Goal: Information Seeking & Learning: Learn about a topic

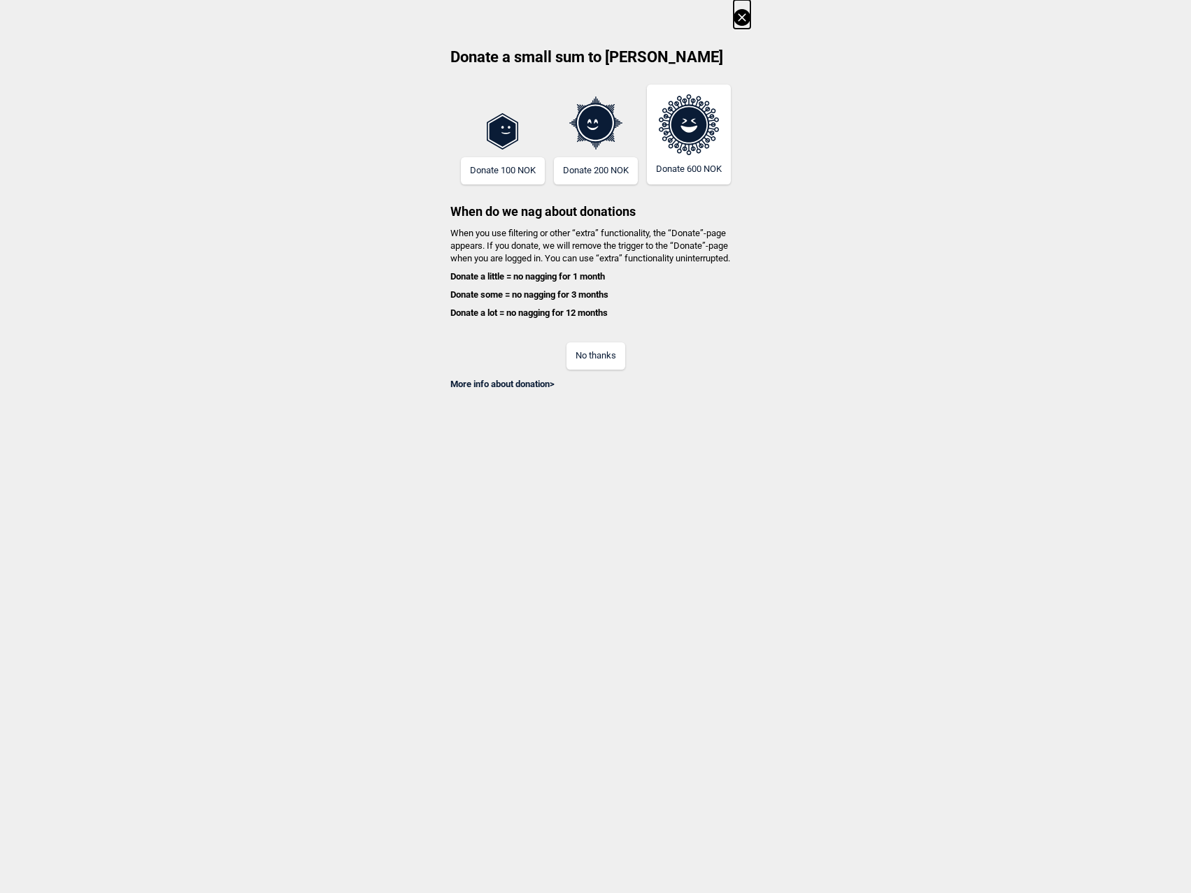
click at [587, 357] on button "No thanks" at bounding box center [595, 356] width 59 height 27
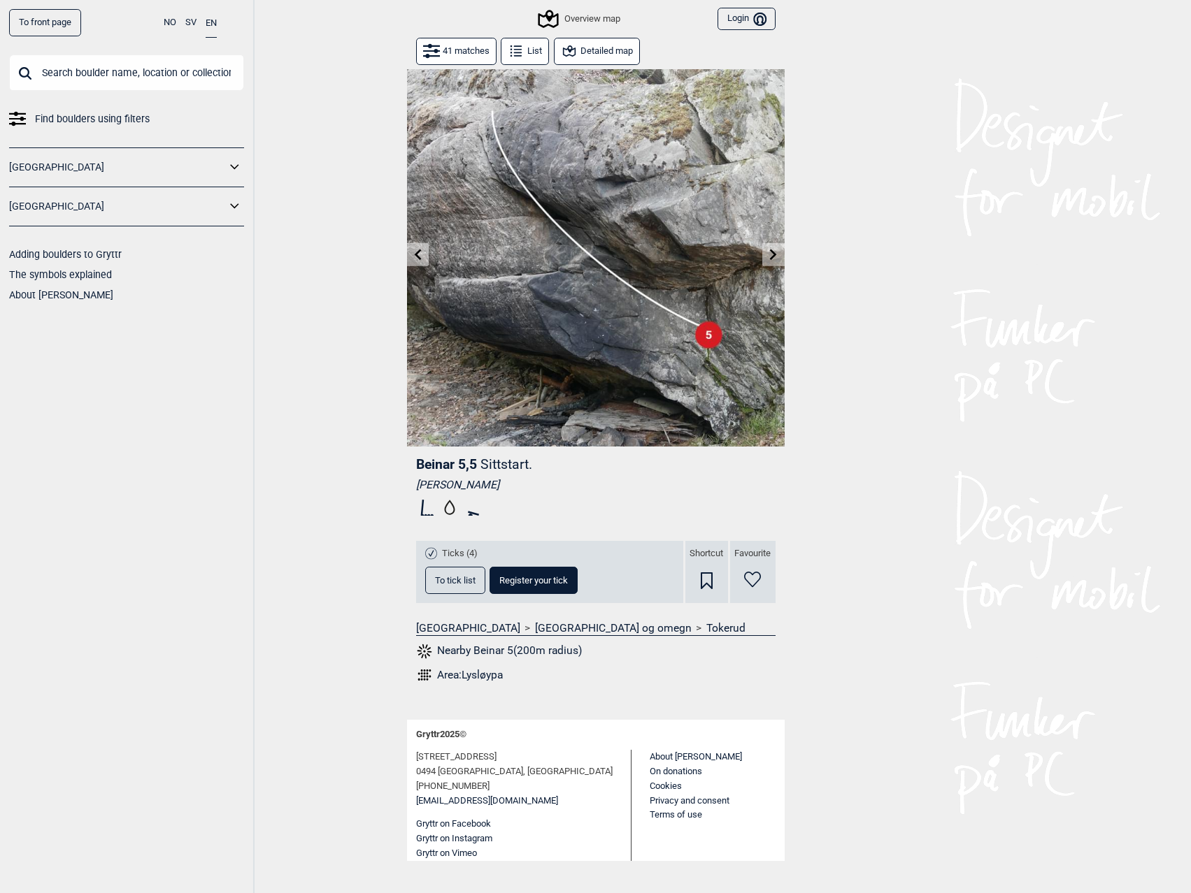
drag, startPoint x: 92, startPoint y: 41, endPoint x: 82, endPoint y: 59, distance: 20.6
click at [84, 57] on div "To front page NO SV EN Find boulders using filters [GEOGRAPHIC_DATA] [GEOGRAPHI…" at bounding box center [127, 446] width 254 height 893
click at [84, 65] on input "text" at bounding box center [126, 73] width 235 height 36
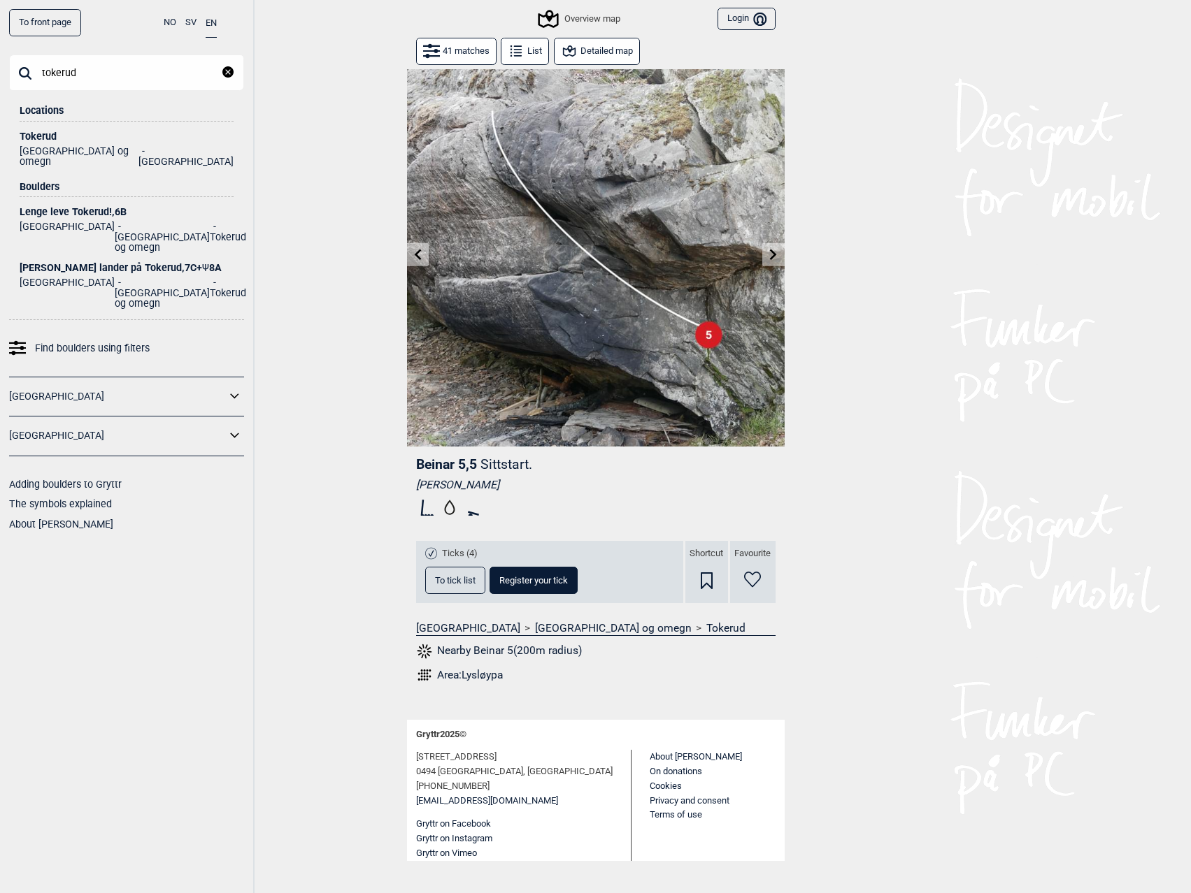
type input "tokerud"
click at [31, 133] on div "Tokerud" at bounding box center [127, 136] width 214 height 10
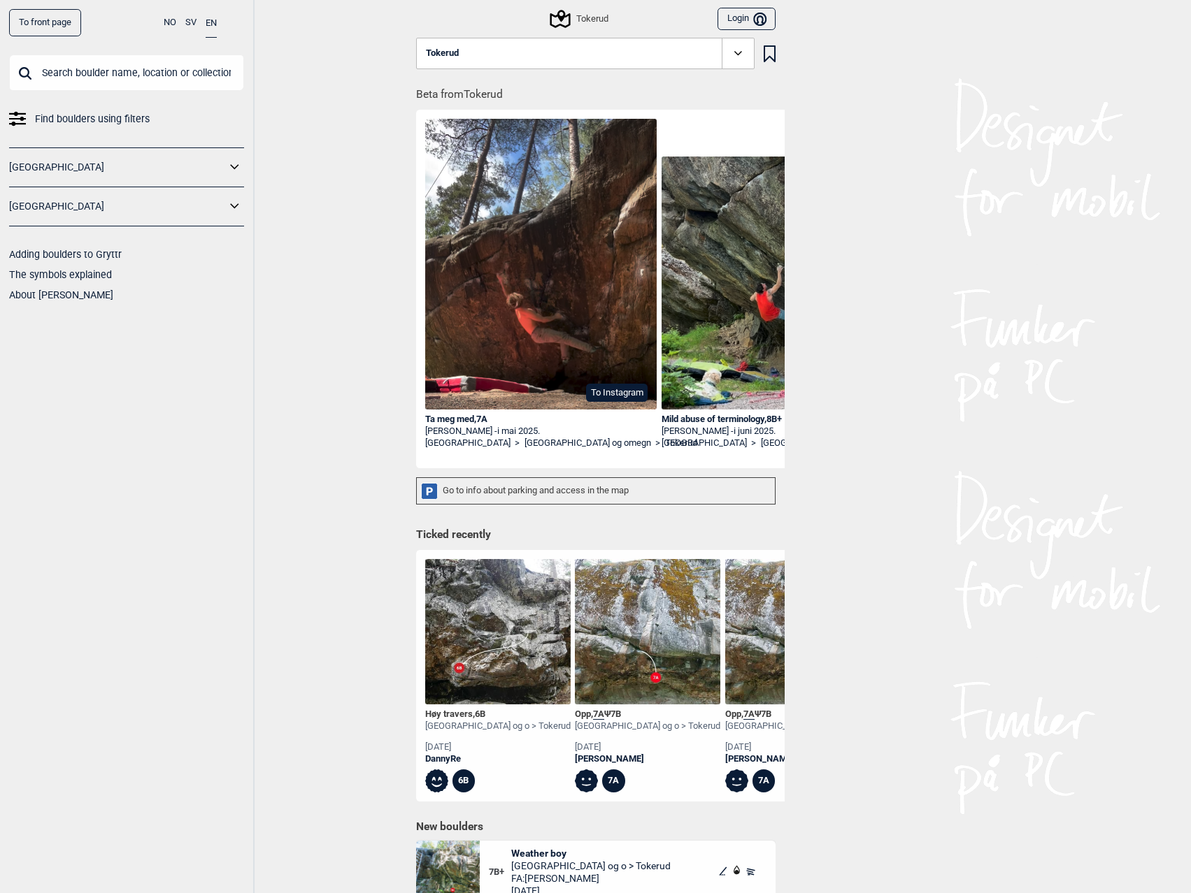
click at [770, 54] on icon at bounding box center [769, 53] width 12 height 17
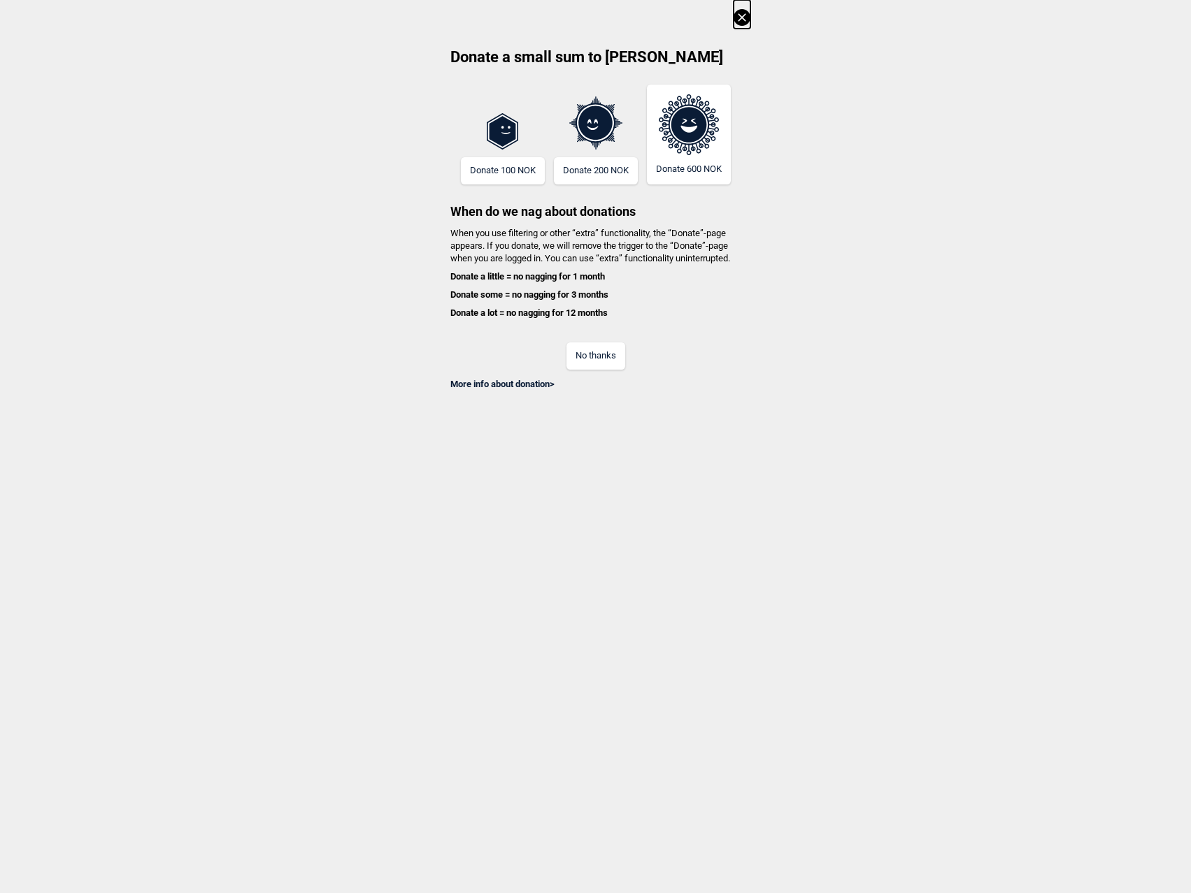
drag, startPoint x: 605, startPoint y: 355, endPoint x: 678, endPoint y: 347, distance: 73.1
click at [605, 355] on button "No thanks" at bounding box center [595, 356] width 59 height 27
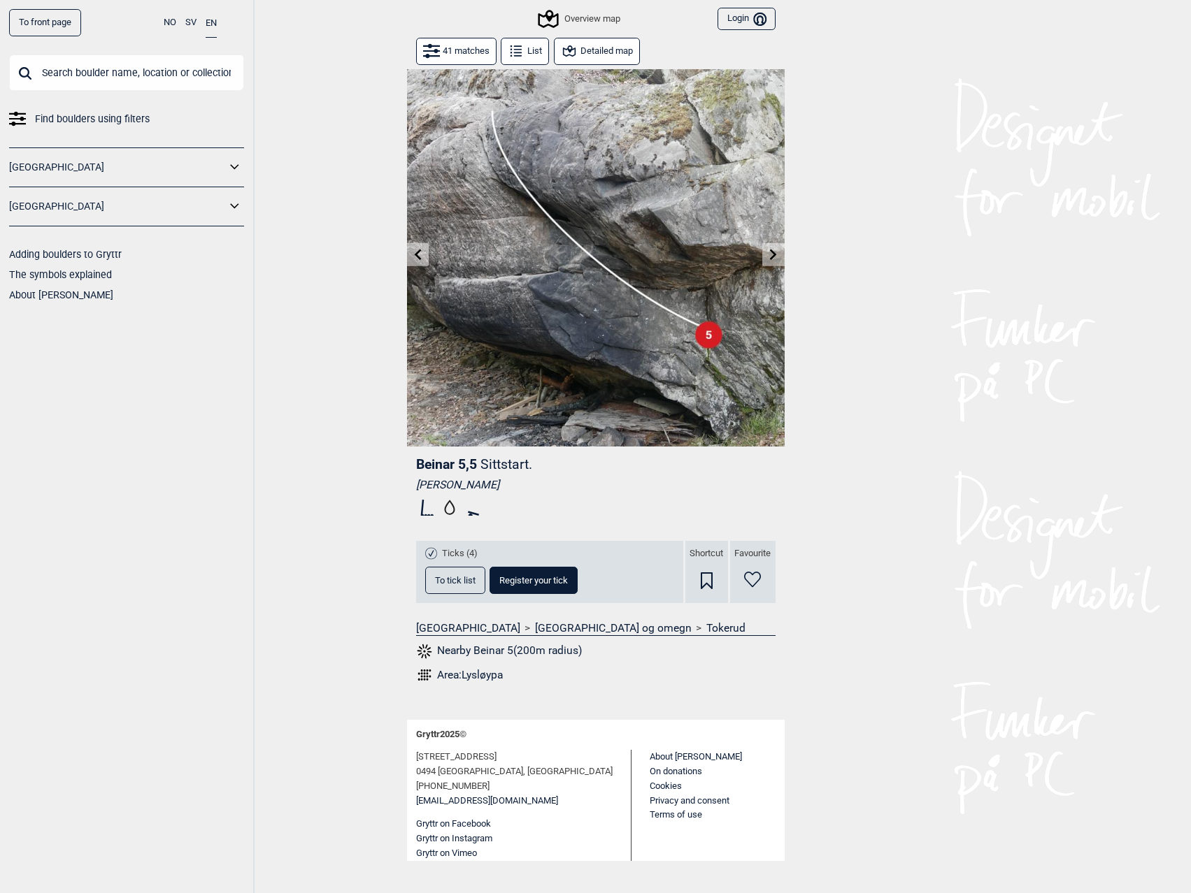
click at [706, 624] on link "Tokerud" at bounding box center [725, 628] width 39 height 14
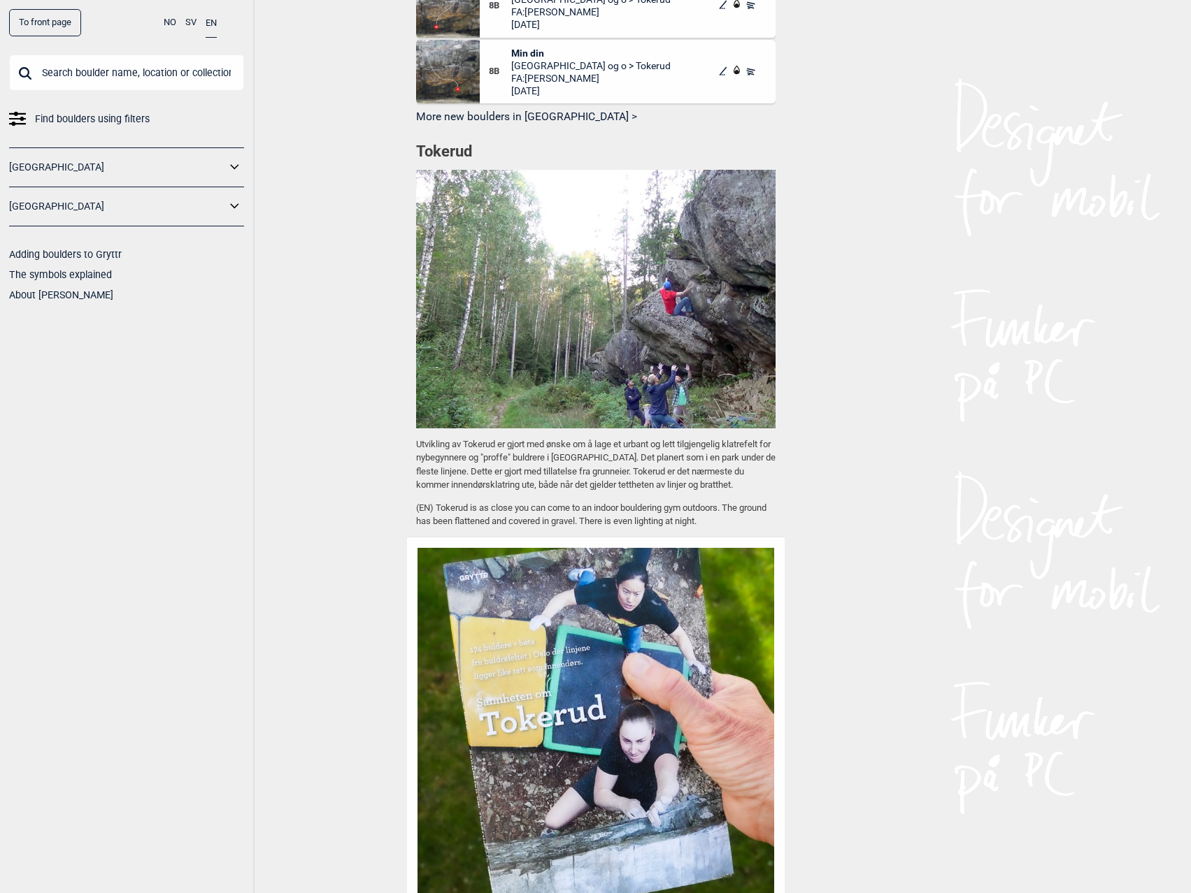
scroll to position [909, 0]
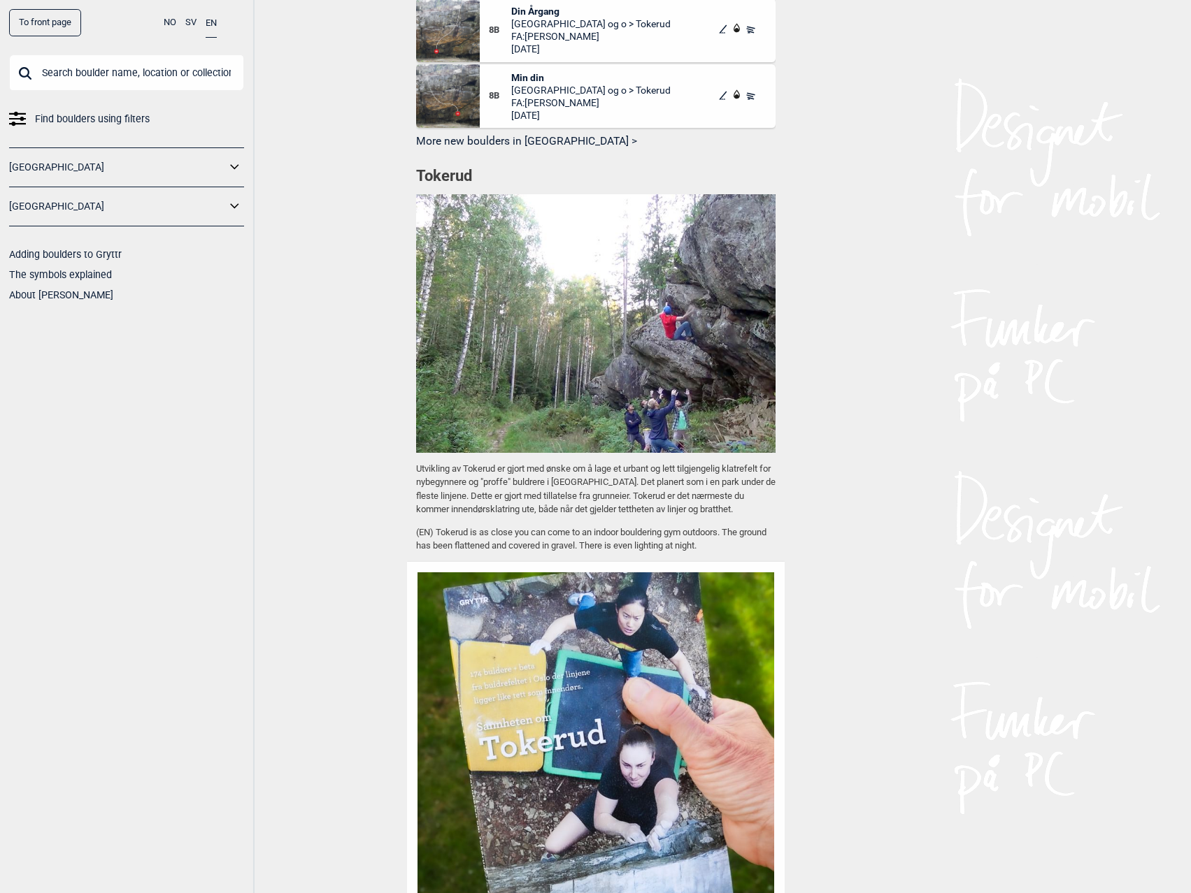
click at [118, 118] on span "Find boulders using filters" at bounding box center [92, 119] width 115 height 20
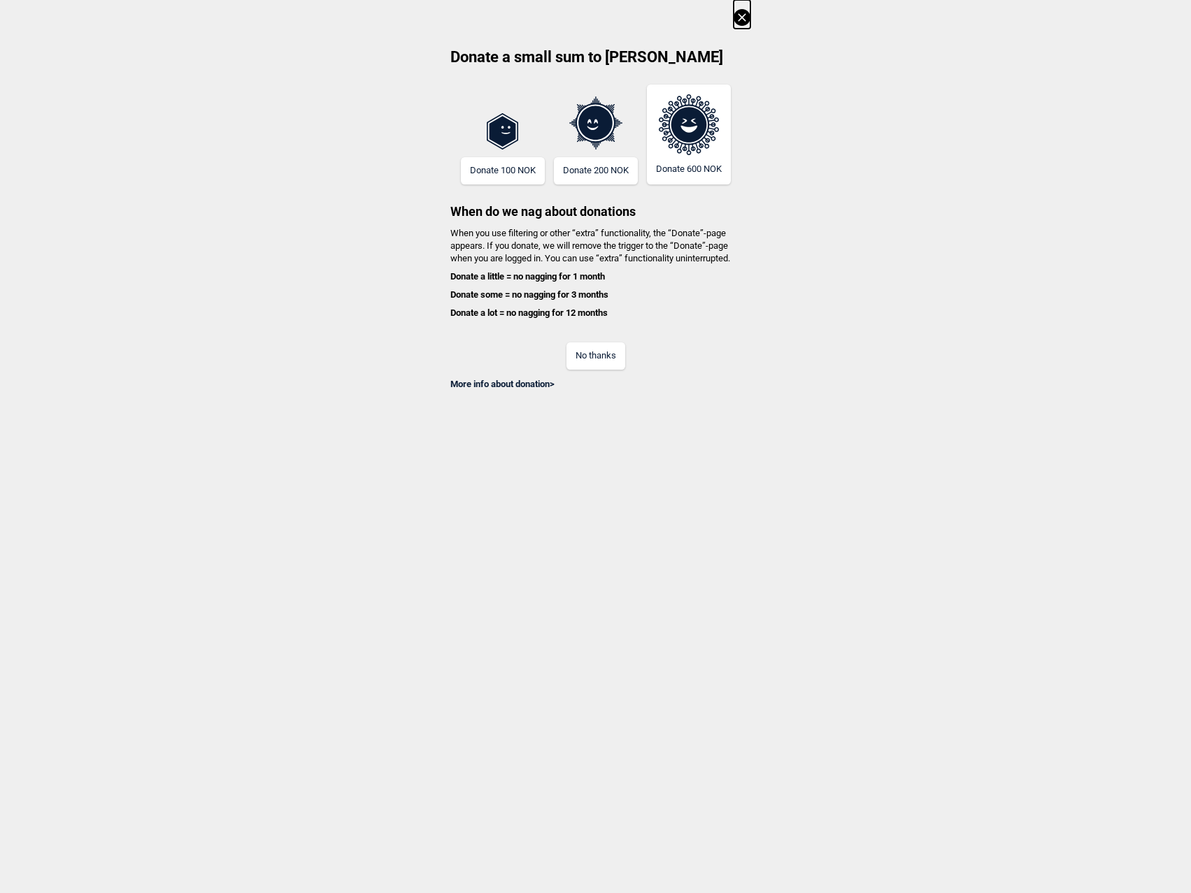
click at [585, 343] on button "No thanks" at bounding box center [595, 356] width 59 height 27
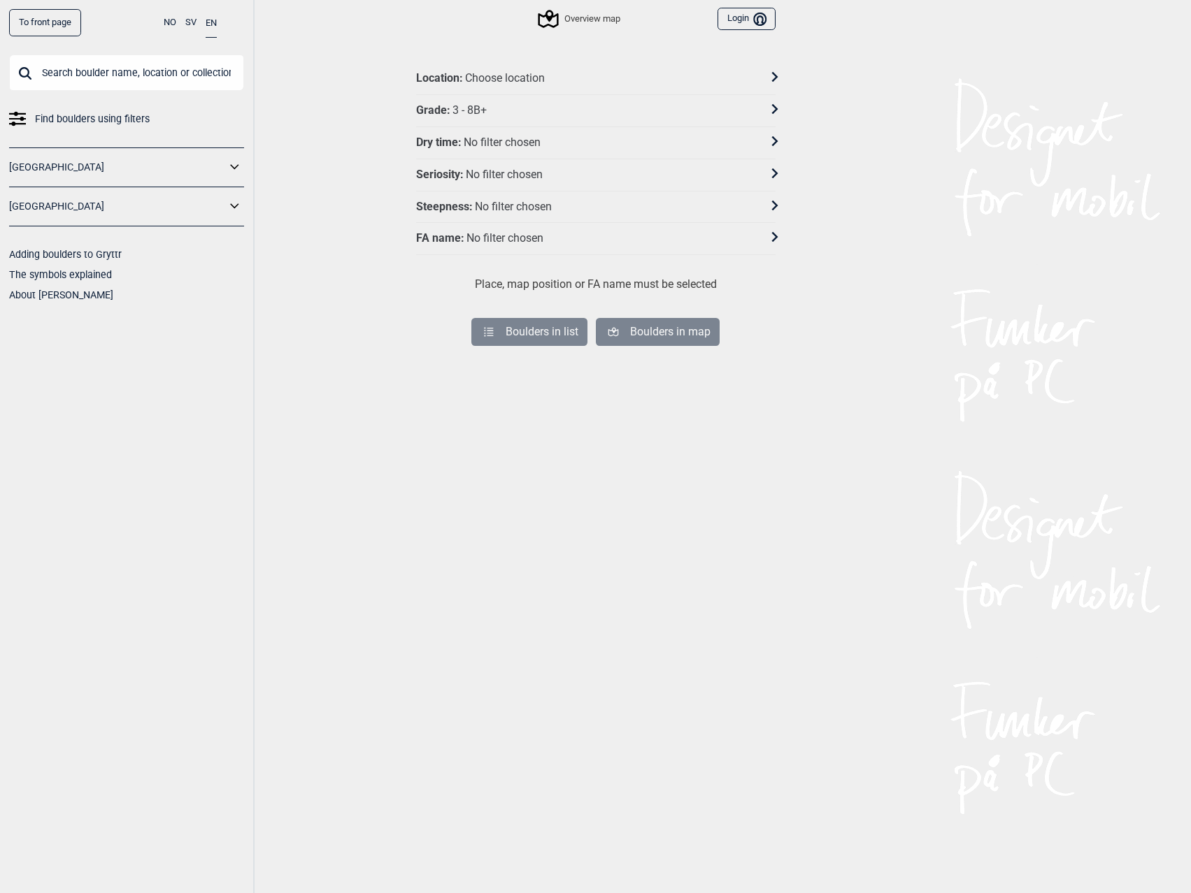
click at [573, 75] on div "Location : Choose location" at bounding box center [586, 78] width 341 height 15
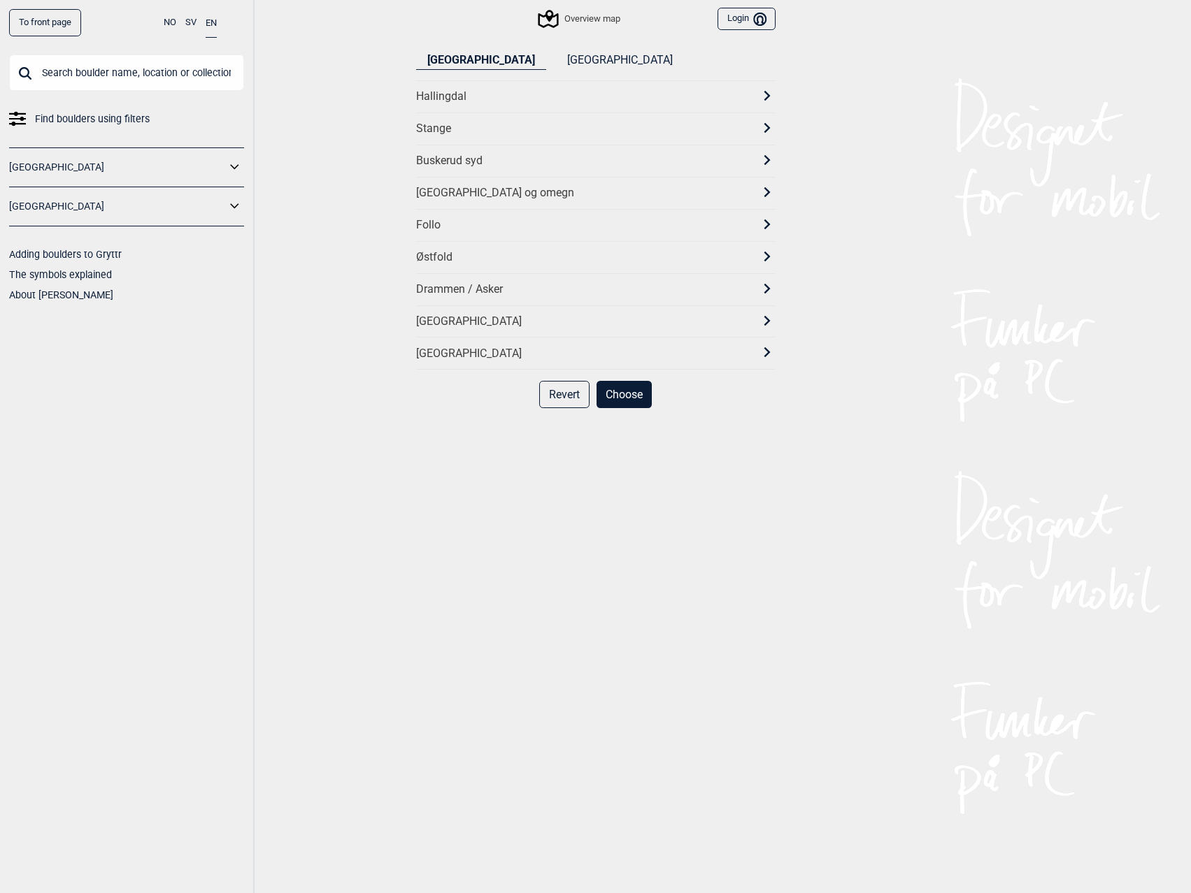
click at [765, 191] on icon at bounding box center [766, 192] width 10 height 10
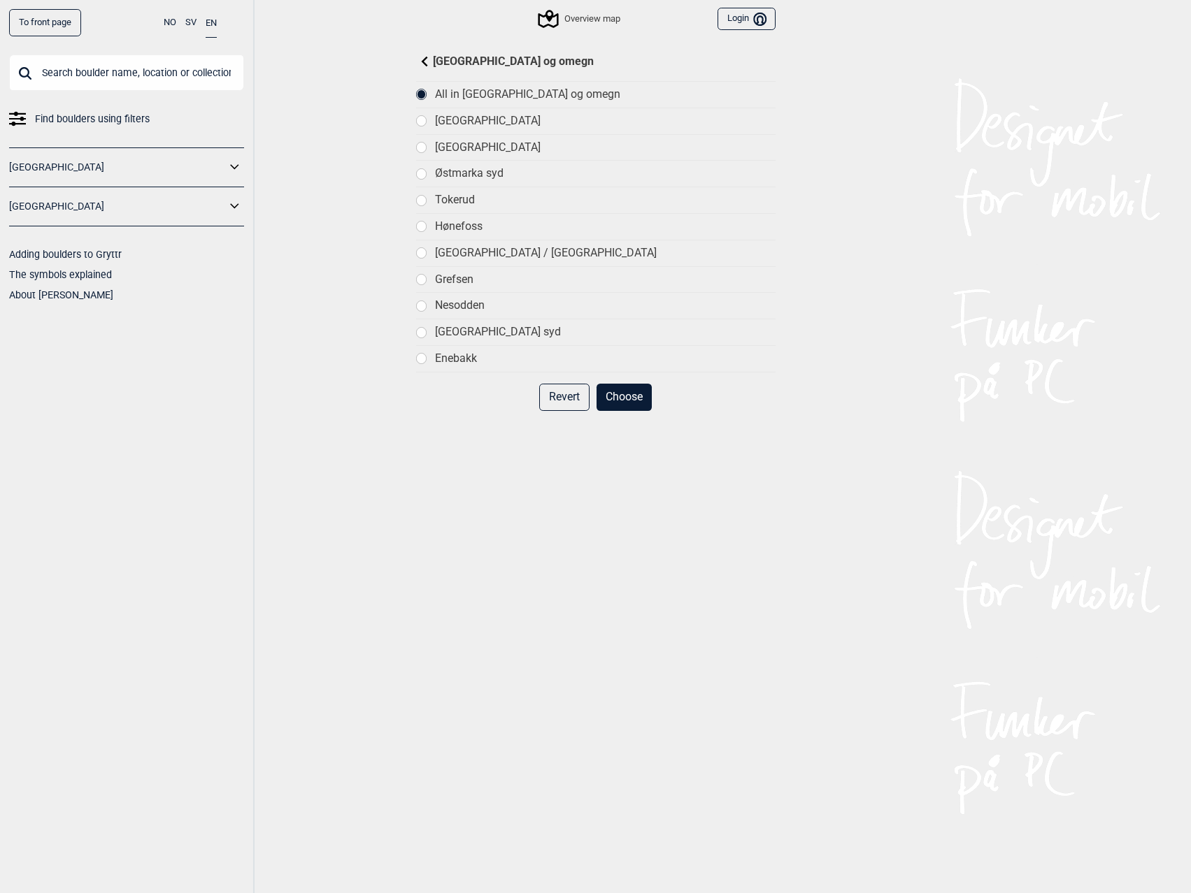
click at [437, 196] on div "Tokerud" at bounding box center [595, 200] width 359 height 27
click at [627, 404] on button "Choose" at bounding box center [623, 397] width 55 height 27
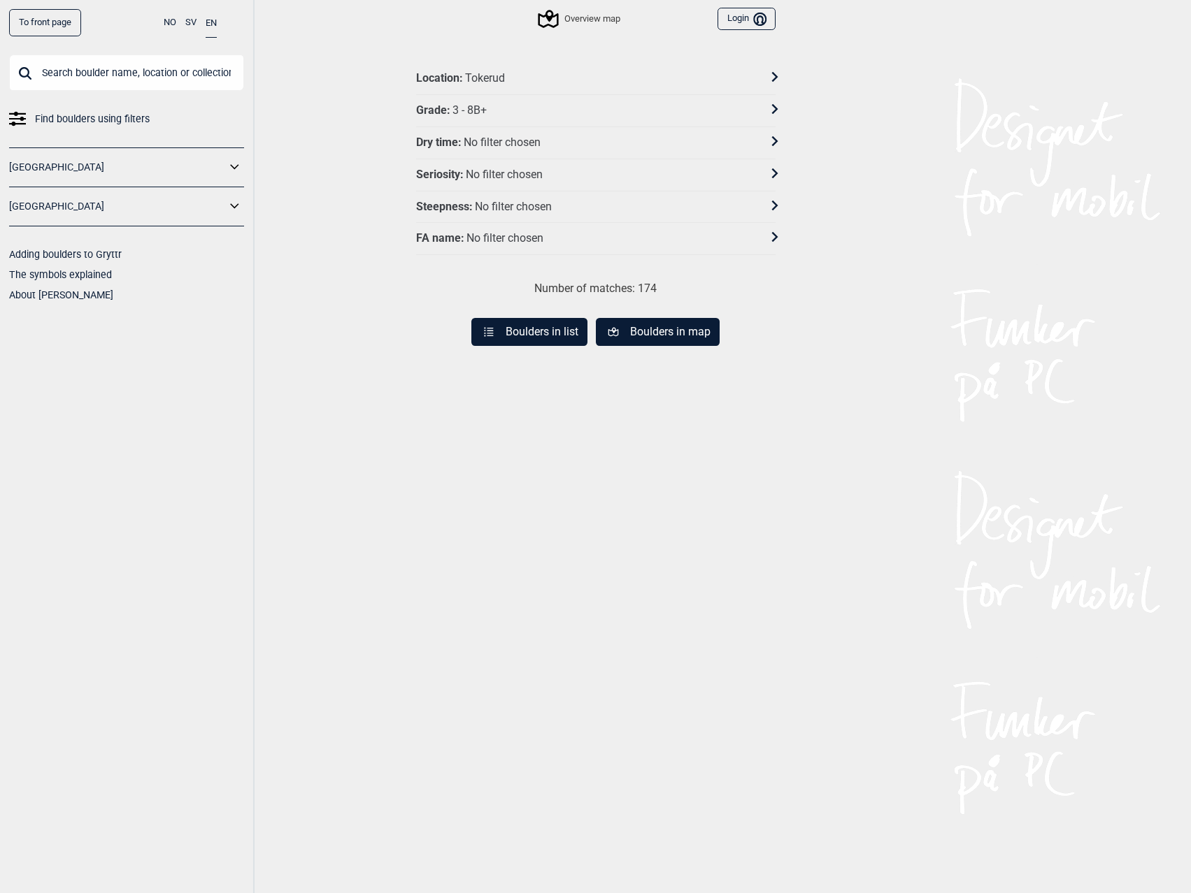
click at [538, 331] on button "Boulders in list" at bounding box center [529, 332] width 116 height 28
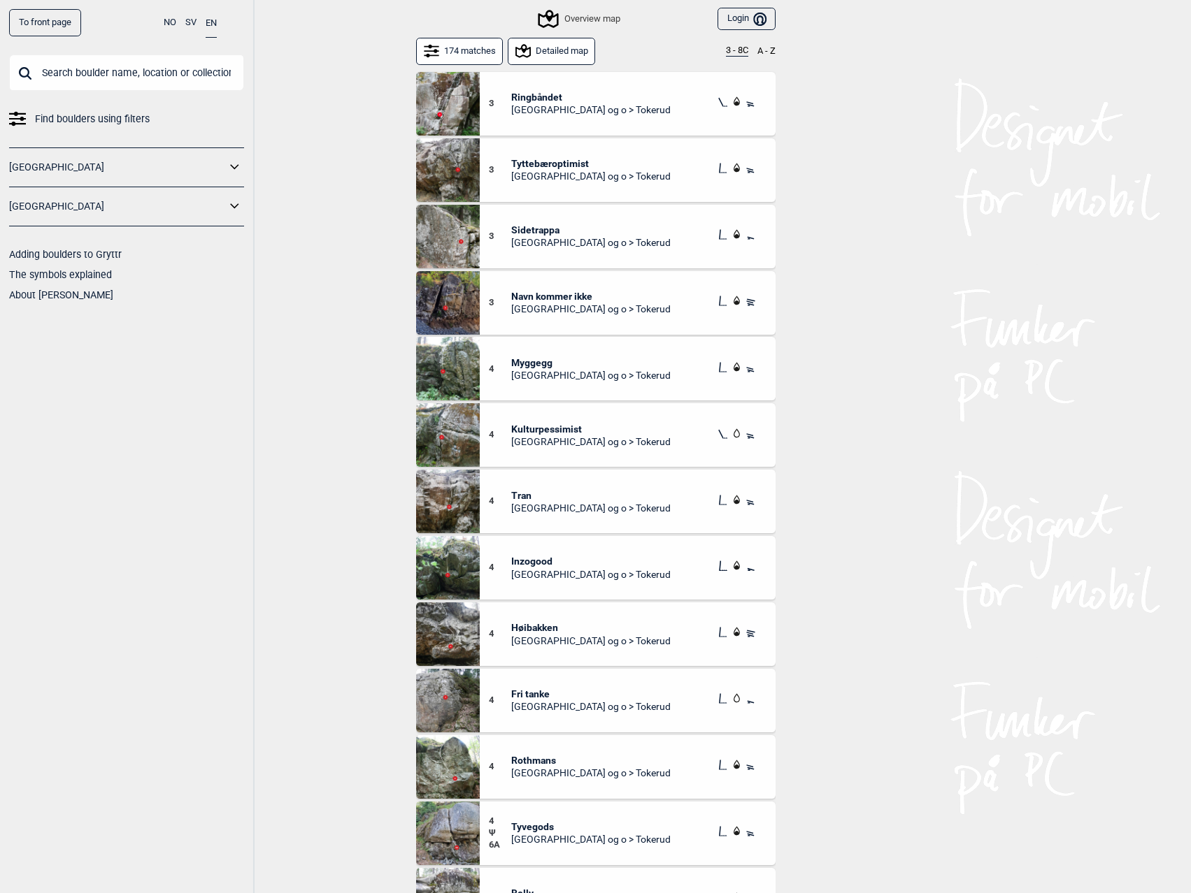
click at [501, 93] on div "3" at bounding box center [500, 103] width 23 height 25
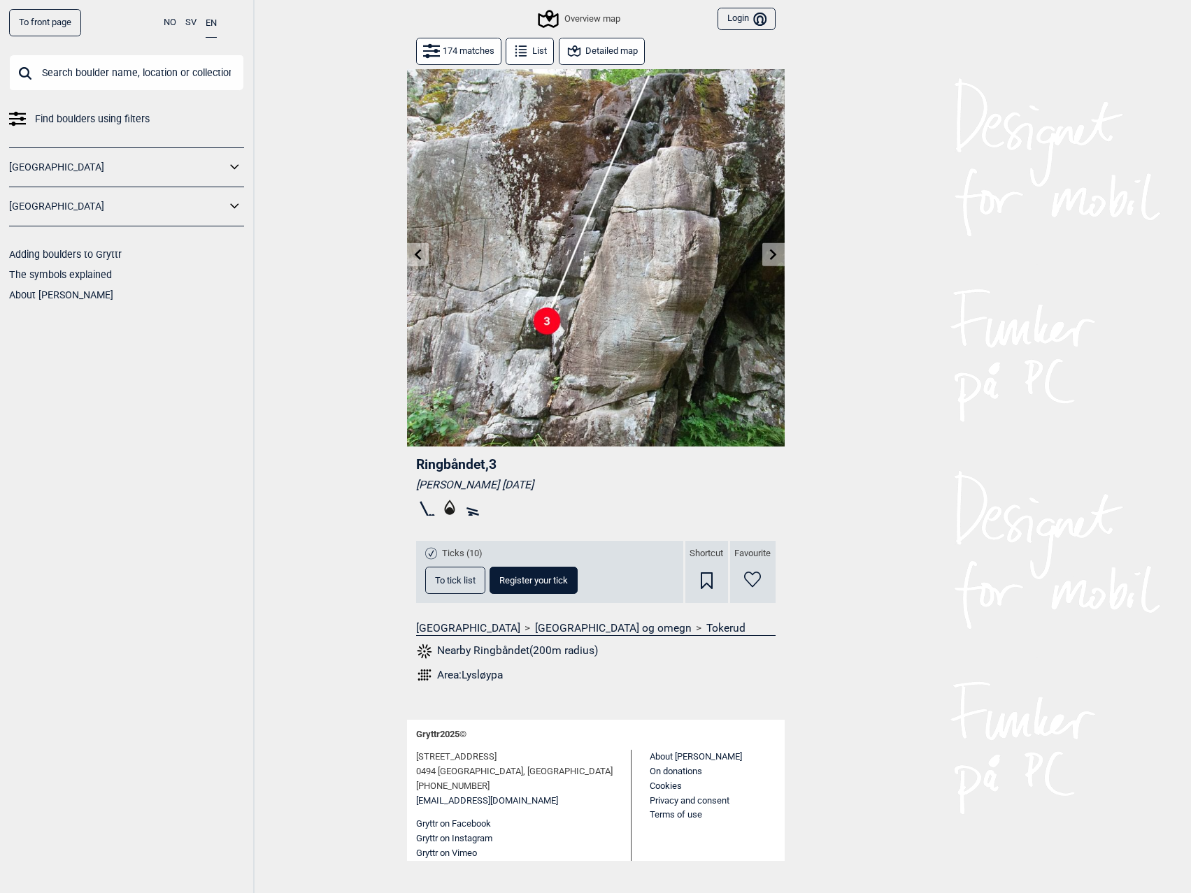
click at [424, 258] on button at bounding box center [418, 254] width 22 height 23
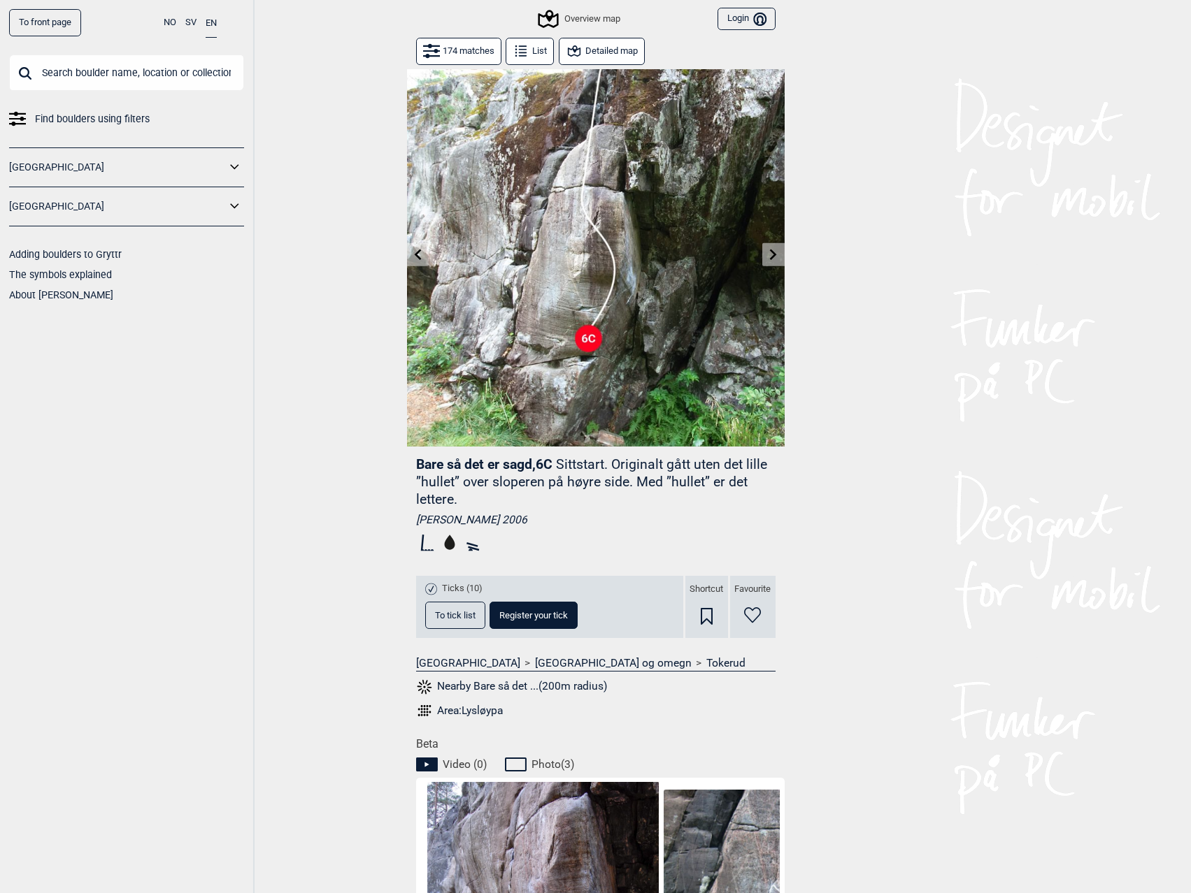
click at [768, 248] on button at bounding box center [773, 254] width 22 height 23
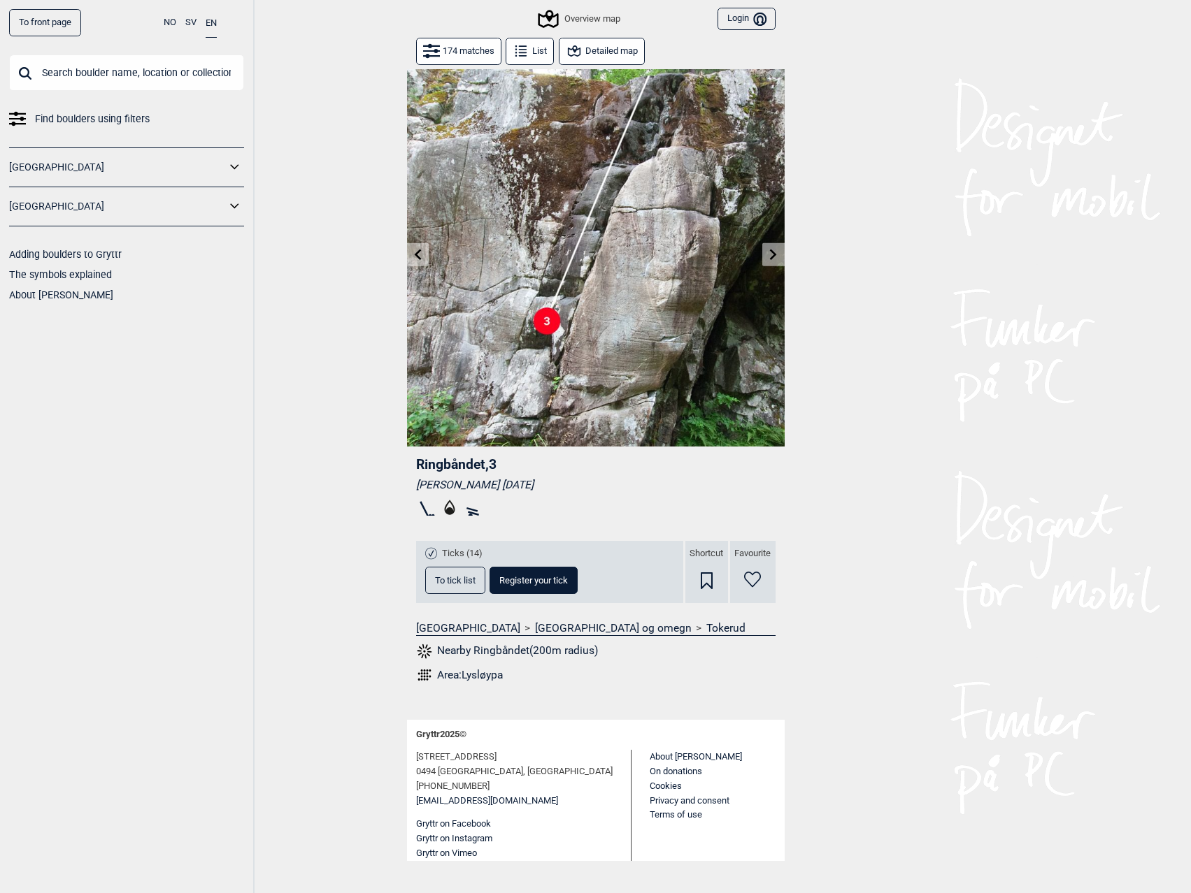
click at [421, 257] on icon at bounding box center [417, 254] width 11 height 11
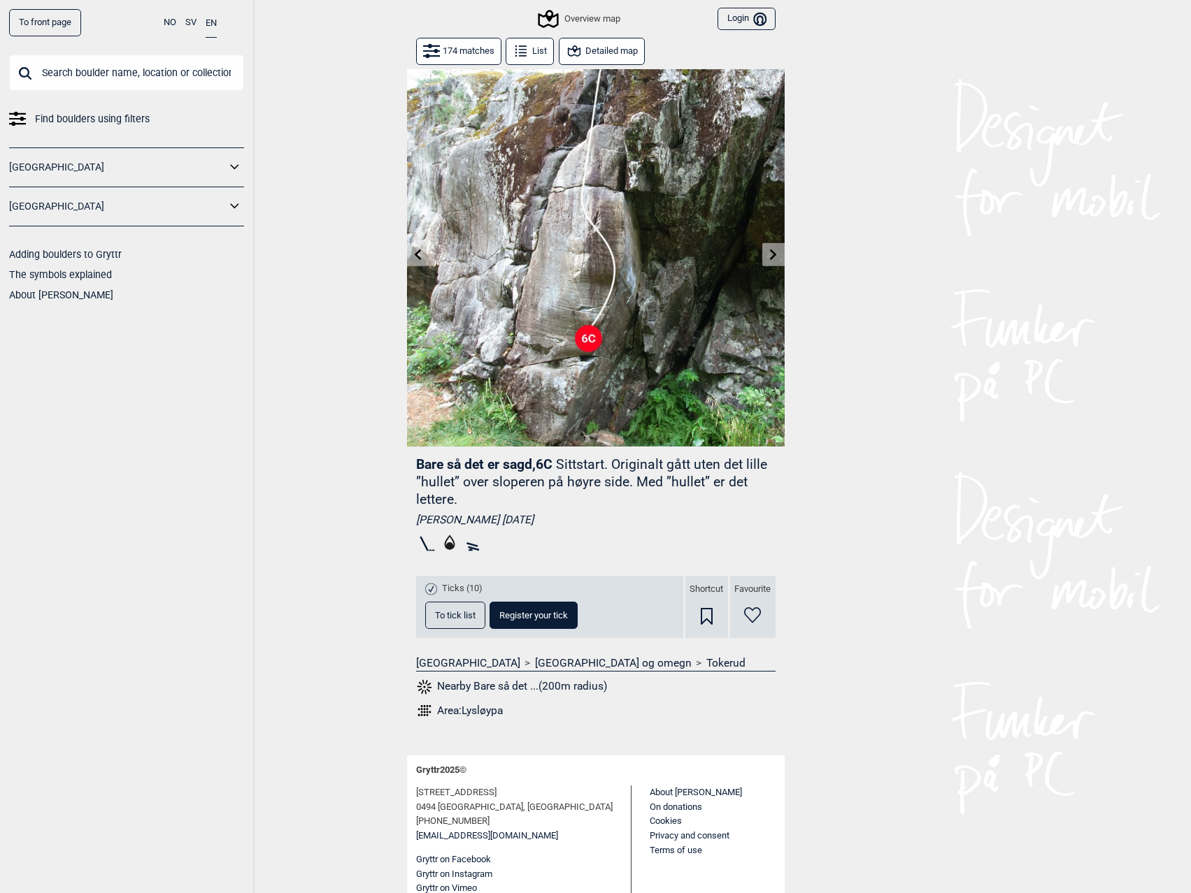
click at [419, 257] on icon at bounding box center [417, 254] width 11 height 11
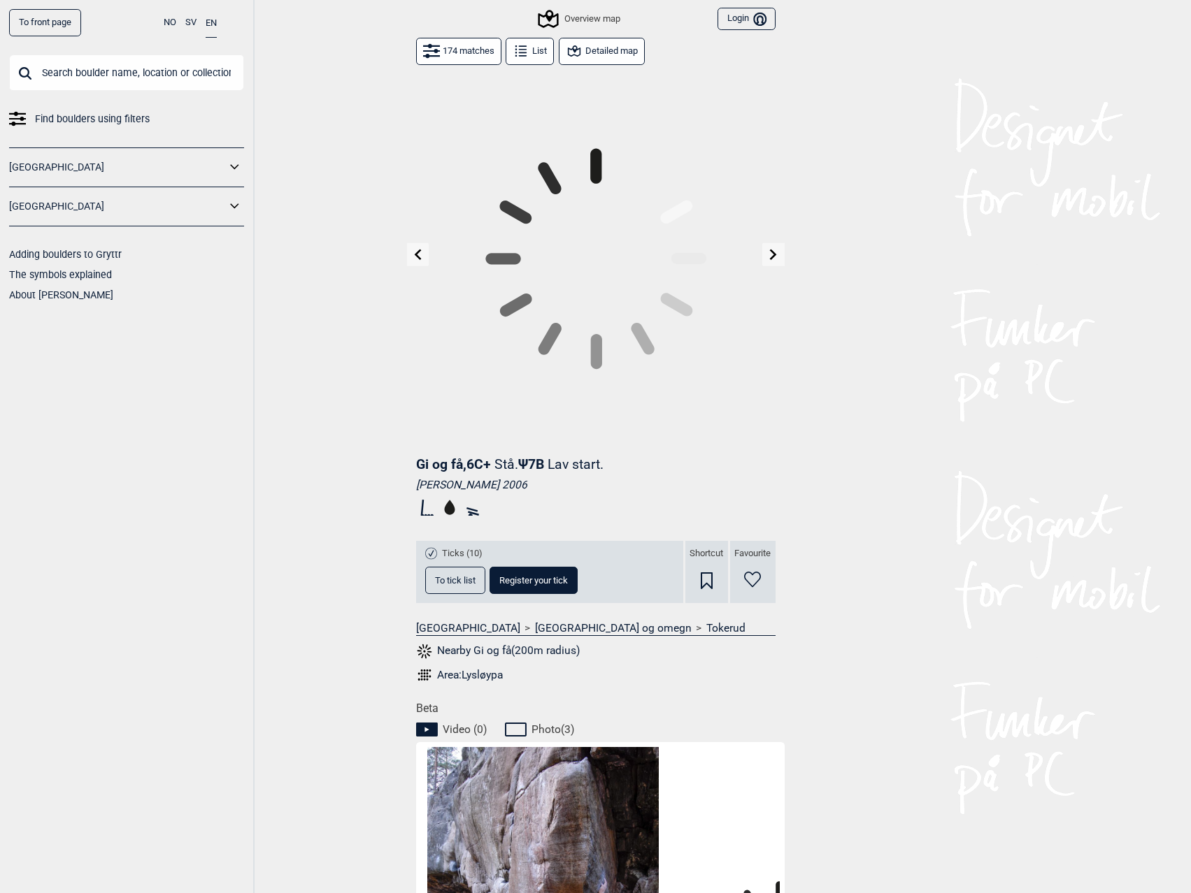
click at [419, 257] on div "To front page NO SV EN Find boulders using filters [GEOGRAPHIC_DATA] [GEOGRAPHI…" at bounding box center [595, 446] width 1191 height 893
click at [419, 257] on icon at bounding box center [417, 254] width 11 height 11
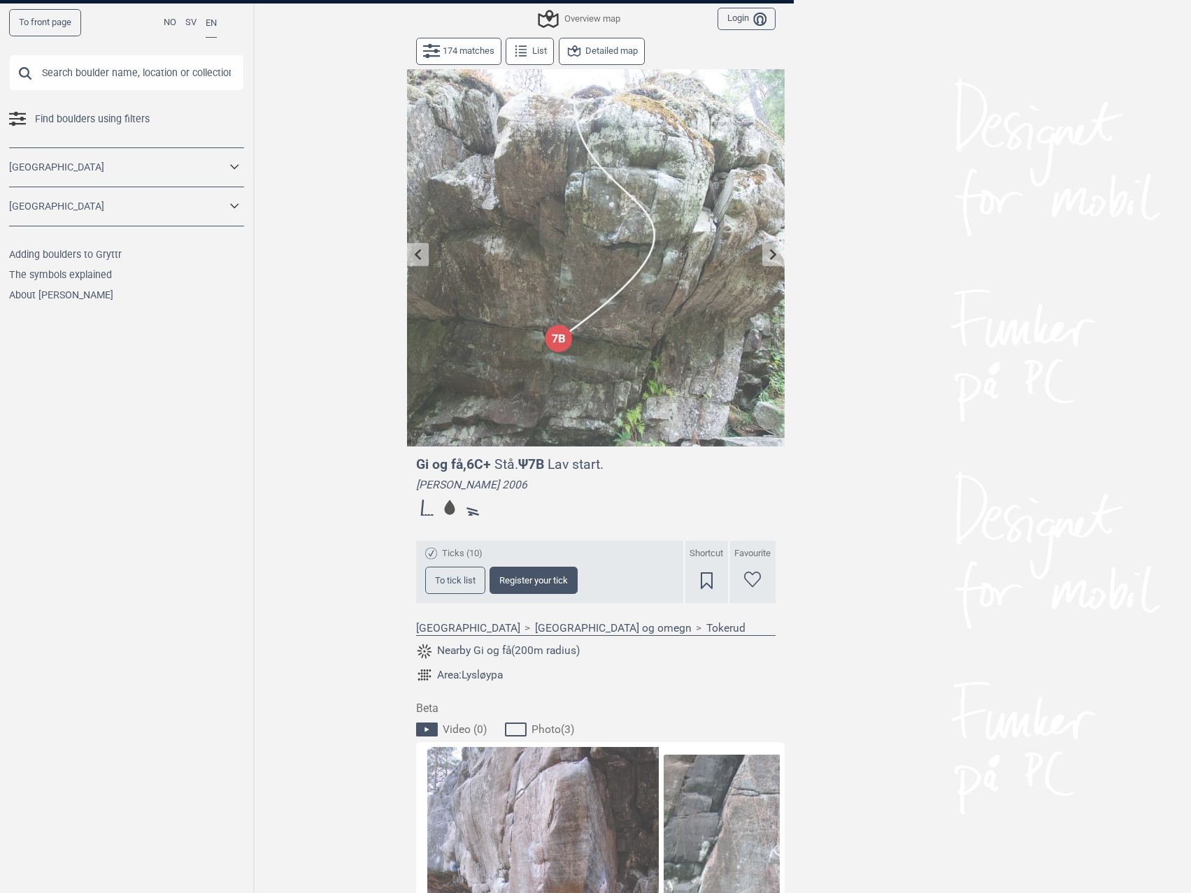
click at [419, 257] on div "To front page NO SV EN Find boulders using filters [GEOGRAPHIC_DATA] [GEOGRAPHI…" at bounding box center [595, 446] width 1191 height 893
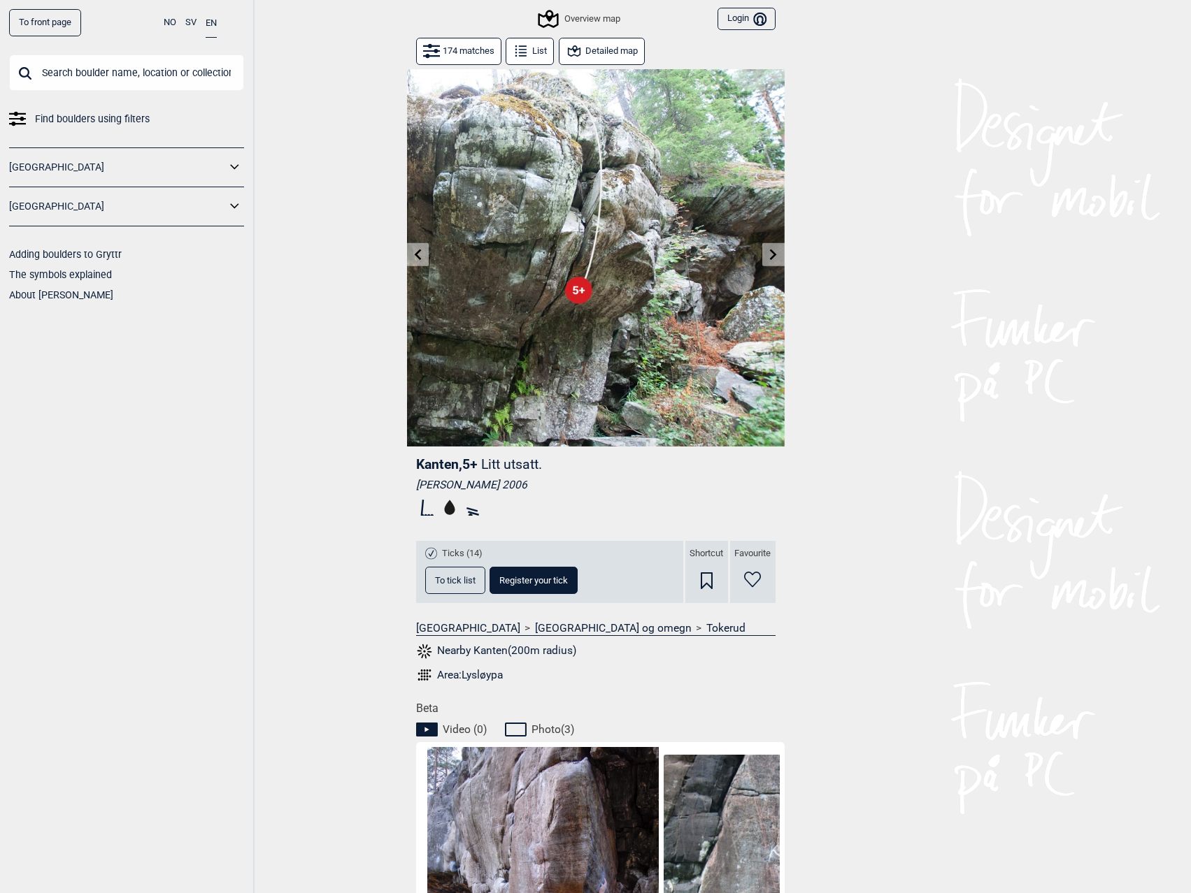
click at [419, 257] on icon at bounding box center [417, 254] width 11 height 11
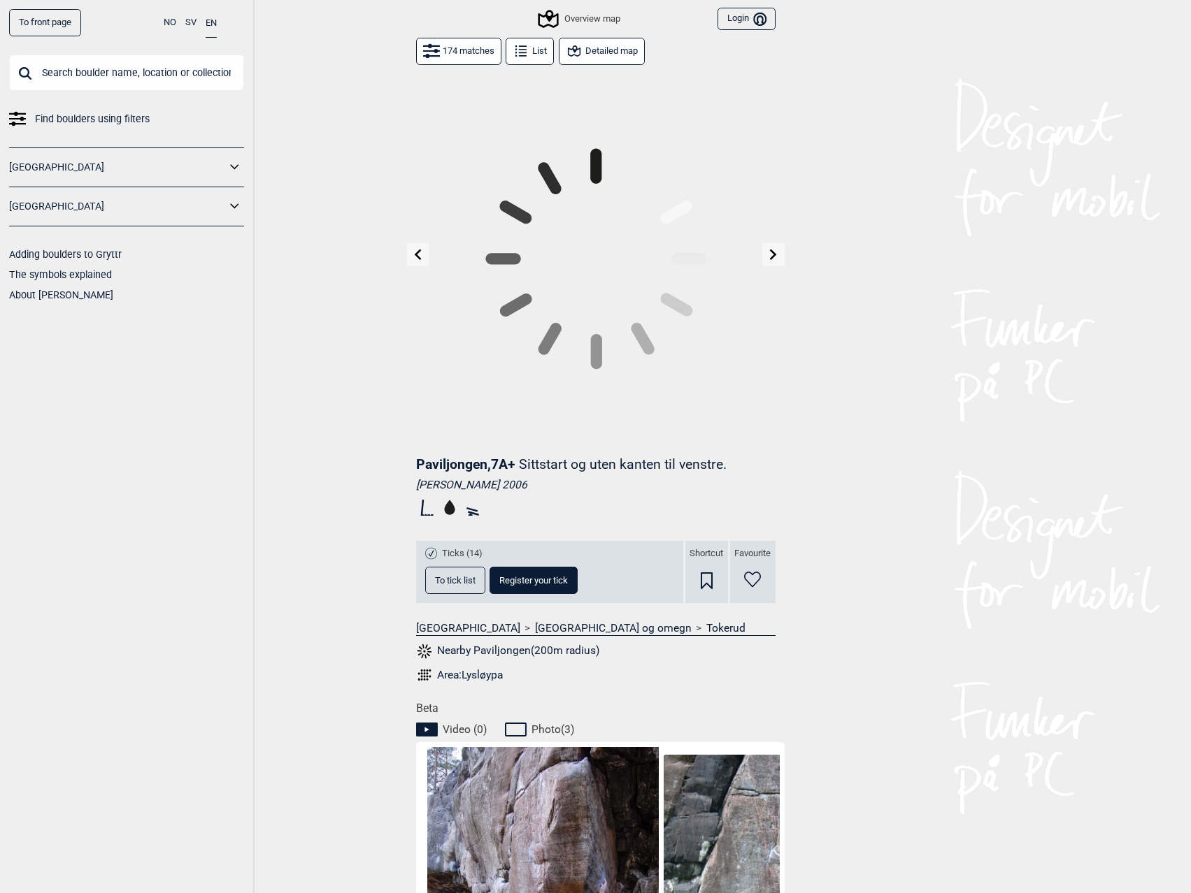
click at [419, 257] on div "To front page NO SV EN Find boulders using filters [GEOGRAPHIC_DATA] [GEOGRAPHI…" at bounding box center [595, 446] width 1191 height 893
click at [419, 257] on icon at bounding box center [417, 254] width 11 height 11
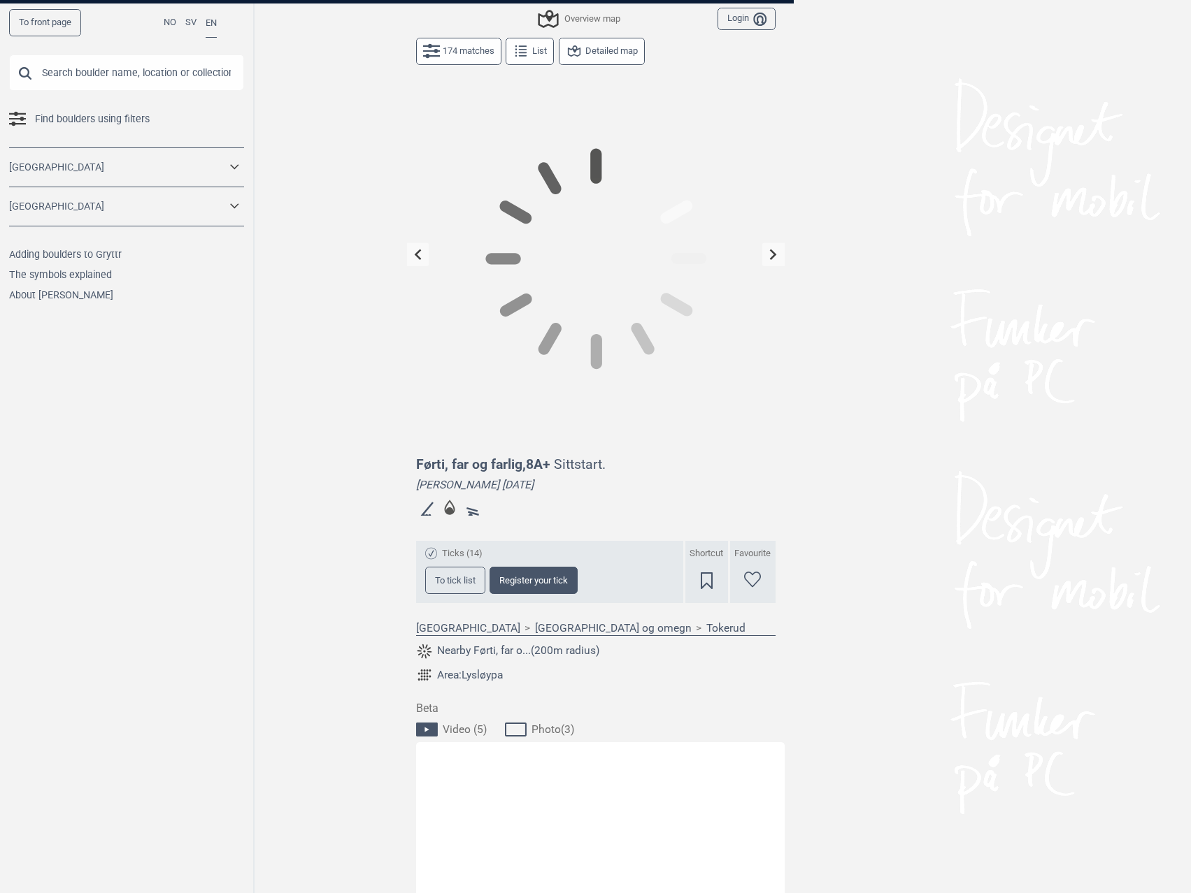
click at [419, 257] on div "To front page NO SV EN Find boulders using filters [GEOGRAPHIC_DATA] [GEOGRAPHI…" at bounding box center [595, 446] width 1191 height 893
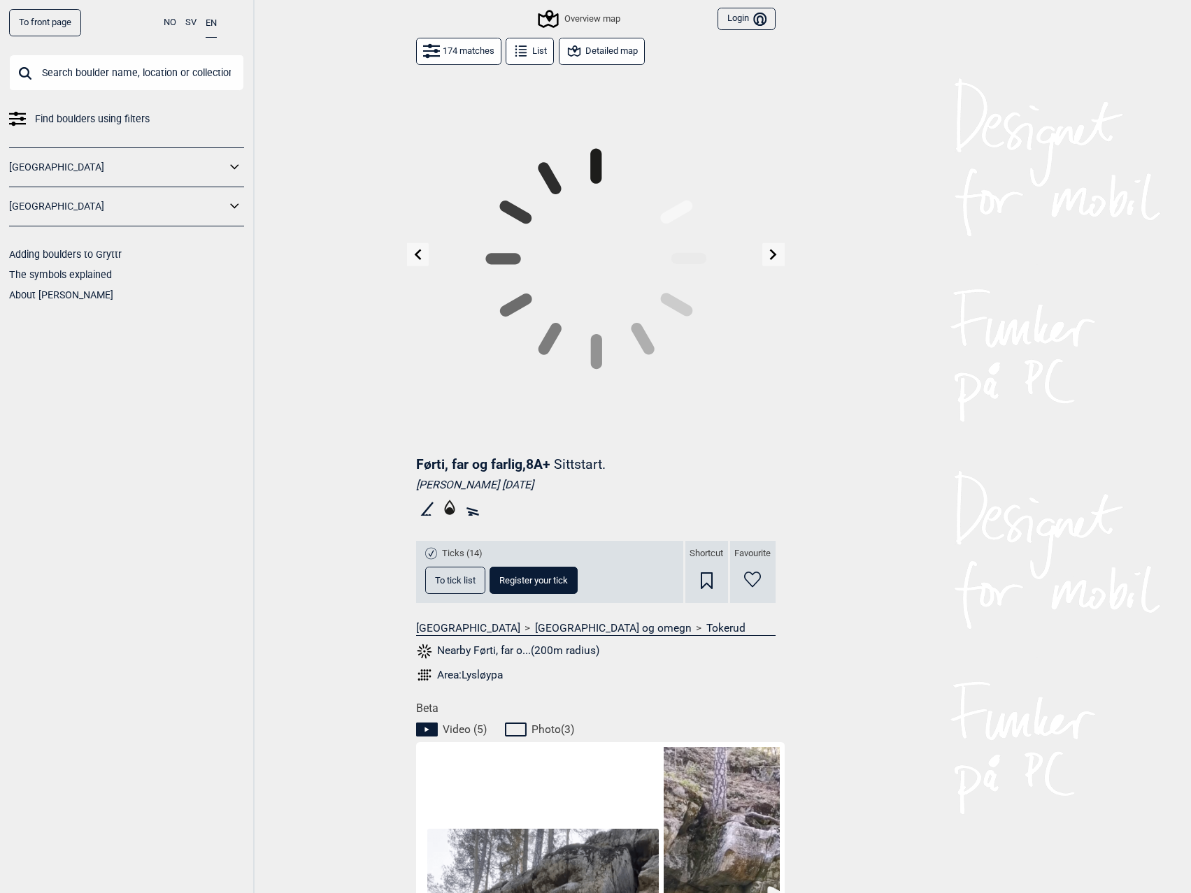
click at [419, 257] on icon at bounding box center [417, 254] width 11 height 11
click at [419, 257] on div "To front page NO SV EN Find boulders using filters [GEOGRAPHIC_DATA] [GEOGRAPHI…" at bounding box center [595, 446] width 1191 height 893
click at [419, 257] on icon at bounding box center [417, 254] width 11 height 11
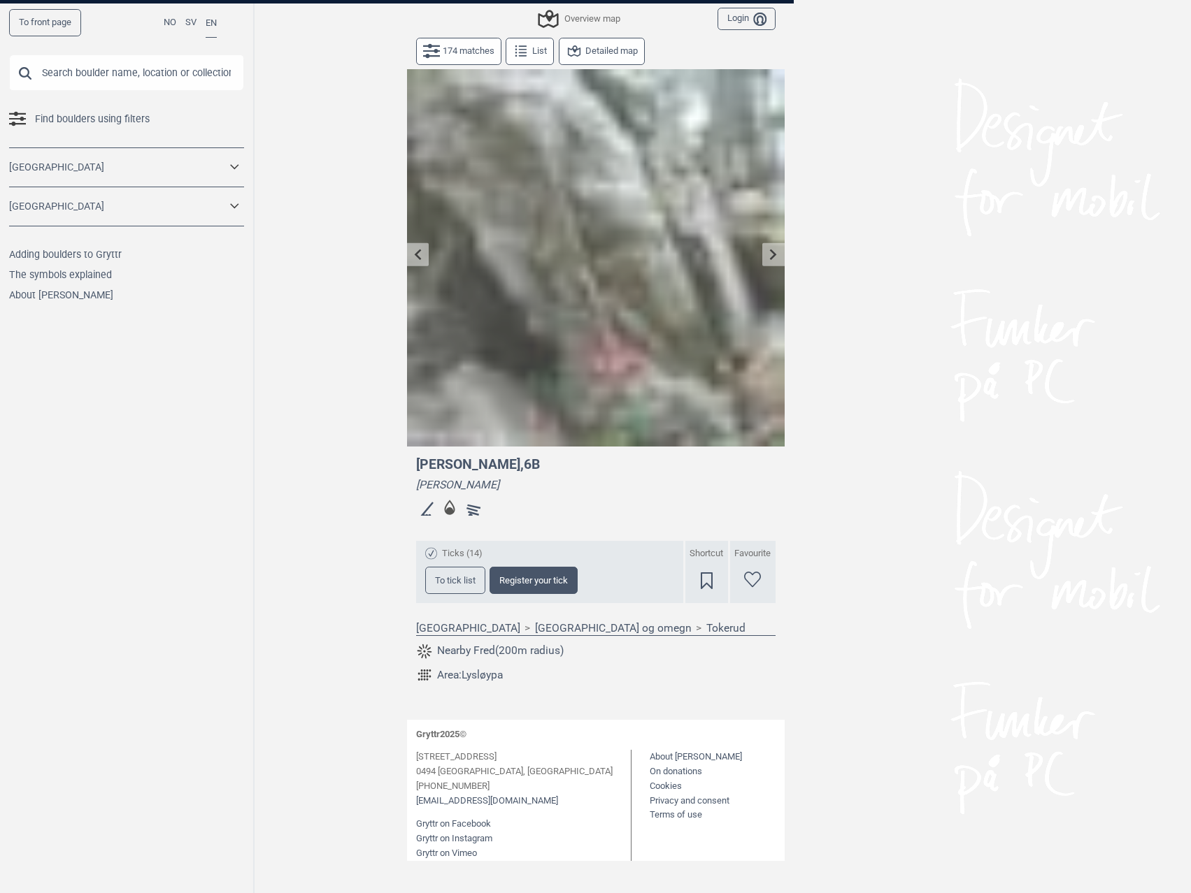
click at [419, 257] on div "To front page NO SV EN Find boulders using filters [GEOGRAPHIC_DATA] [GEOGRAPHI…" at bounding box center [595, 446] width 1191 height 893
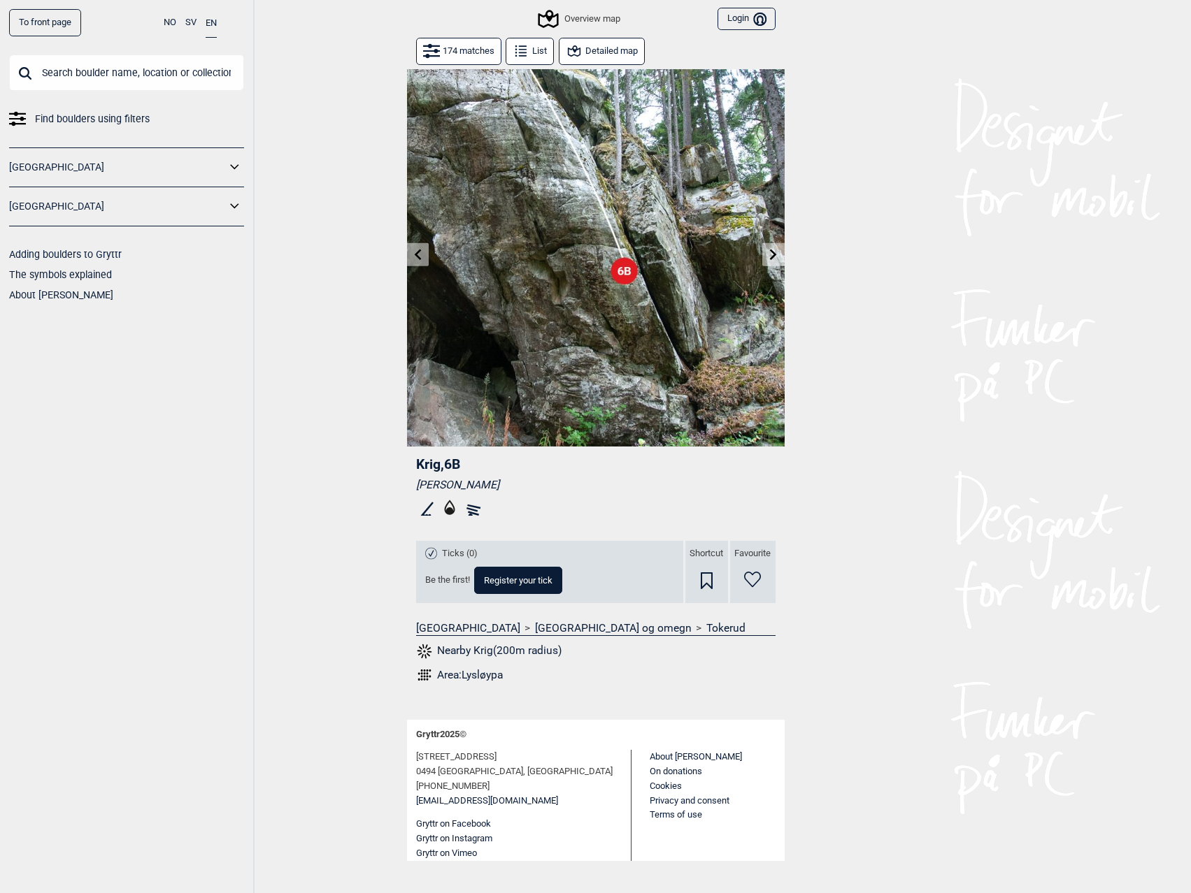
click at [419, 257] on icon at bounding box center [417, 254] width 11 height 11
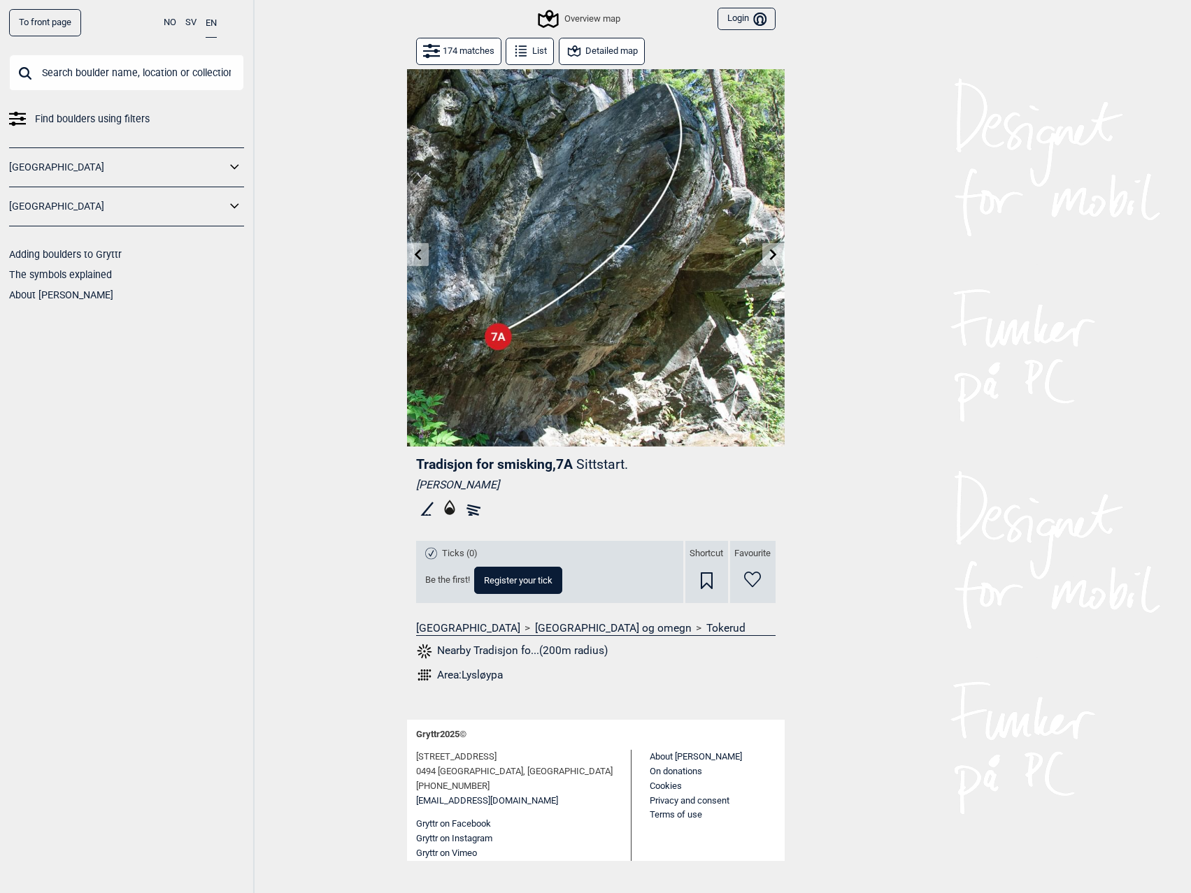
click at [419, 257] on icon at bounding box center [417, 254] width 11 height 11
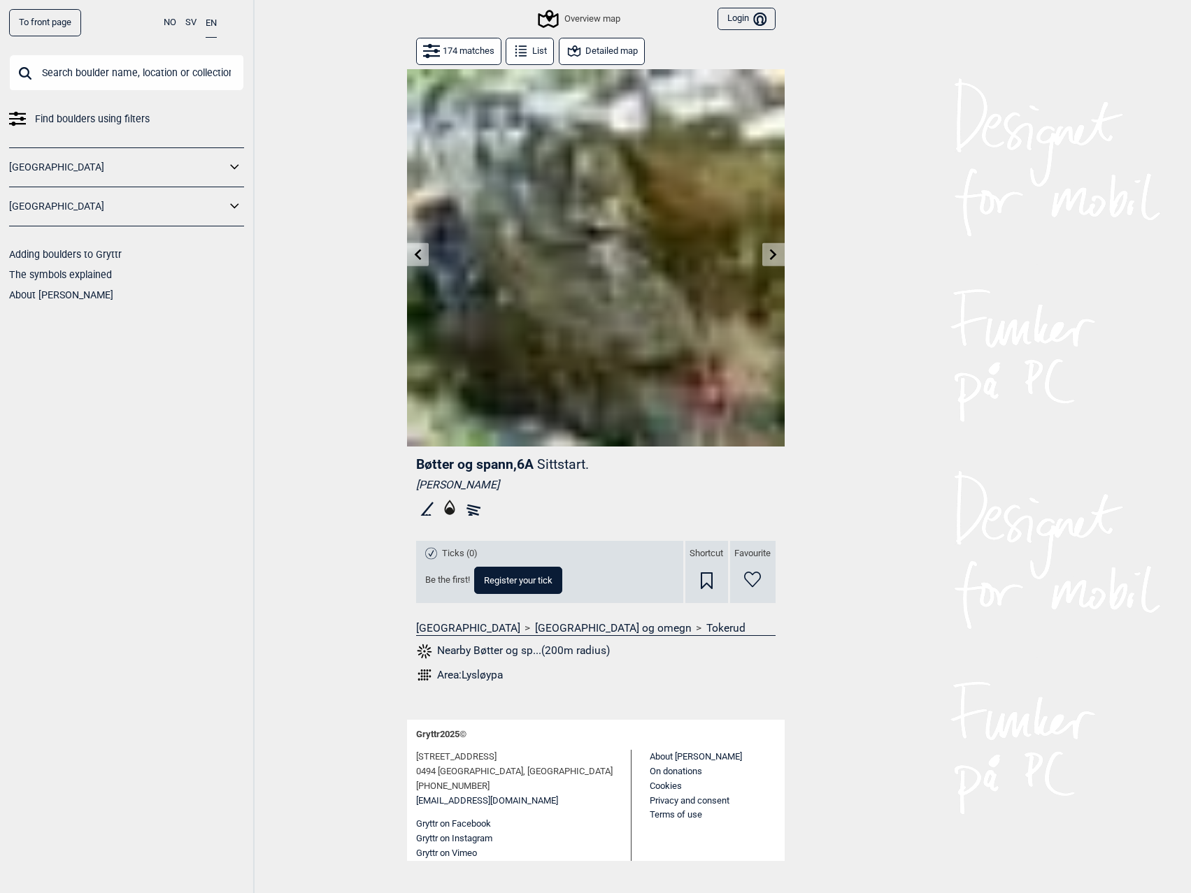
click at [419, 257] on icon at bounding box center [417, 254] width 11 height 11
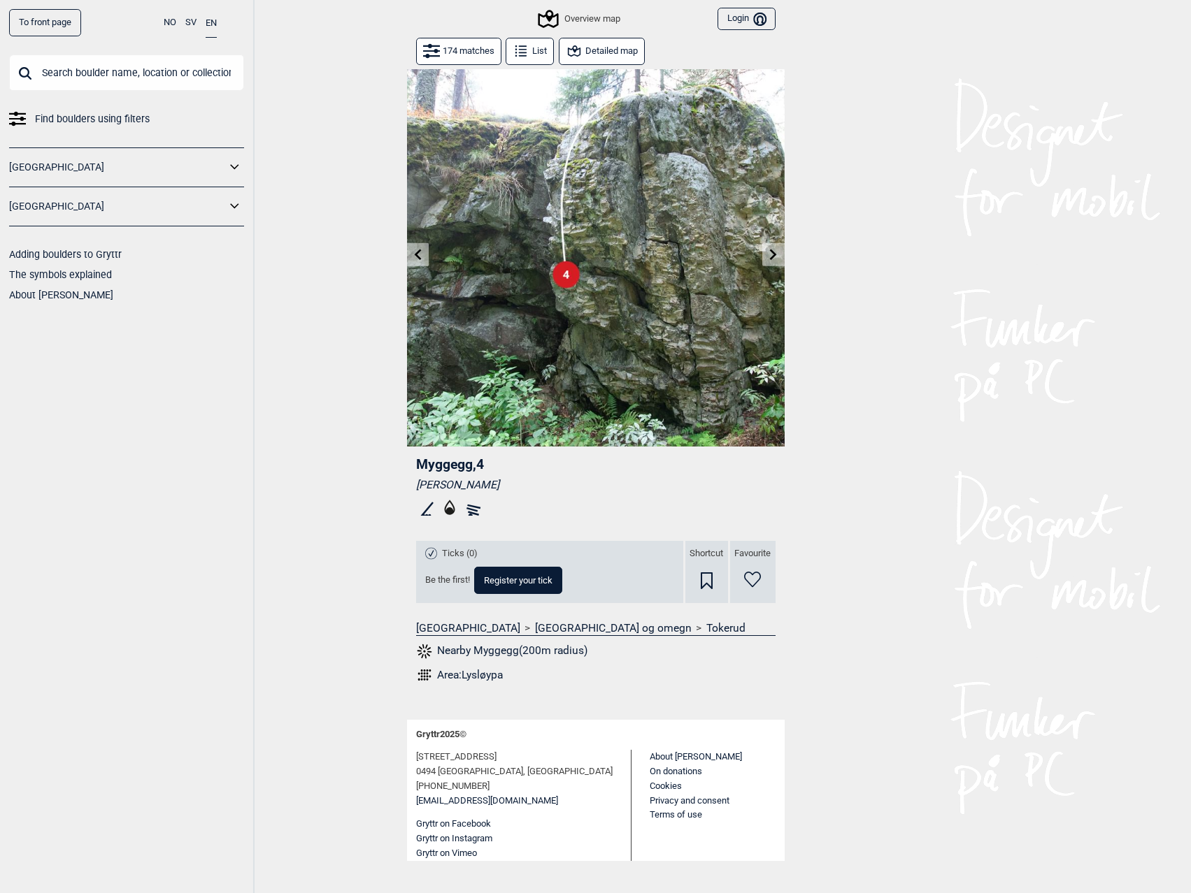
click at [419, 257] on icon at bounding box center [417, 254] width 11 height 11
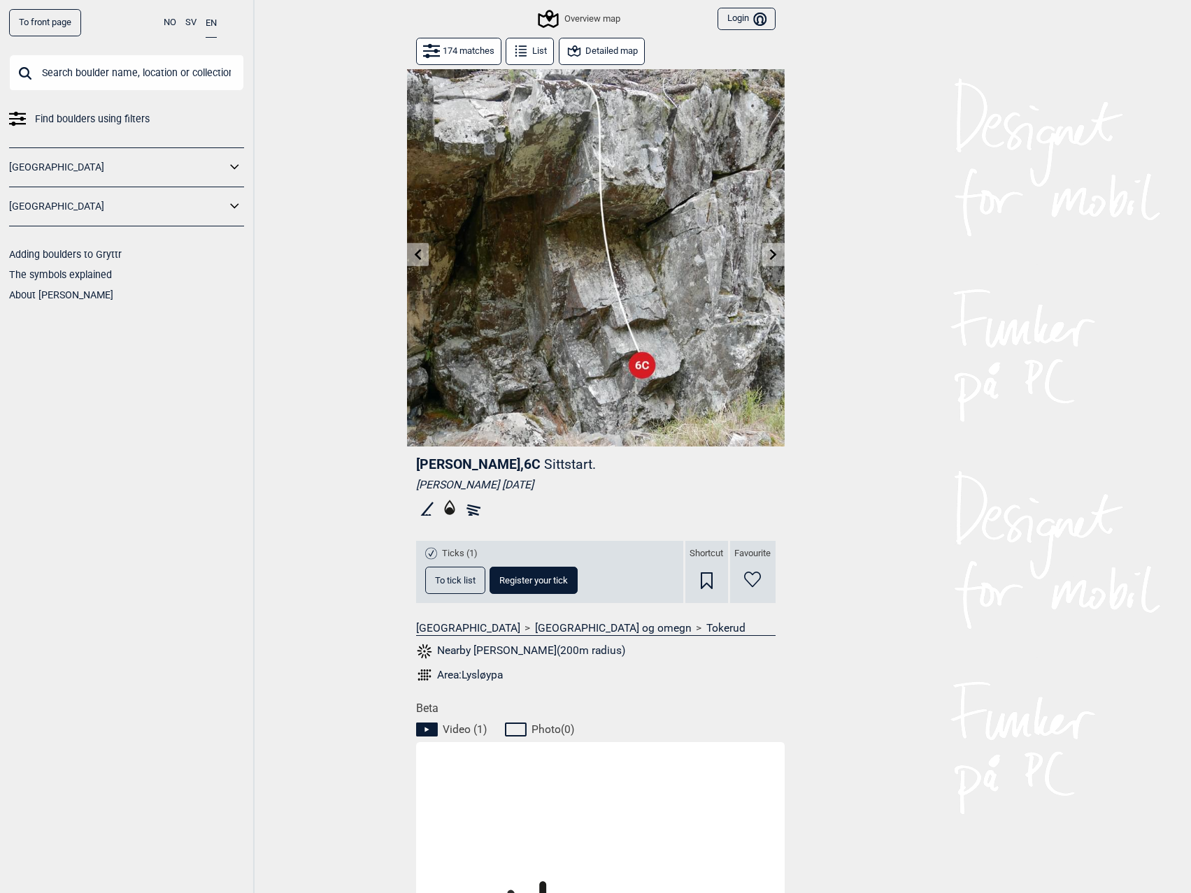
click at [419, 257] on icon at bounding box center [417, 254] width 11 height 11
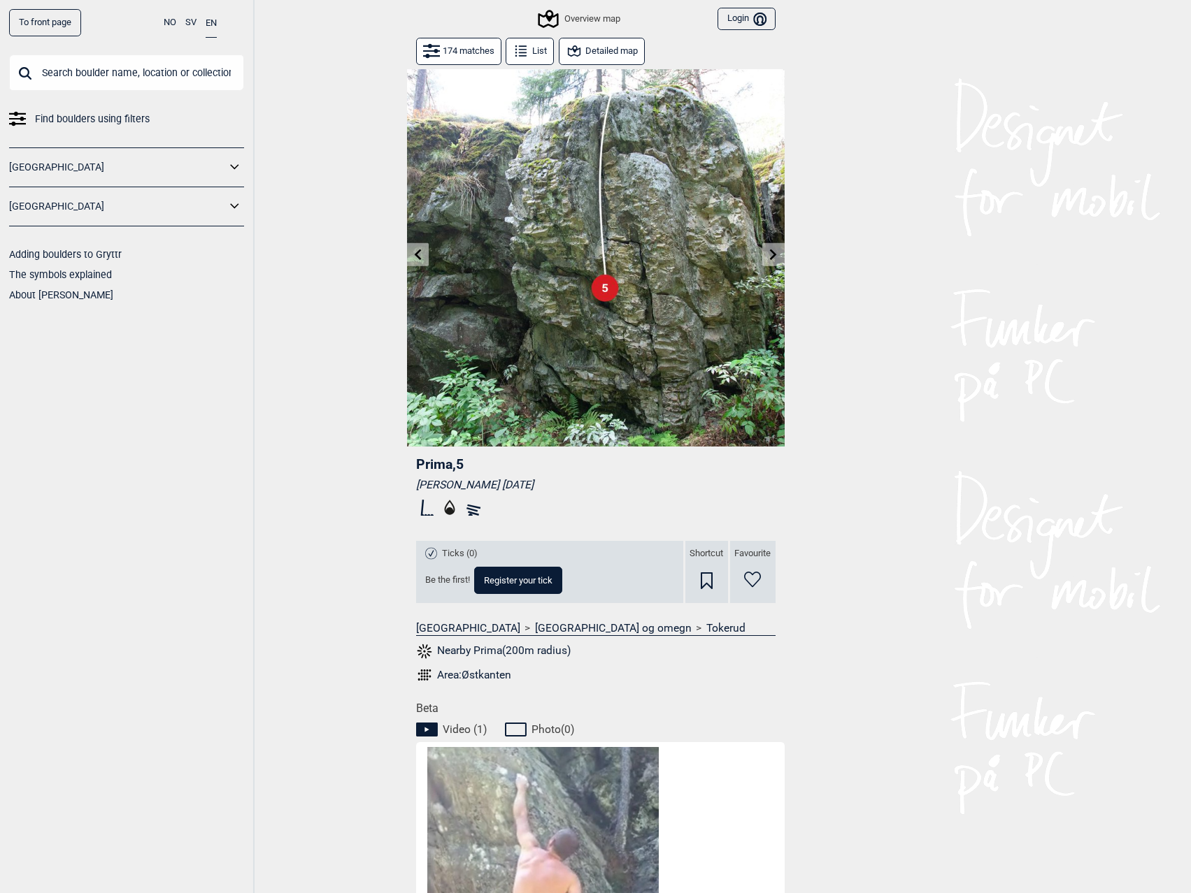
click at [419, 257] on icon at bounding box center [417, 254] width 11 height 11
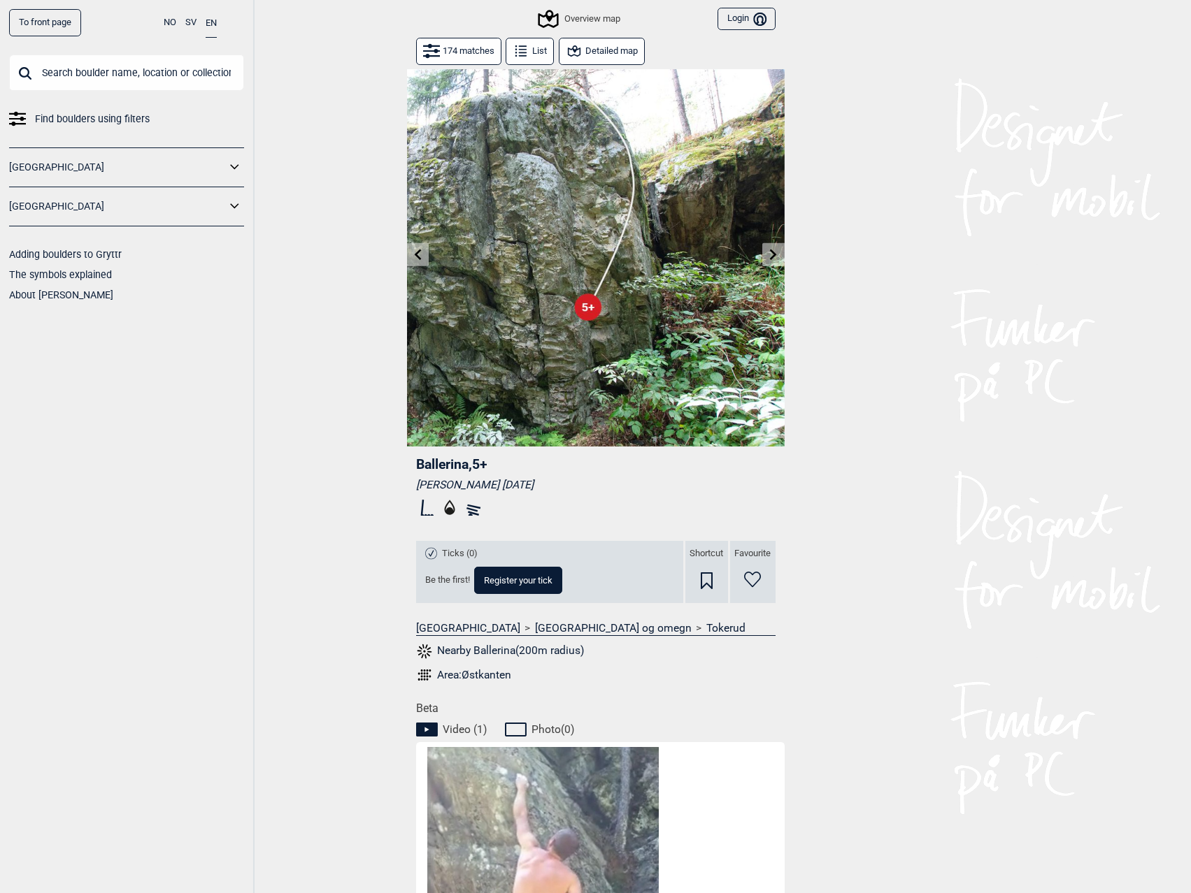
click at [419, 257] on icon at bounding box center [417, 254] width 7 height 11
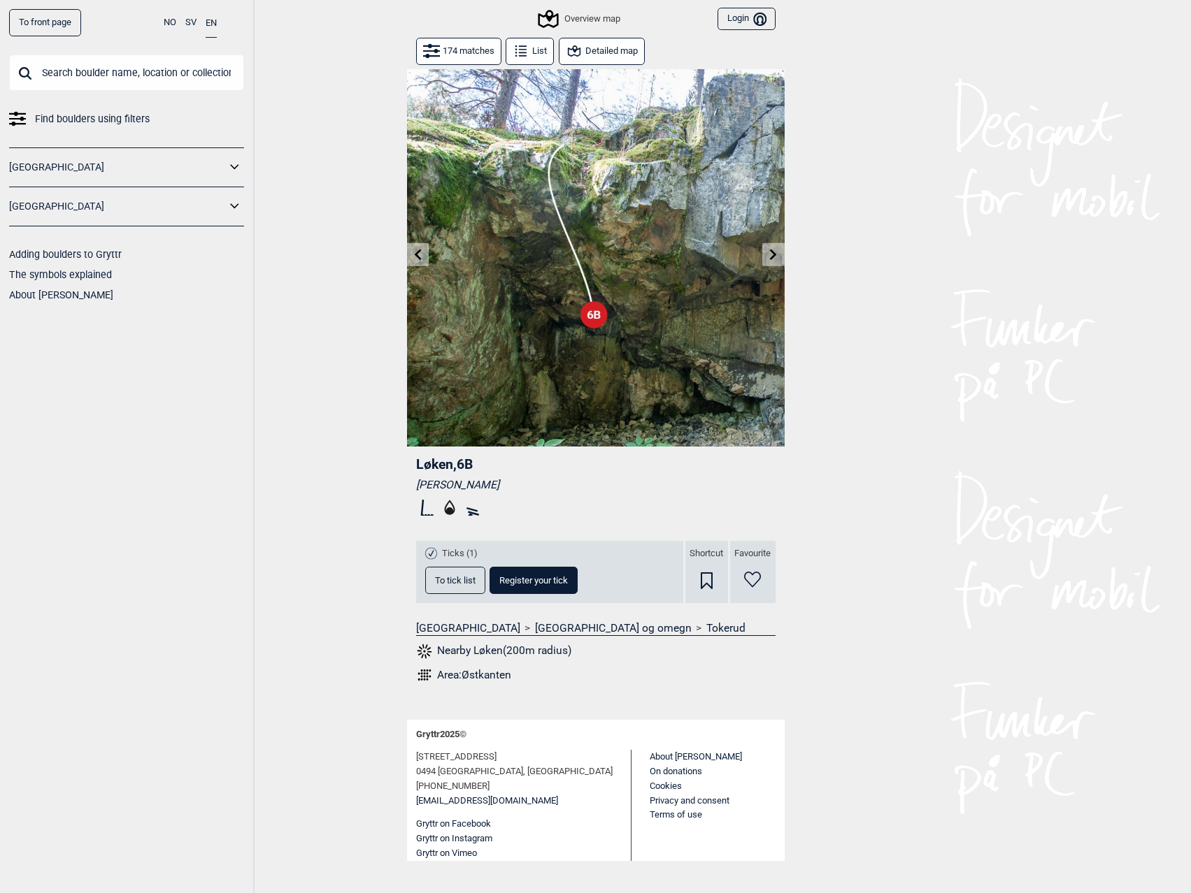
click at [419, 257] on icon at bounding box center [417, 254] width 7 height 11
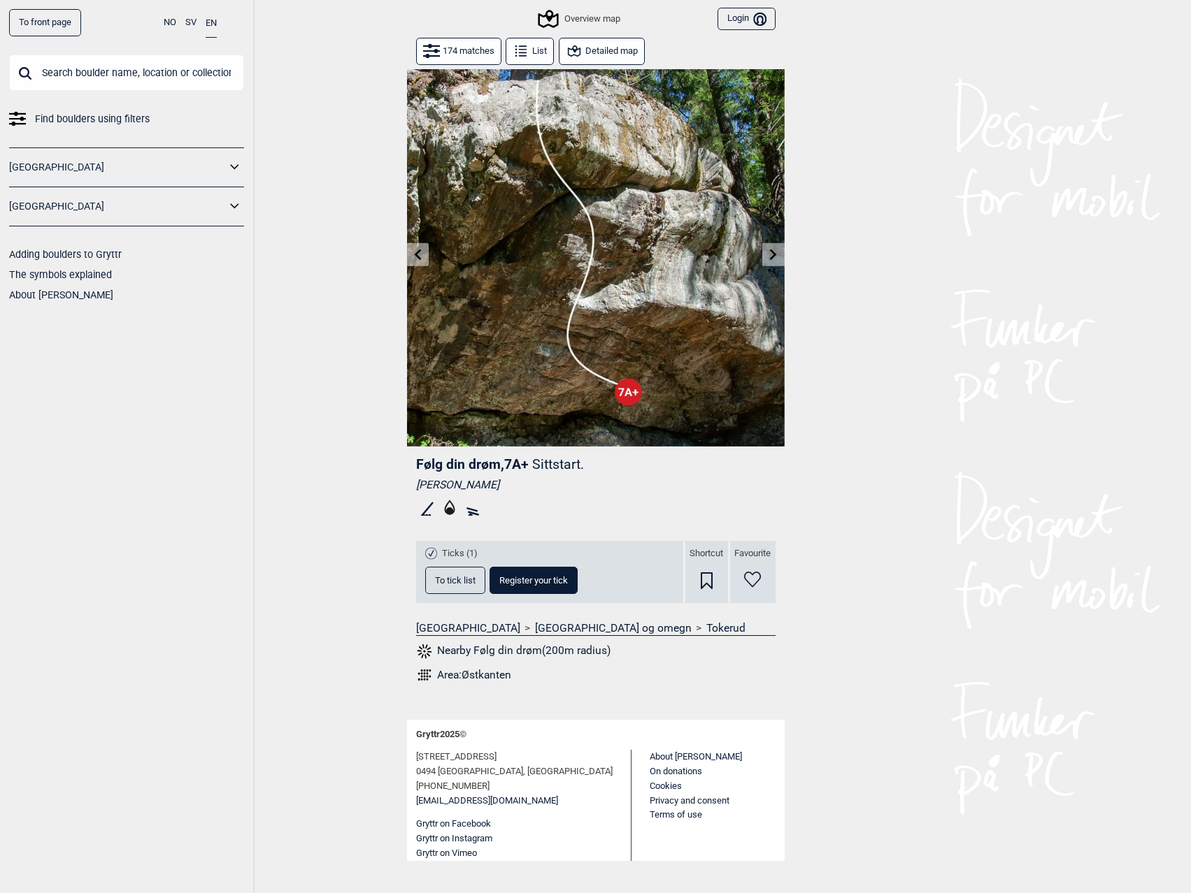
click at [418, 257] on icon at bounding box center [417, 254] width 7 height 11
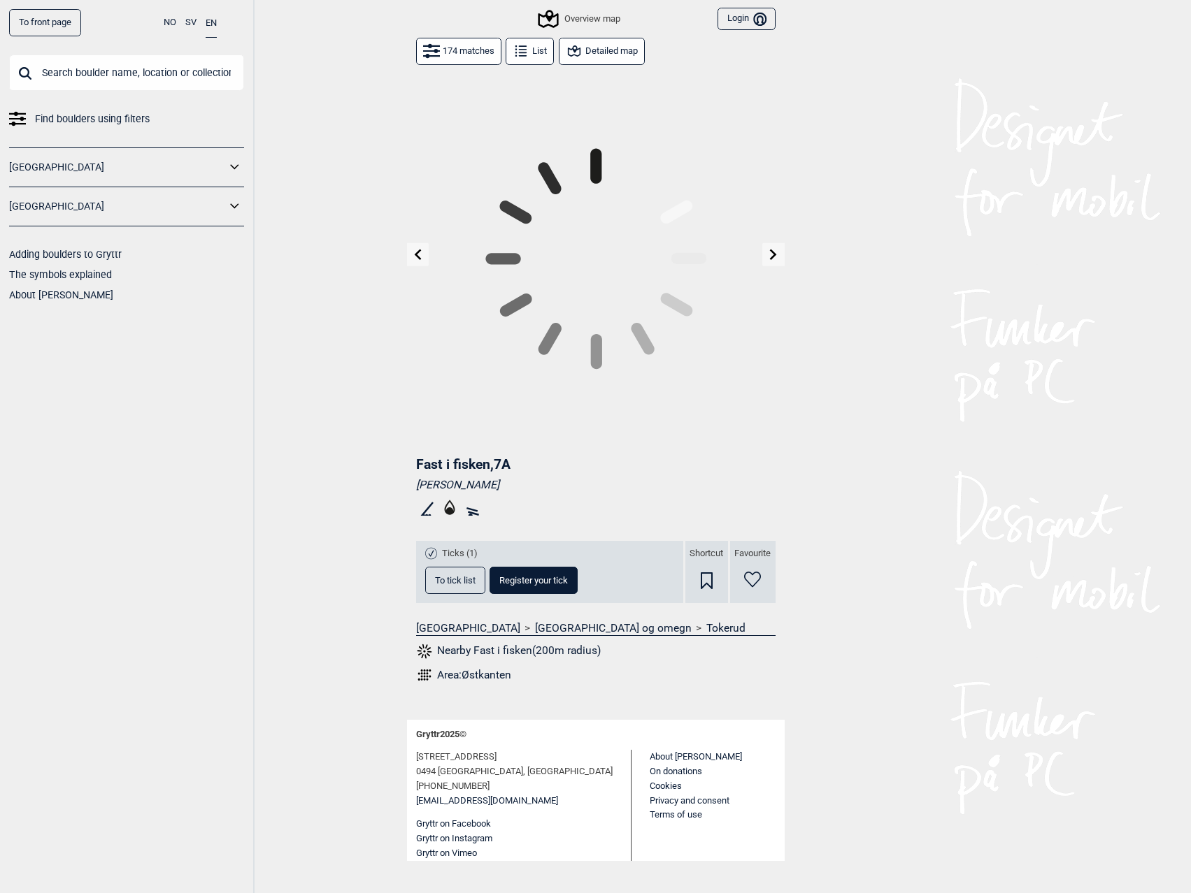
click at [417, 257] on div "To front page NO SV EN Find boulders using filters [GEOGRAPHIC_DATA] [GEOGRAPHI…" at bounding box center [595, 446] width 1191 height 893
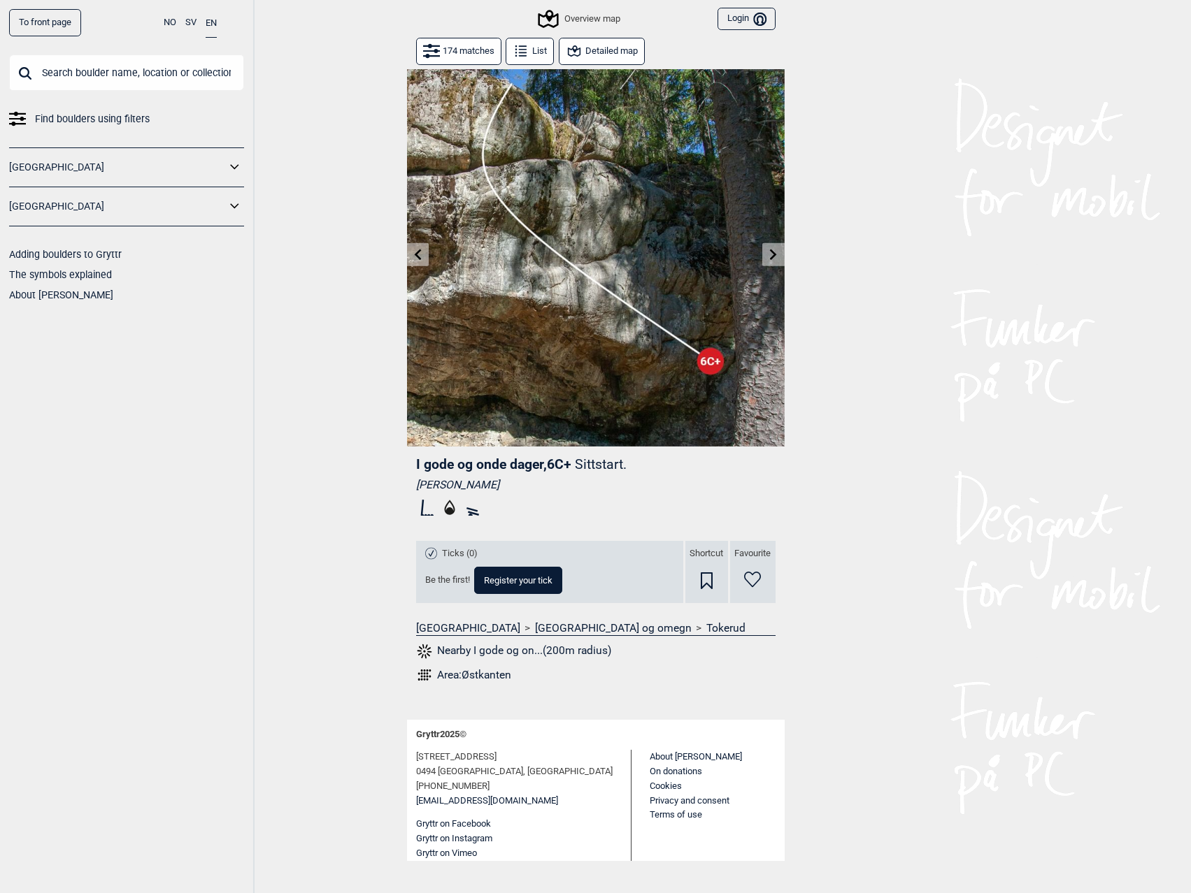
click at [417, 257] on icon at bounding box center [417, 254] width 7 height 11
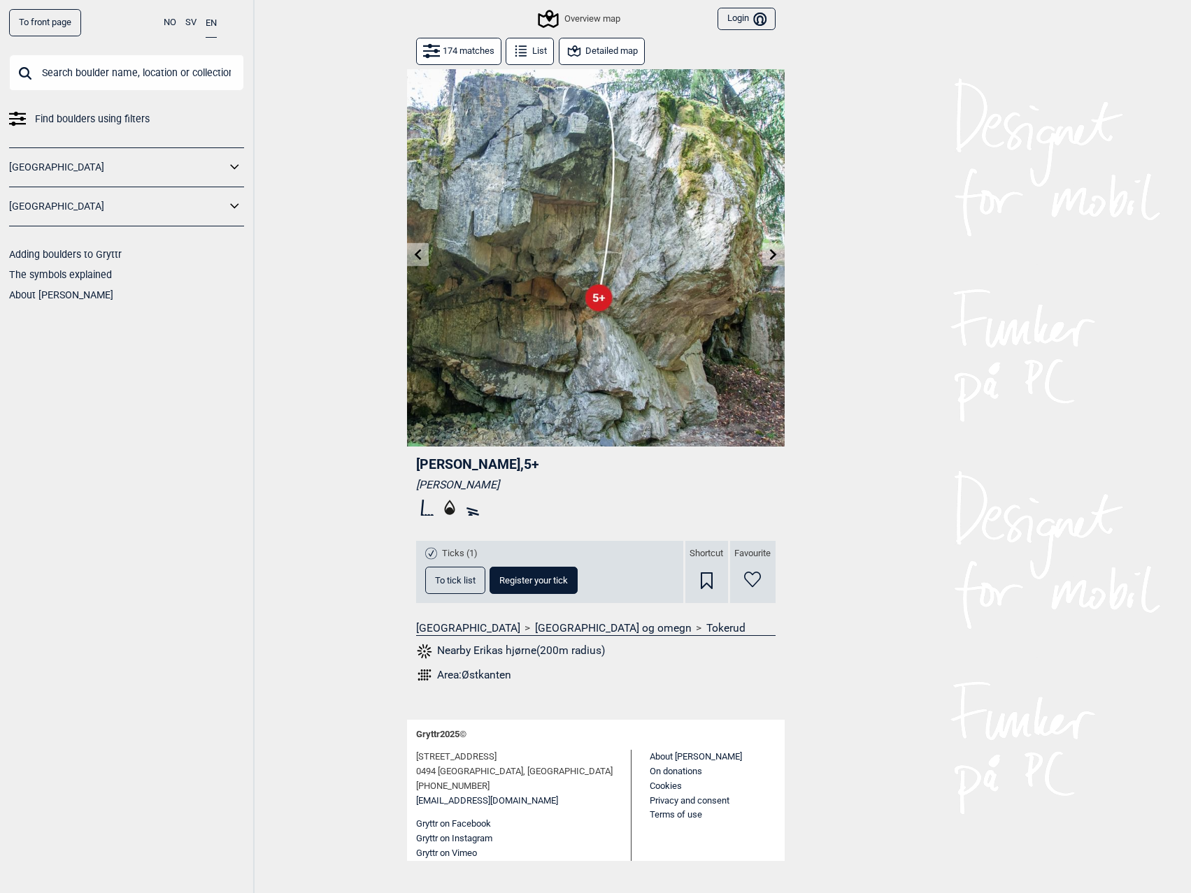
click at [417, 257] on icon at bounding box center [417, 254] width 7 height 11
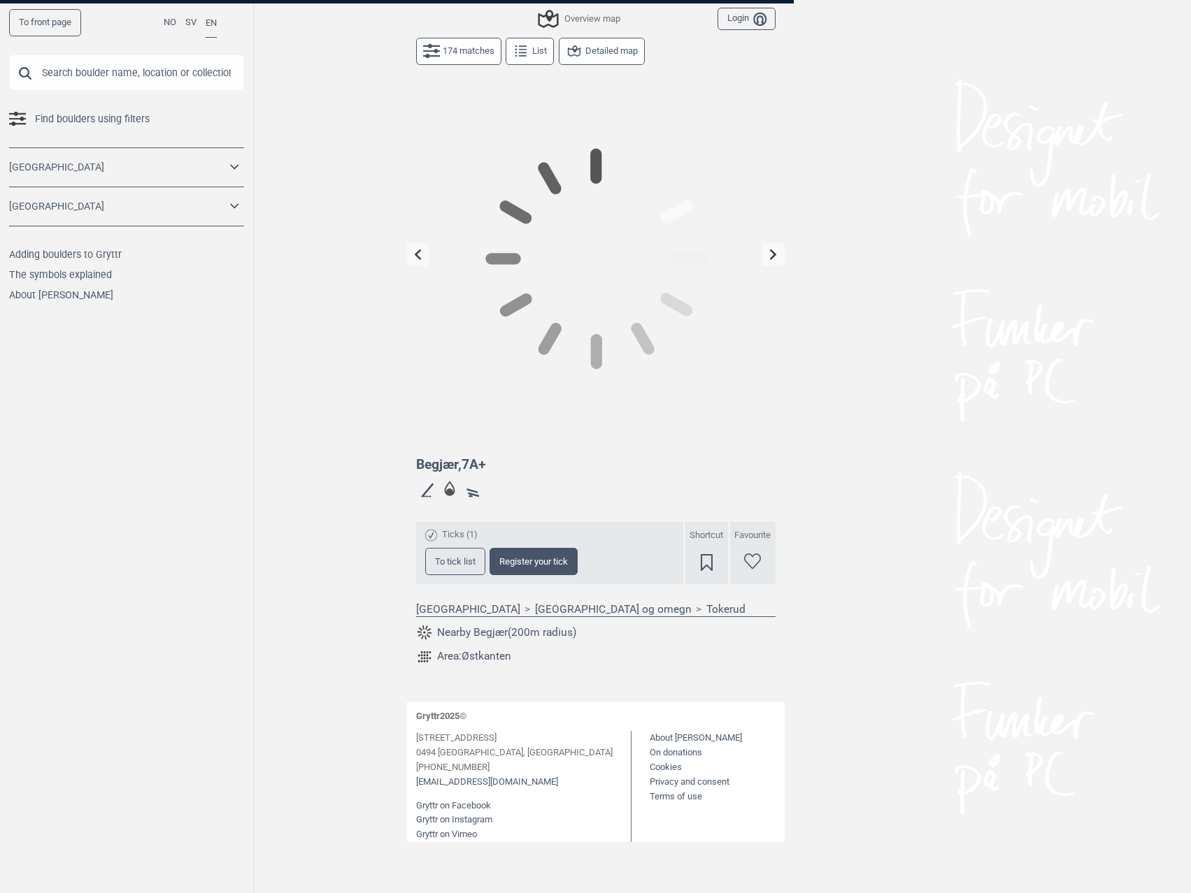
click at [417, 257] on div "To front page NO SV EN Find boulders using filters [GEOGRAPHIC_DATA] [GEOGRAPHI…" at bounding box center [595, 446] width 1191 height 893
click at [417, 257] on icon at bounding box center [417, 254] width 7 height 11
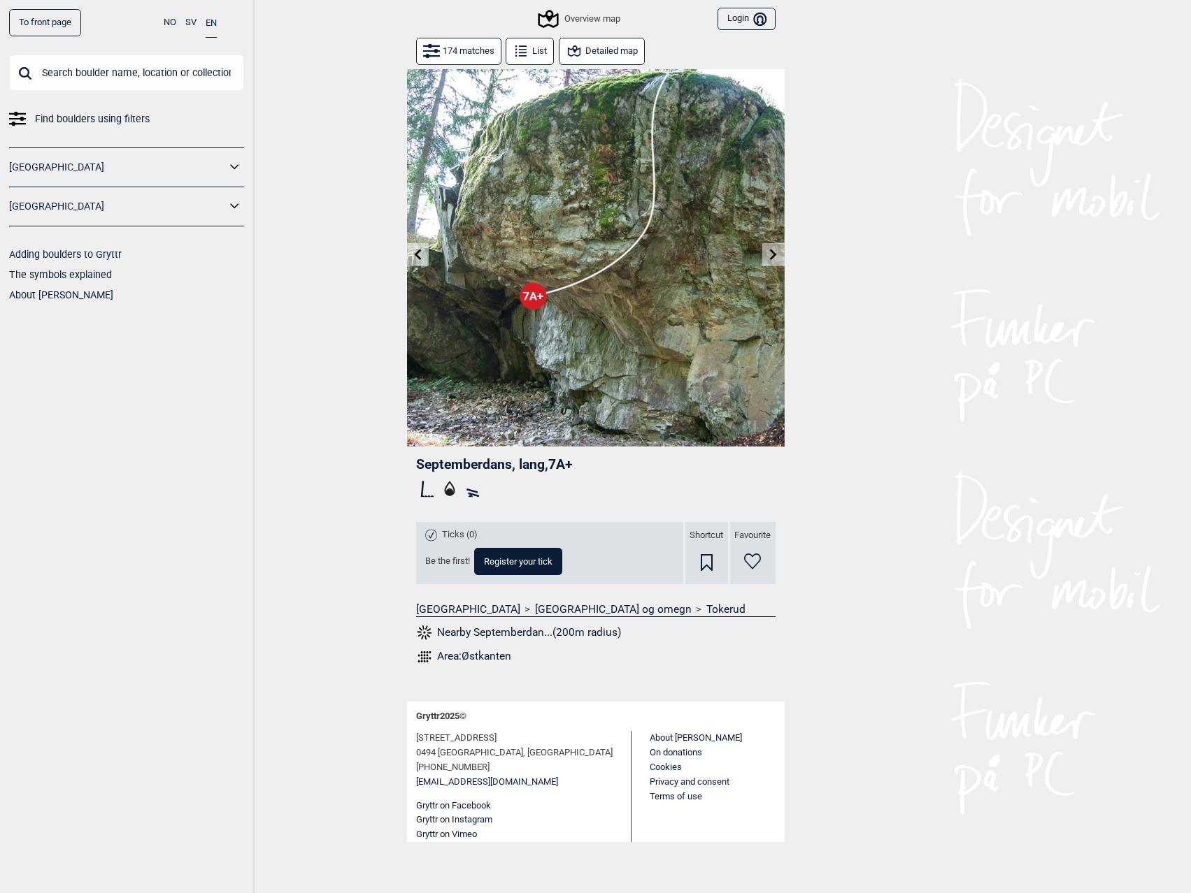
click at [417, 258] on icon at bounding box center [417, 254] width 11 height 11
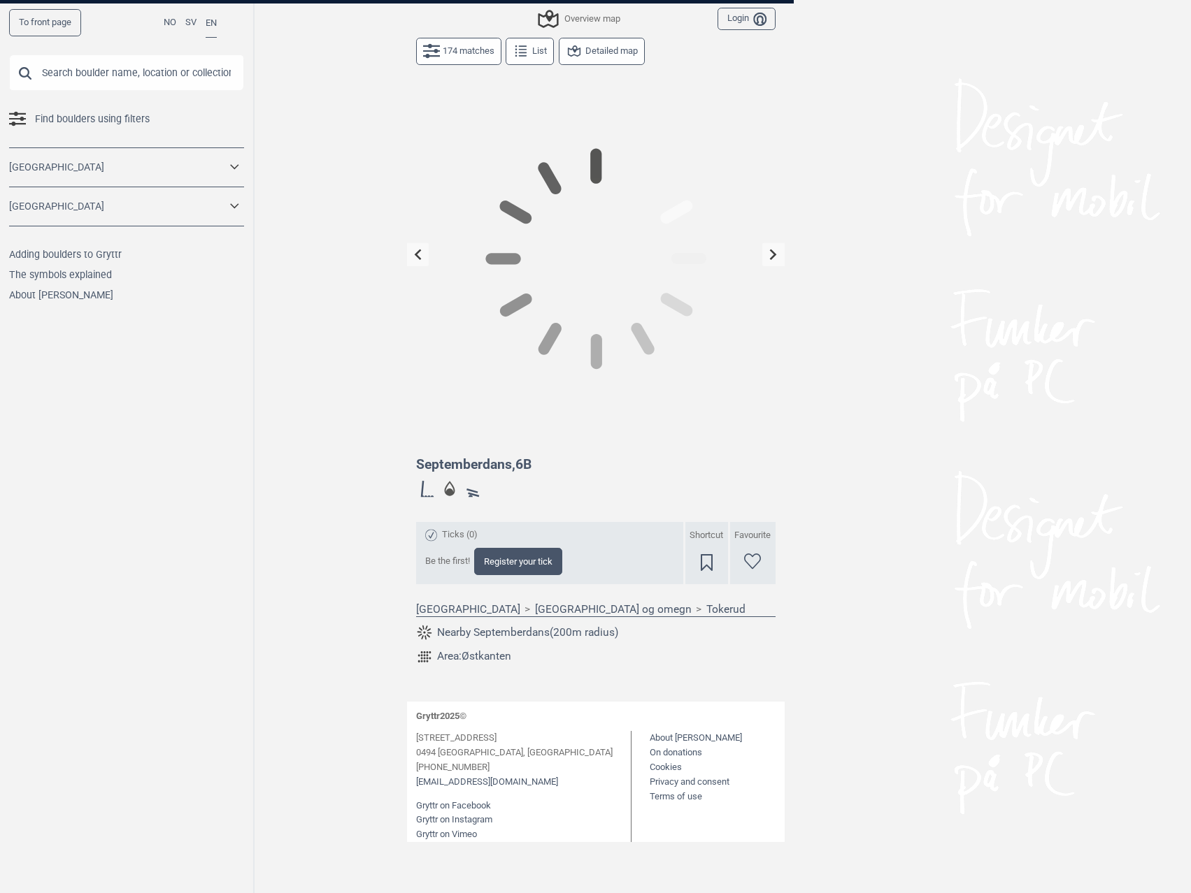
click at [417, 258] on div "To front page NO SV EN Find boulders using filters [GEOGRAPHIC_DATA] [GEOGRAPHI…" at bounding box center [595, 446] width 1191 height 893
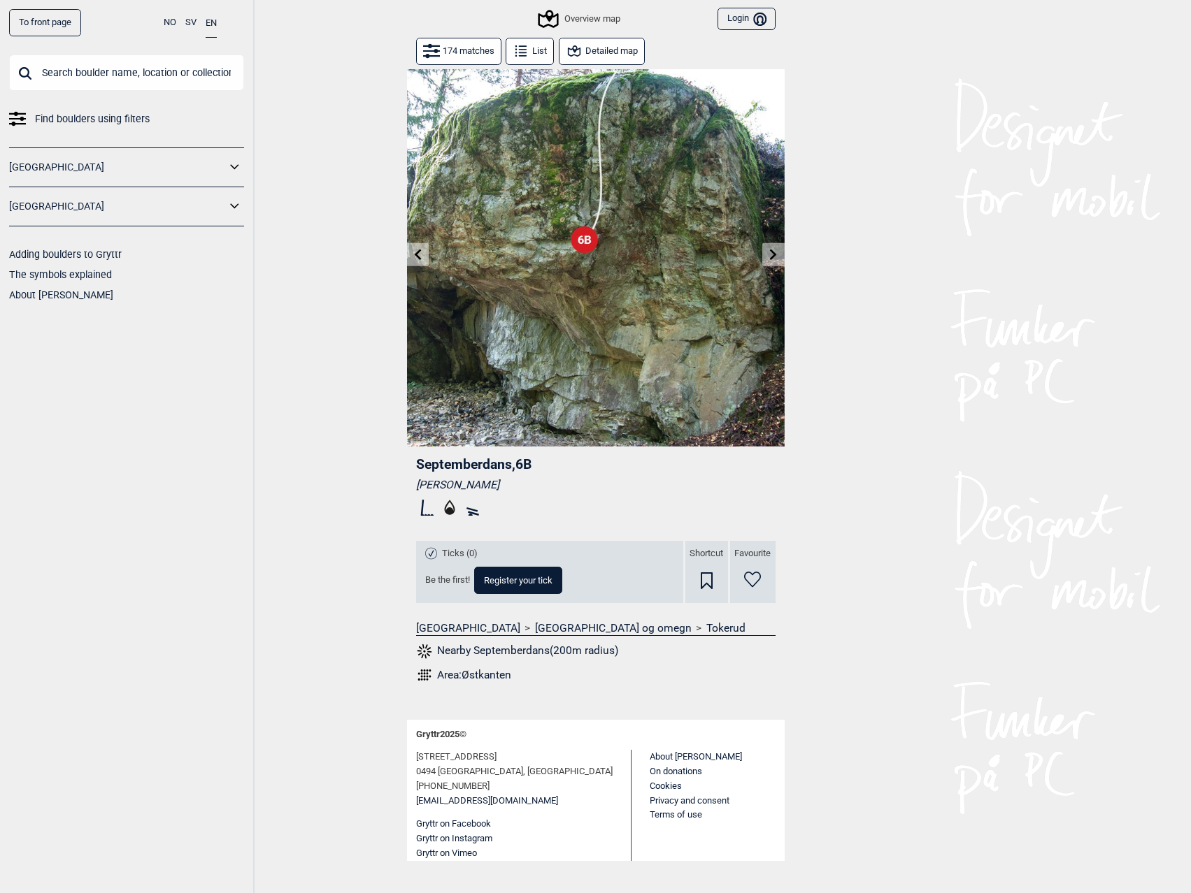
click at [417, 258] on icon at bounding box center [417, 254] width 11 height 11
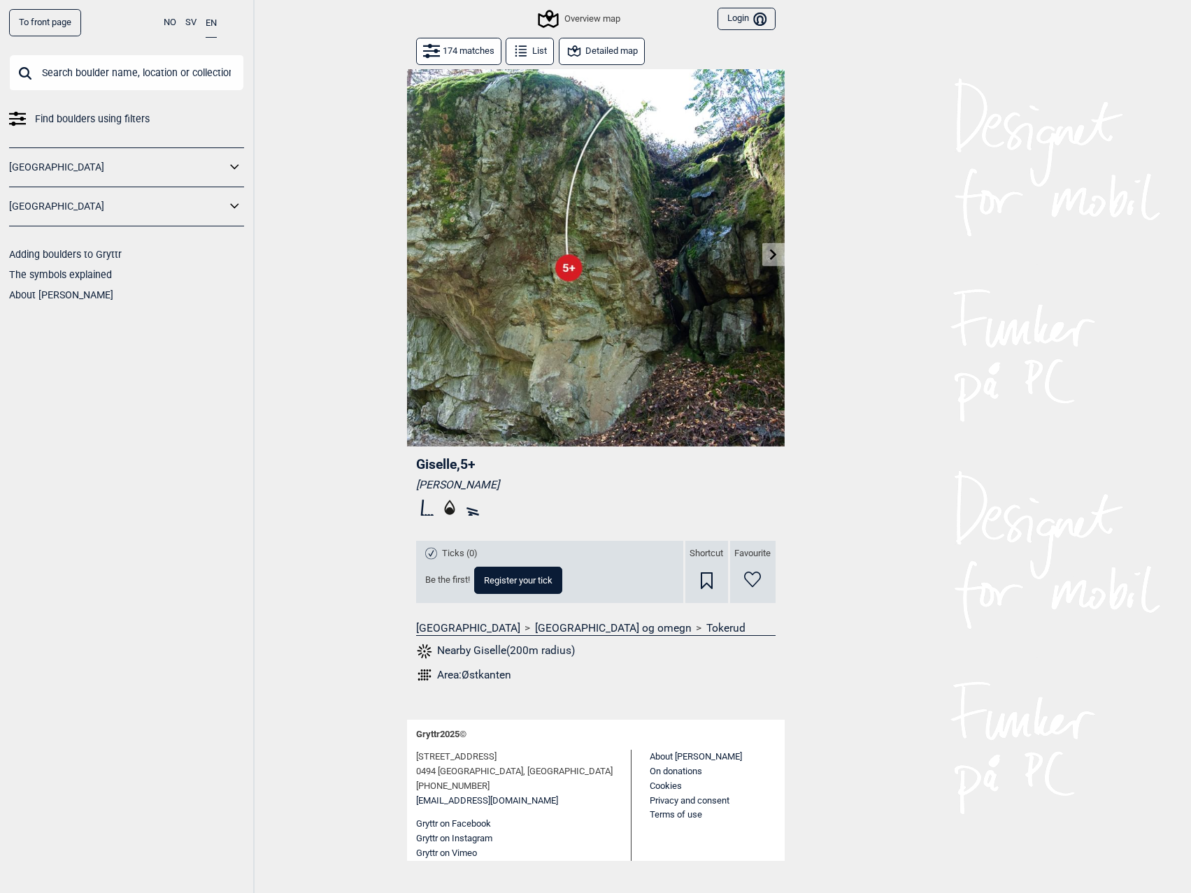
click at [766, 250] on button at bounding box center [773, 254] width 22 height 23
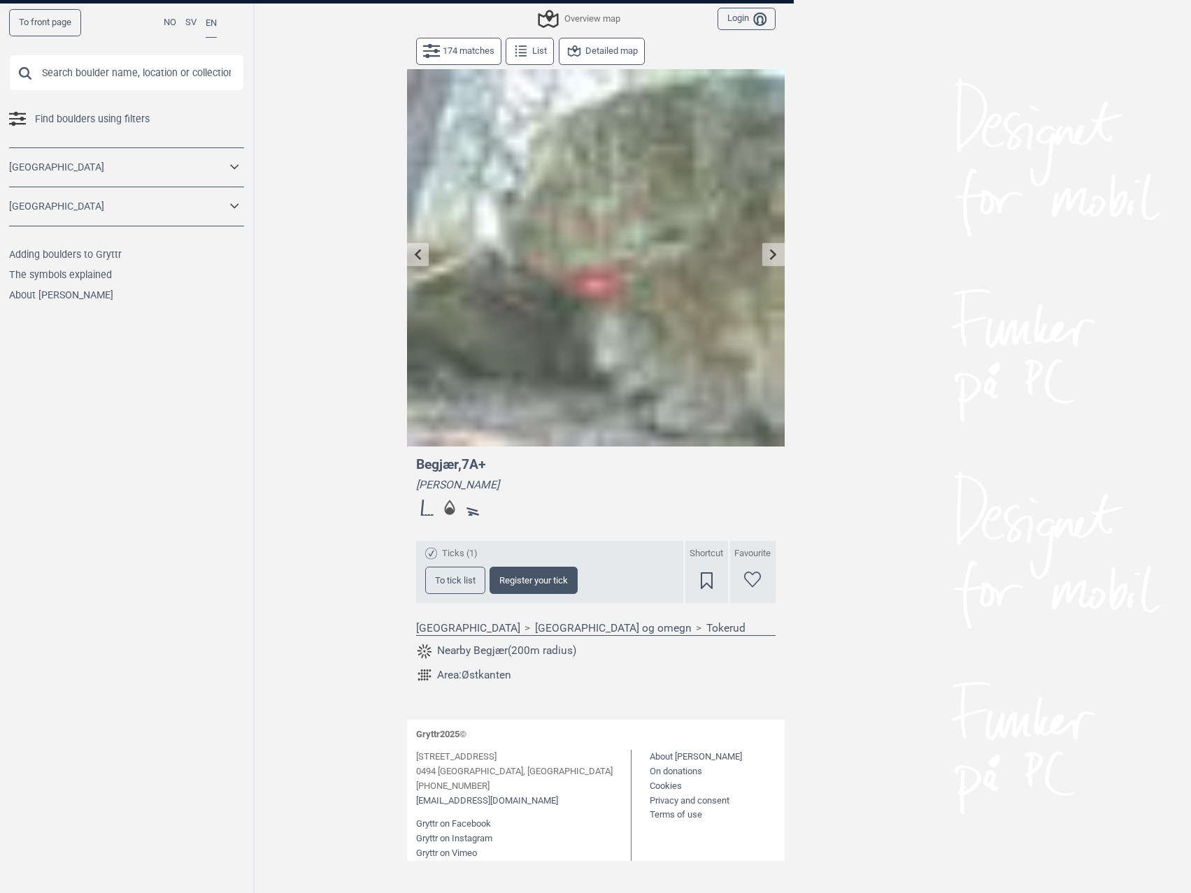
click at [766, 250] on button at bounding box center [773, 254] width 22 height 23
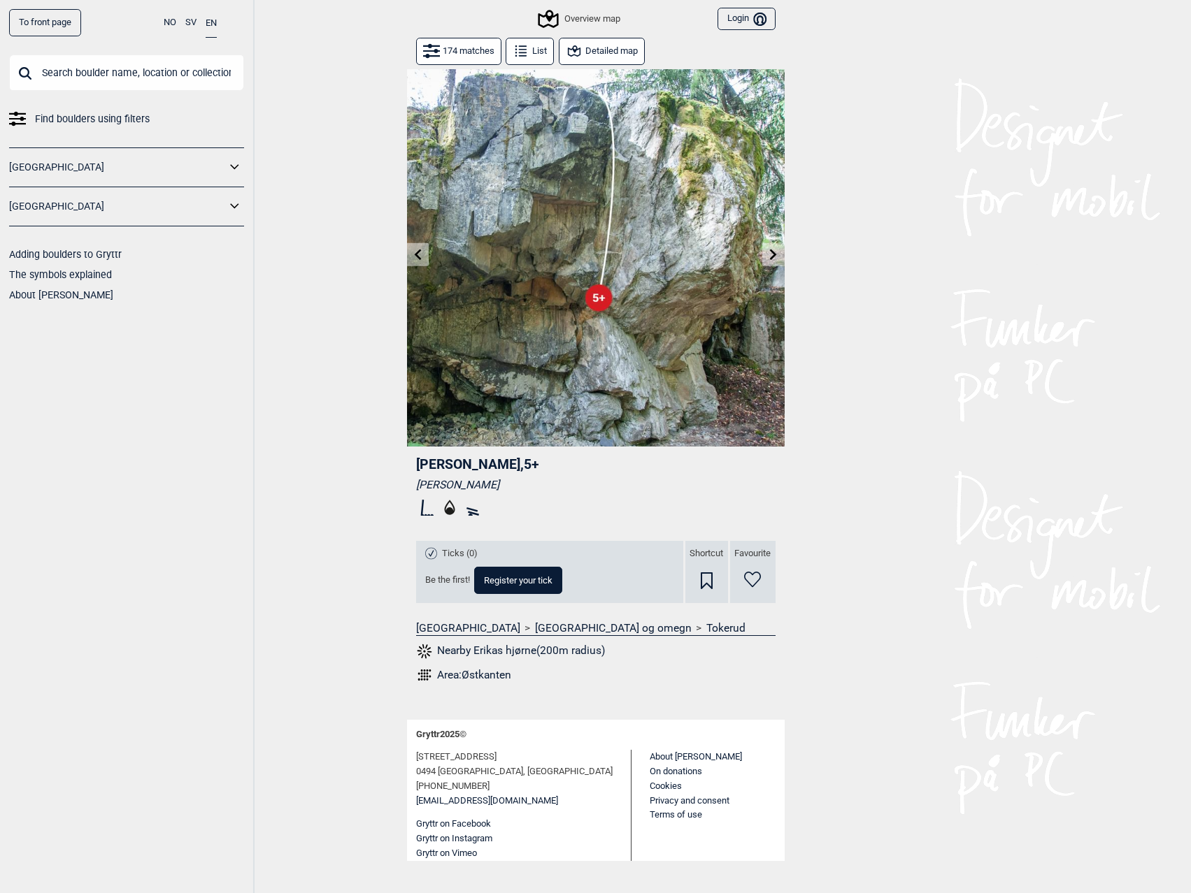
click at [766, 250] on button at bounding box center [773, 254] width 22 height 23
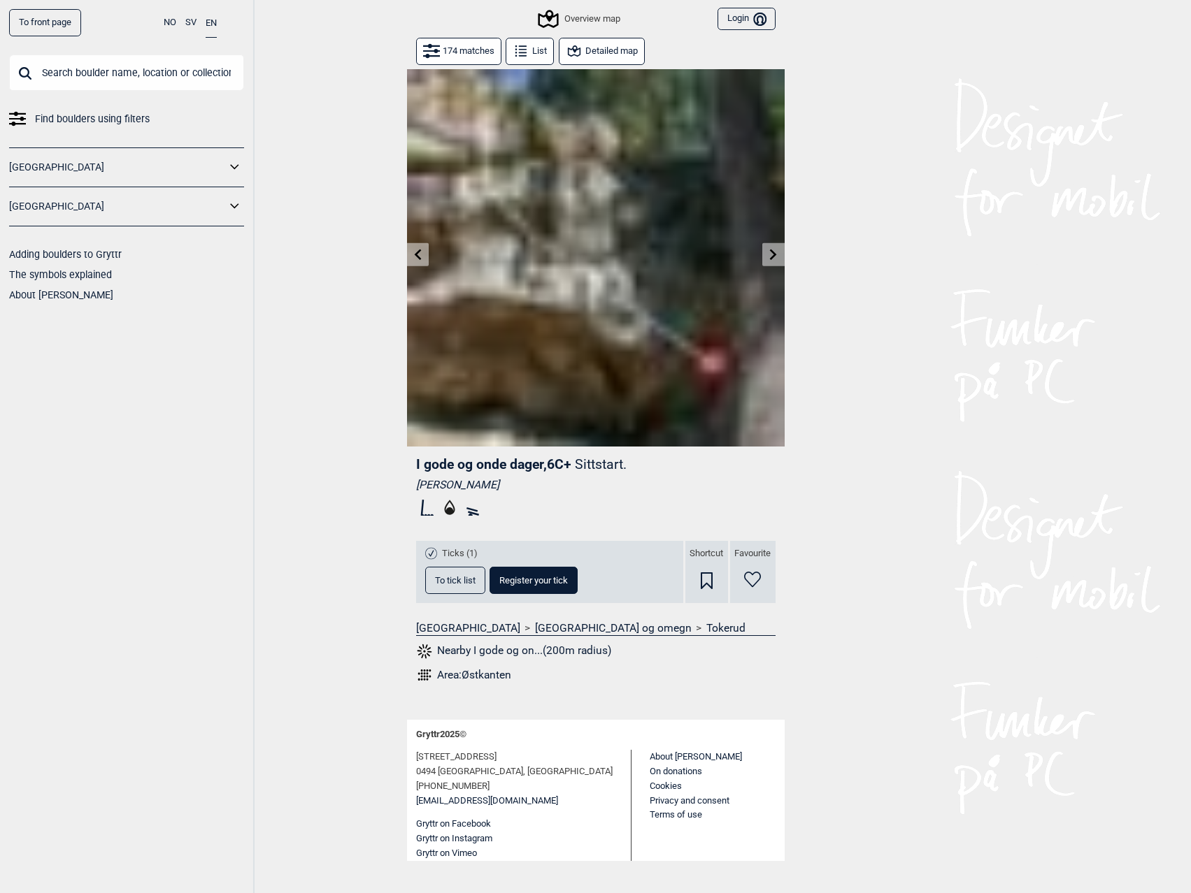
click at [766, 250] on button at bounding box center [773, 254] width 22 height 23
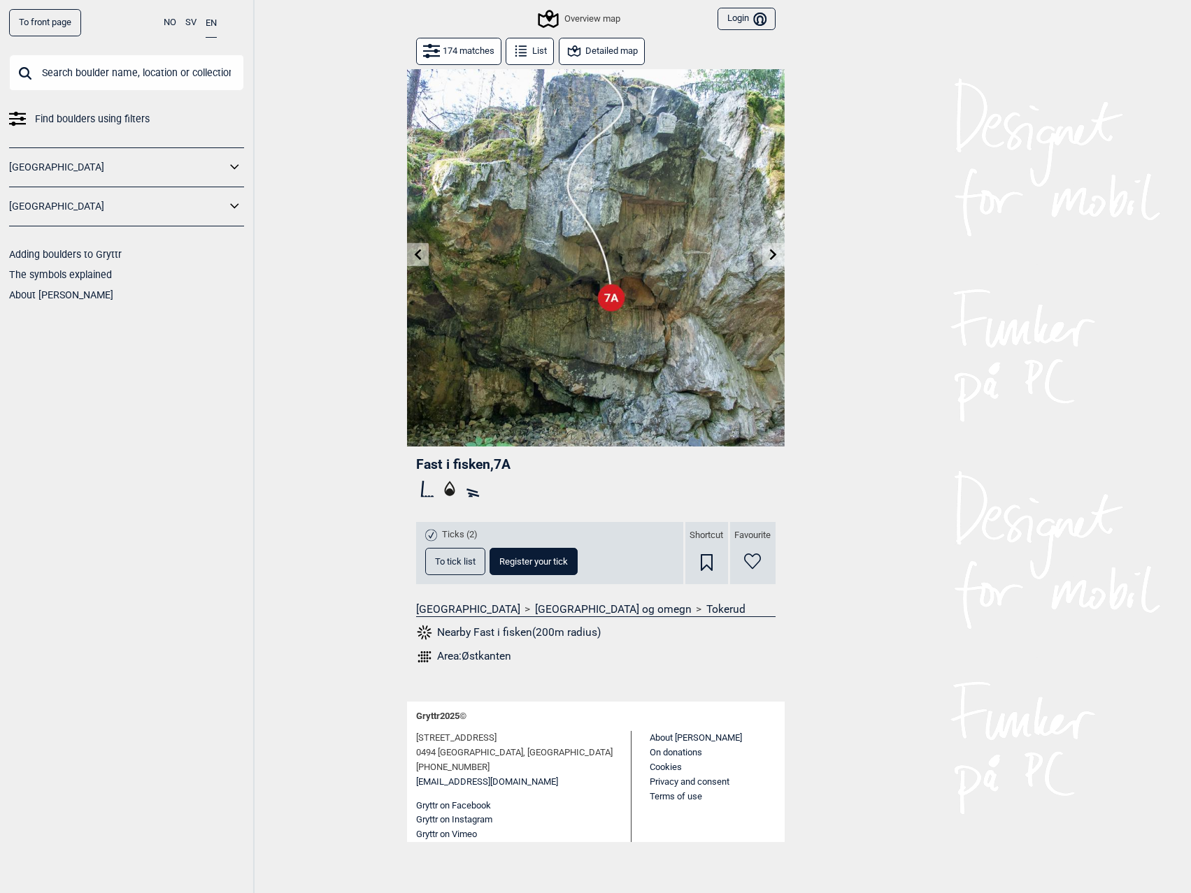
click at [766, 250] on button at bounding box center [773, 254] width 22 height 23
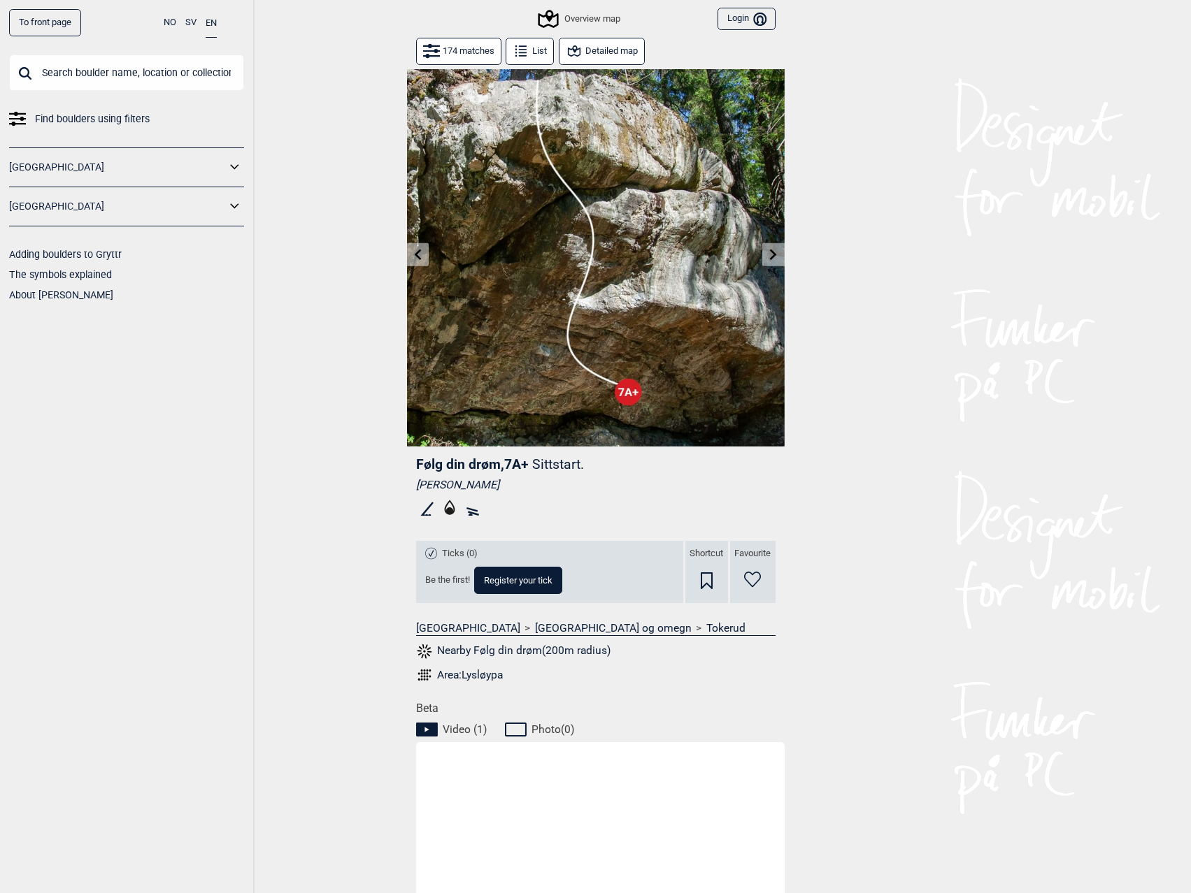
click at [766, 250] on button at bounding box center [773, 254] width 22 height 23
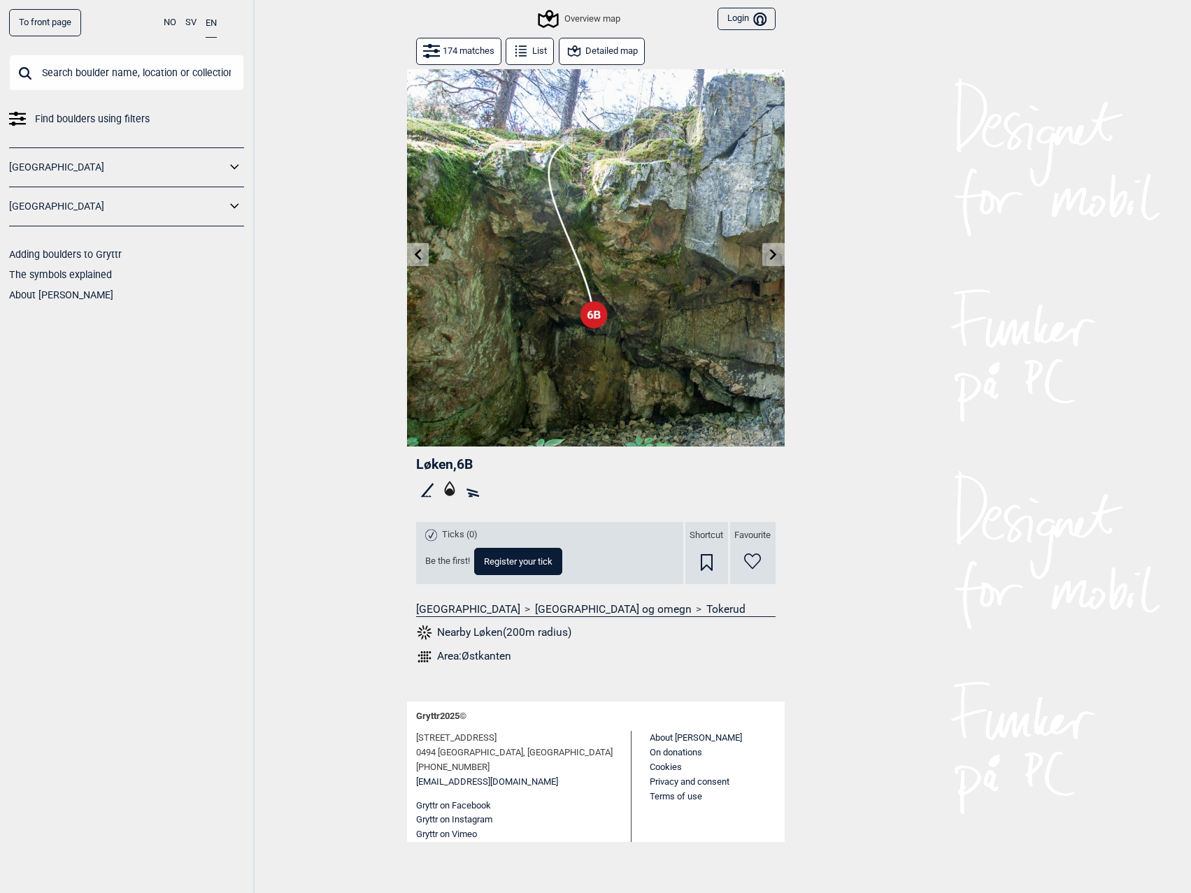
click at [766, 250] on button at bounding box center [773, 254] width 22 height 23
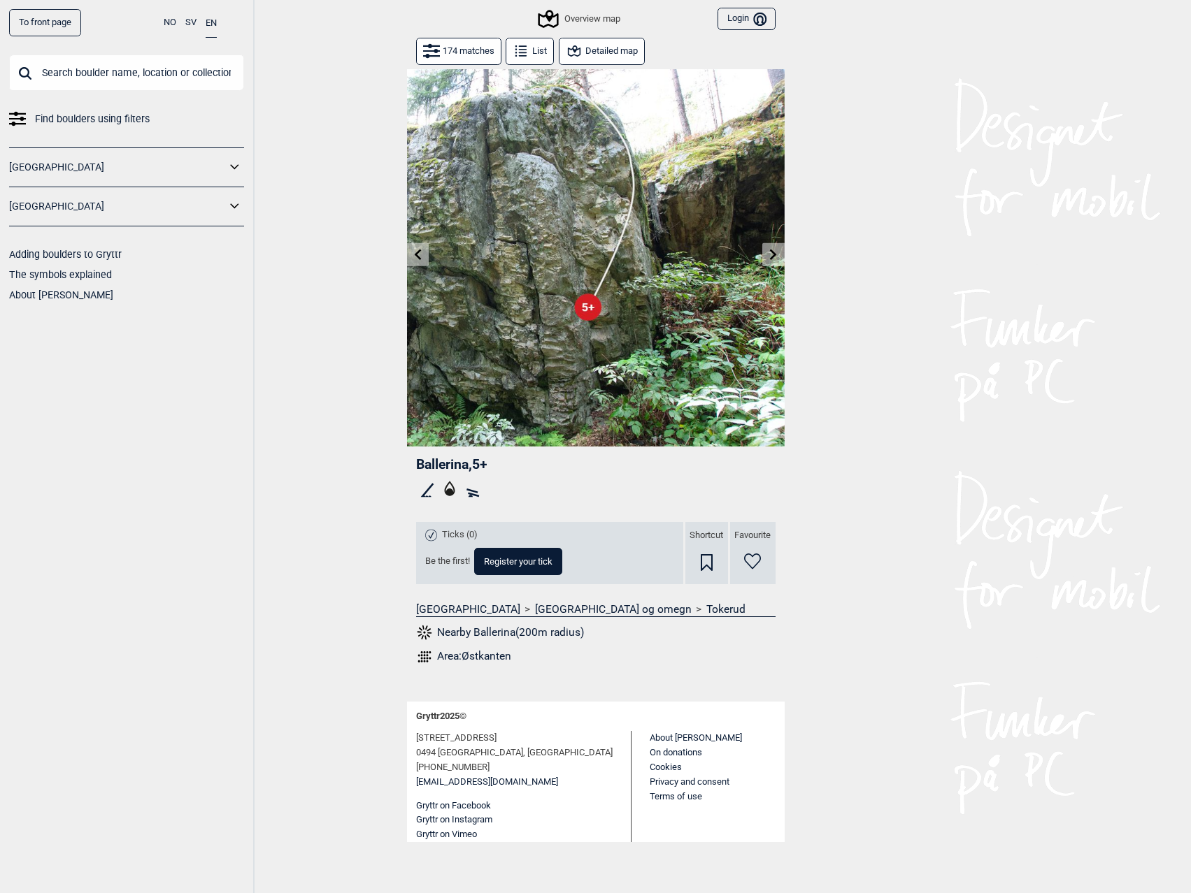
click at [766, 250] on button at bounding box center [773, 254] width 22 height 23
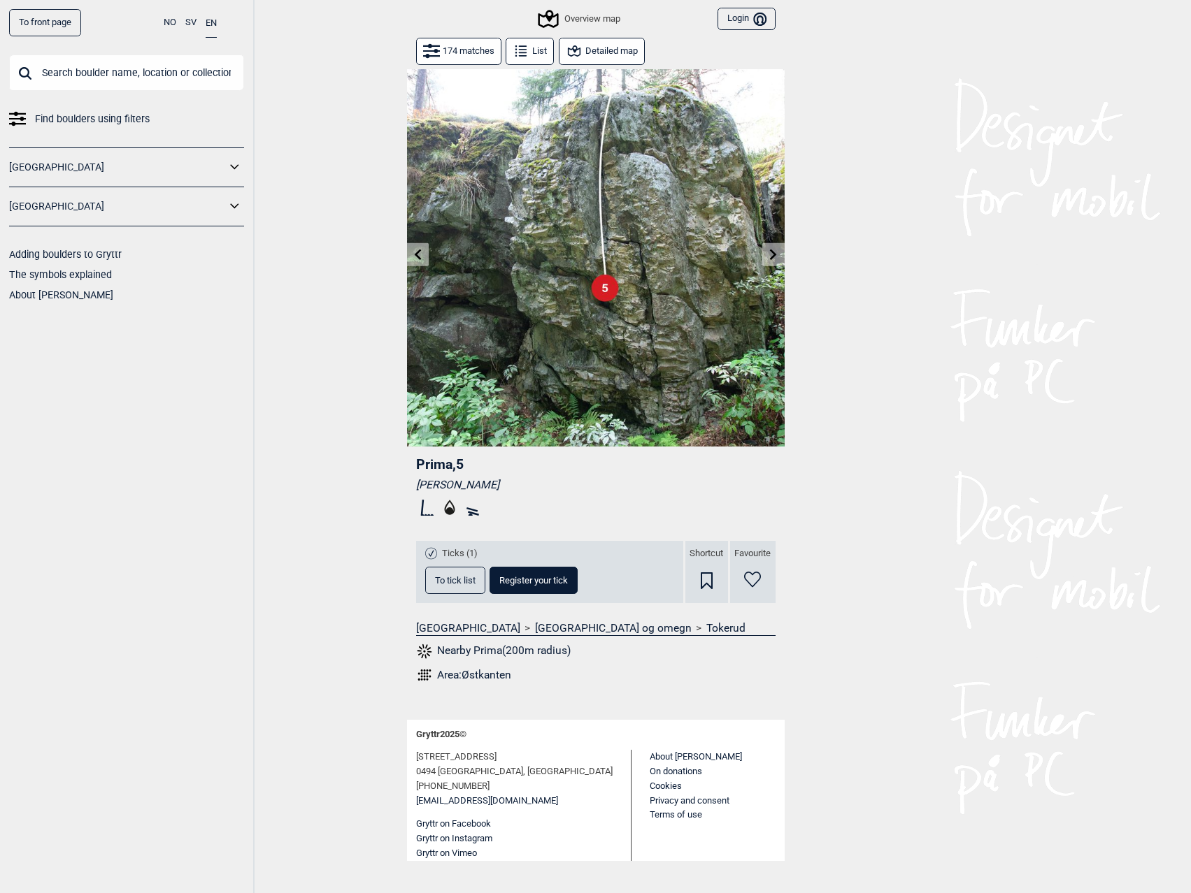
click at [766, 250] on button at bounding box center [773, 254] width 22 height 23
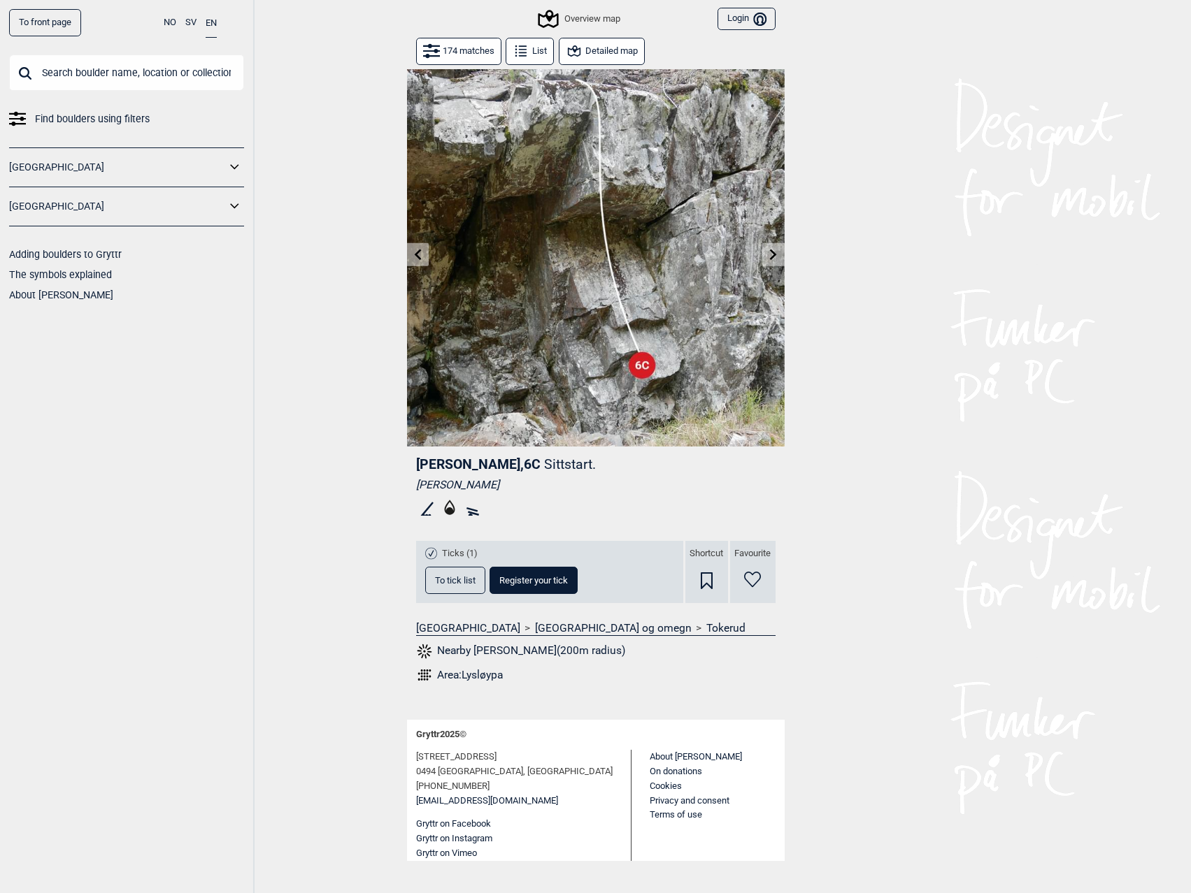
click at [766, 250] on button at bounding box center [773, 254] width 22 height 23
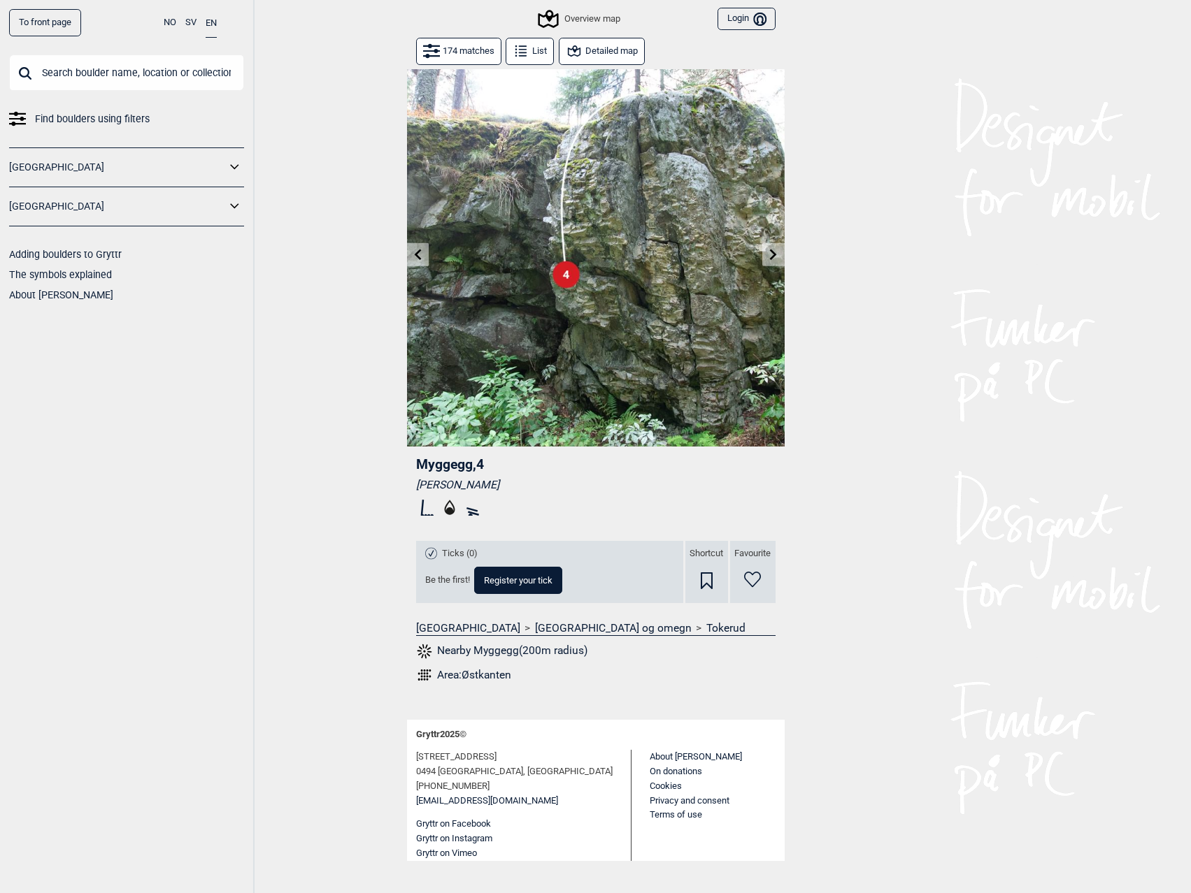
click at [766, 250] on button at bounding box center [773, 254] width 22 height 23
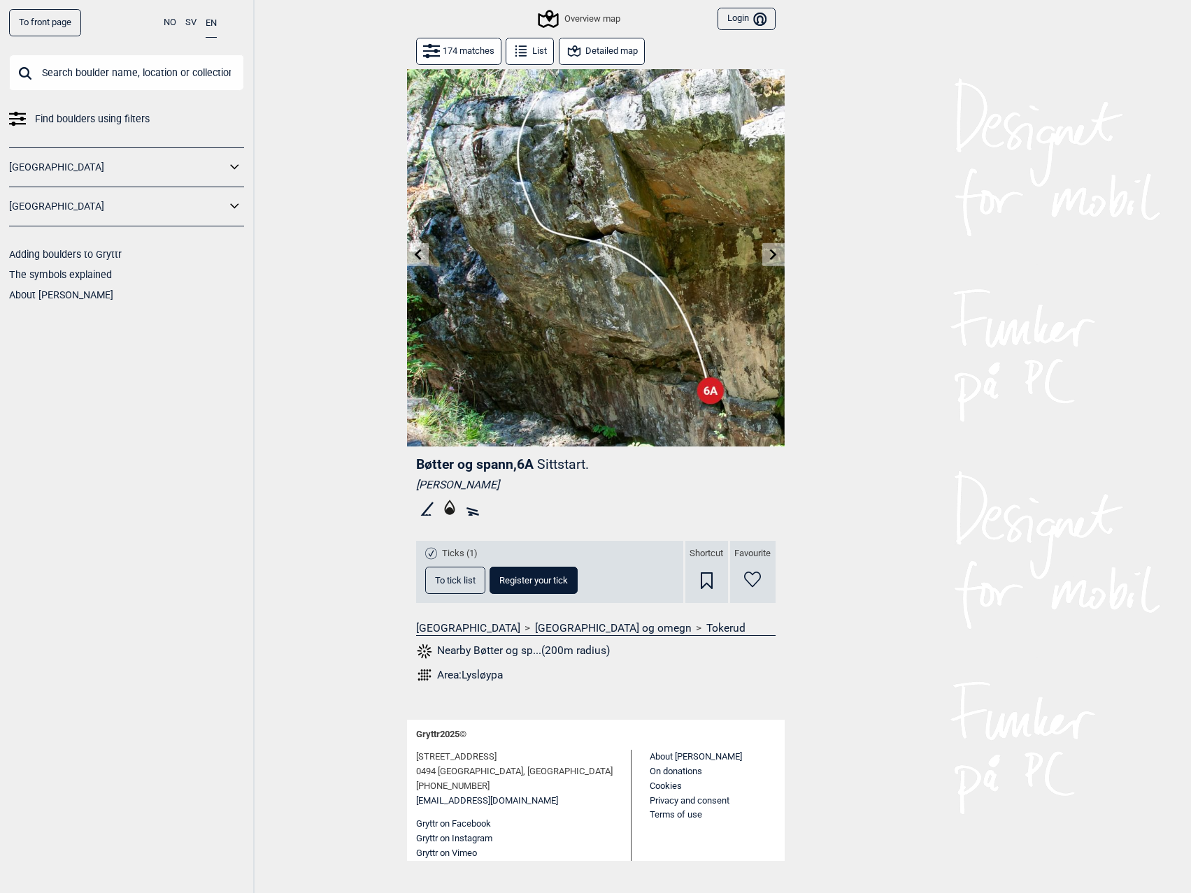
click at [766, 250] on button at bounding box center [773, 254] width 22 height 23
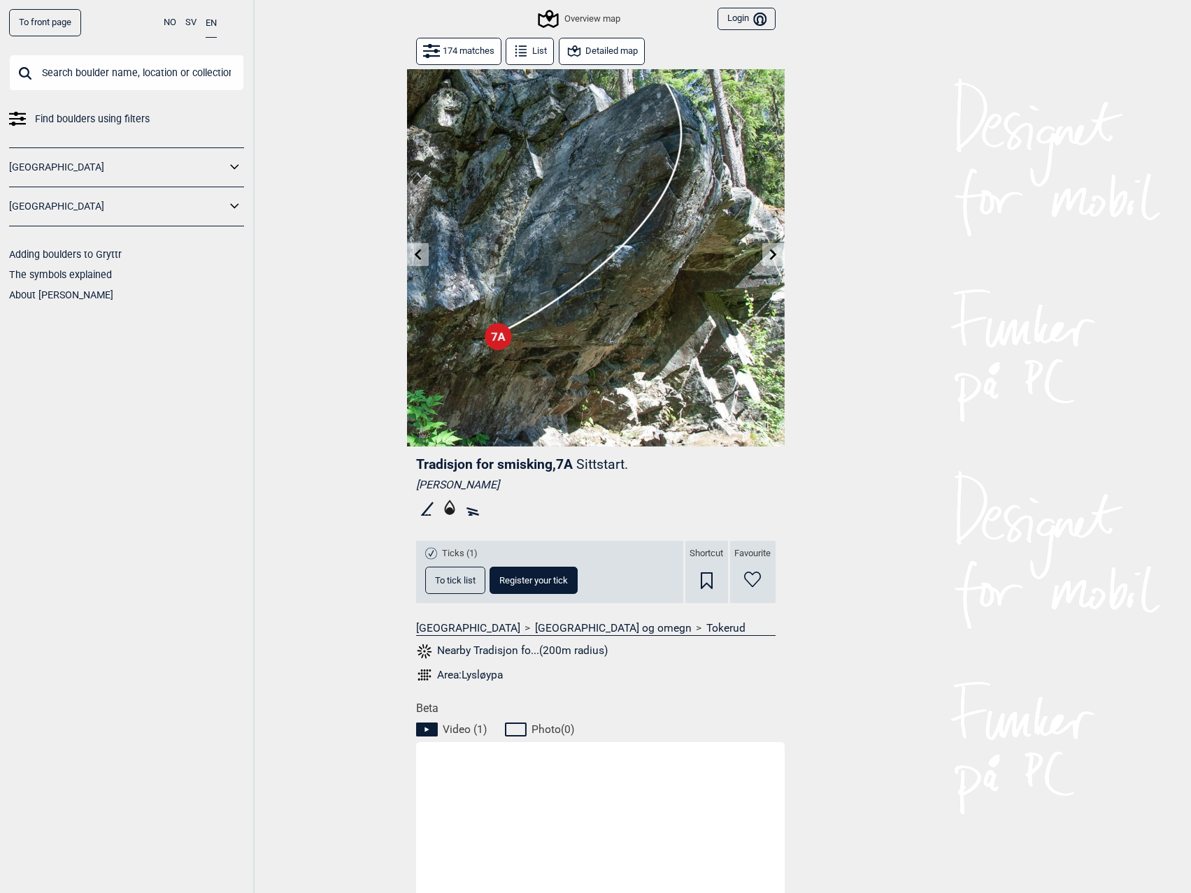
click at [766, 248] on button at bounding box center [773, 254] width 22 height 23
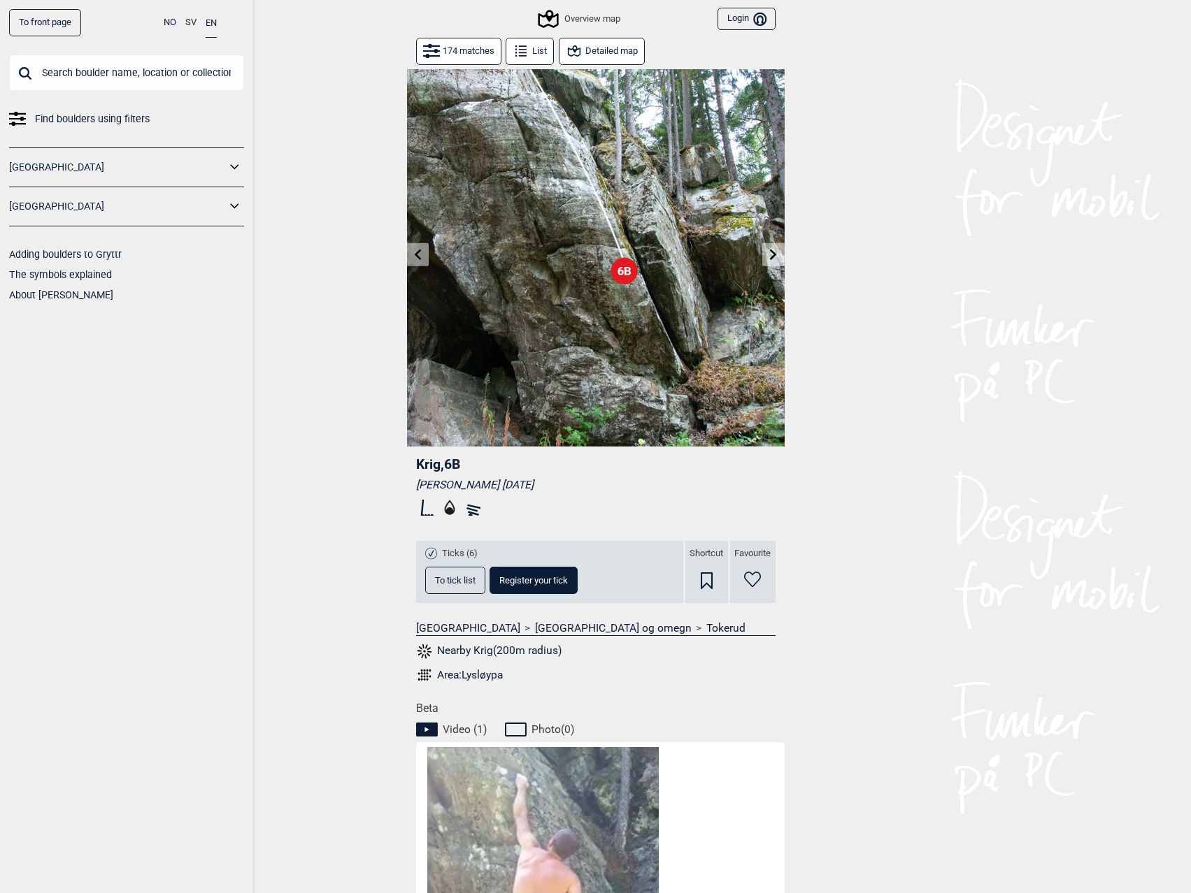
click at [426, 255] on button at bounding box center [418, 254] width 22 height 23
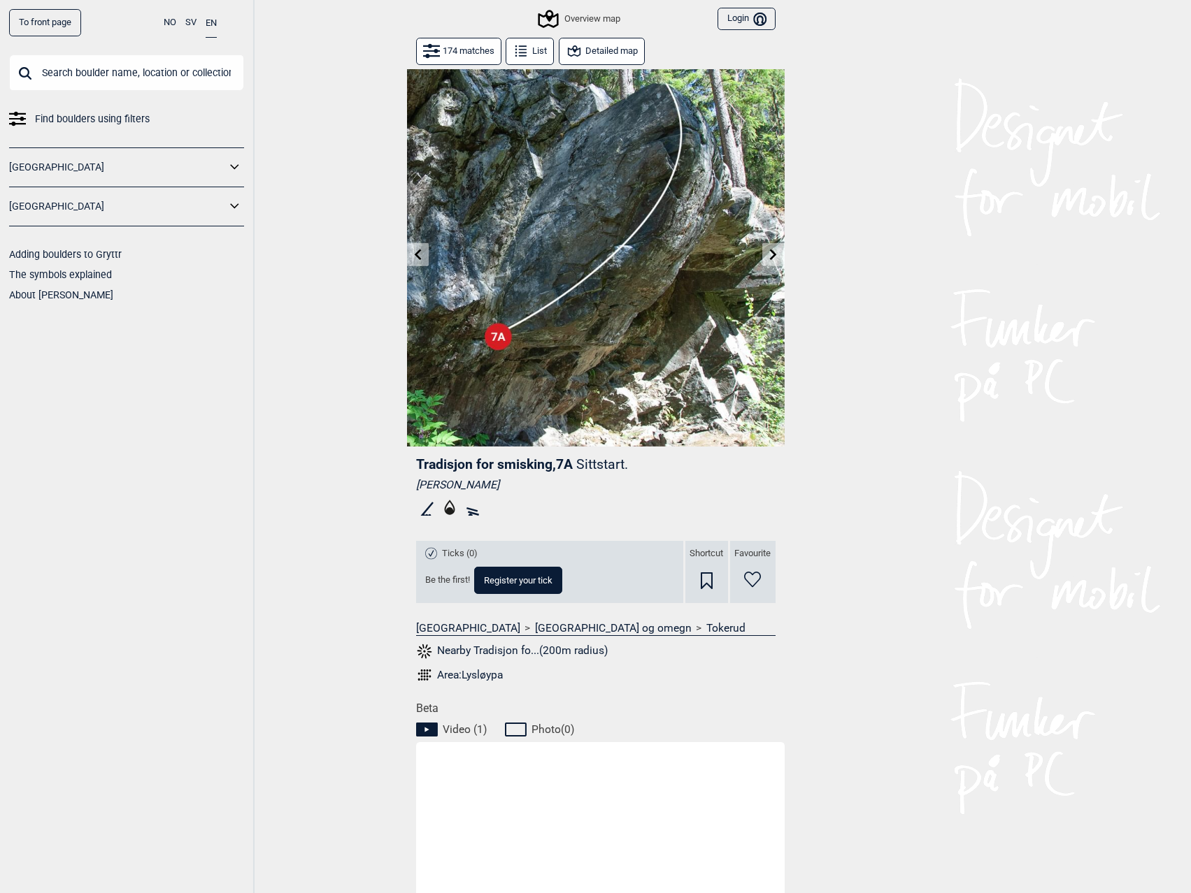
click at [775, 257] on icon at bounding box center [773, 254] width 11 height 11
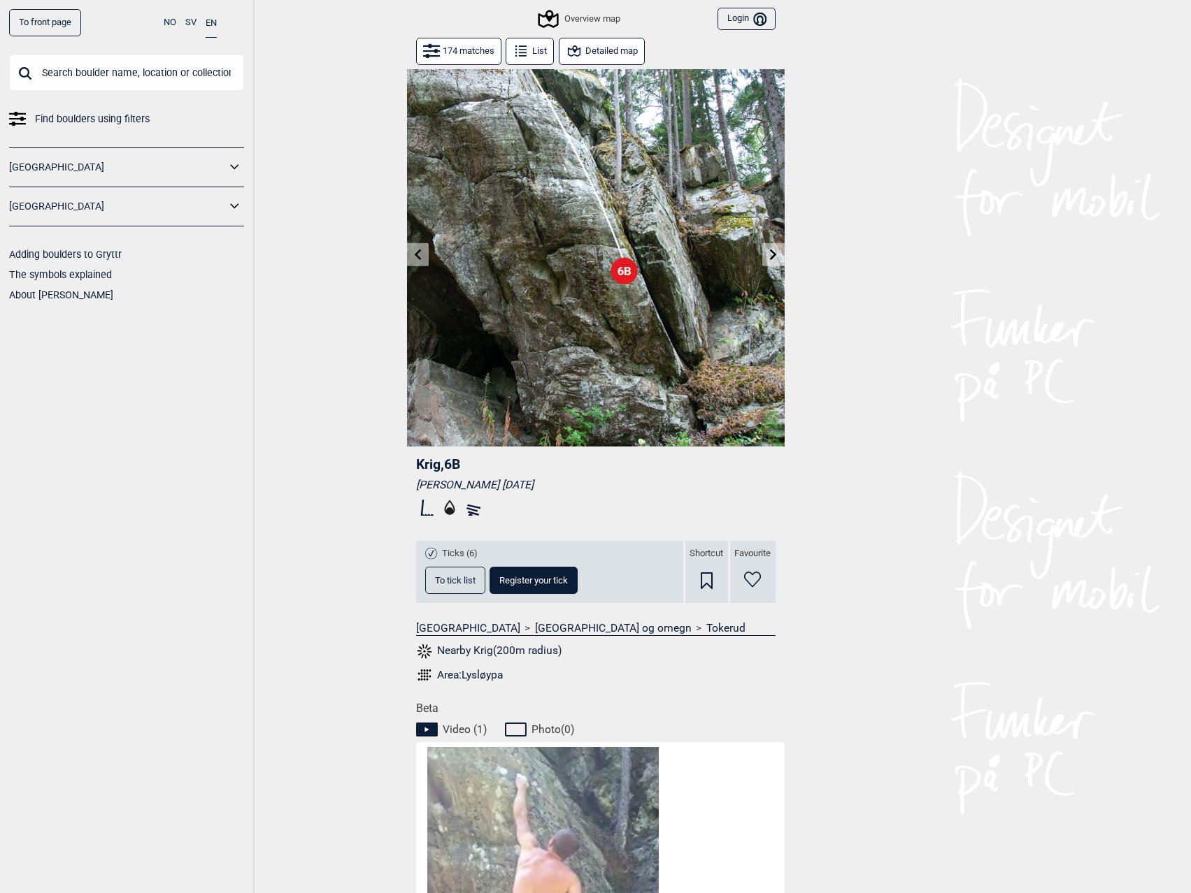
click at [775, 257] on icon at bounding box center [773, 254] width 11 height 11
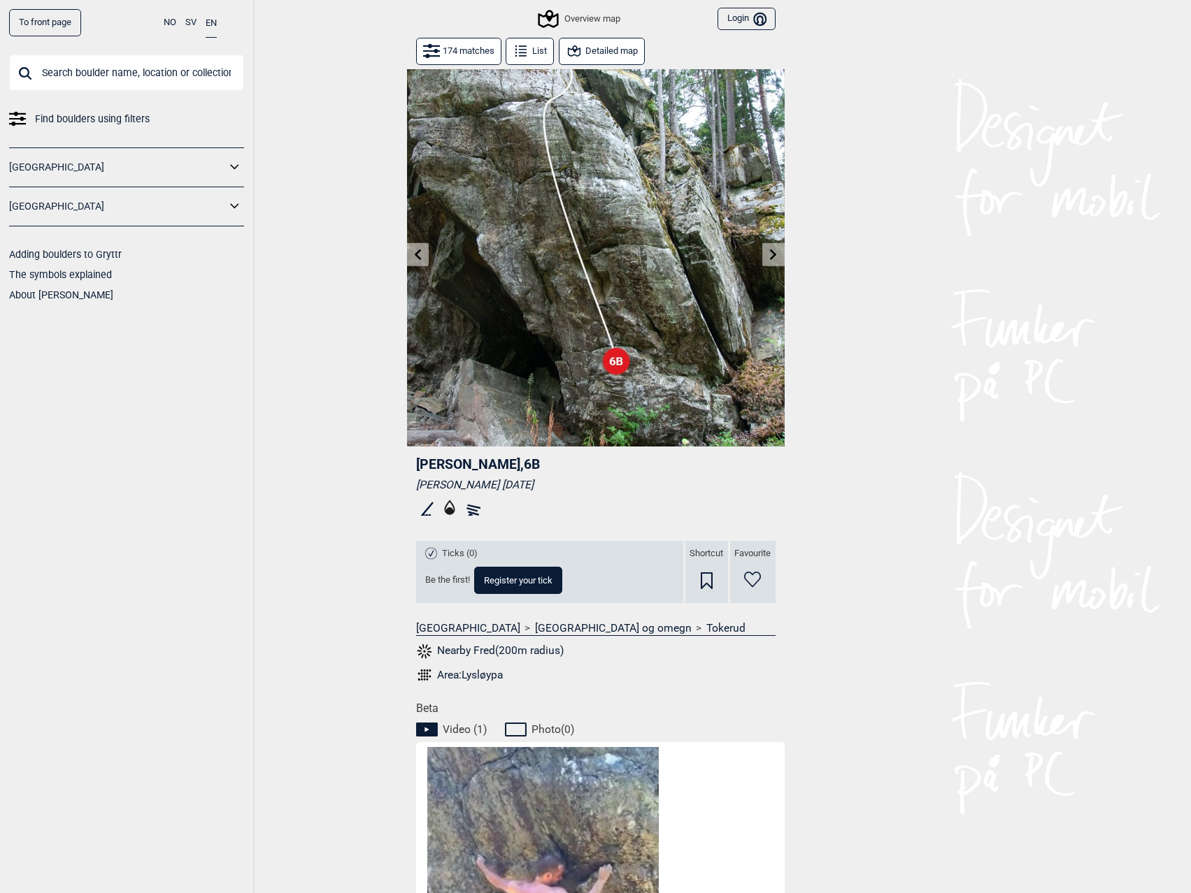
click at [774, 257] on icon at bounding box center [773, 254] width 11 height 11
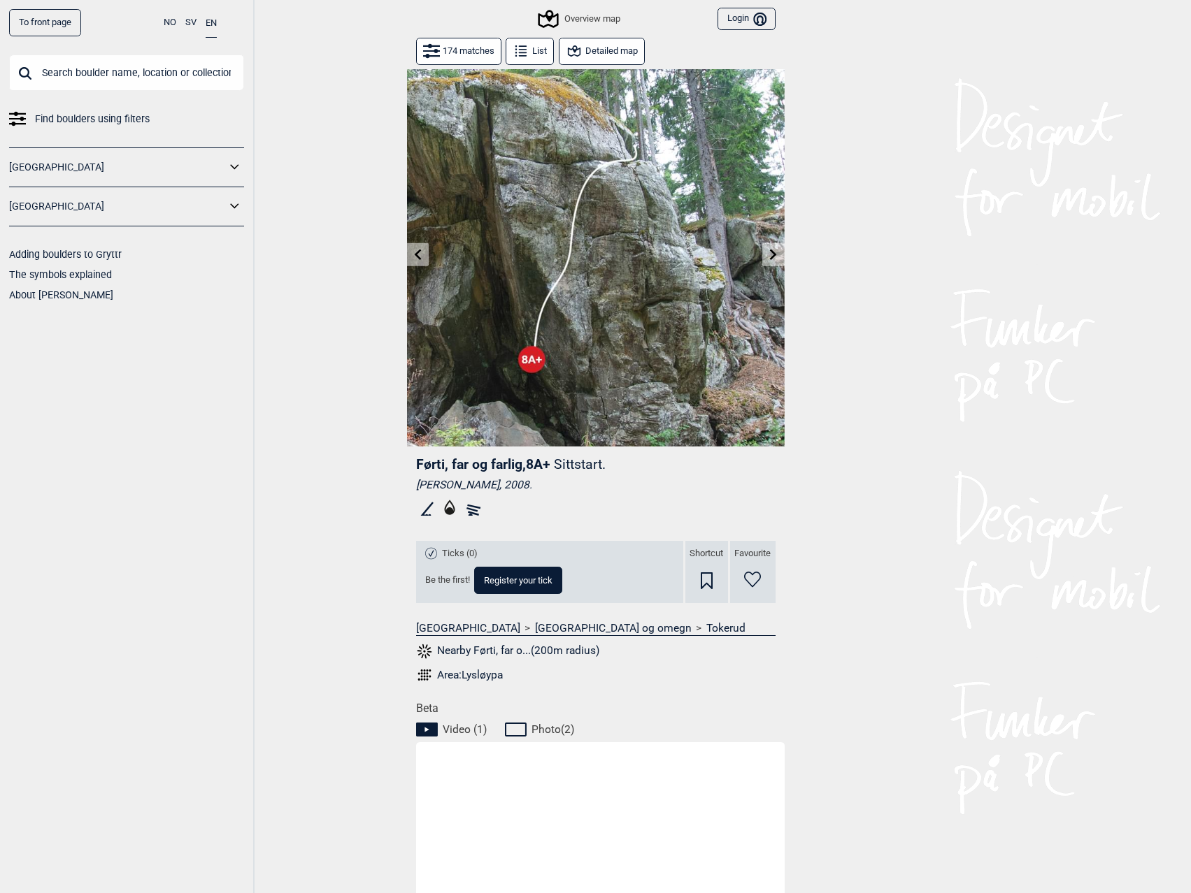
click at [774, 257] on icon at bounding box center [773, 254] width 7 height 11
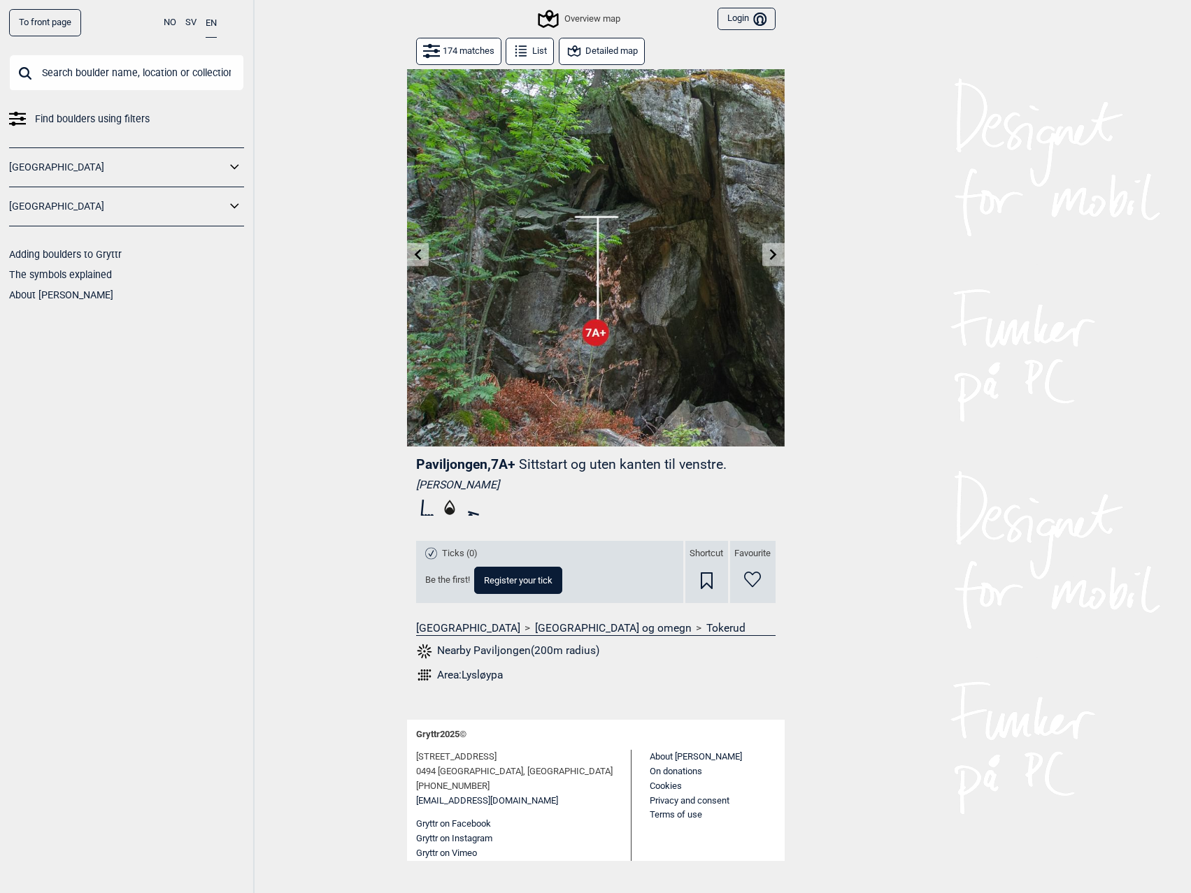
click at [418, 264] on button at bounding box center [418, 254] width 22 height 23
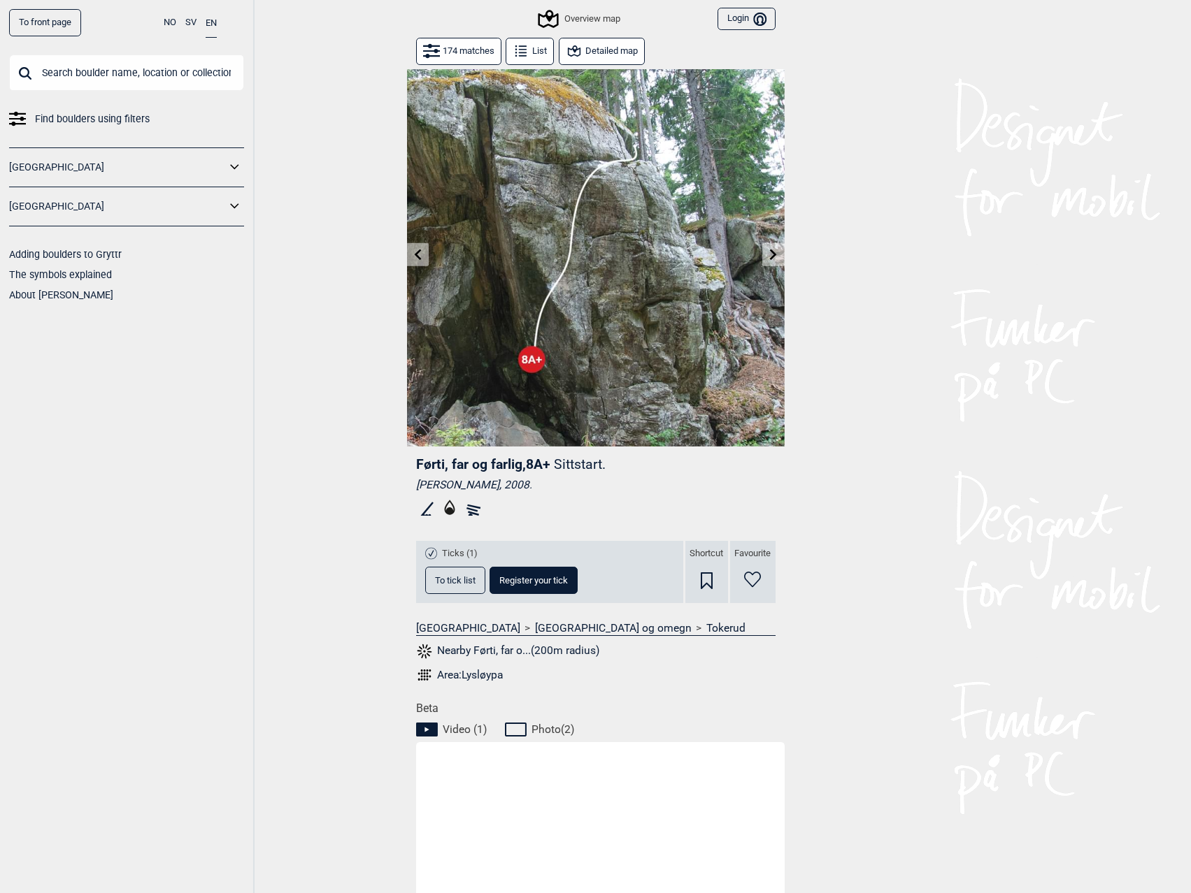
click at [770, 259] on icon at bounding box center [773, 254] width 7 height 11
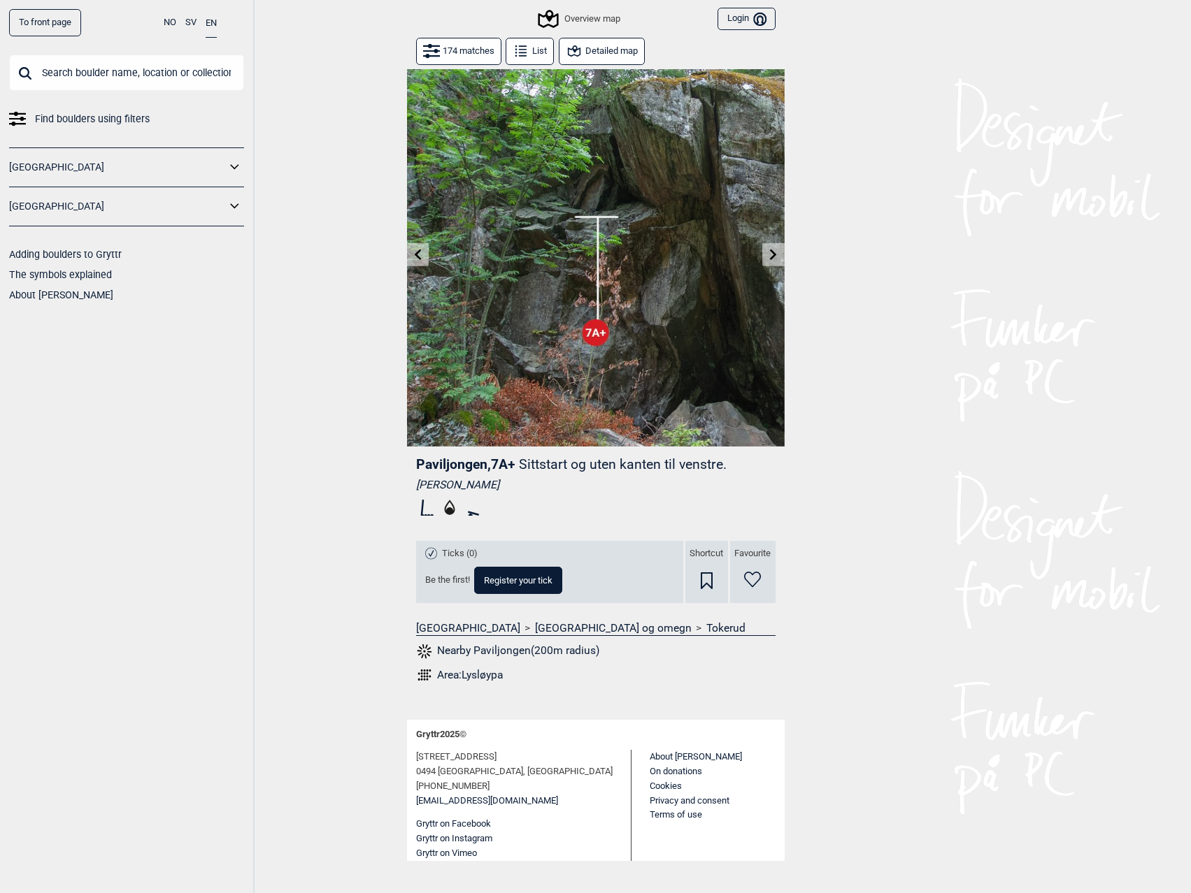
click at [770, 259] on icon at bounding box center [773, 254] width 7 height 11
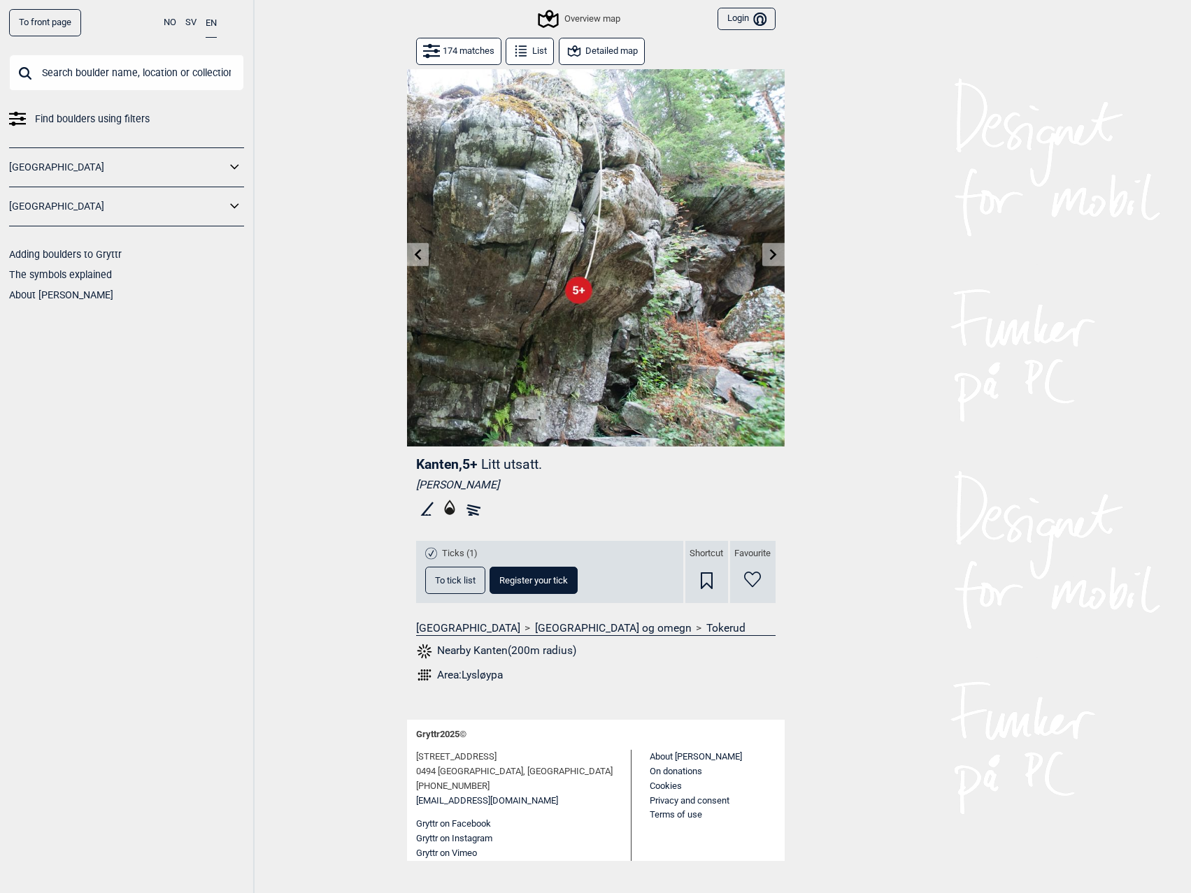
click at [770, 259] on icon at bounding box center [773, 254] width 7 height 11
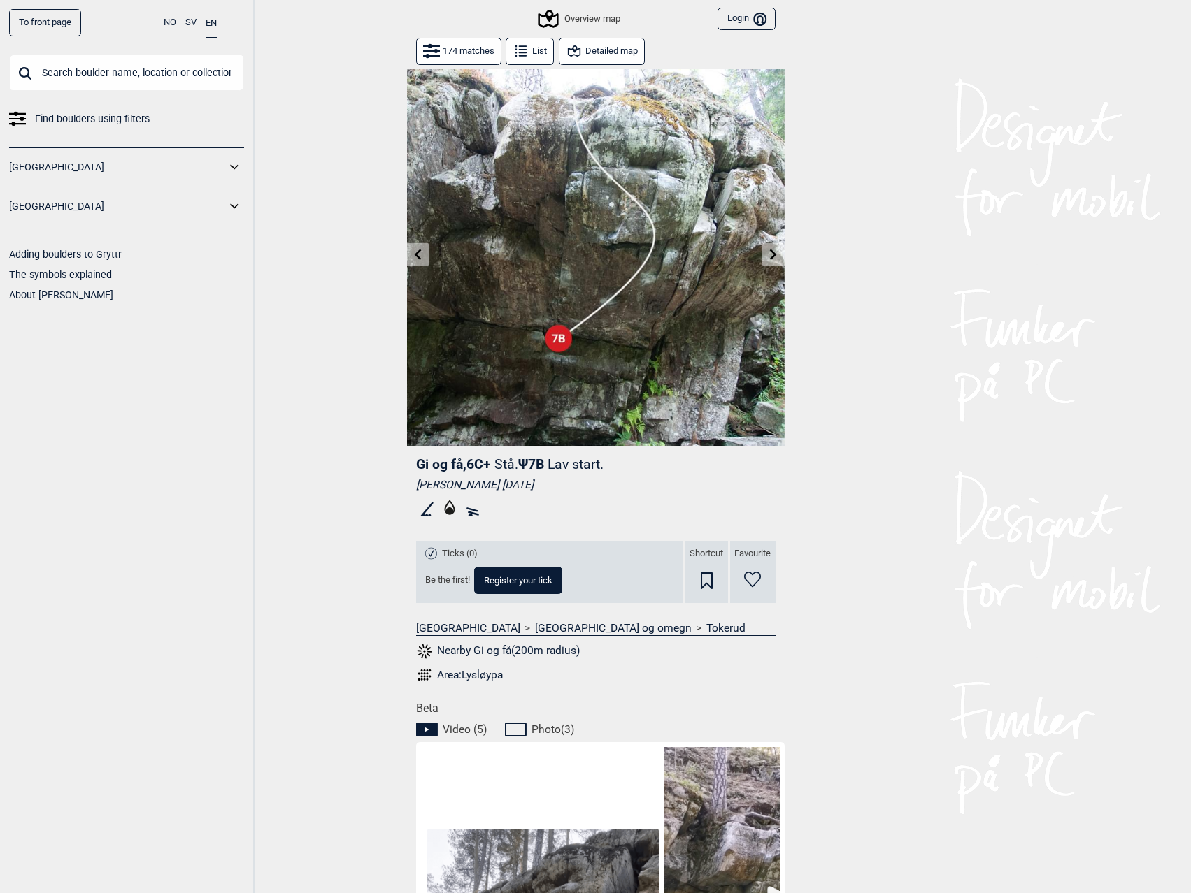
click at [770, 261] on button at bounding box center [773, 254] width 22 height 23
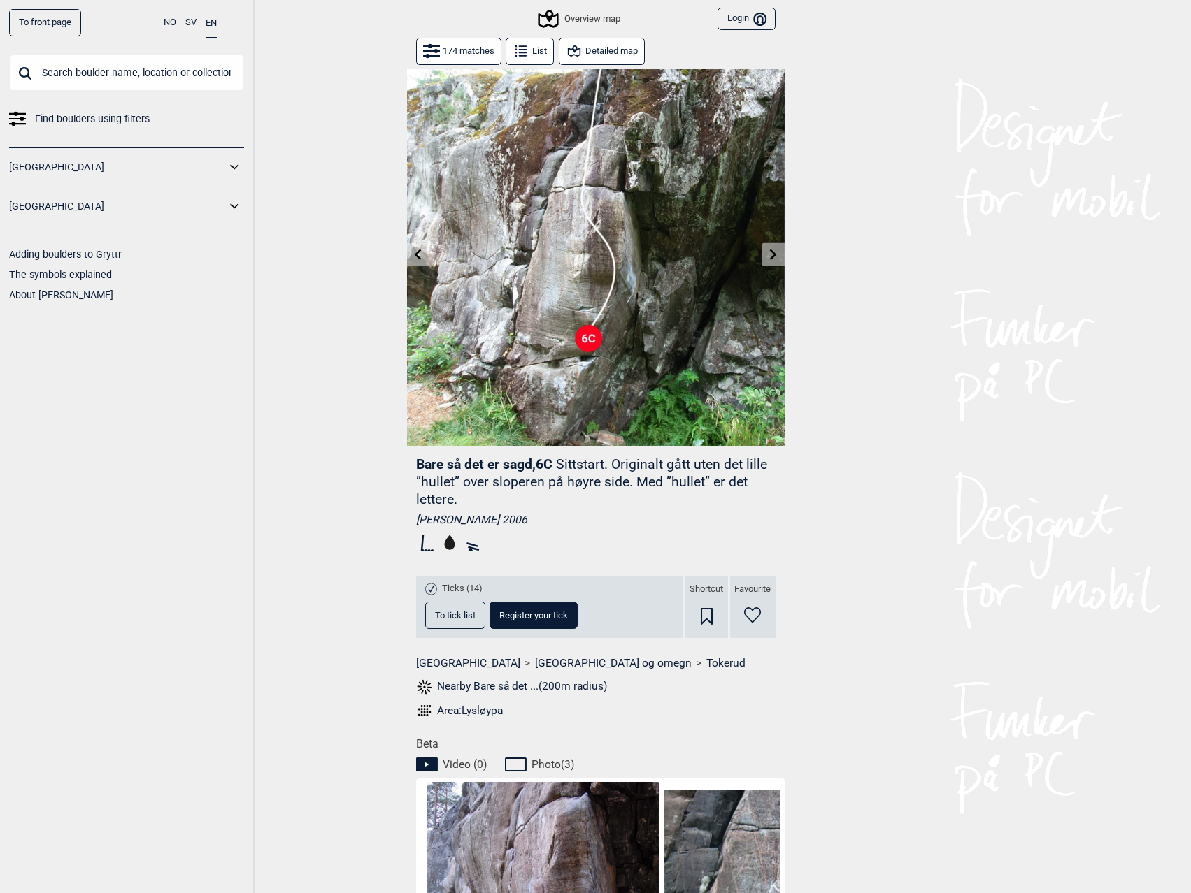
click at [771, 257] on icon at bounding box center [773, 254] width 11 height 11
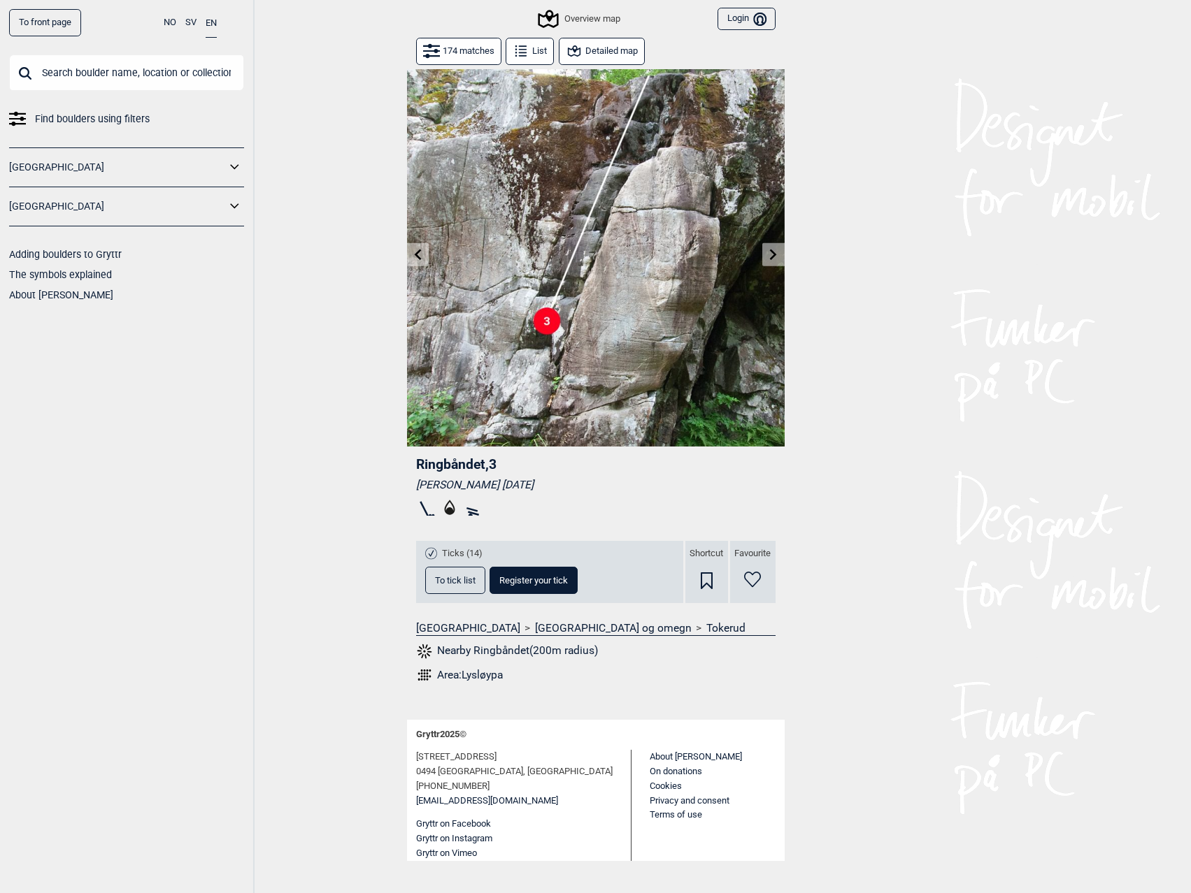
click at [415, 251] on icon at bounding box center [417, 254] width 11 height 11
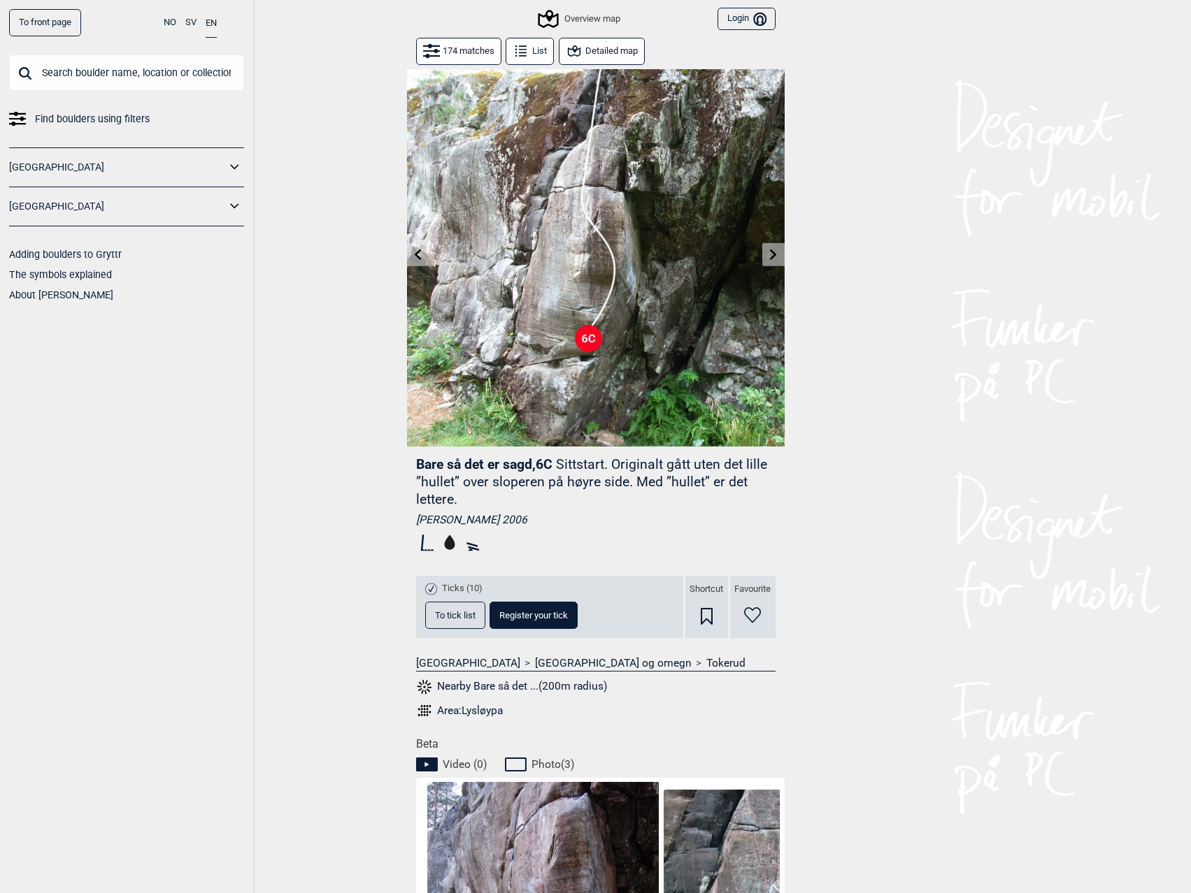
click at [437, 243] on img at bounding box center [595, 257] width 377 height 377
click at [415, 249] on button at bounding box center [418, 254] width 22 height 23
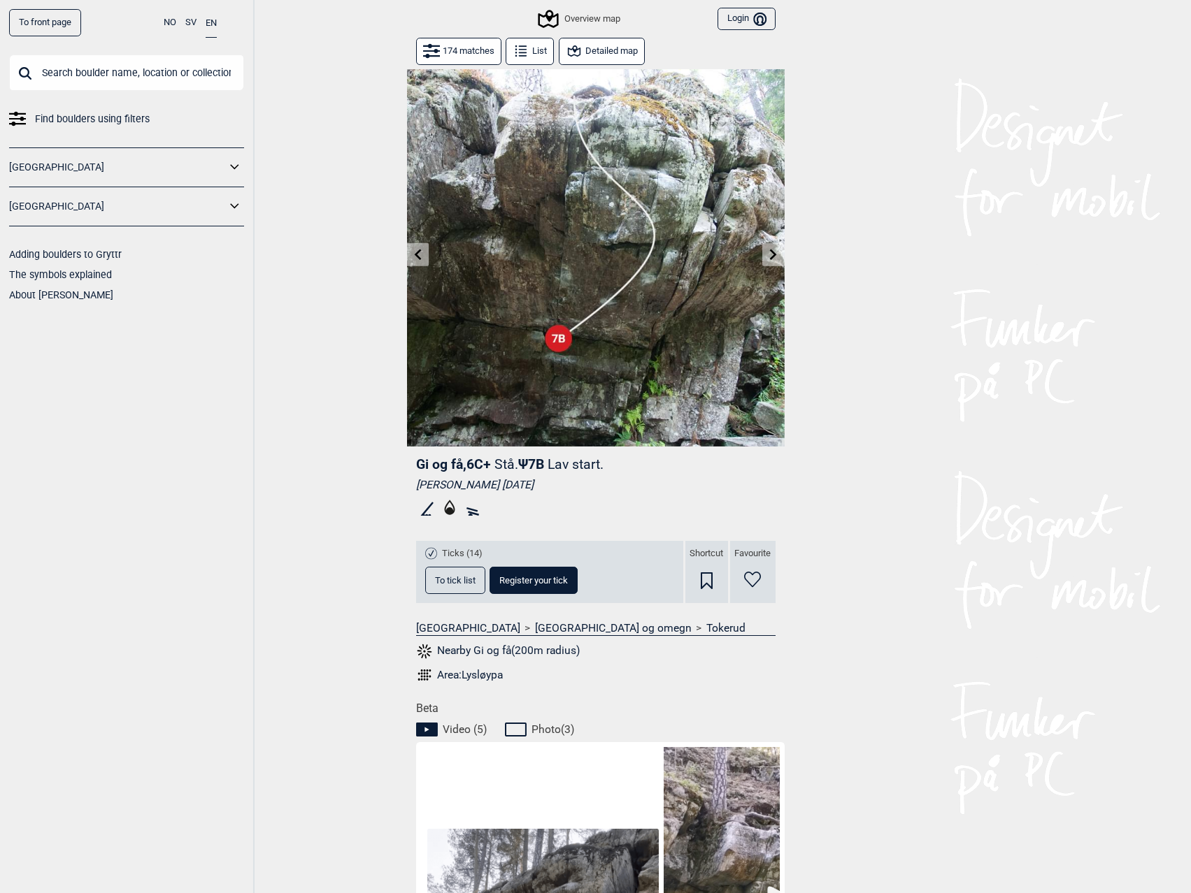
click at [770, 253] on icon at bounding box center [773, 254] width 11 height 11
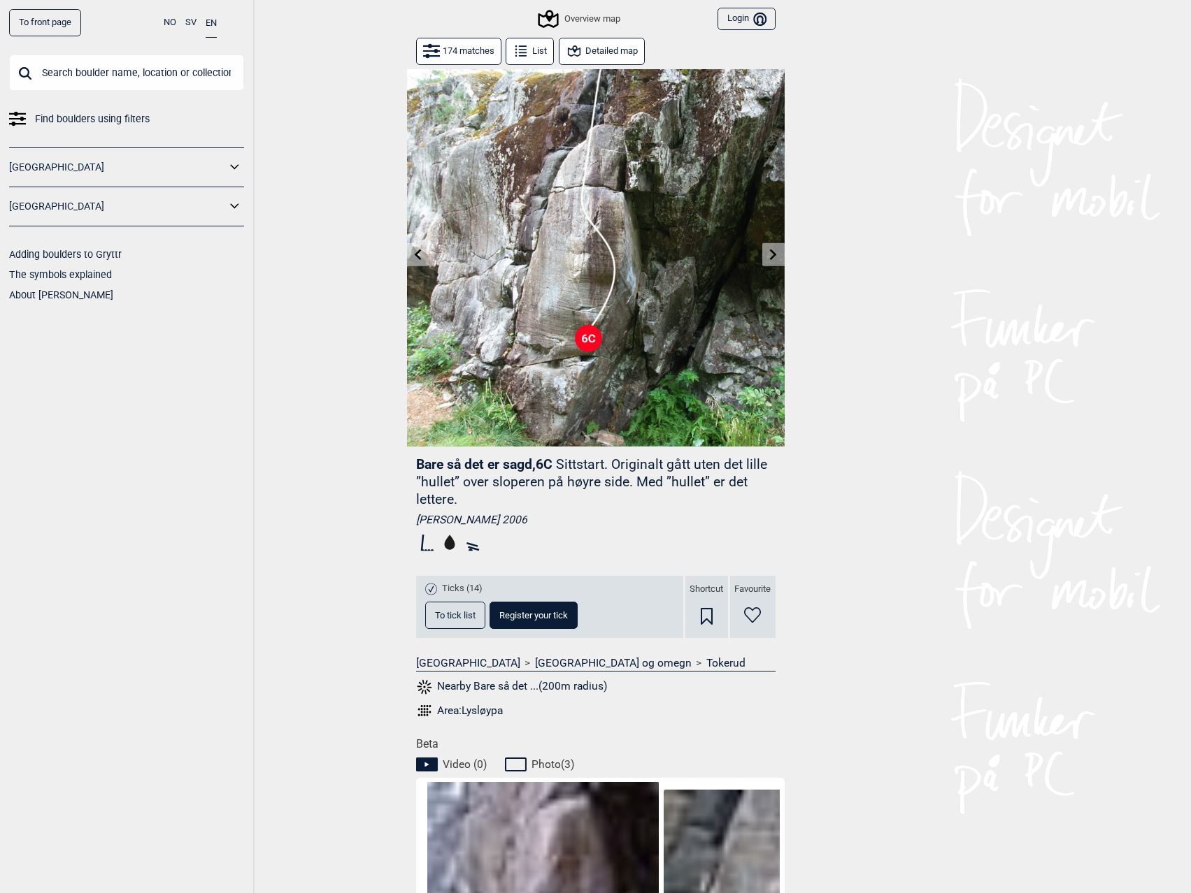
click at [770, 253] on icon at bounding box center [773, 254] width 11 height 11
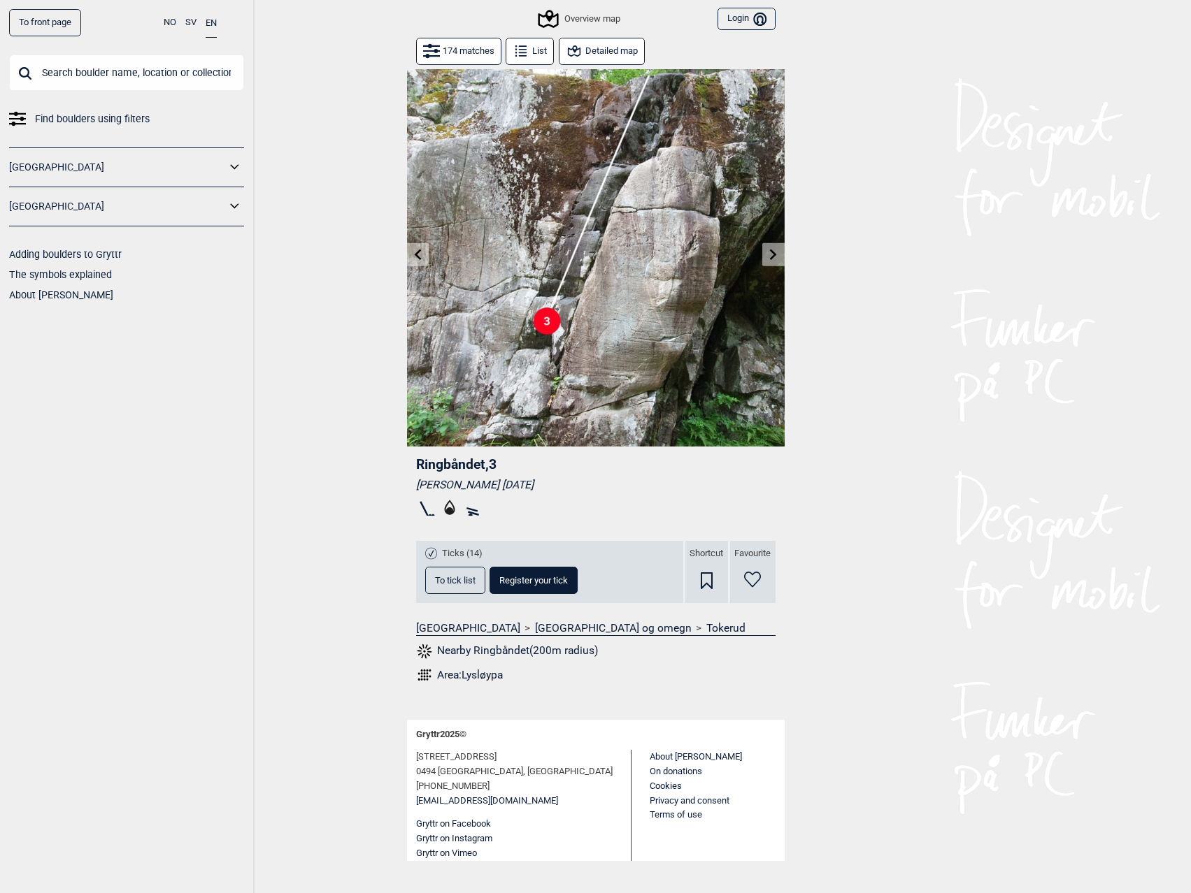
click at [770, 253] on icon at bounding box center [773, 254] width 11 height 11
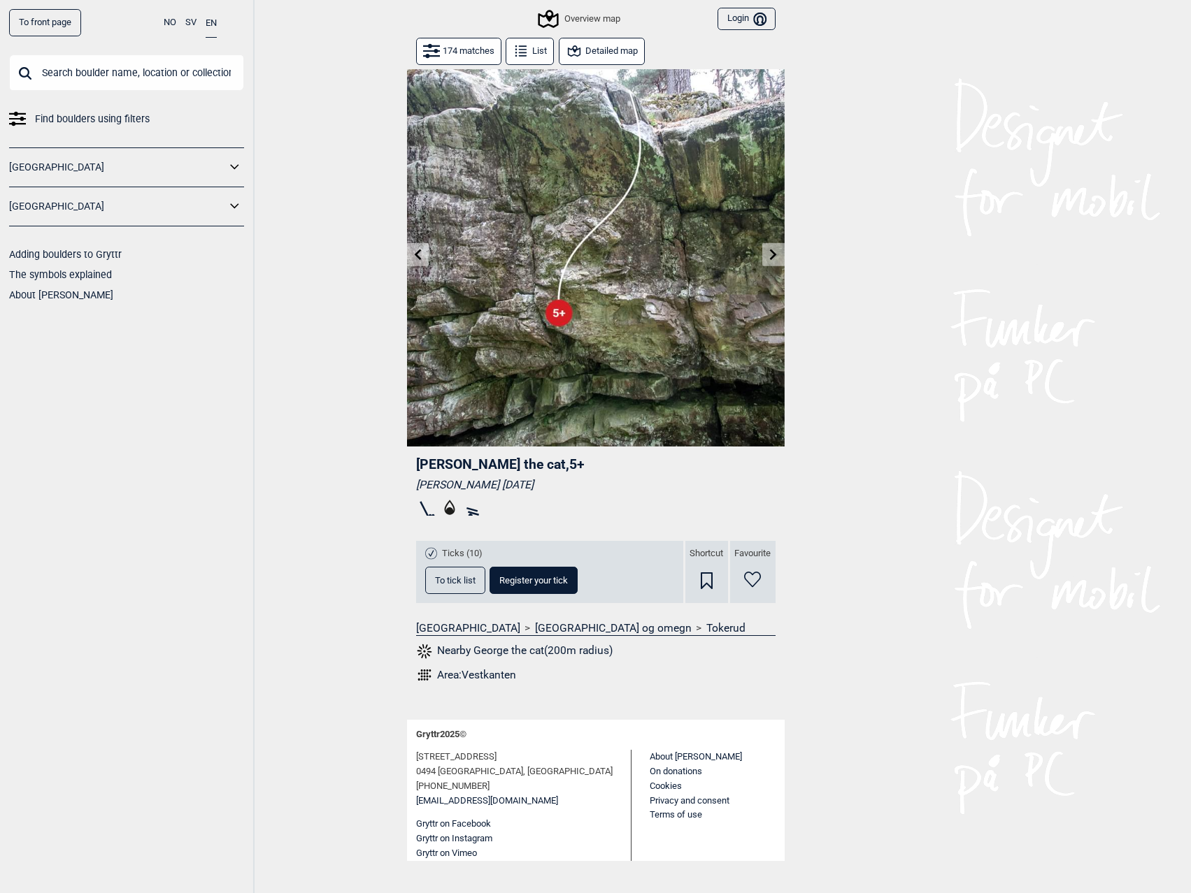
click at [770, 253] on icon at bounding box center [773, 254] width 11 height 11
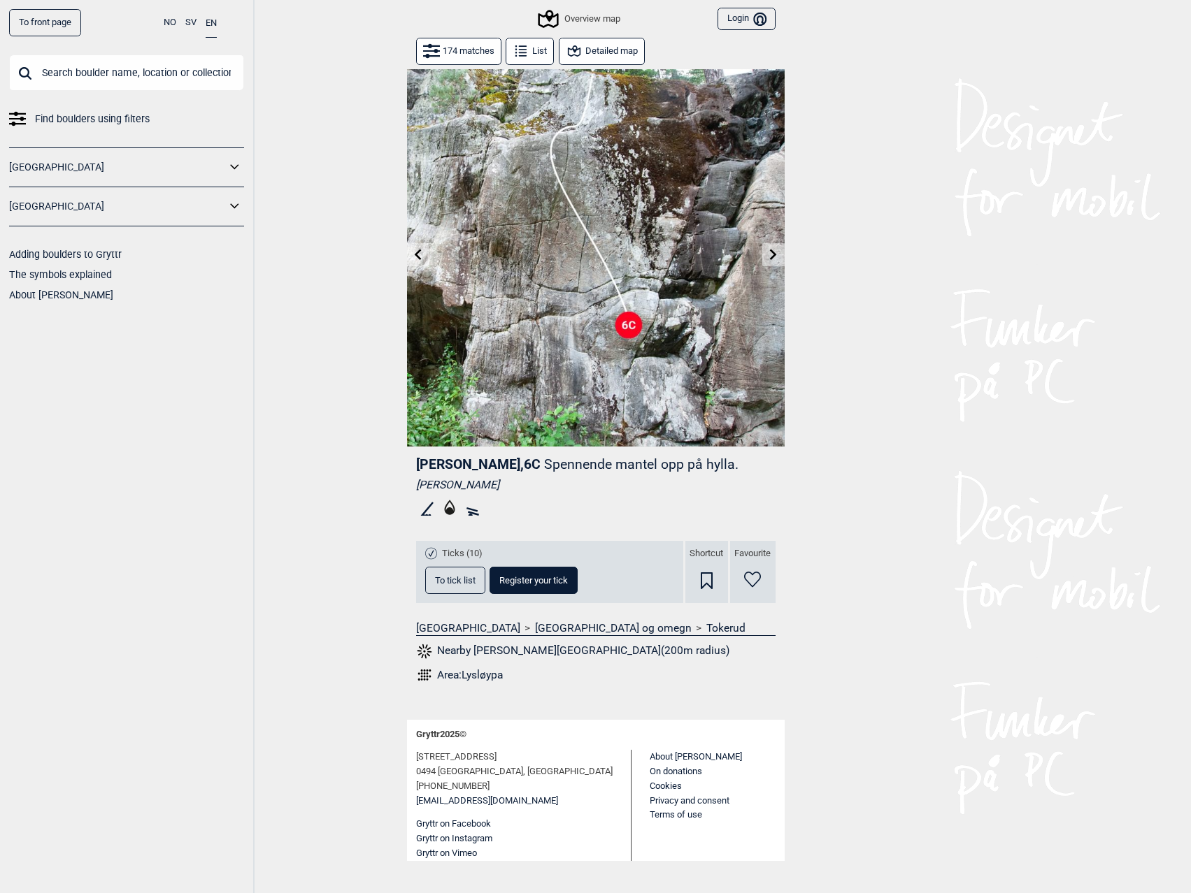
click at [770, 253] on icon at bounding box center [773, 254] width 11 height 11
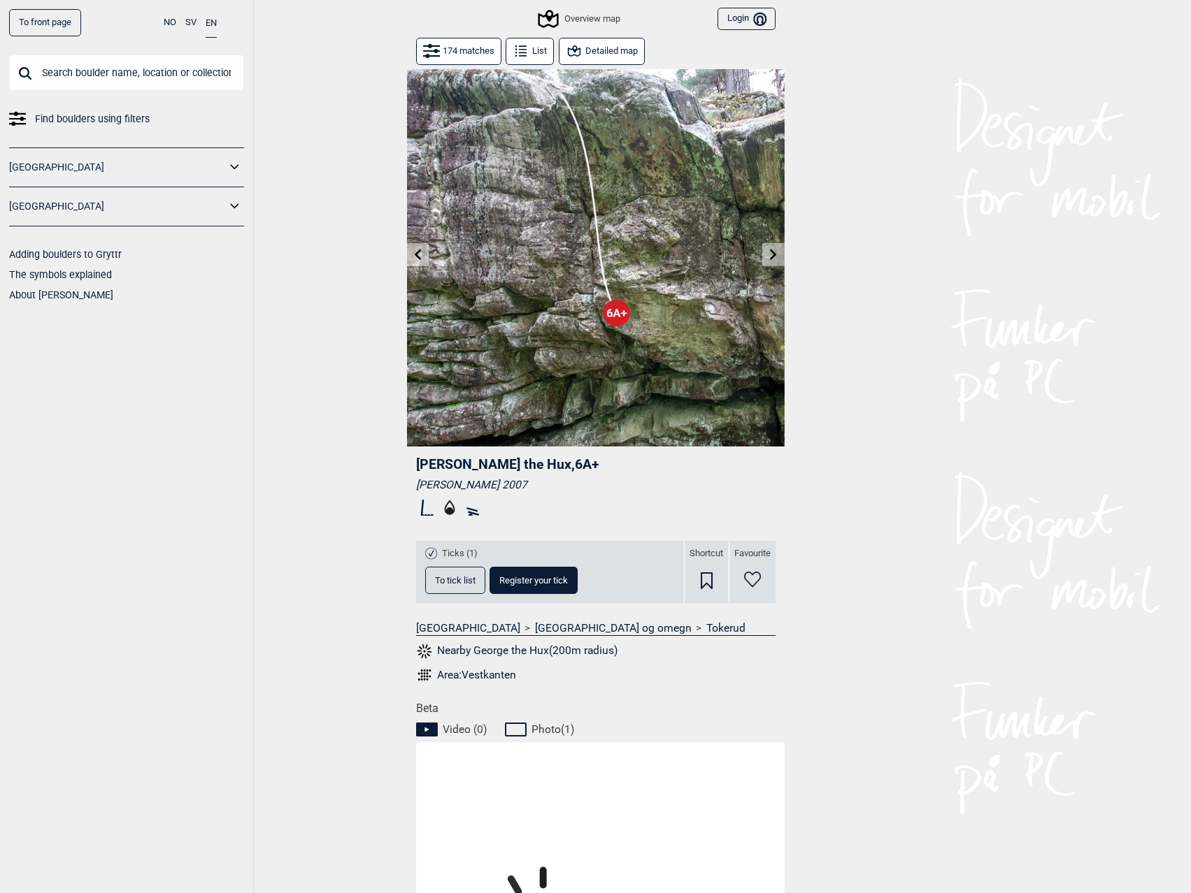
click at [770, 253] on icon at bounding box center [773, 254] width 11 height 11
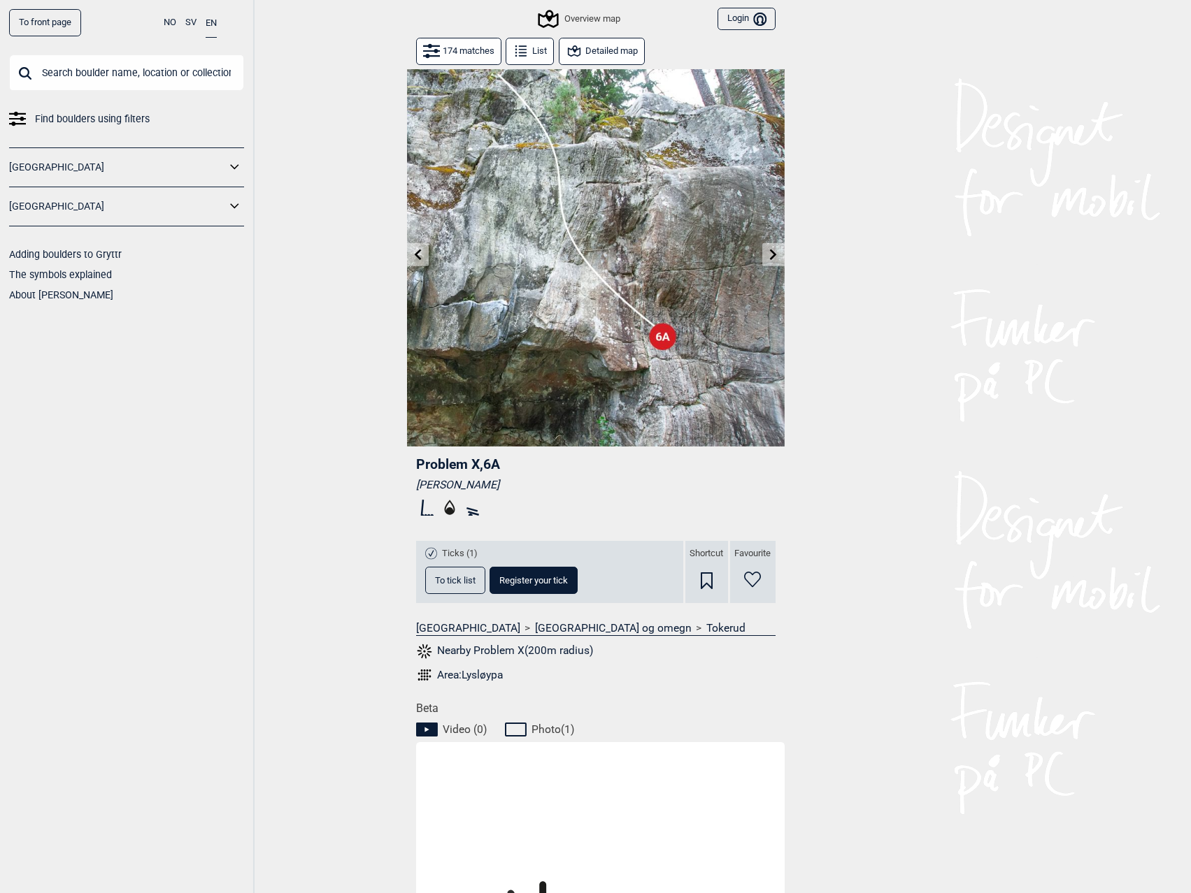
click at [770, 253] on icon at bounding box center [773, 254] width 11 height 11
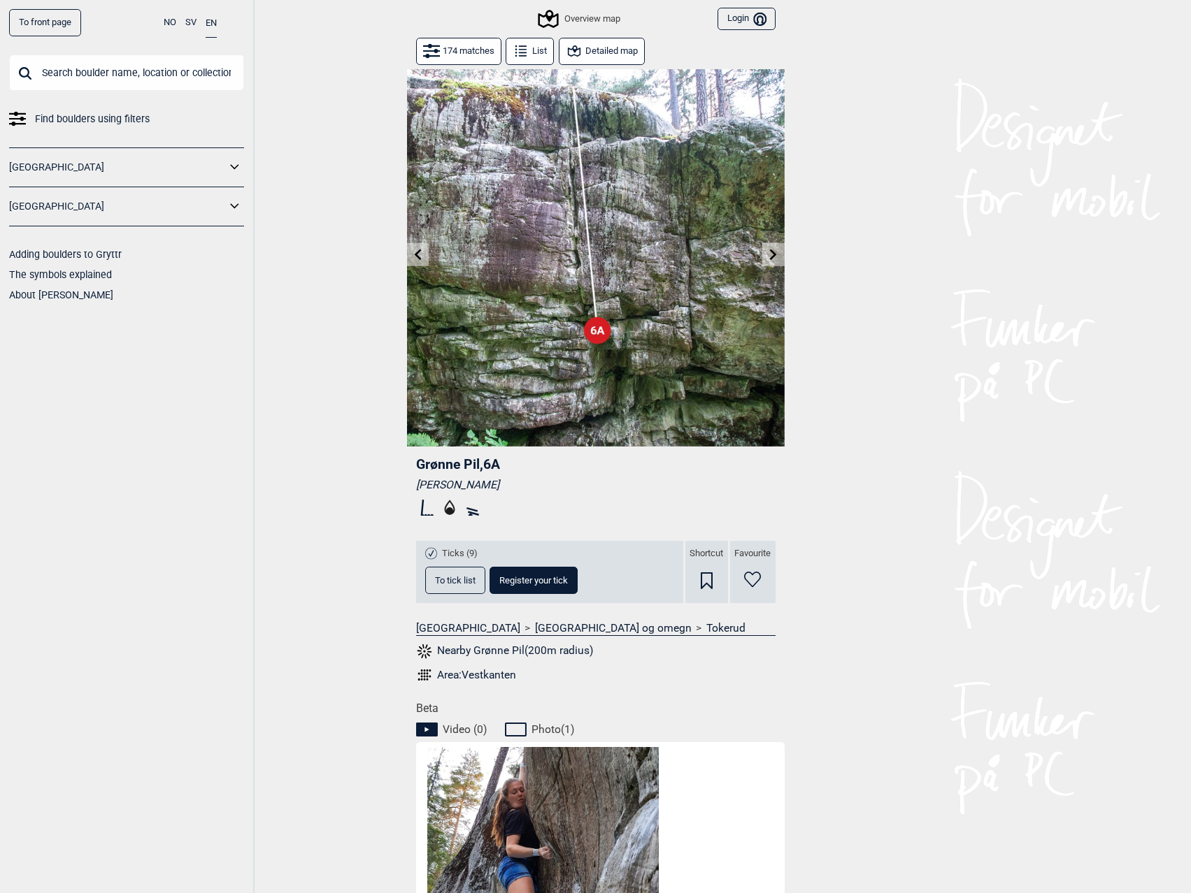
click at [770, 253] on icon at bounding box center [773, 254] width 11 height 11
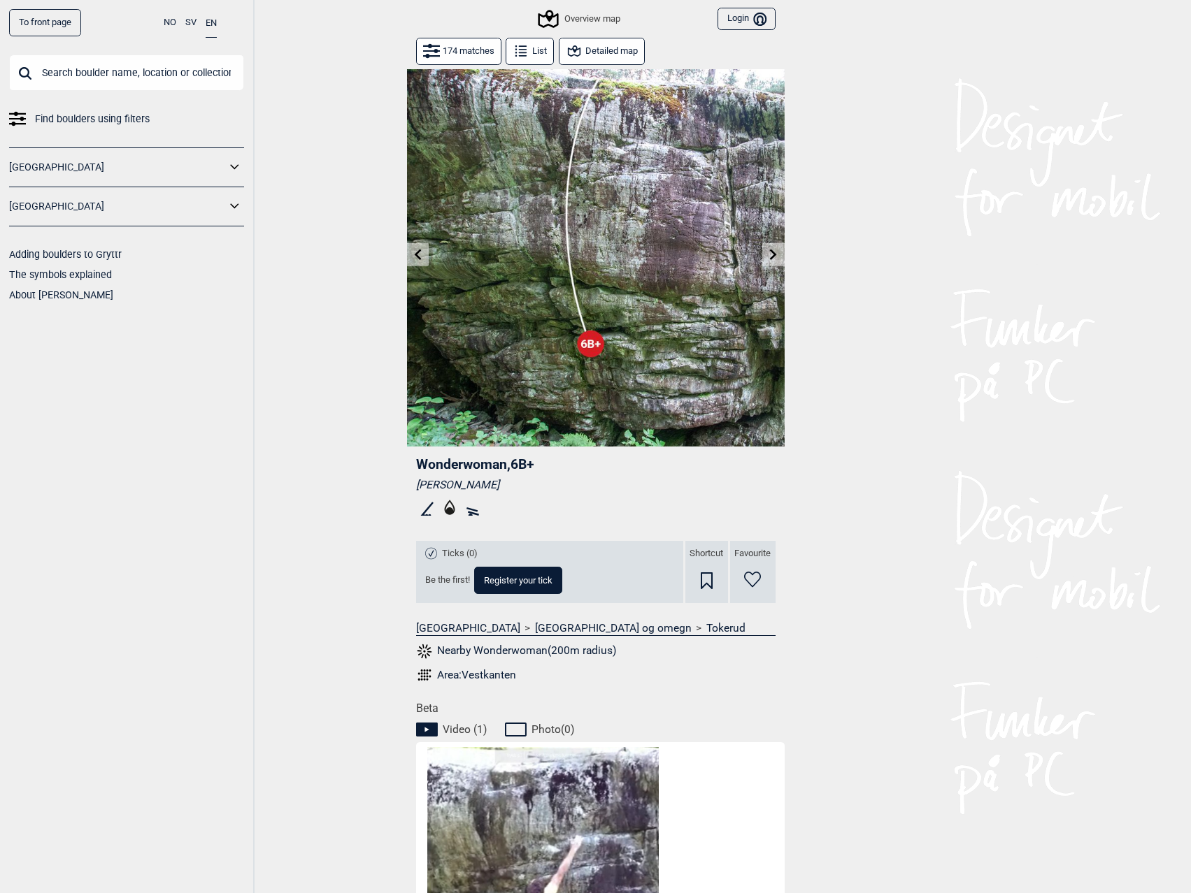
click at [776, 259] on icon at bounding box center [773, 254] width 11 height 11
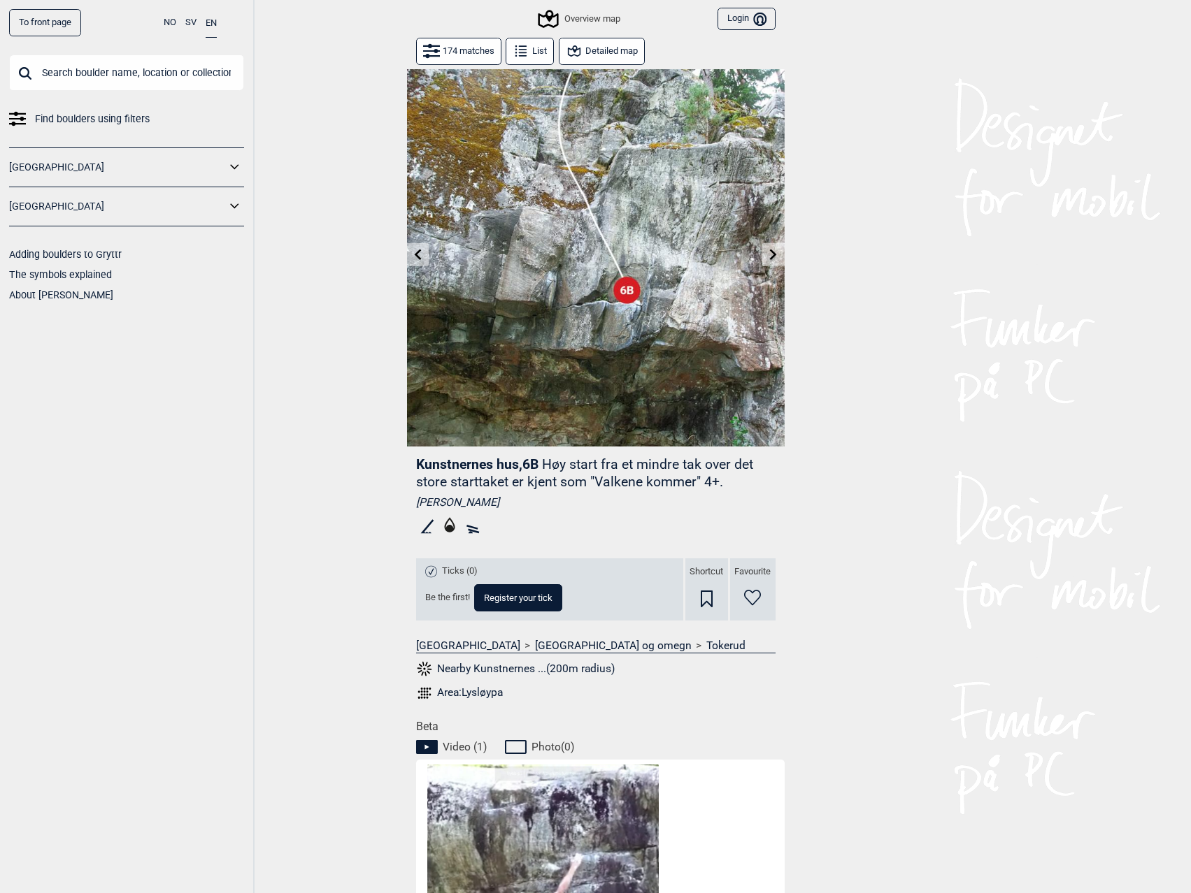
click at [777, 260] on icon at bounding box center [773, 254] width 11 height 11
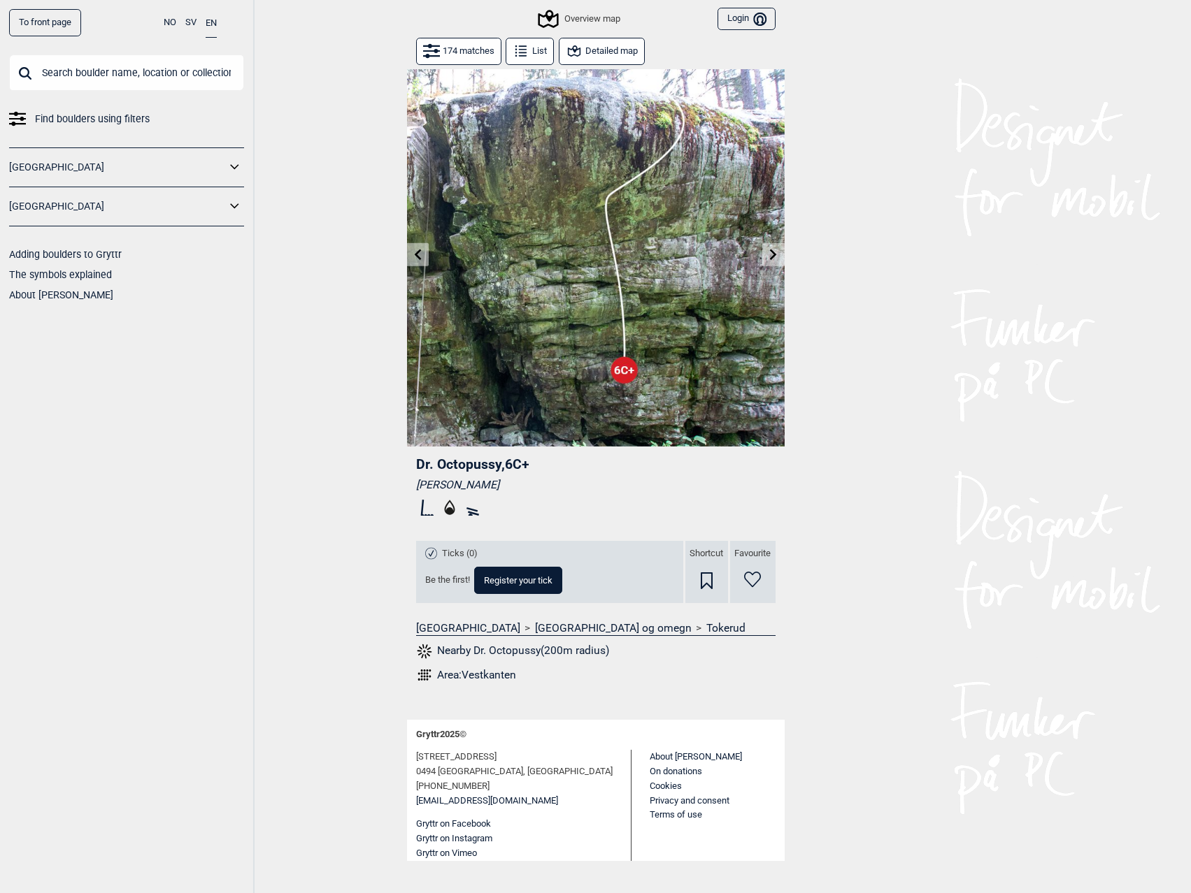
click at [777, 262] on button at bounding box center [773, 254] width 22 height 23
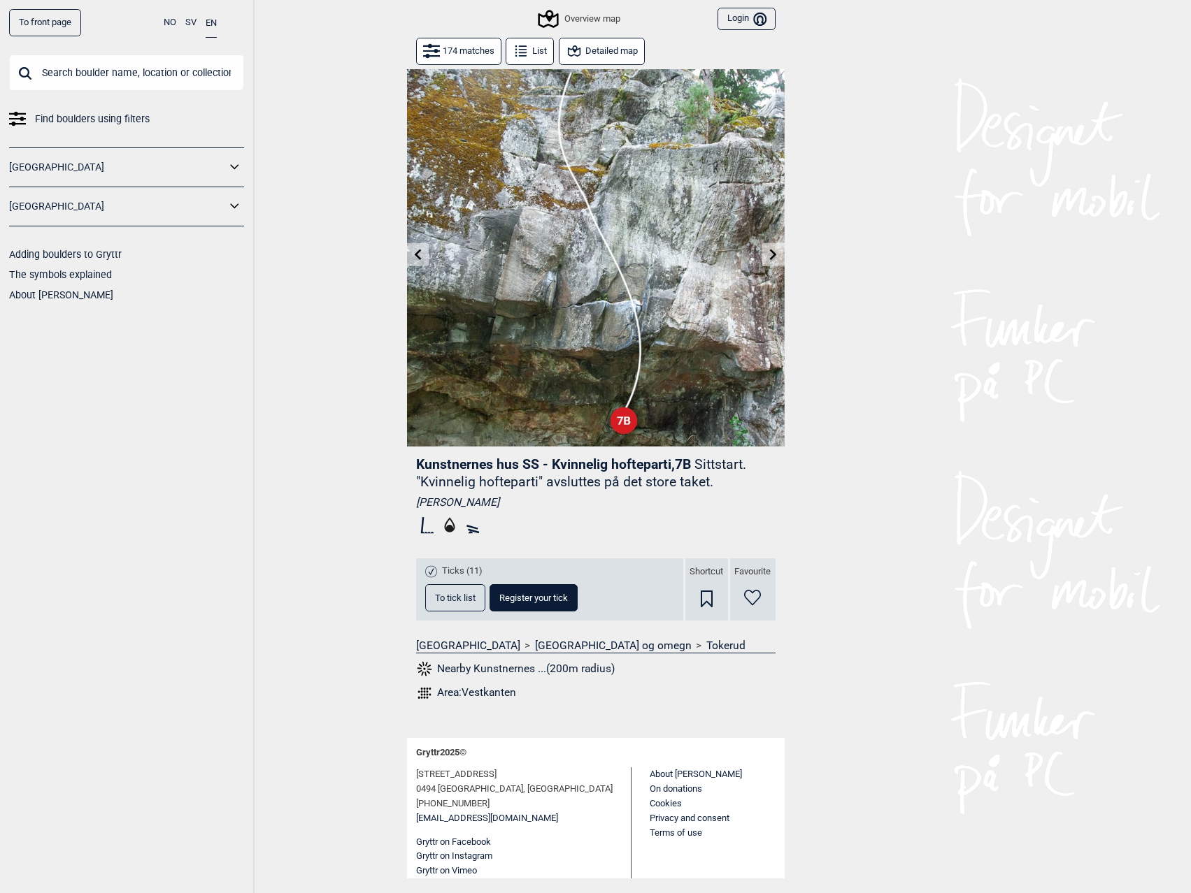
click at [777, 262] on button at bounding box center [773, 254] width 22 height 23
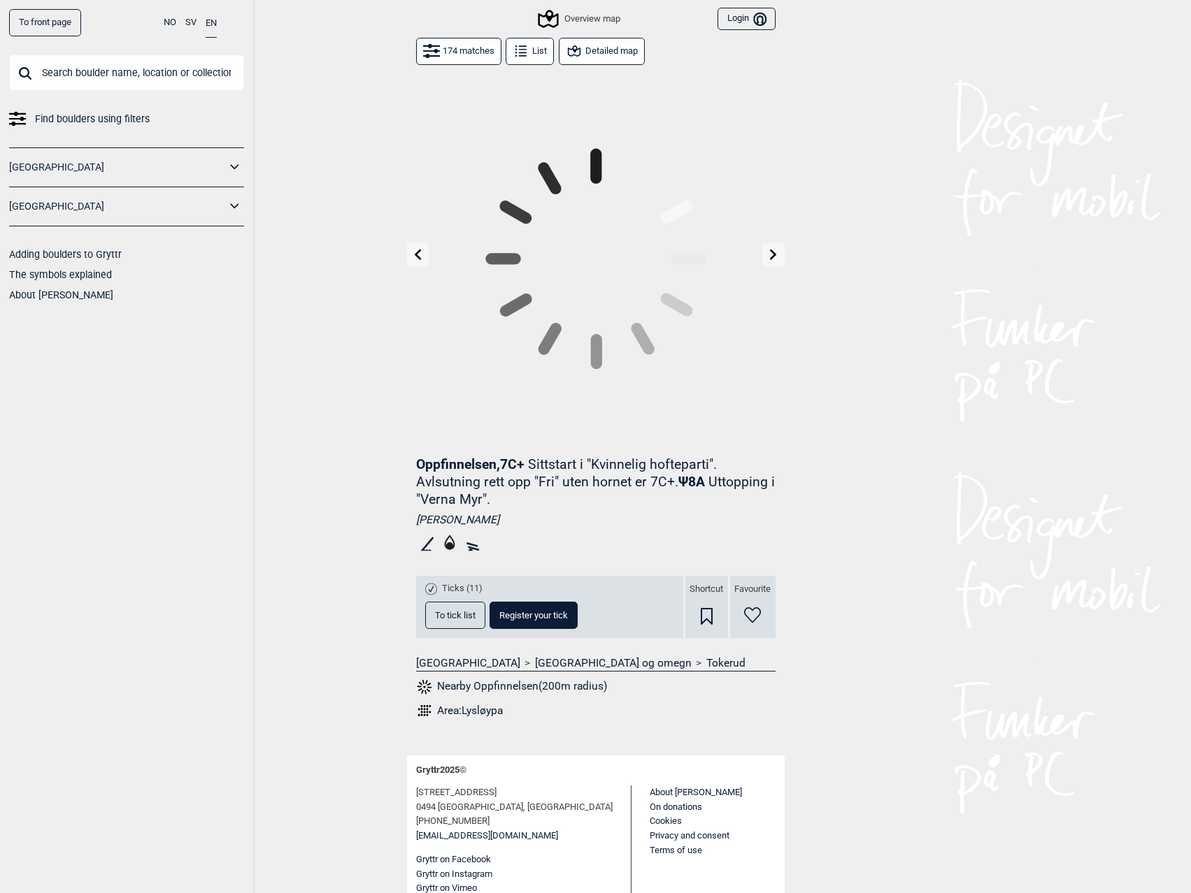
click at [777, 262] on button at bounding box center [773, 254] width 22 height 23
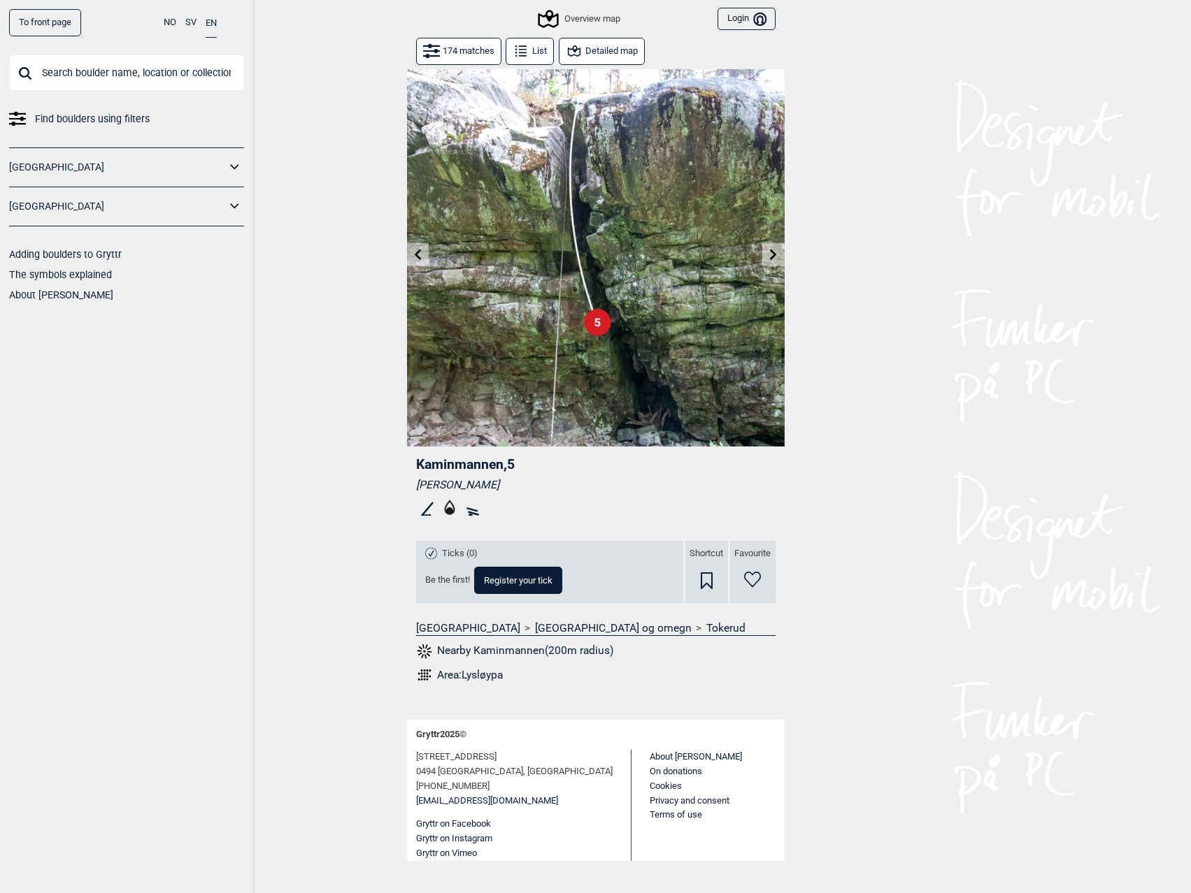
click at [777, 262] on button at bounding box center [773, 254] width 22 height 23
click at [777, 262] on div "To front page NO SV EN Find boulders using filters [GEOGRAPHIC_DATA] [GEOGRAPHI…" at bounding box center [595, 446] width 1191 height 893
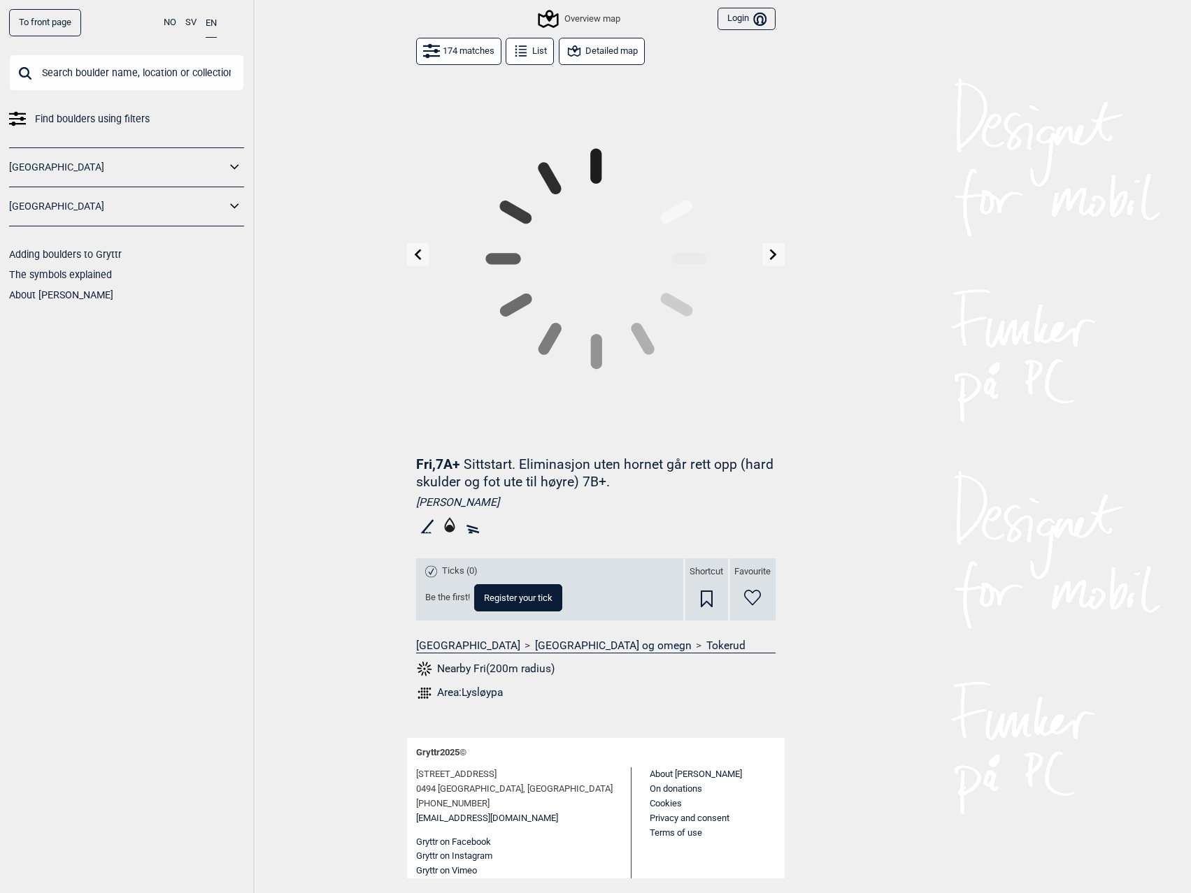
click at [777, 262] on button at bounding box center [773, 254] width 22 height 23
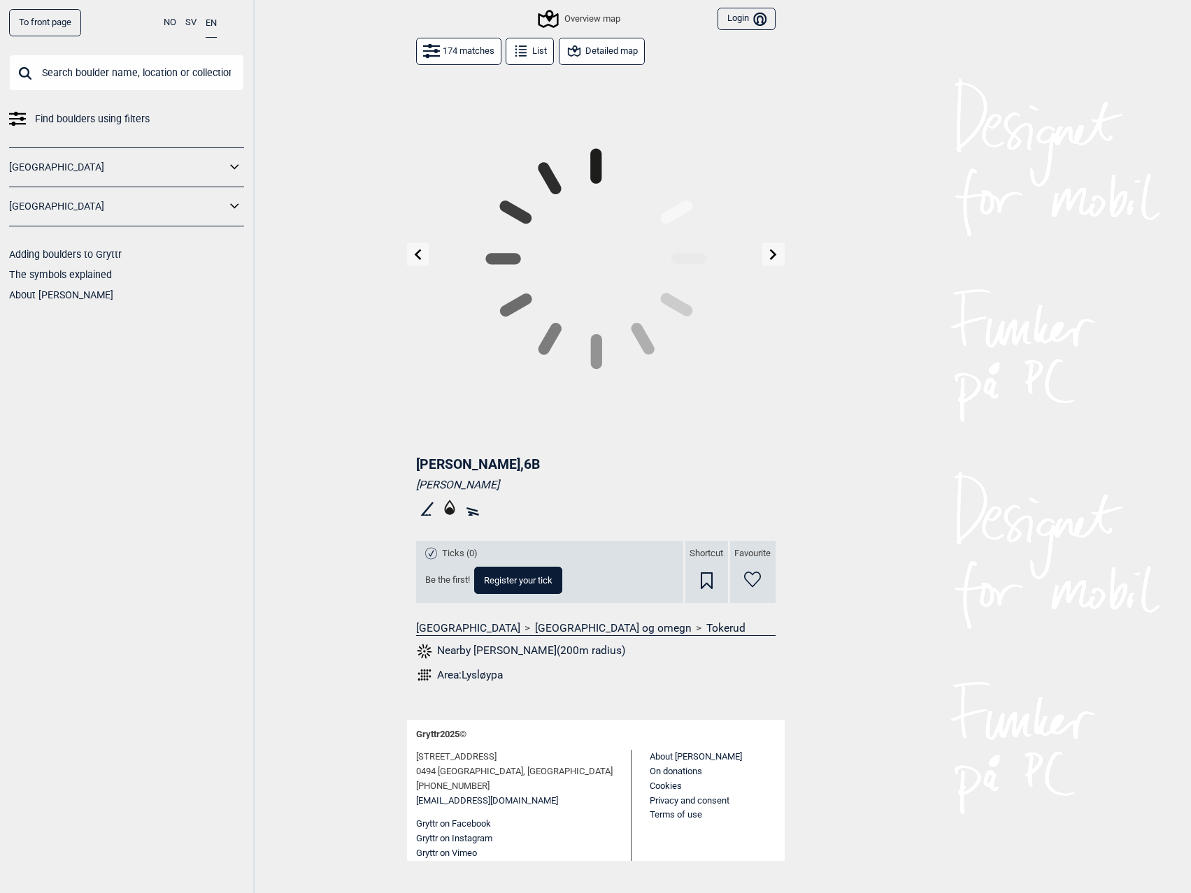
click at [777, 262] on div "To front page NO SV EN Find boulders using filters [GEOGRAPHIC_DATA] [GEOGRAPHI…" at bounding box center [595, 446] width 1191 height 893
click at [777, 262] on button at bounding box center [773, 254] width 22 height 23
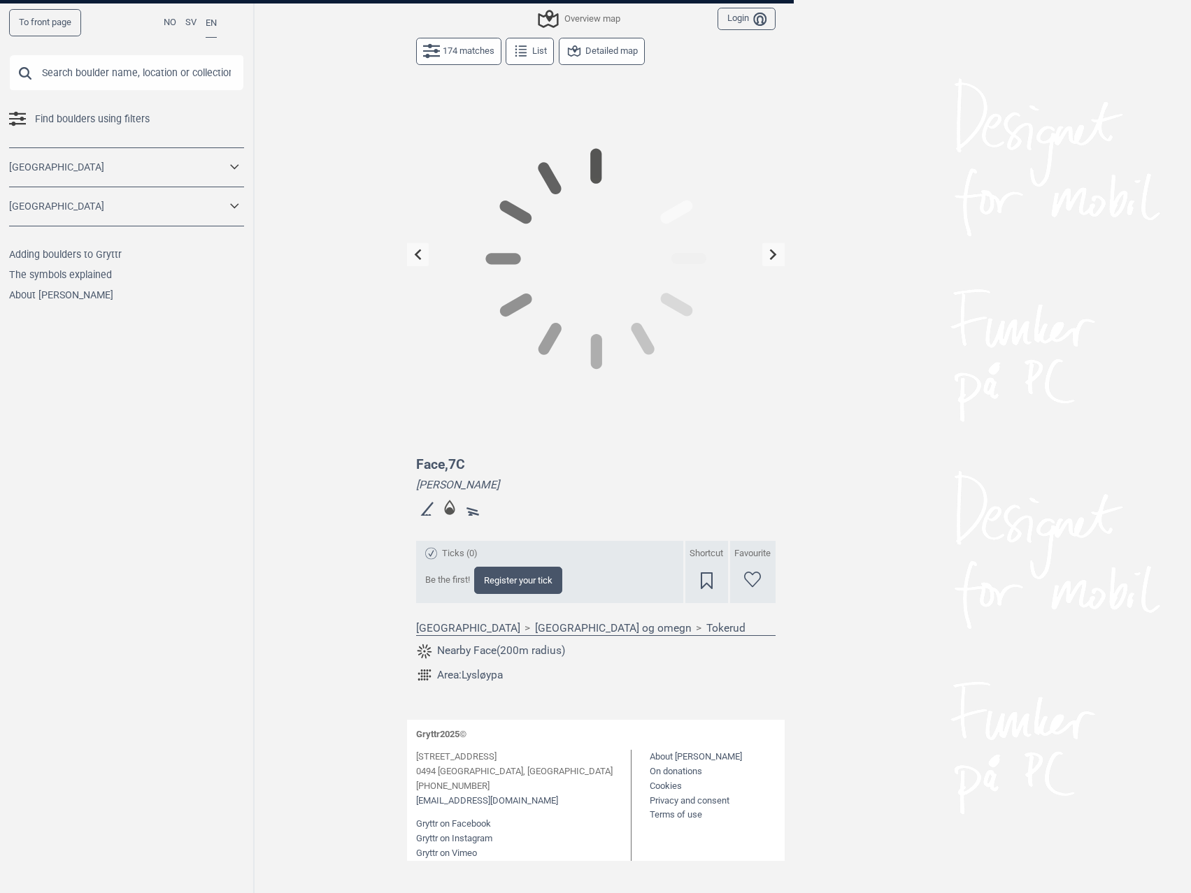
click at [777, 262] on button at bounding box center [773, 254] width 22 height 23
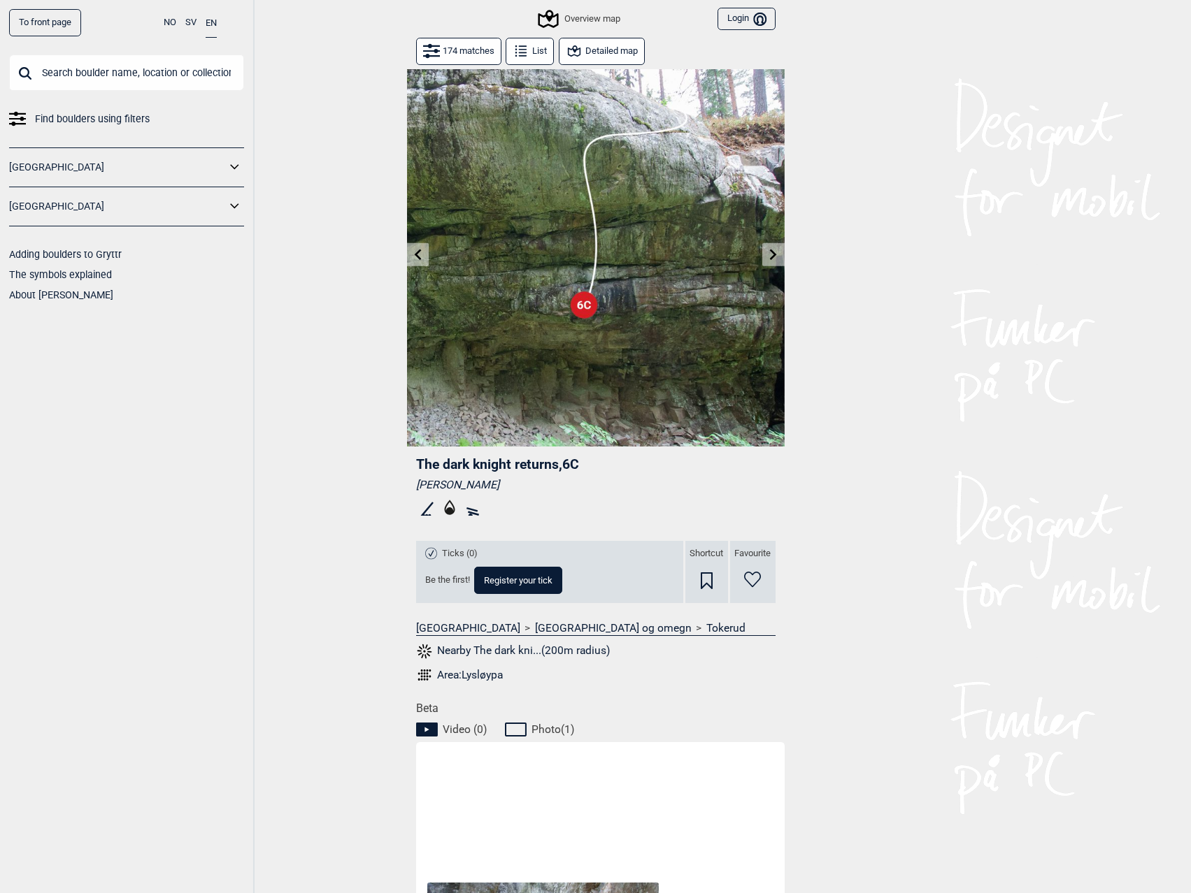
click at [777, 262] on button at bounding box center [773, 254] width 22 height 23
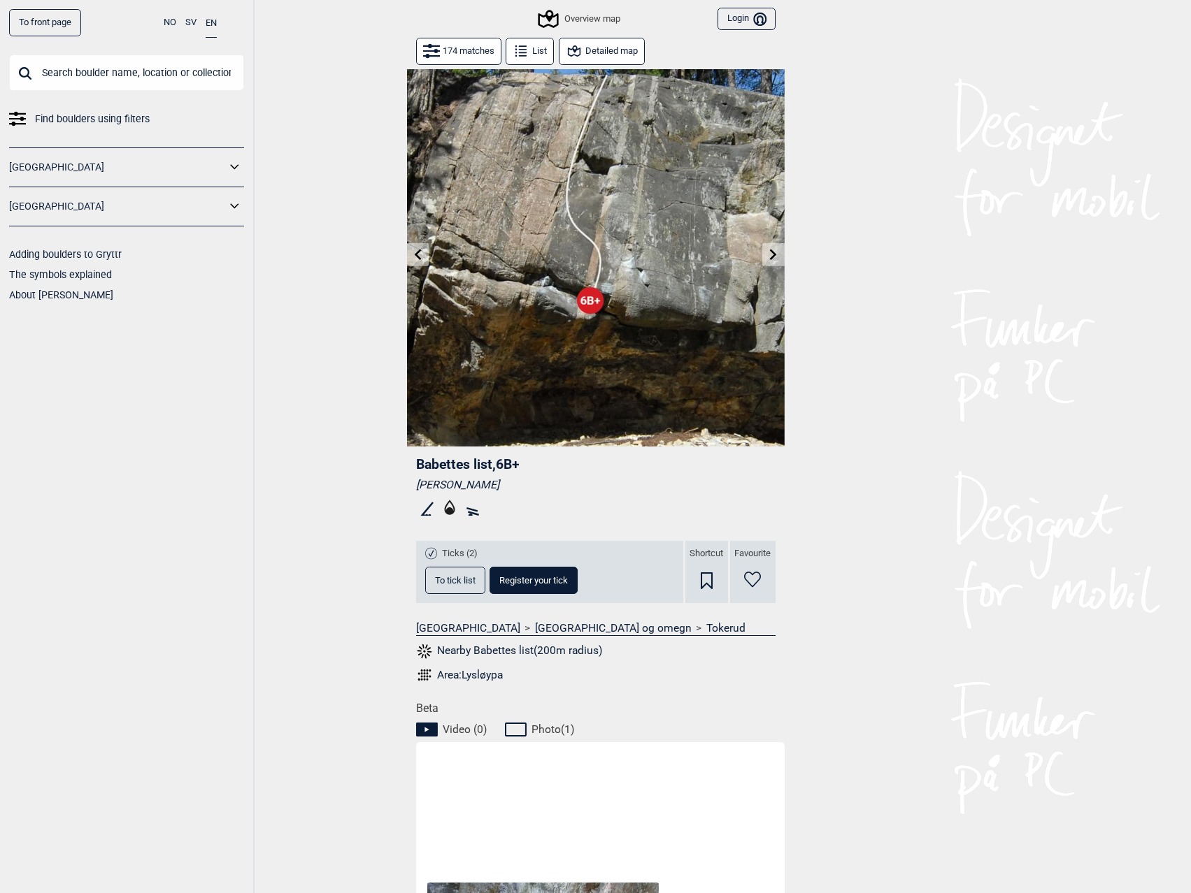
click at [777, 262] on button at bounding box center [773, 254] width 22 height 23
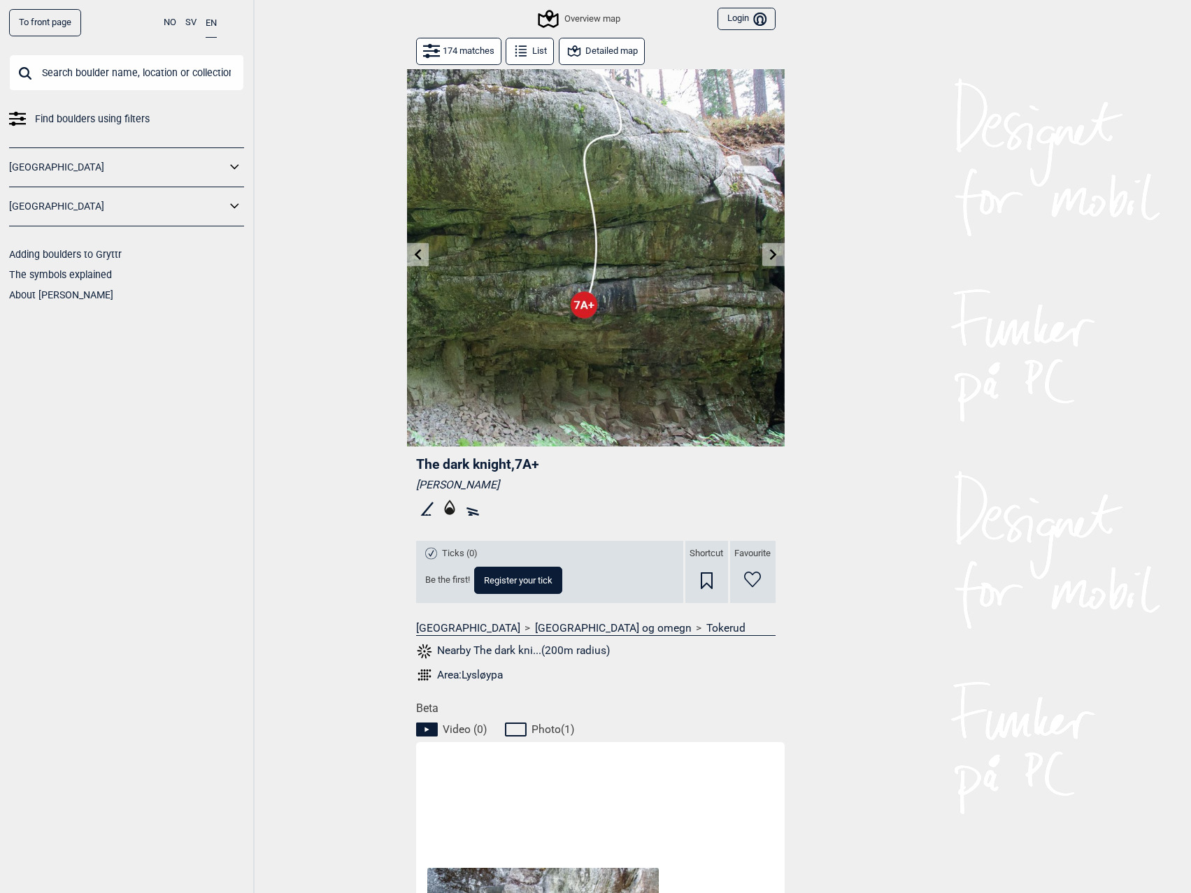
click at [777, 262] on button at bounding box center [773, 254] width 22 height 23
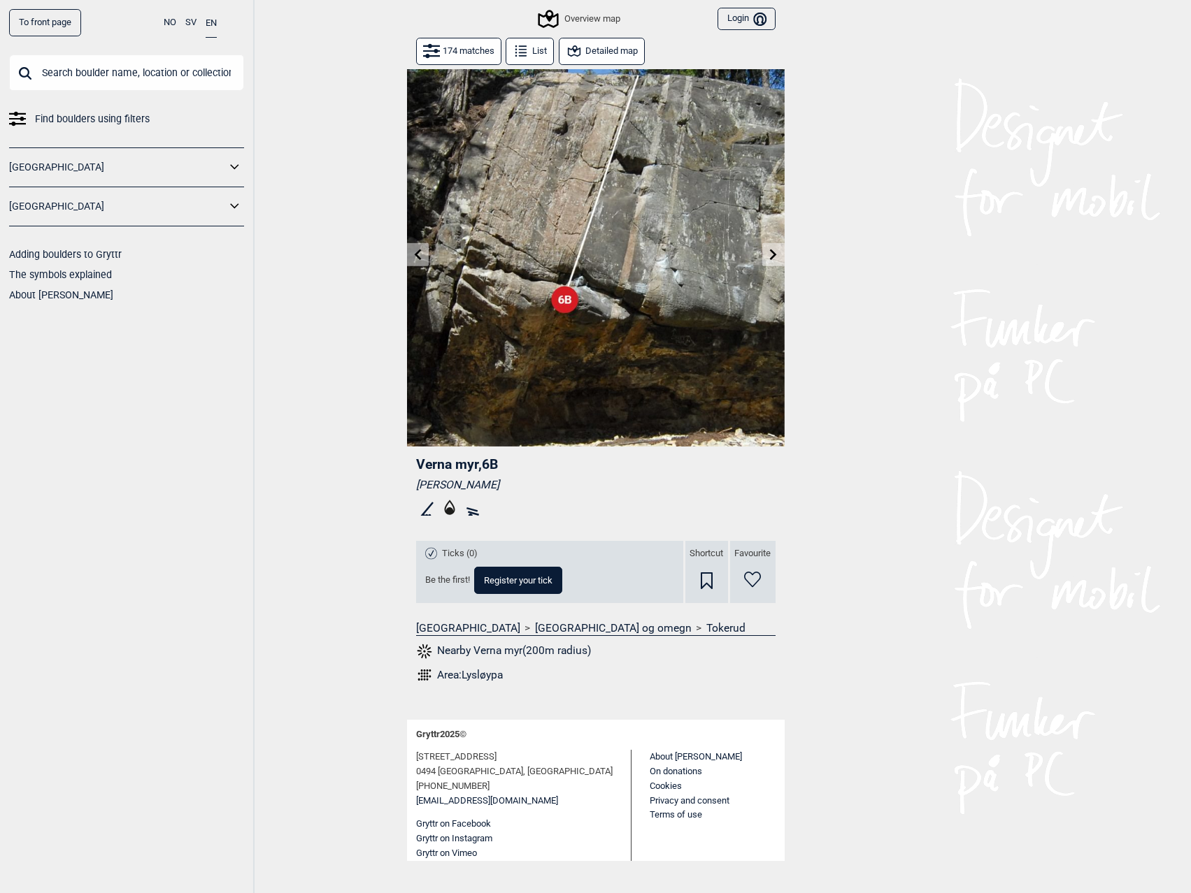
click at [777, 262] on button at bounding box center [773, 254] width 22 height 23
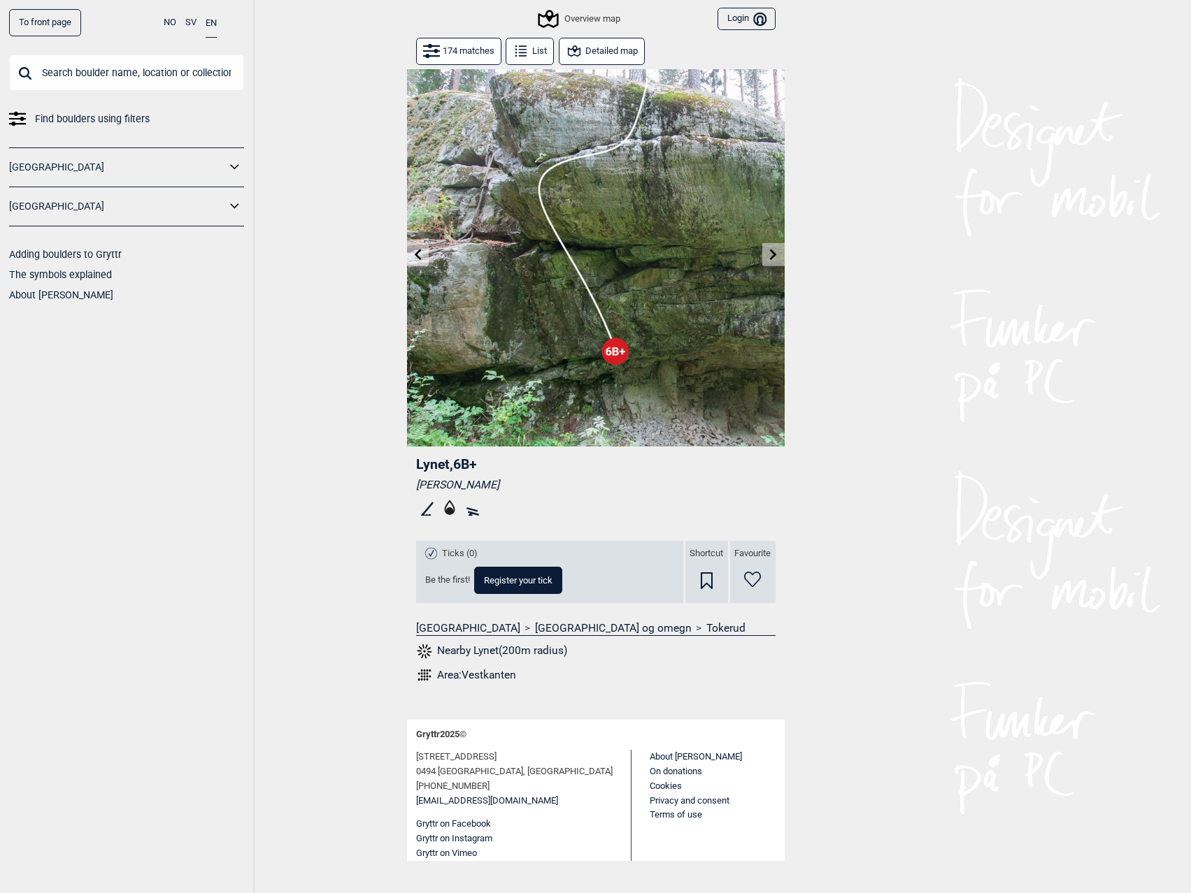
click at [777, 262] on button at bounding box center [773, 254] width 22 height 23
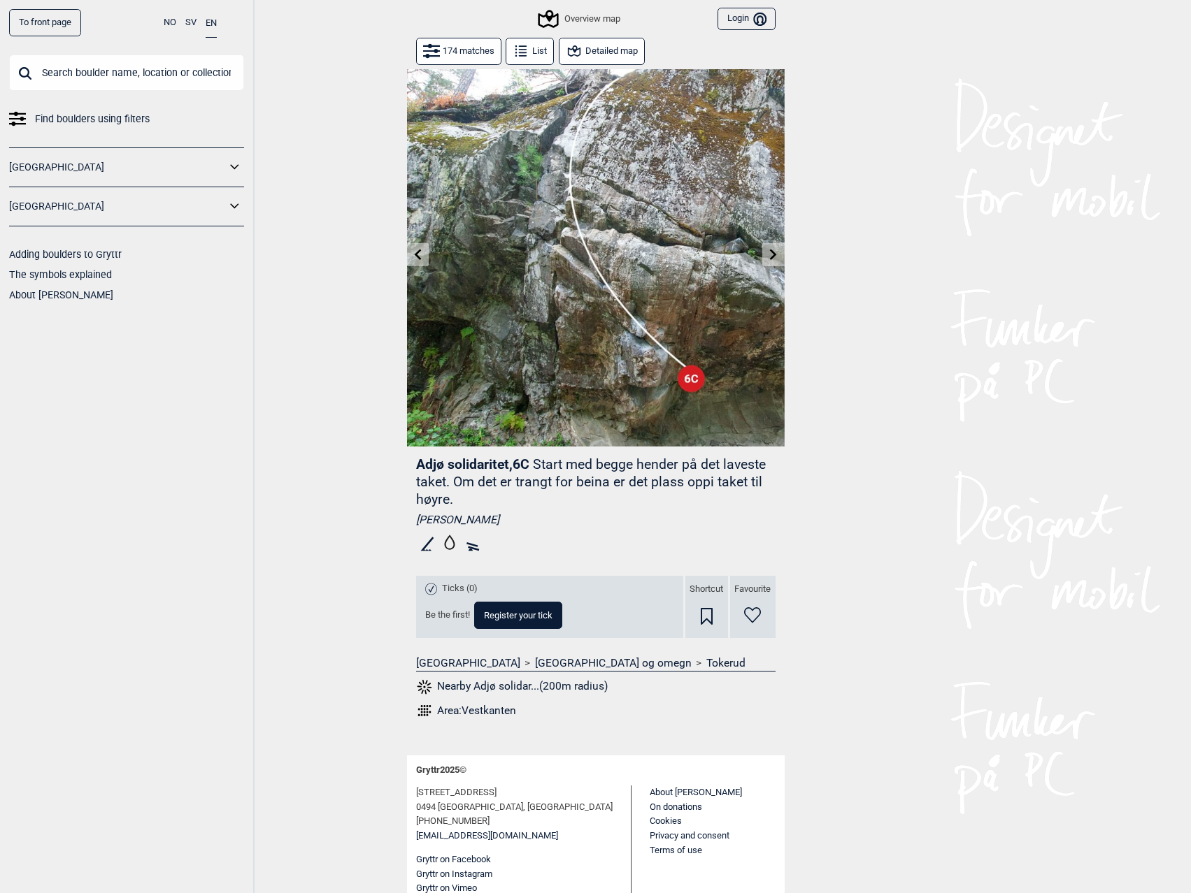
click at [777, 262] on button at bounding box center [773, 254] width 22 height 23
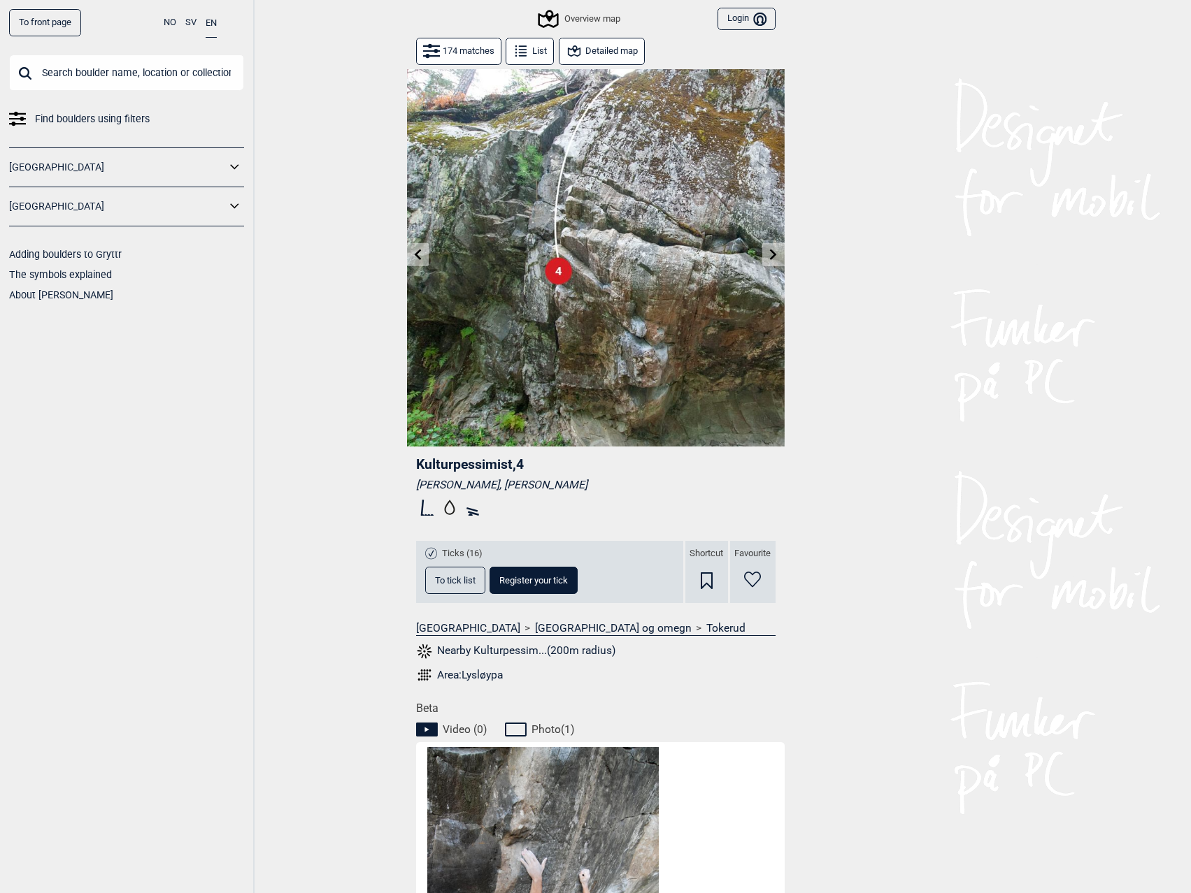
click at [777, 262] on button at bounding box center [773, 254] width 22 height 23
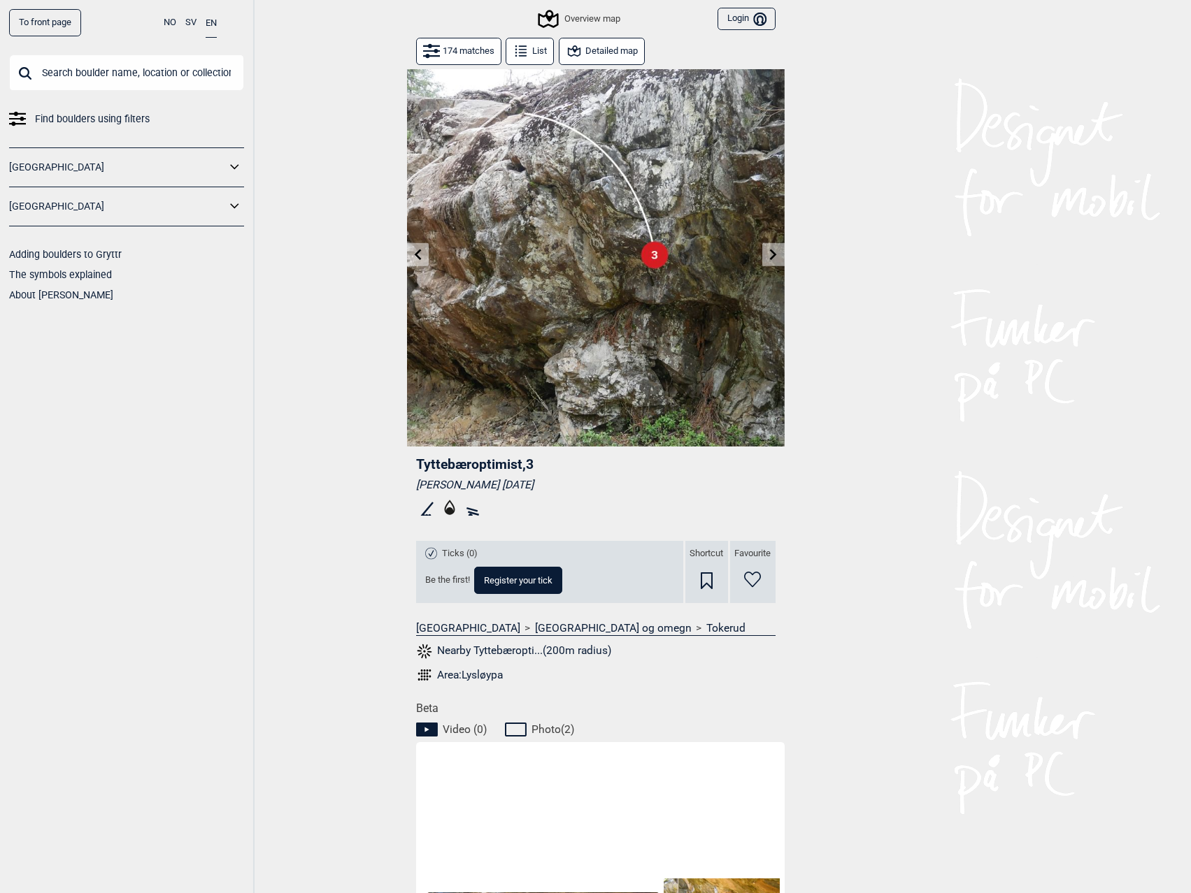
click at [777, 262] on button at bounding box center [773, 254] width 22 height 23
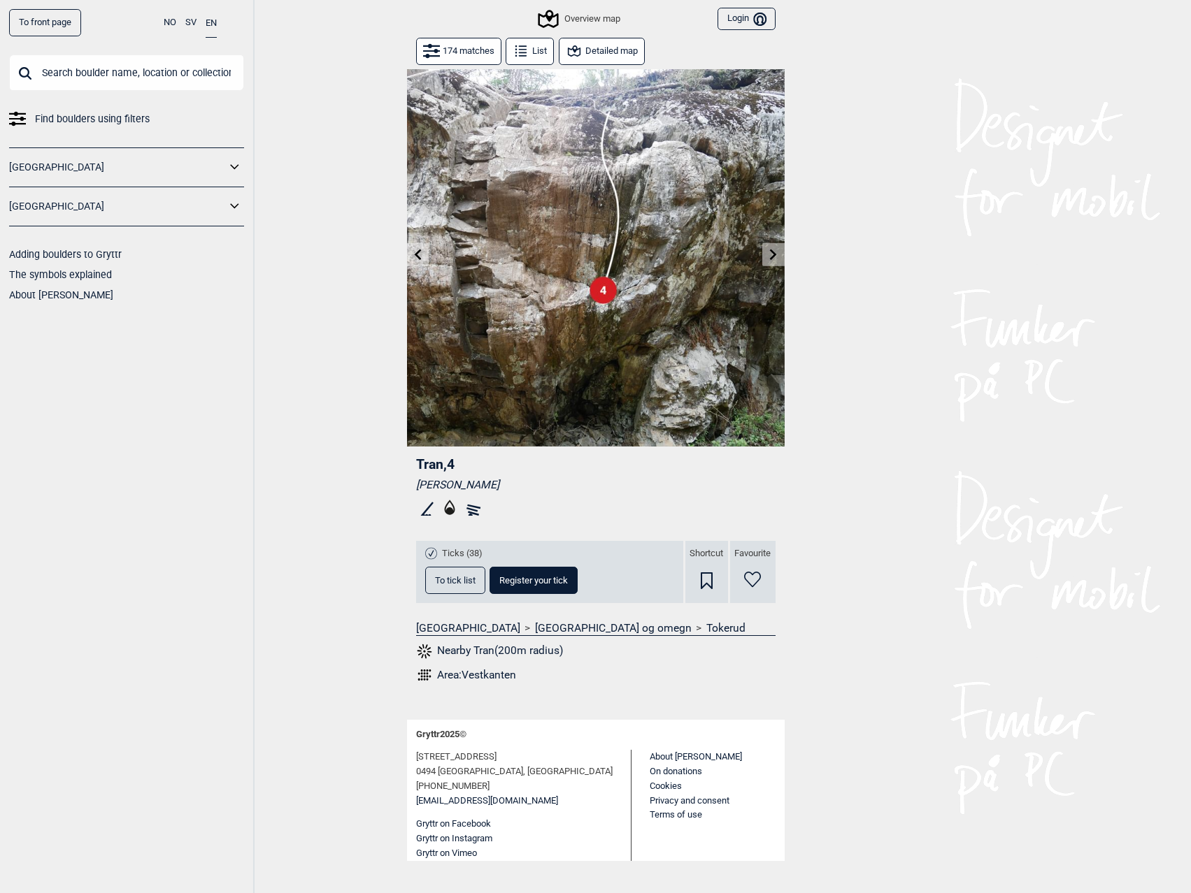
click at [777, 262] on button at bounding box center [773, 254] width 22 height 23
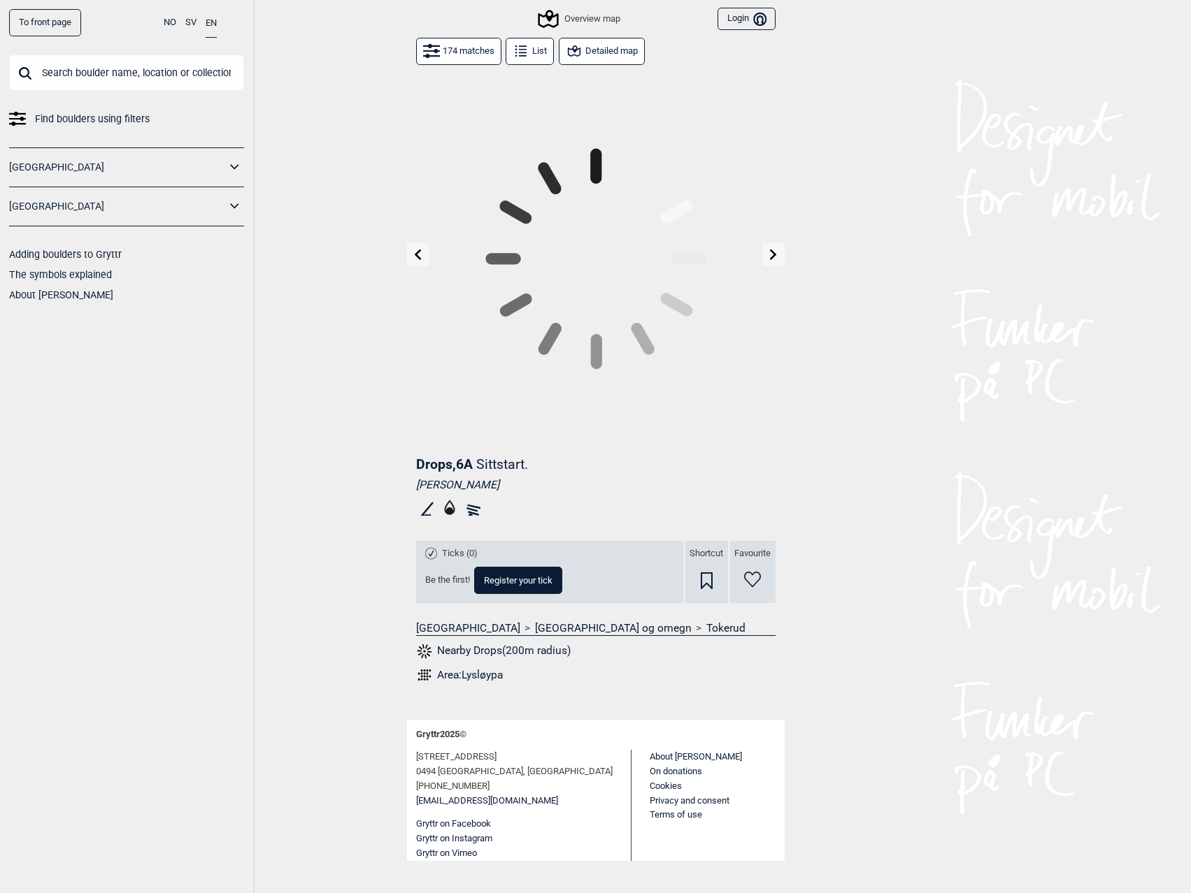
click at [777, 262] on button at bounding box center [773, 254] width 22 height 23
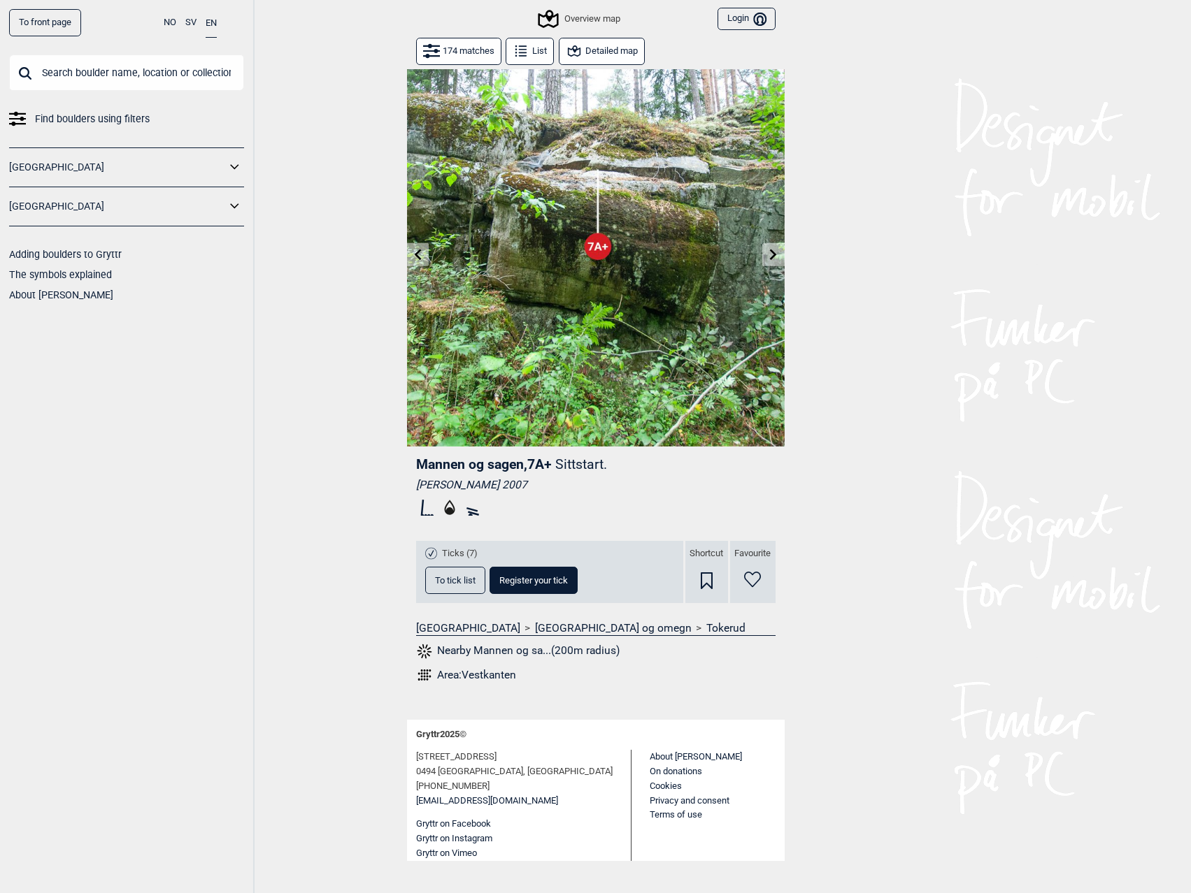
click at [777, 262] on button at bounding box center [773, 254] width 22 height 23
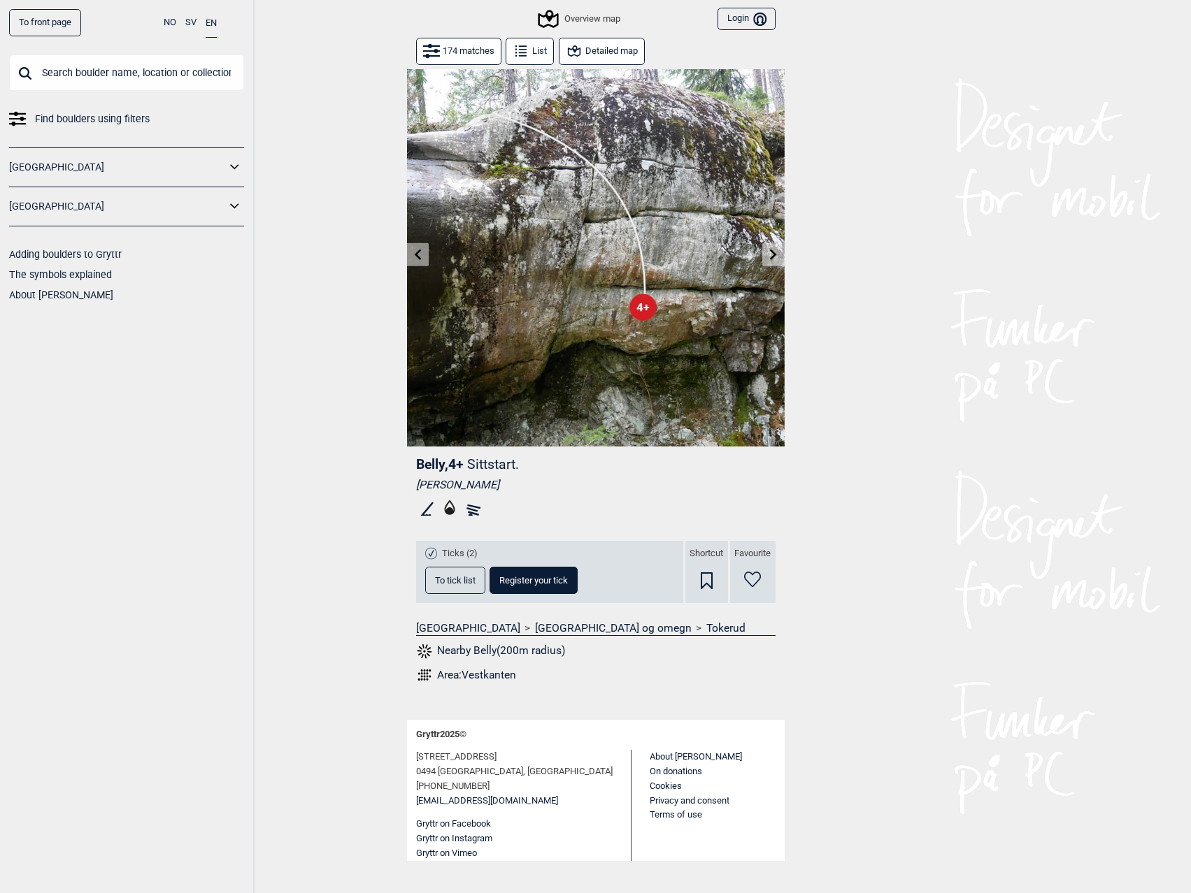
click at [777, 262] on button at bounding box center [773, 254] width 22 height 23
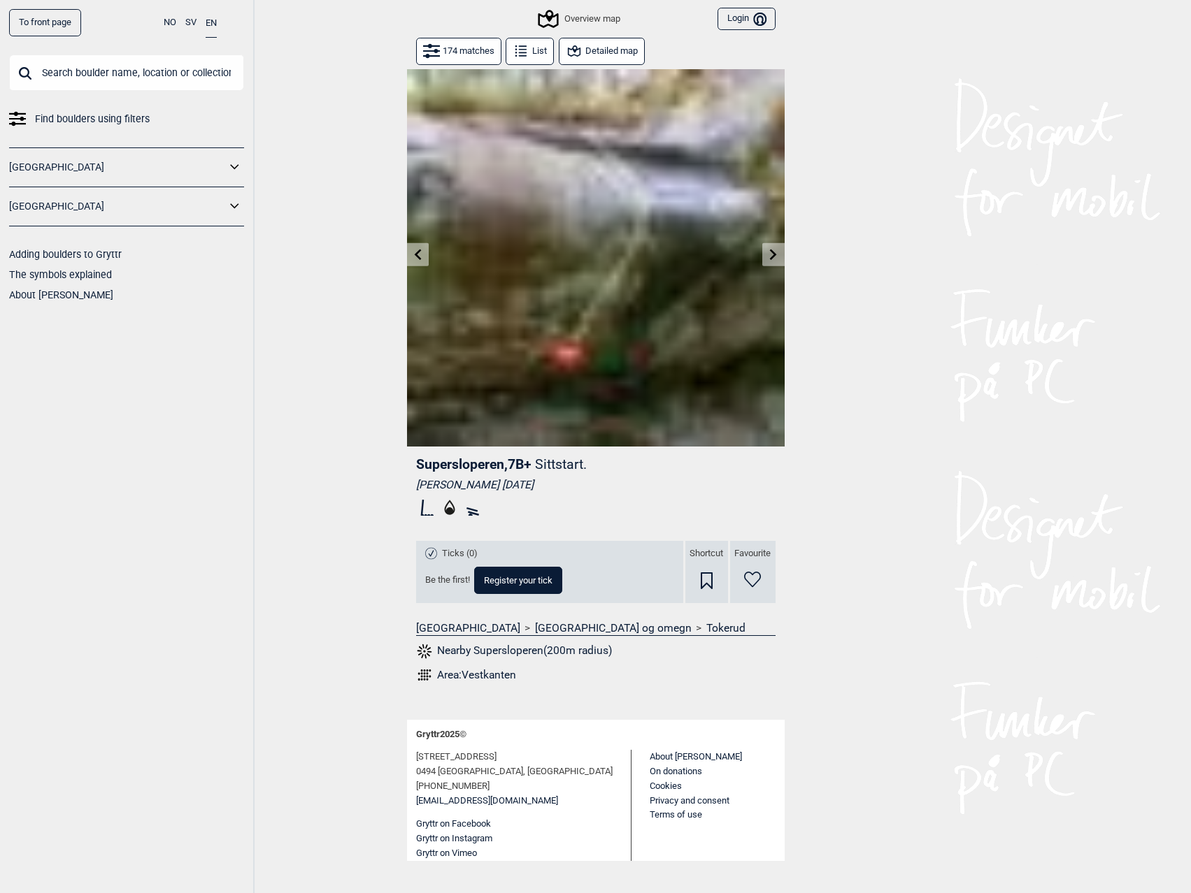
click at [777, 262] on button at bounding box center [773, 254] width 22 height 23
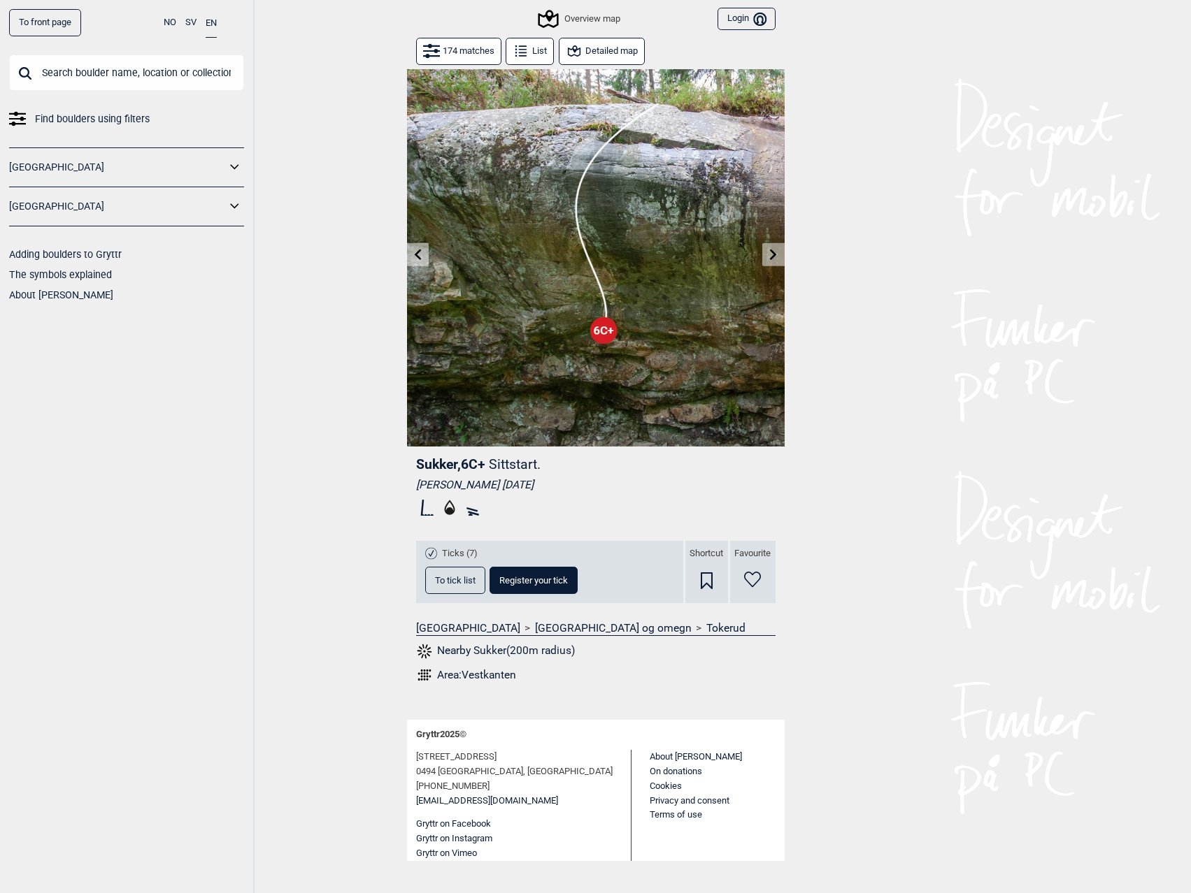
click at [777, 262] on button at bounding box center [773, 254] width 22 height 23
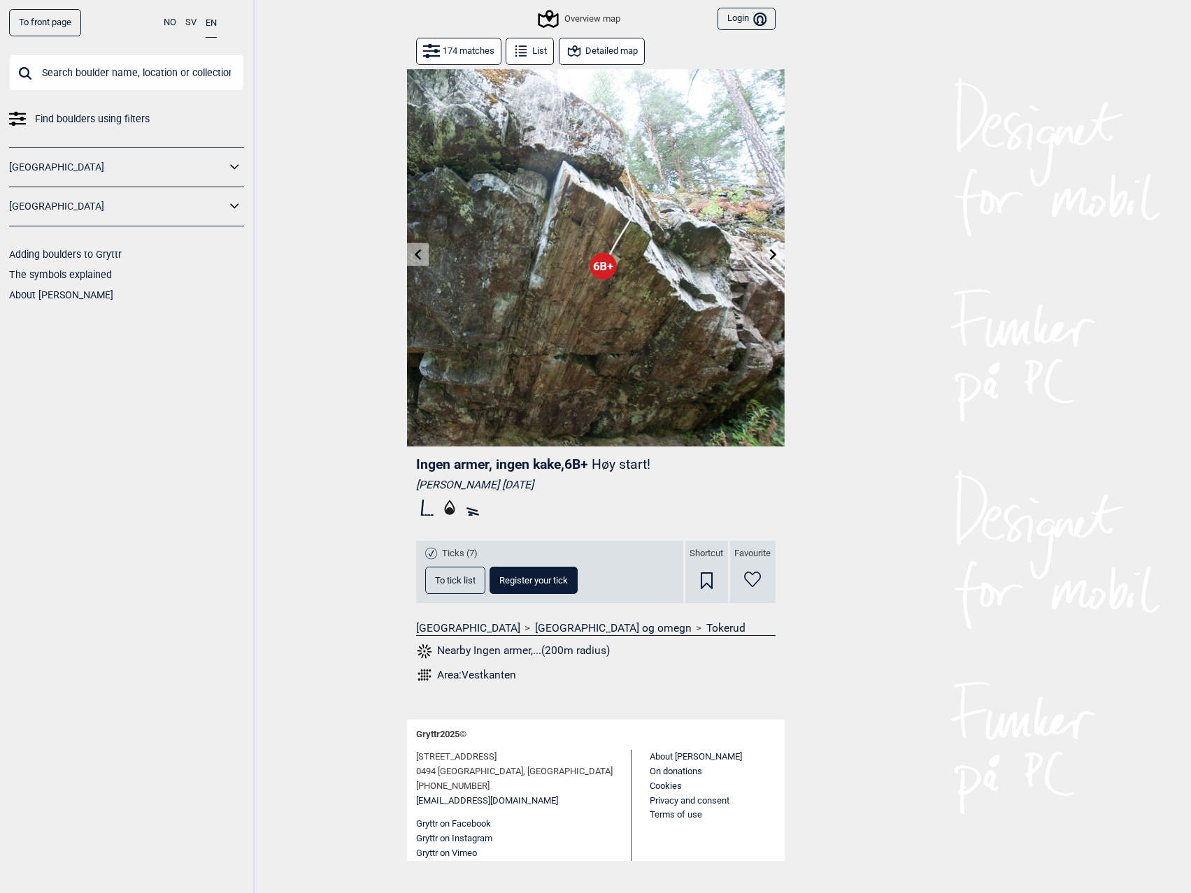
click at [777, 262] on button at bounding box center [773, 254] width 22 height 23
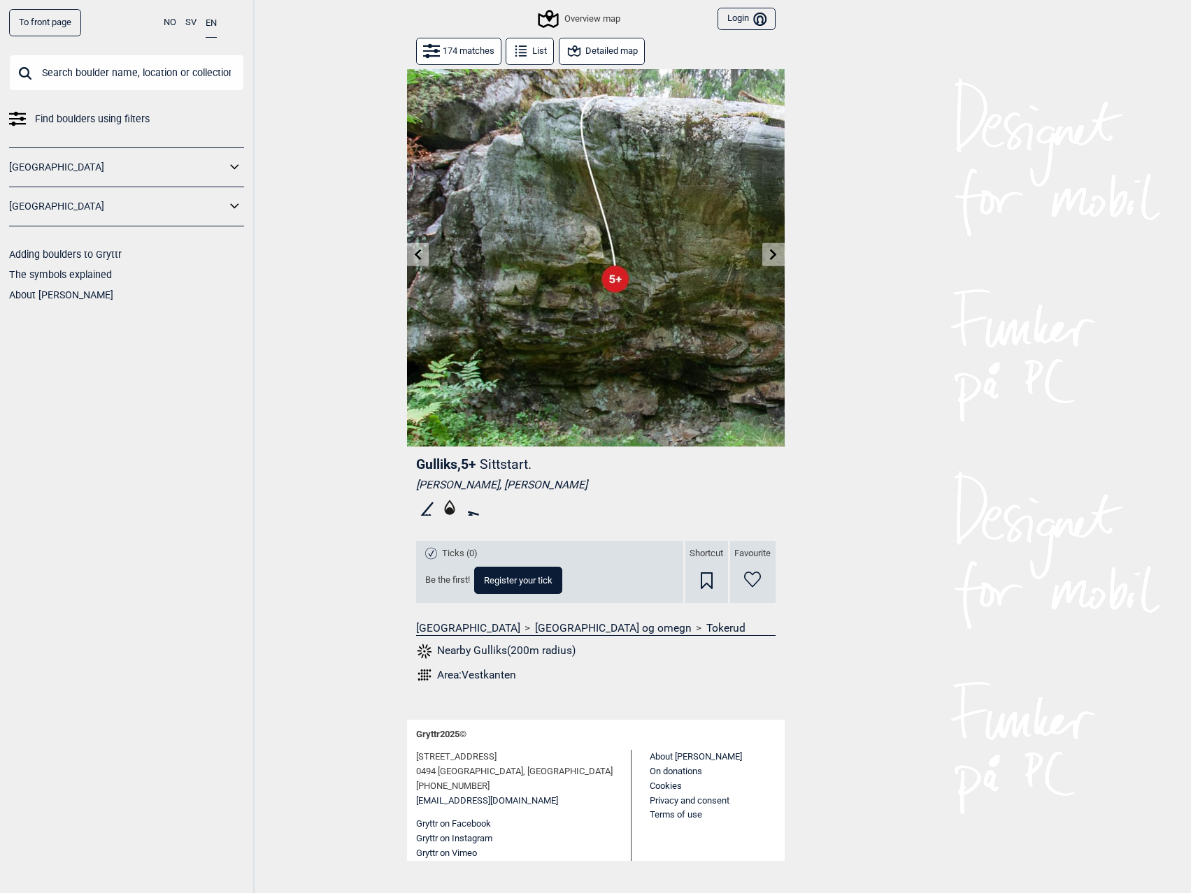
click at [777, 262] on button at bounding box center [773, 254] width 22 height 23
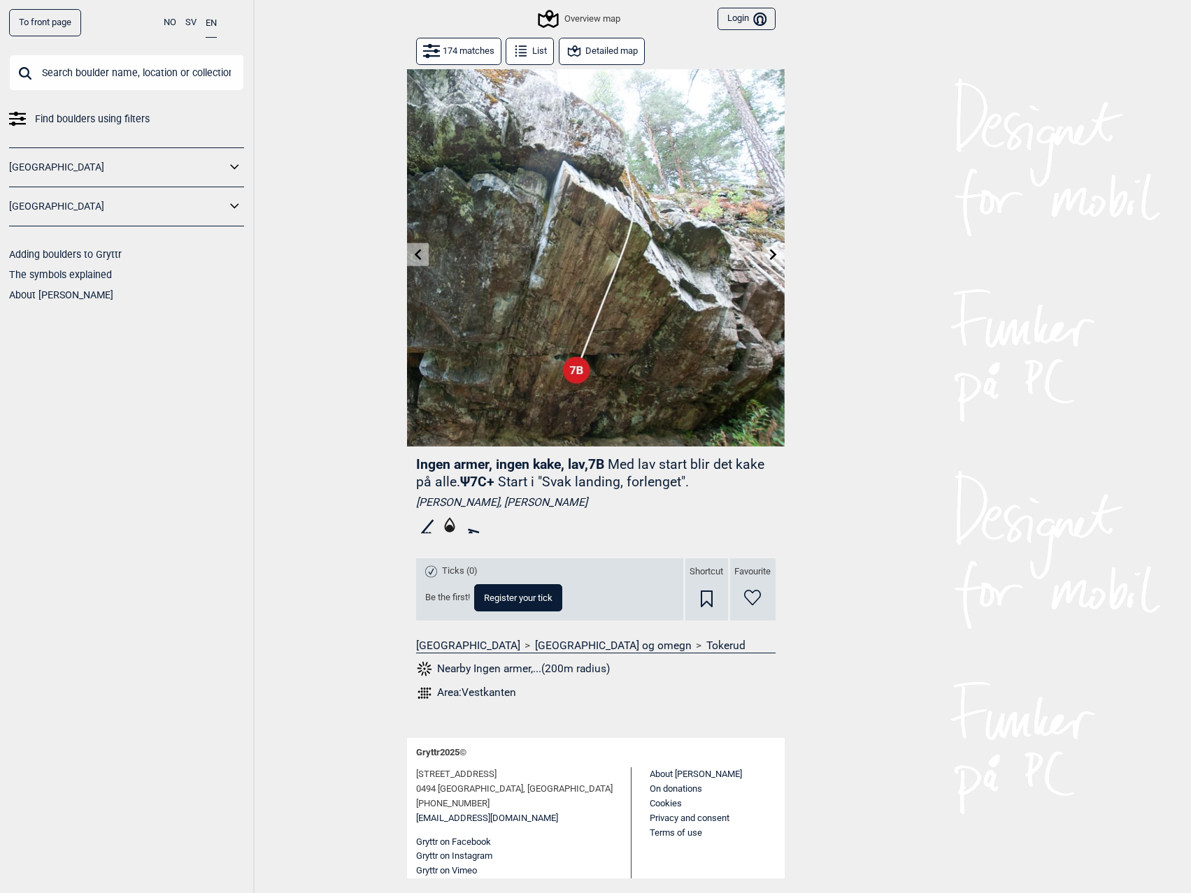
click at [777, 262] on button at bounding box center [773, 254] width 22 height 23
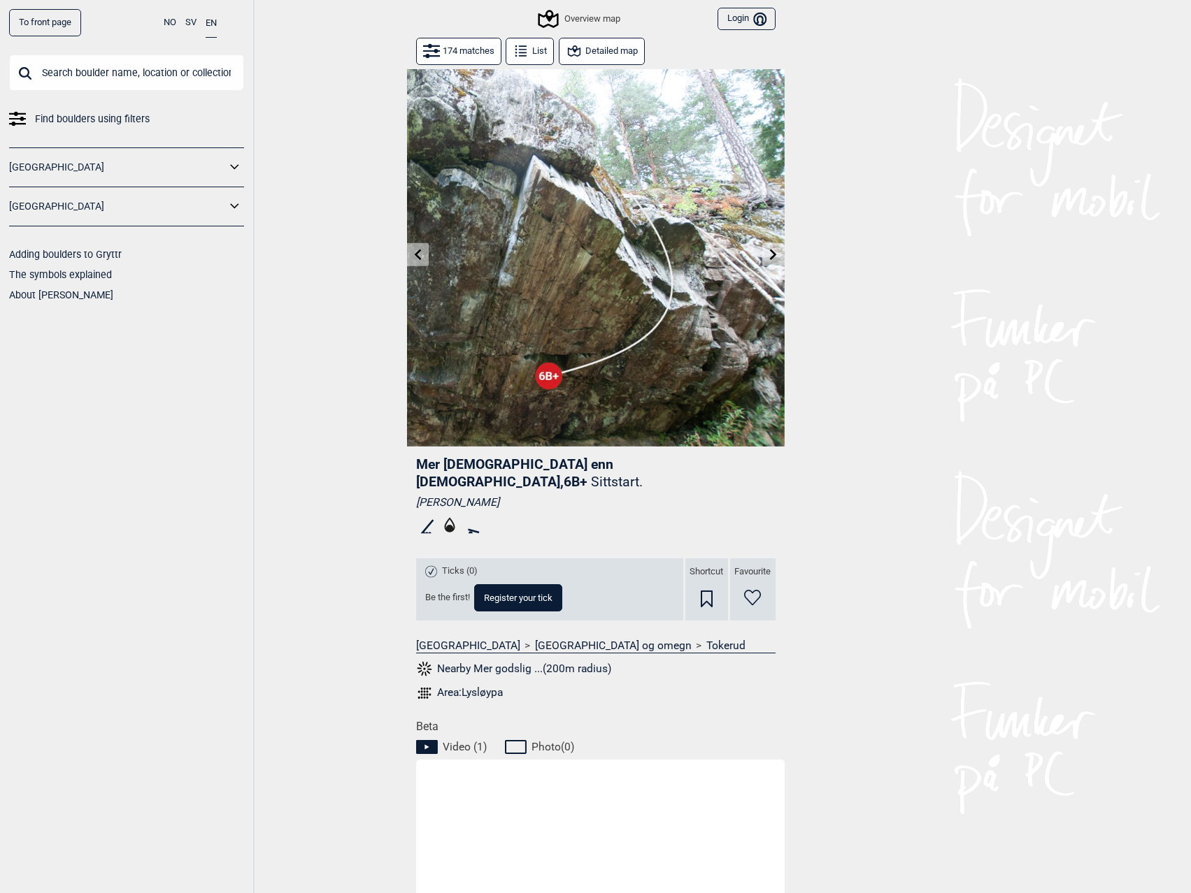
click at [770, 259] on icon at bounding box center [773, 254] width 11 height 11
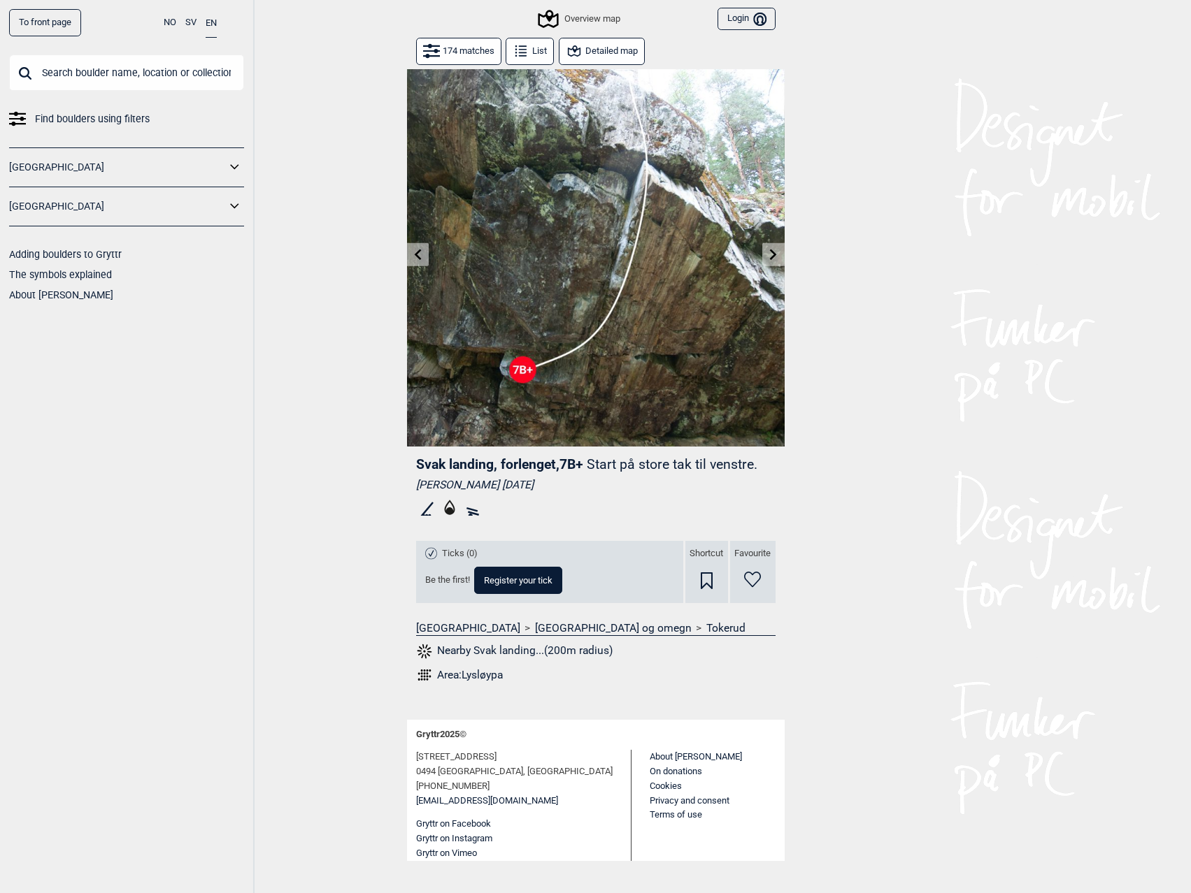
click at [769, 257] on icon at bounding box center [773, 254] width 11 height 11
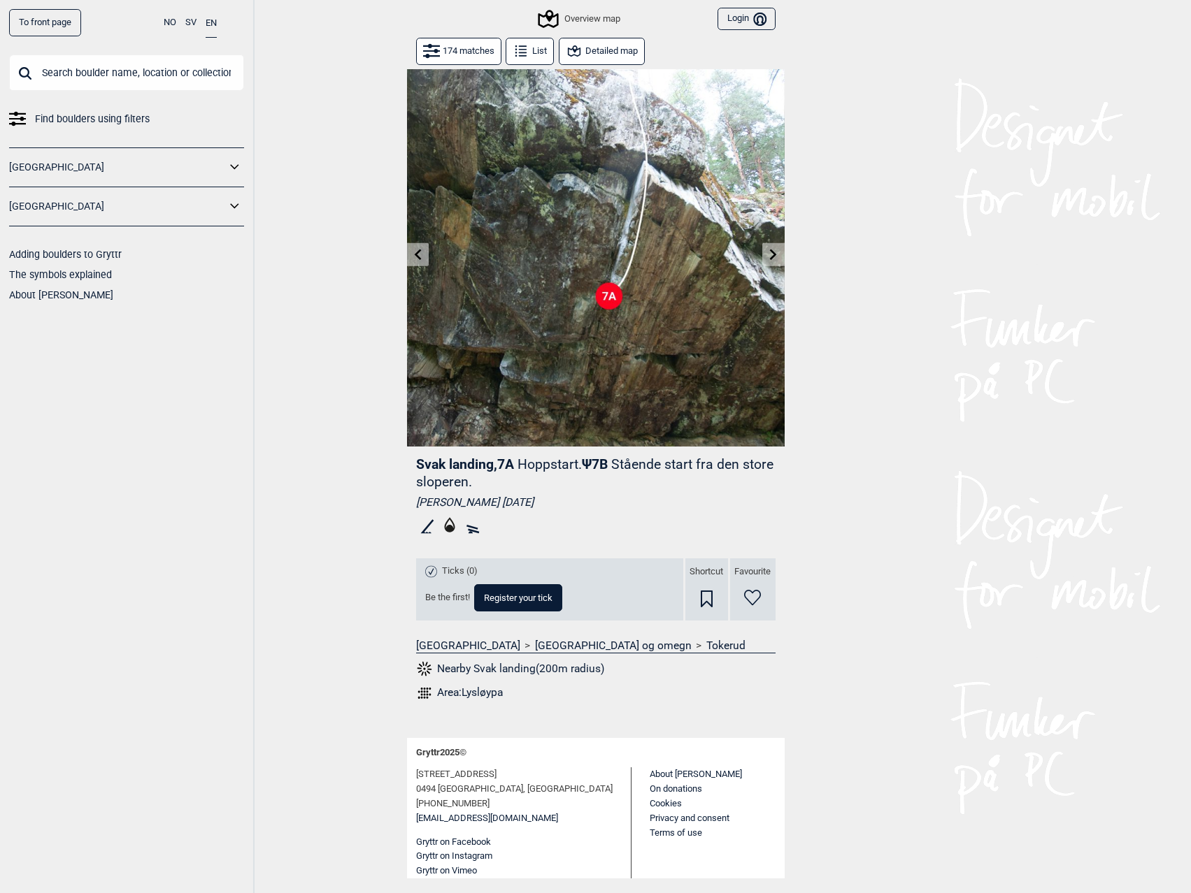
click at [769, 257] on icon at bounding box center [773, 254] width 11 height 11
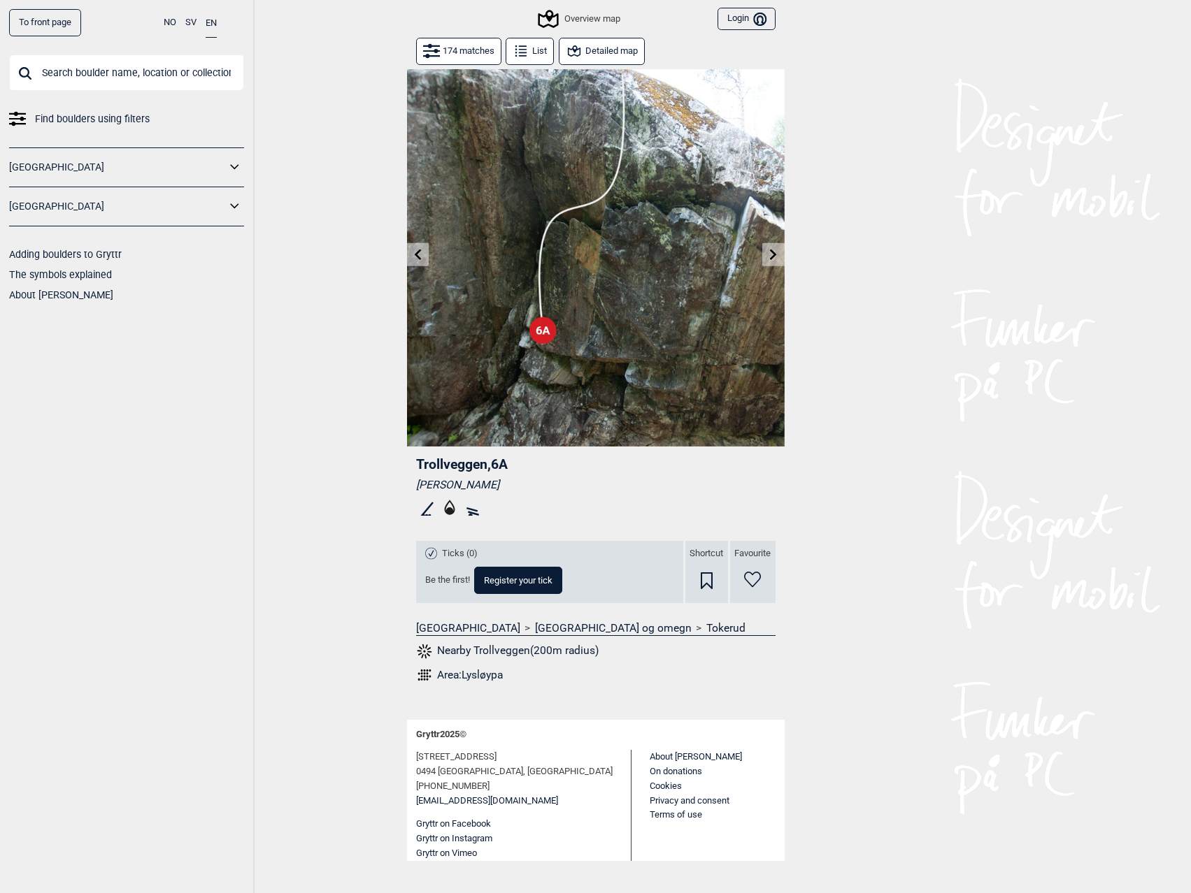
click at [769, 257] on icon at bounding box center [773, 254] width 11 height 11
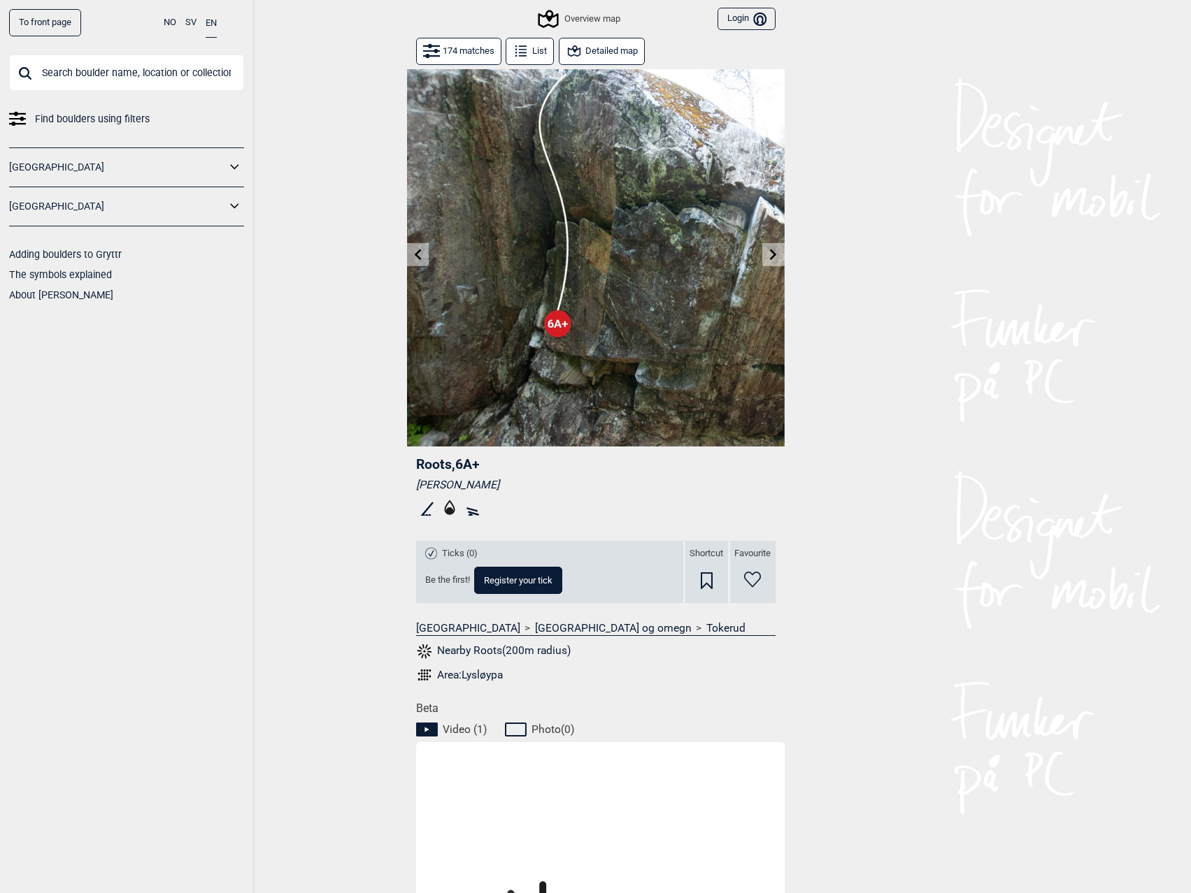
click at [769, 257] on icon at bounding box center [773, 254] width 11 height 11
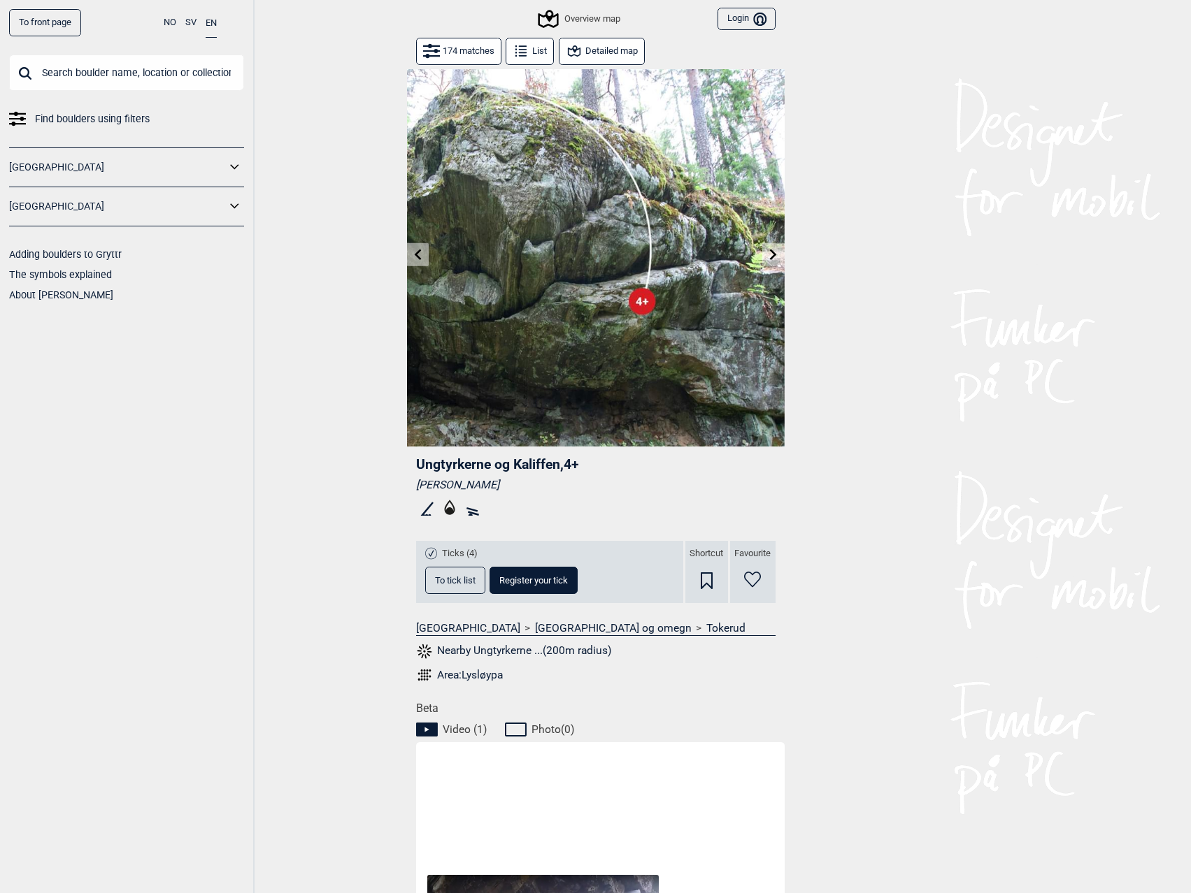
click at [769, 257] on icon at bounding box center [773, 254] width 11 height 11
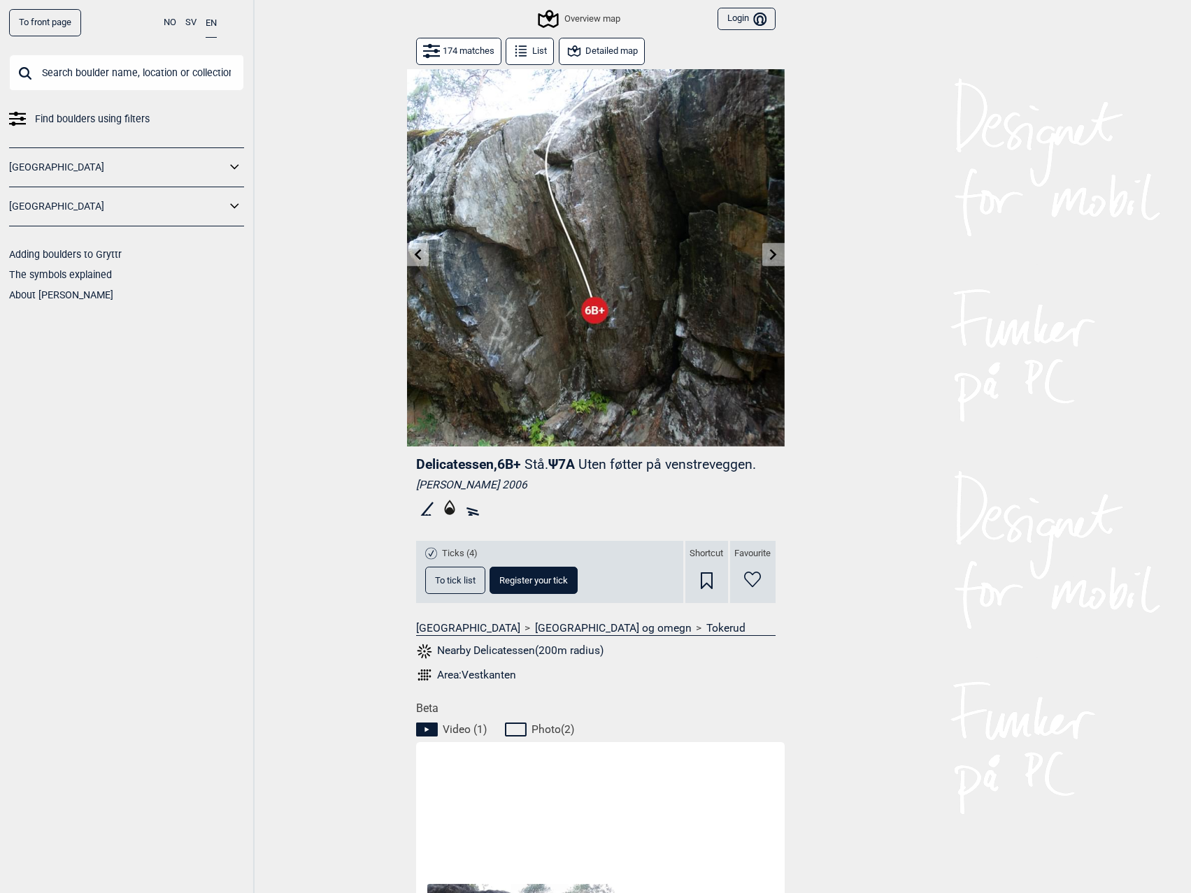
click at [769, 257] on icon at bounding box center [773, 254] width 11 height 11
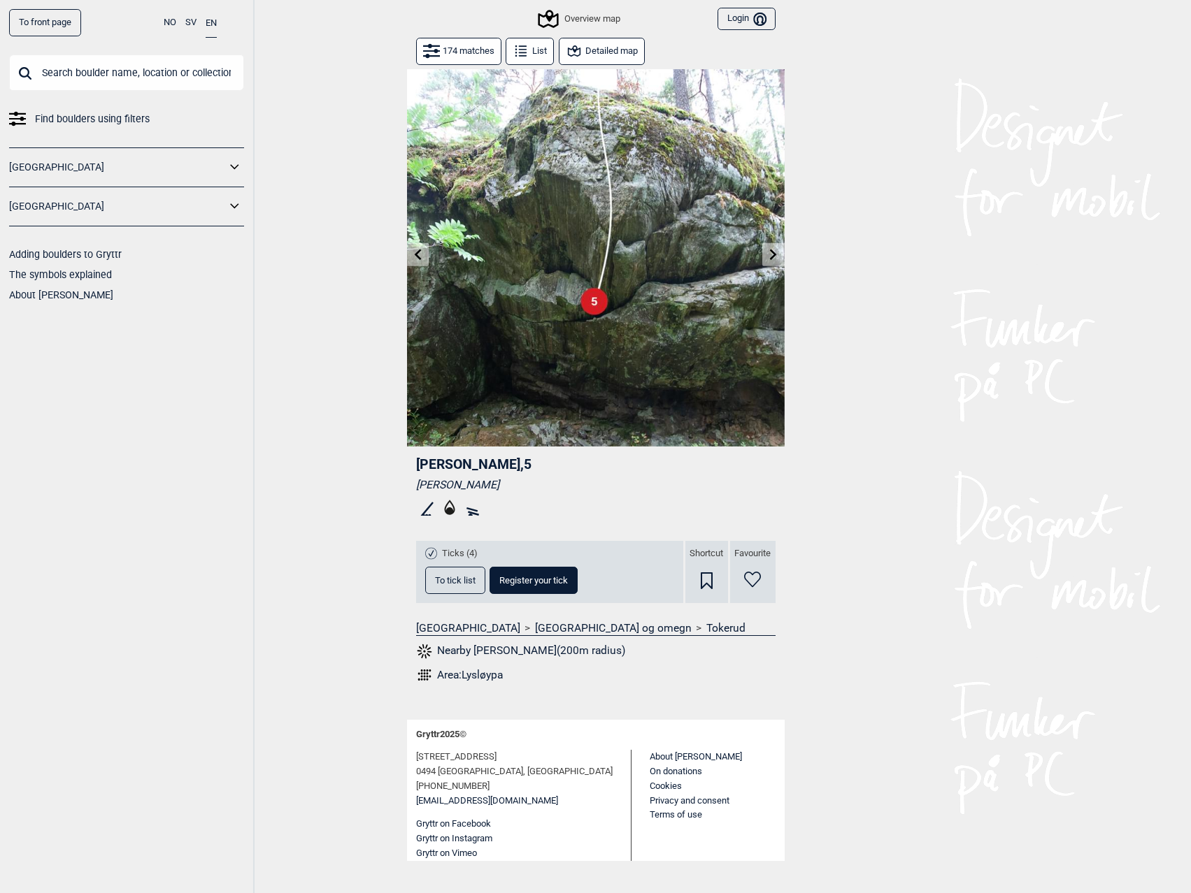
click at [769, 257] on icon at bounding box center [773, 254] width 11 height 11
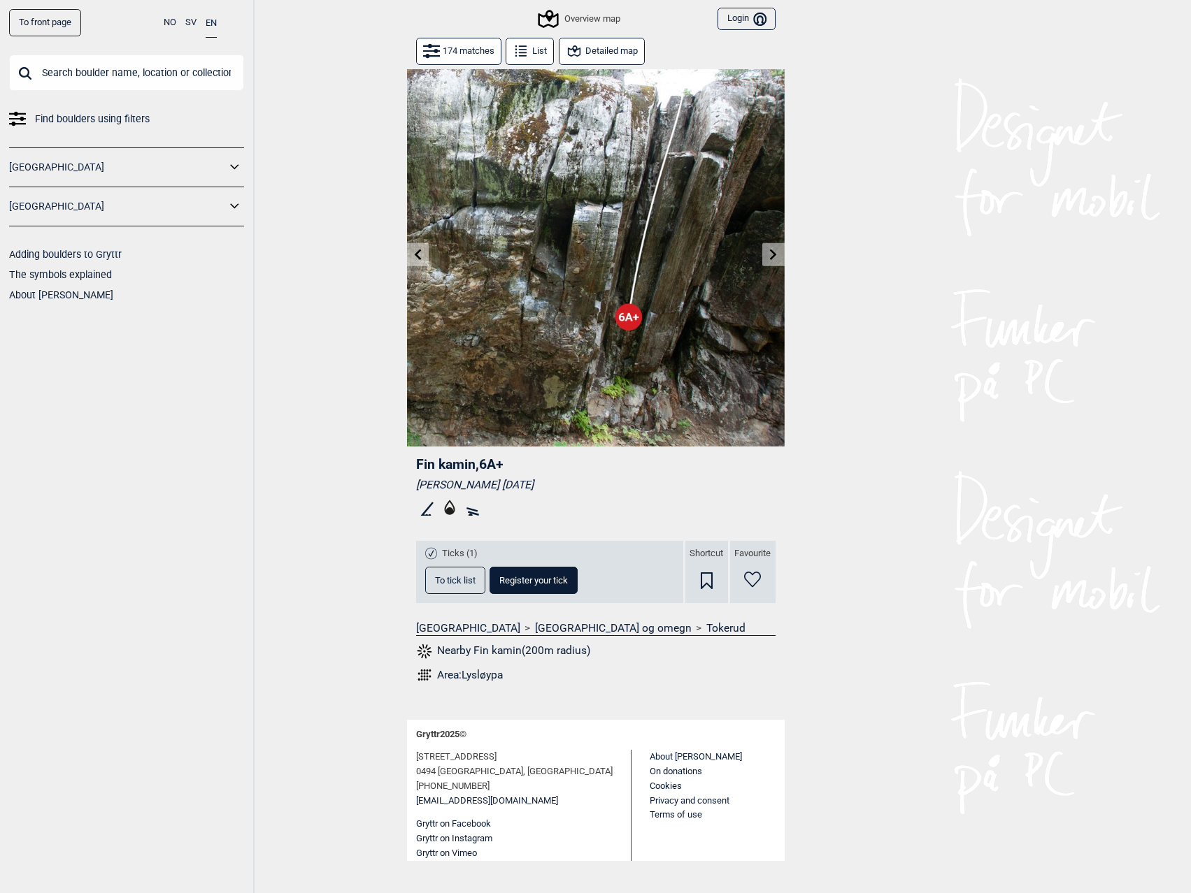
click at [769, 257] on icon at bounding box center [773, 254] width 11 height 11
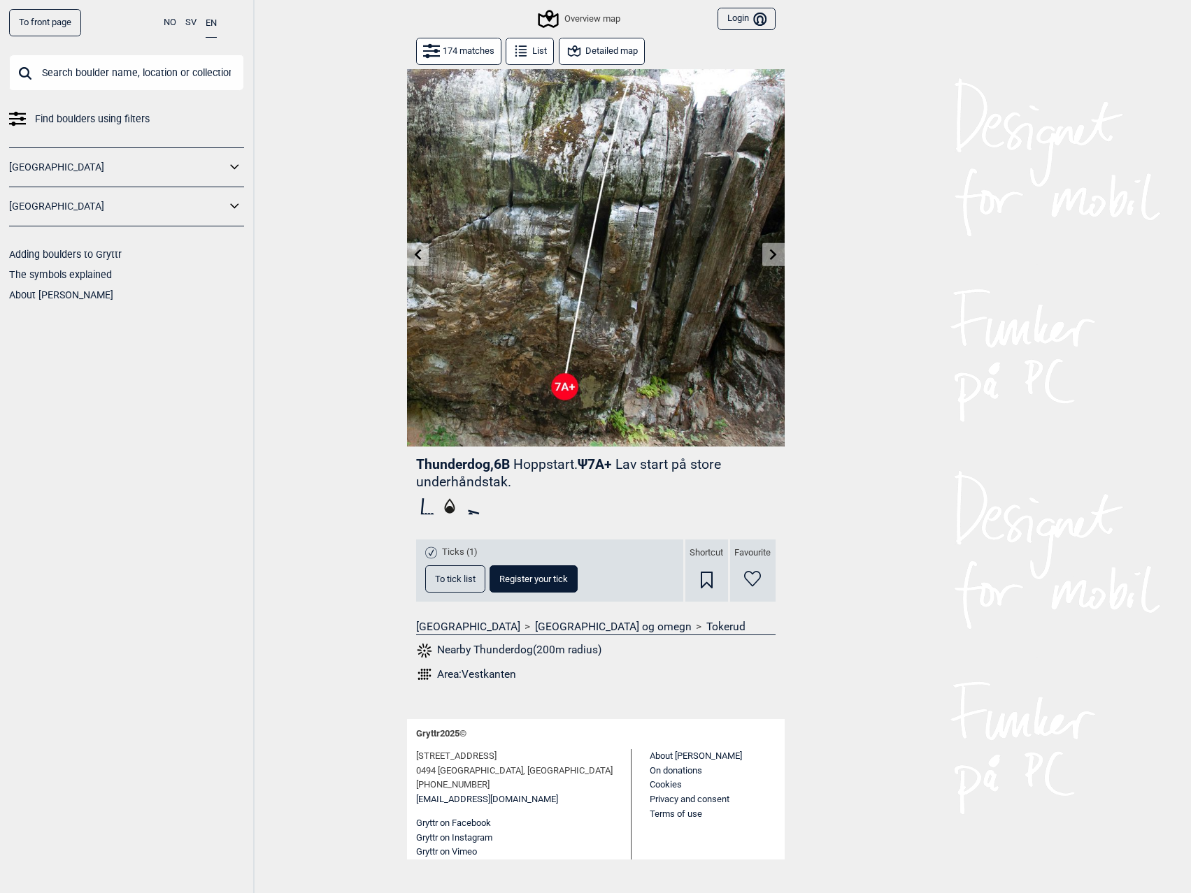
click at [769, 257] on icon at bounding box center [773, 254] width 11 height 11
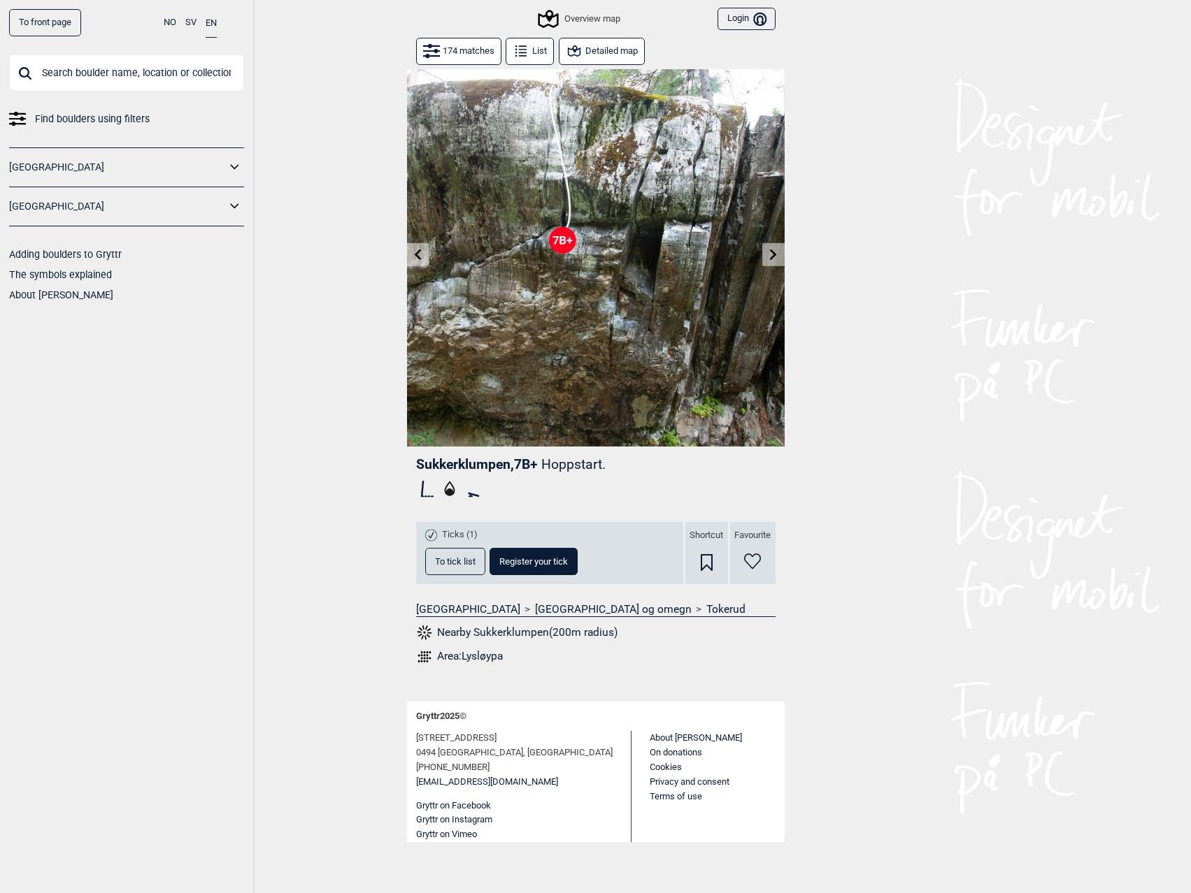
click at [769, 257] on icon at bounding box center [773, 254] width 11 height 11
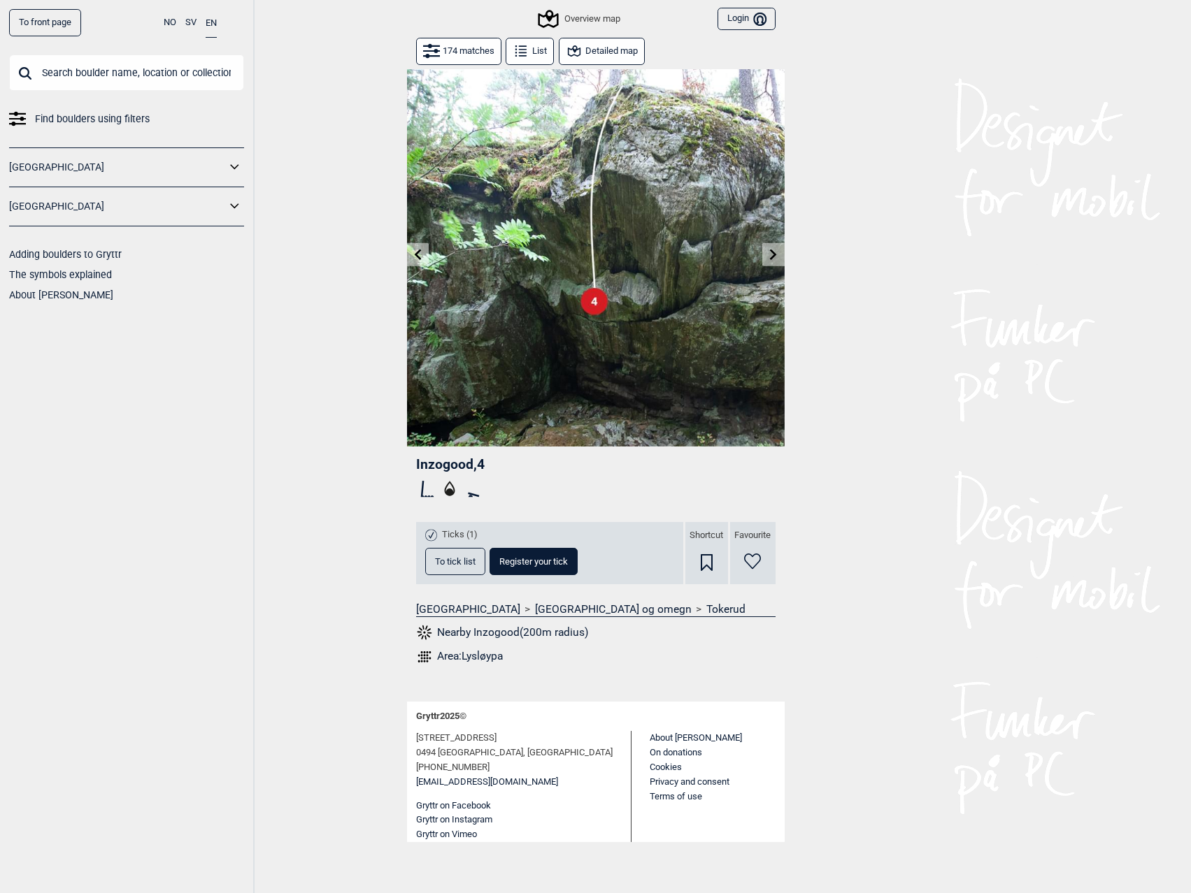
click at [769, 257] on icon at bounding box center [773, 254] width 11 height 11
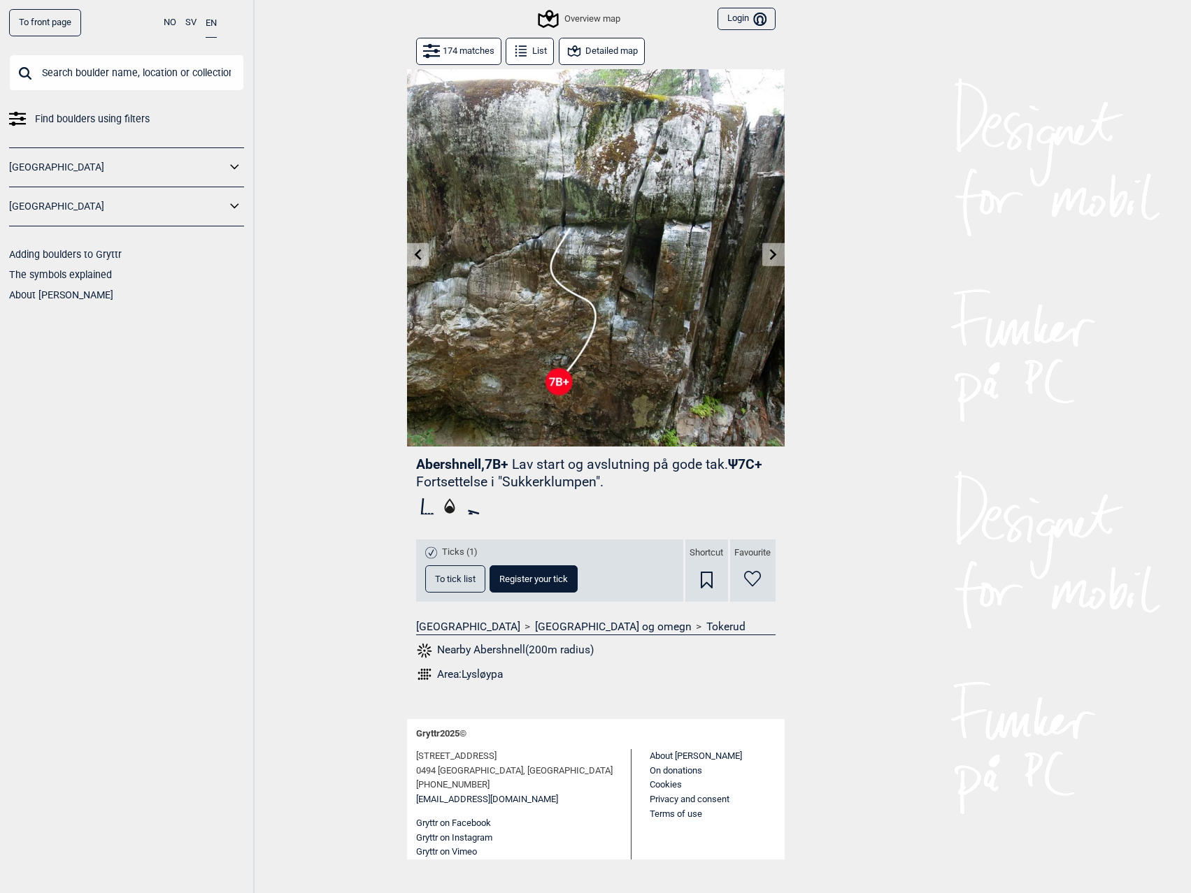
click at [769, 257] on icon at bounding box center [773, 254] width 11 height 11
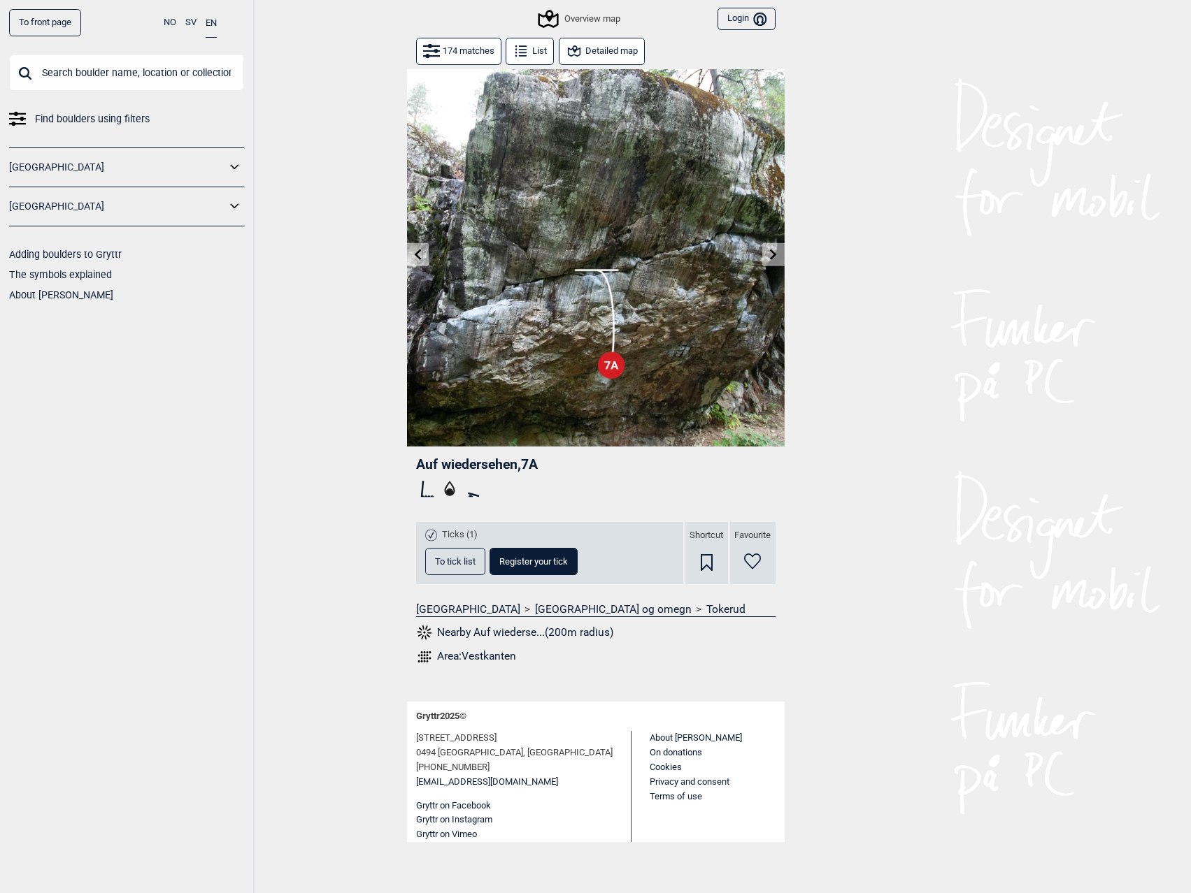
click at [769, 257] on icon at bounding box center [773, 254] width 11 height 11
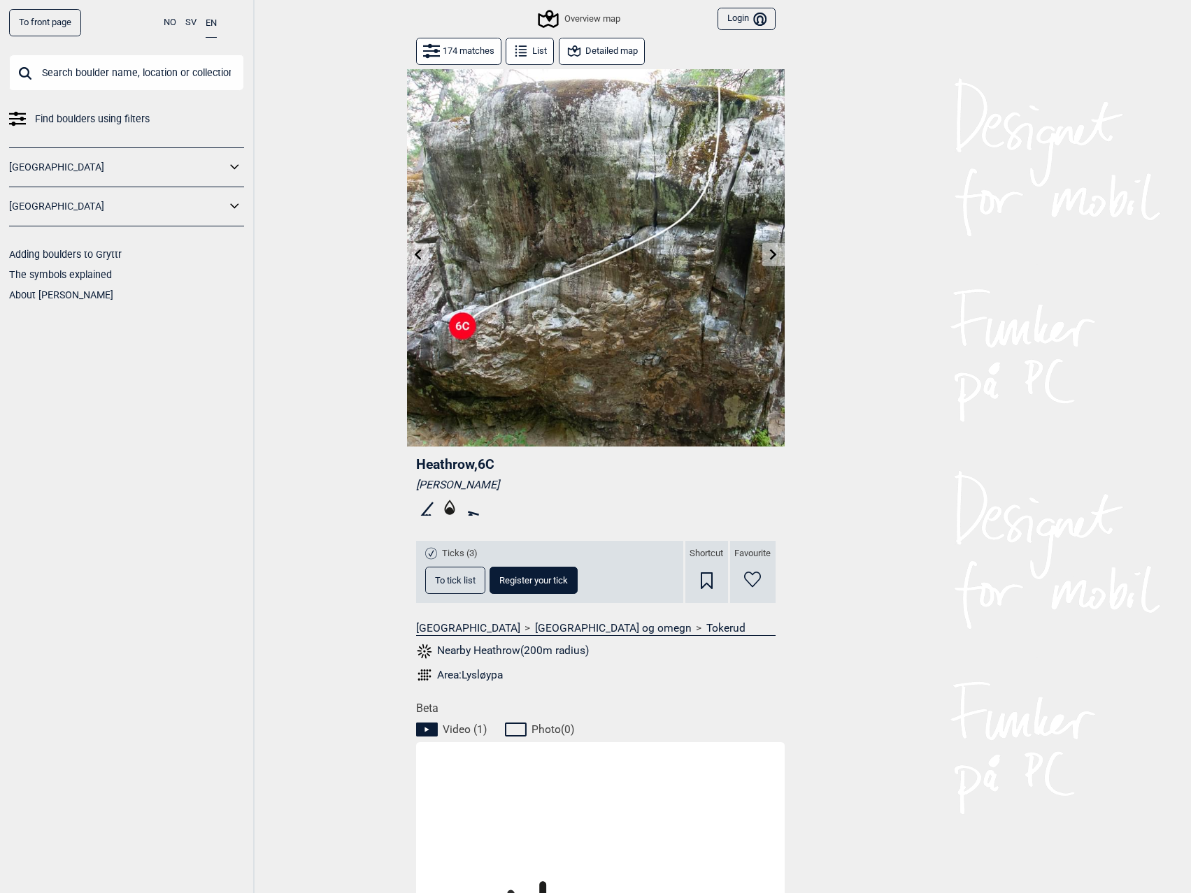
click at [769, 257] on icon at bounding box center [773, 254] width 11 height 11
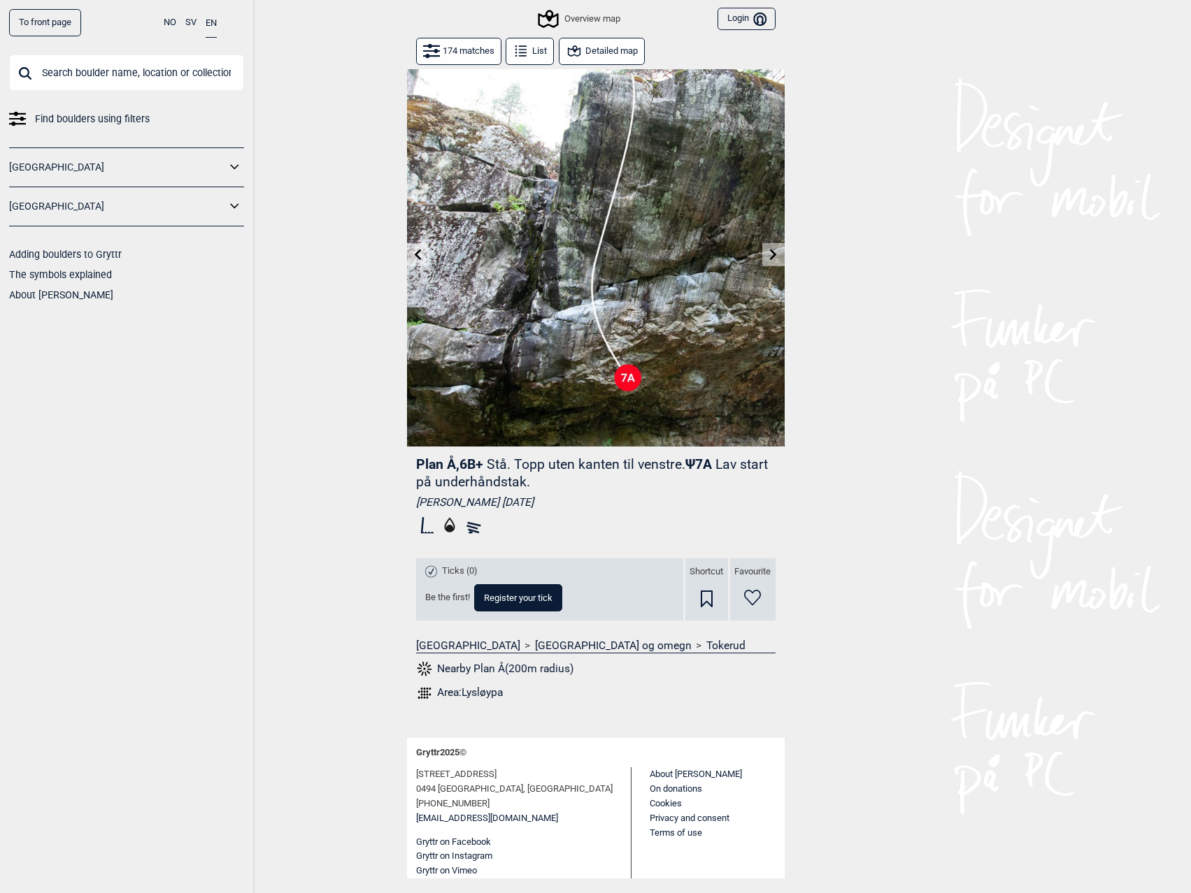
click at [773, 252] on icon at bounding box center [773, 254] width 7 height 11
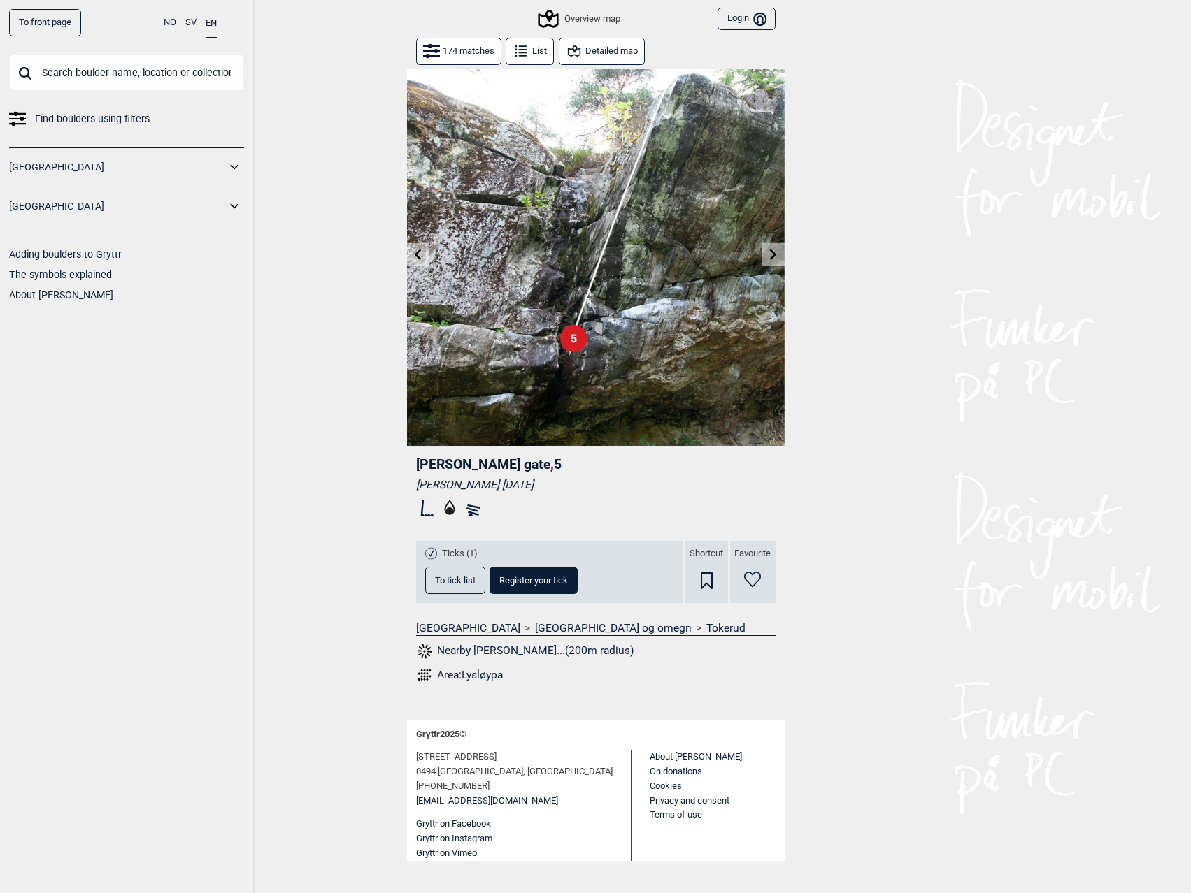
click at [775, 253] on icon at bounding box center [773, 254] width 7 height 11
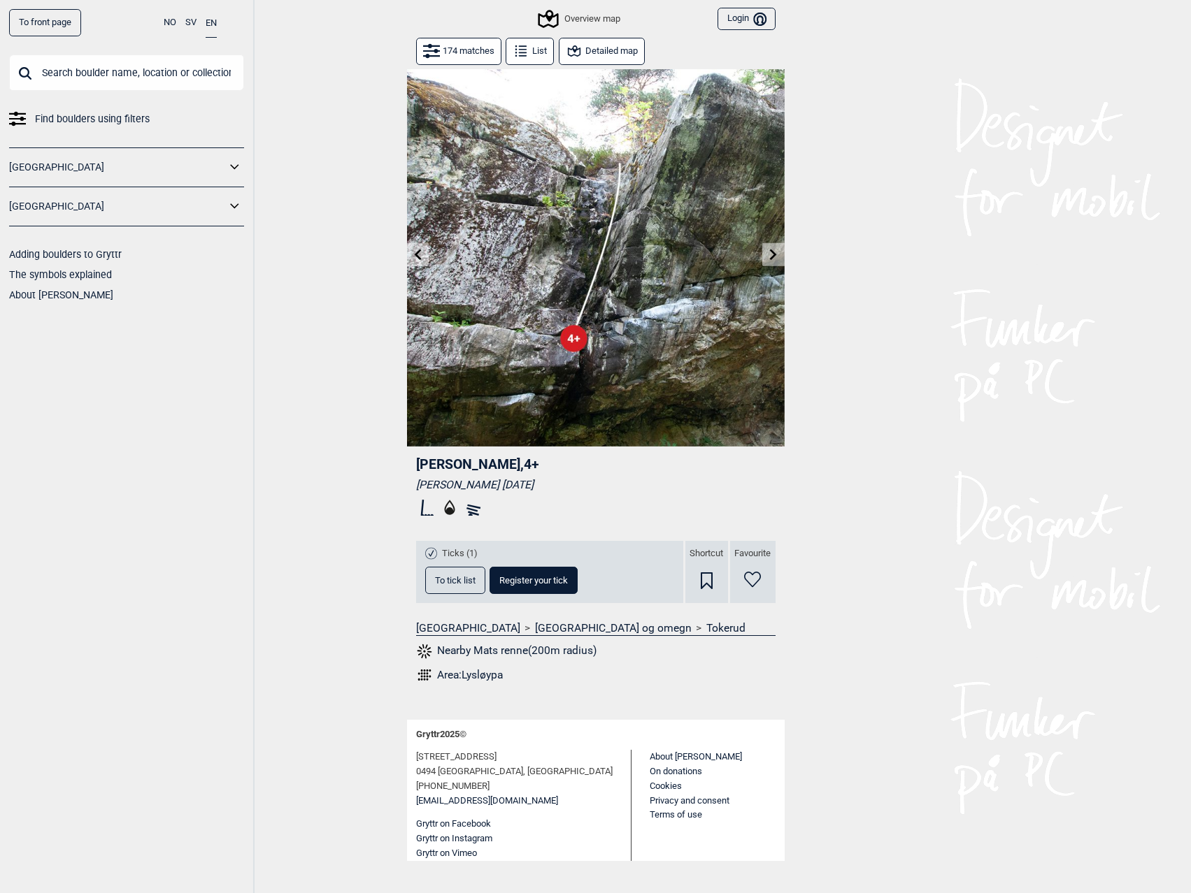
click at [775, 253] on icon at bounding box center [773, 254] width 7 height 11
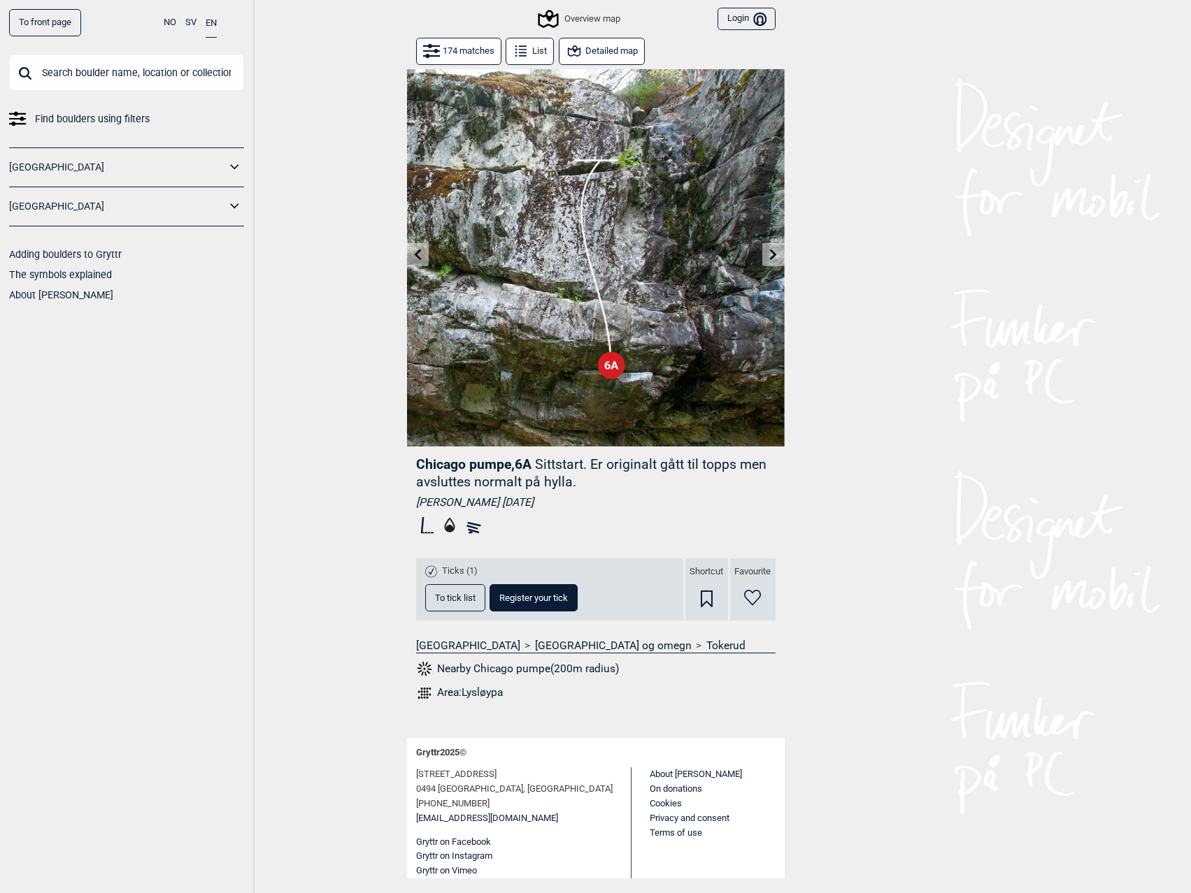
click at [775, 253] on icon at bounding box center [773, 254] width 7 height 11
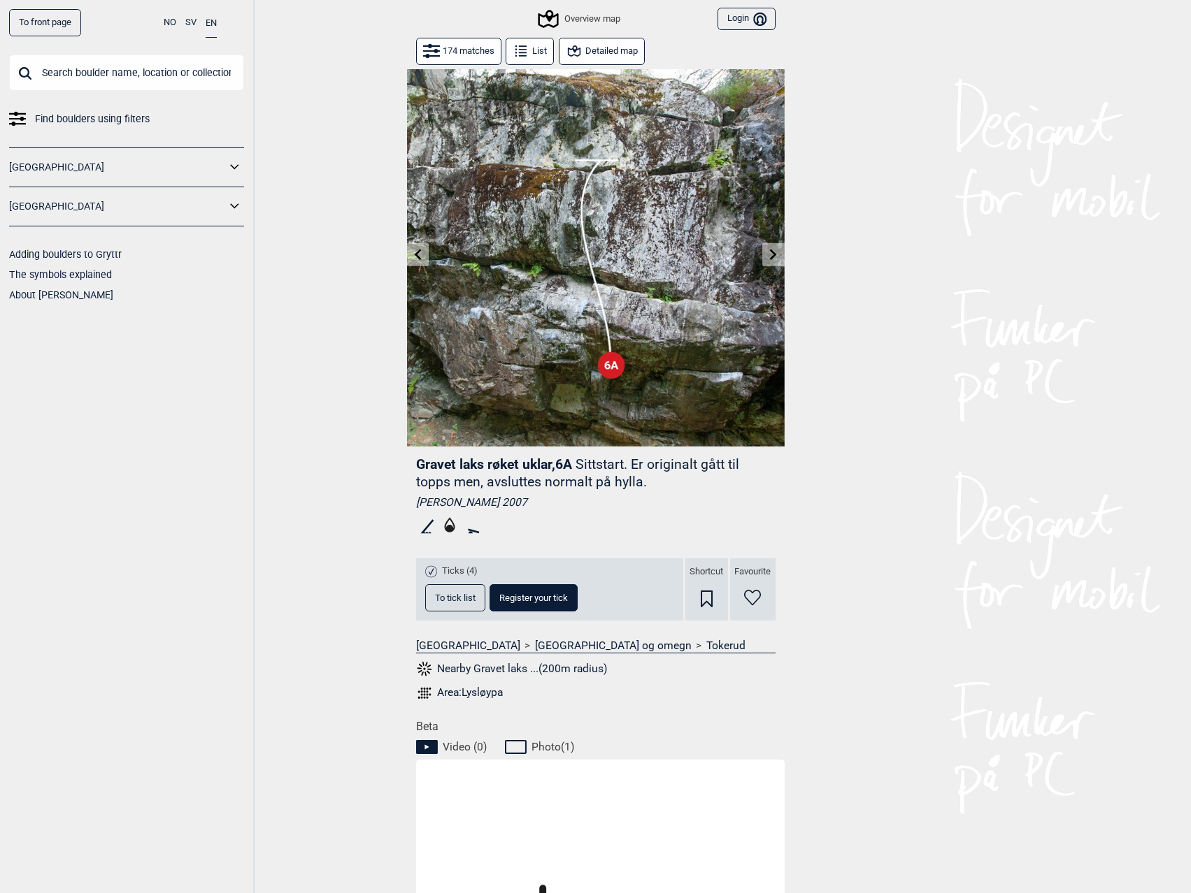
click at [775, 253] on icon at bounding box center [773, 254] width 7 height 11
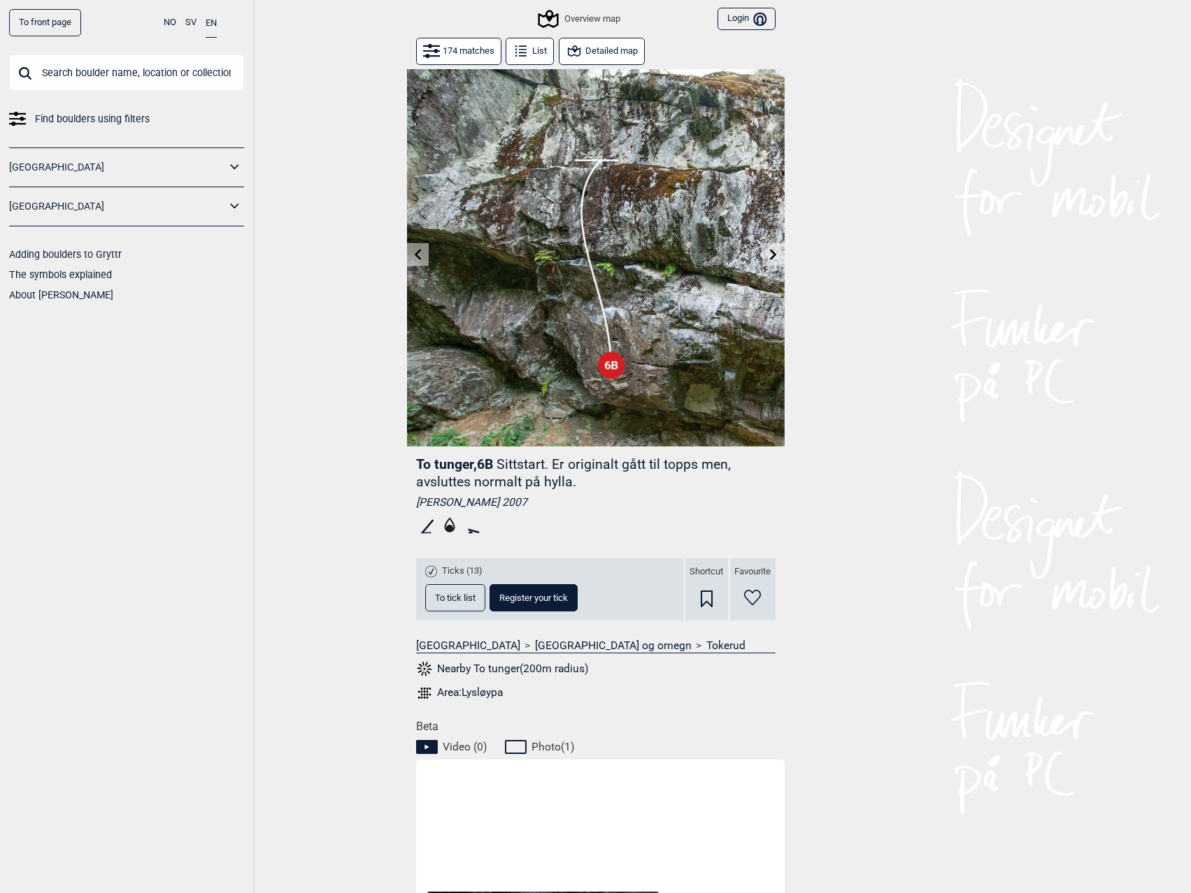
click at [775, 253] on icon at bounding box center [773, 254] width 7 height 11
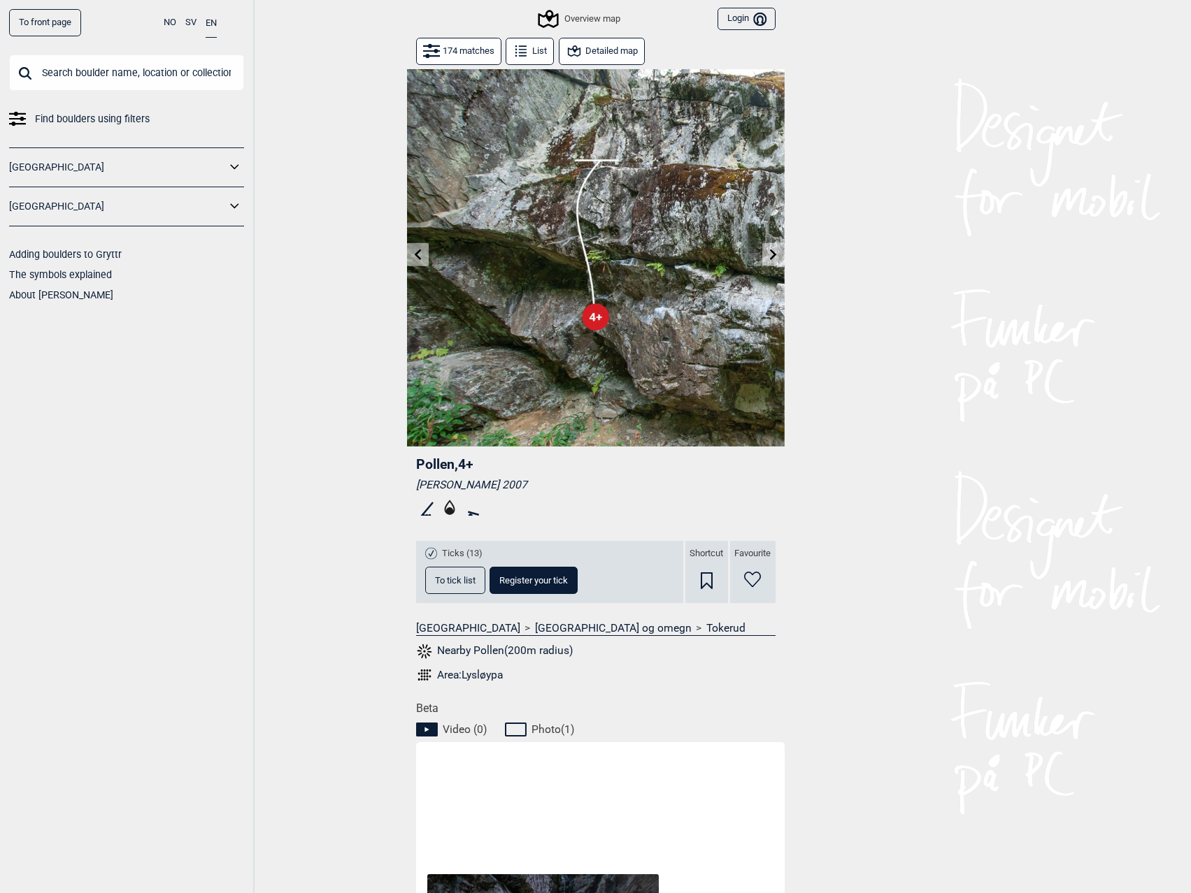
click at [775, 253] on icon at bounding box center [773, 254] width 7 height 11
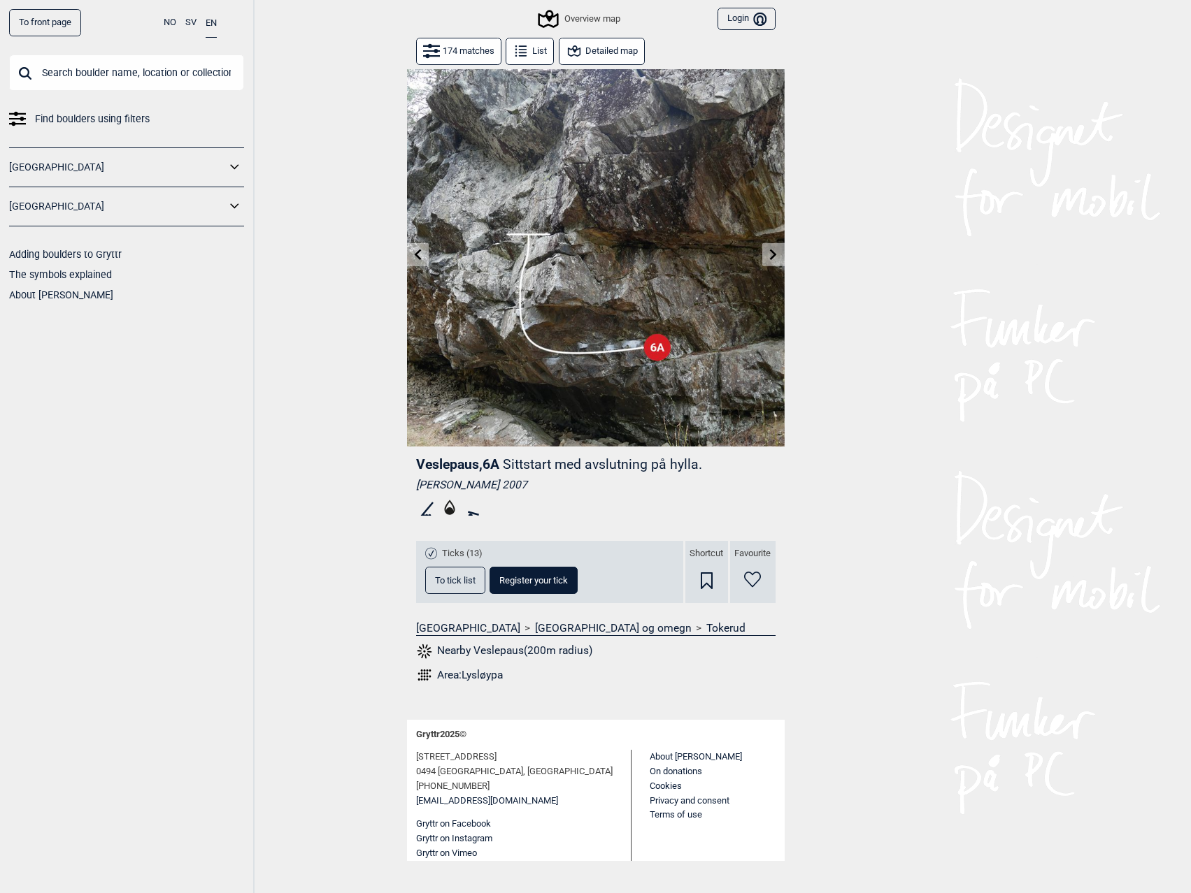
click at [775, 253] on icon at bounding box center [773, 254] width 7 height 11
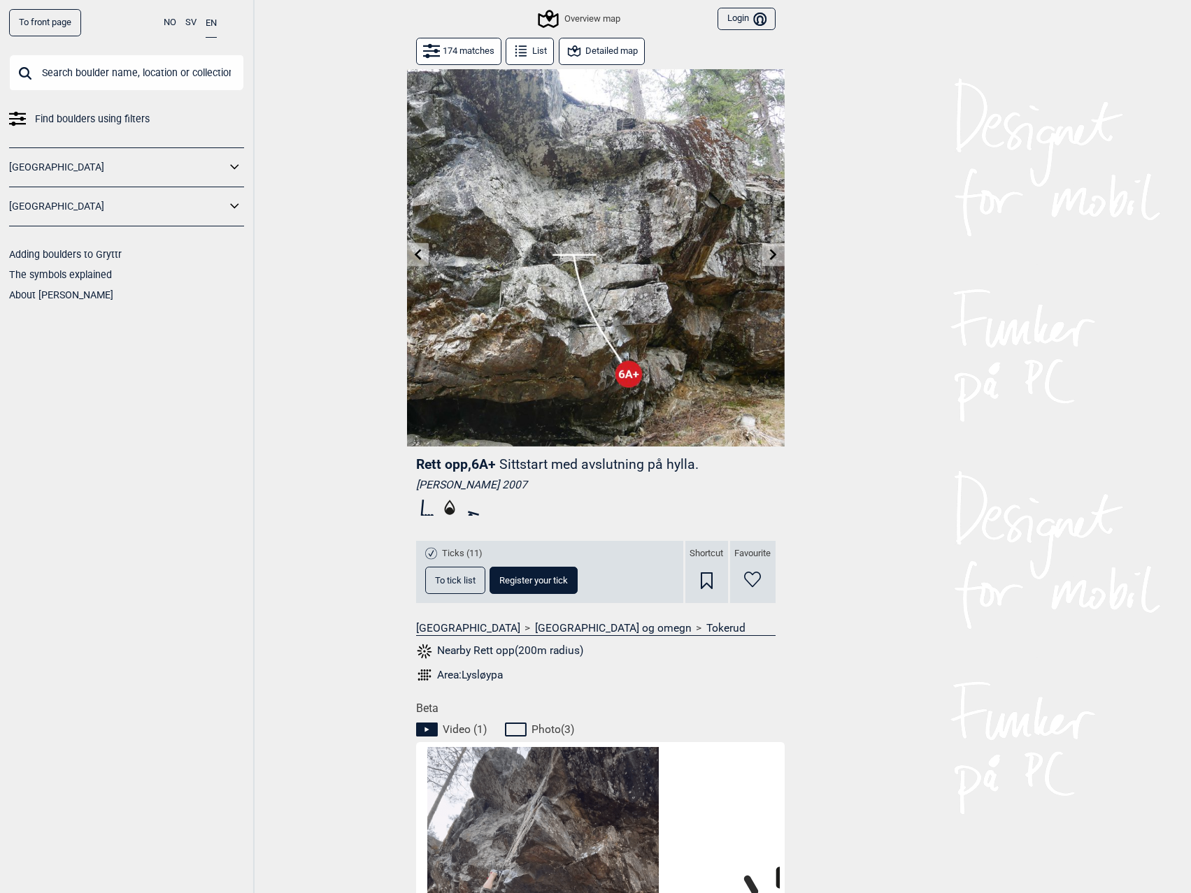
click at [775, 253] on icon at bounding box center [773, 254] width 7 height 11
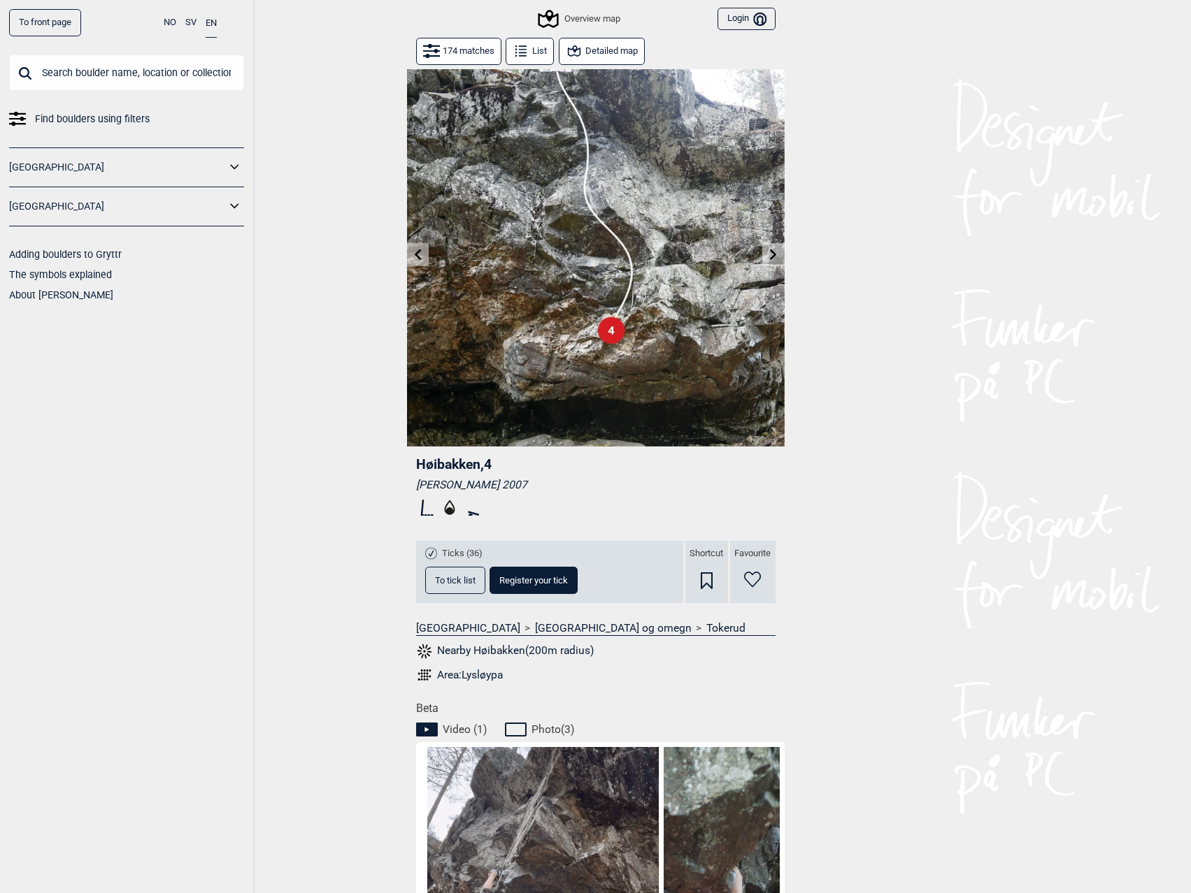
click at [775, 253] on icon at bounding box center [773, 254] width 7 height 11
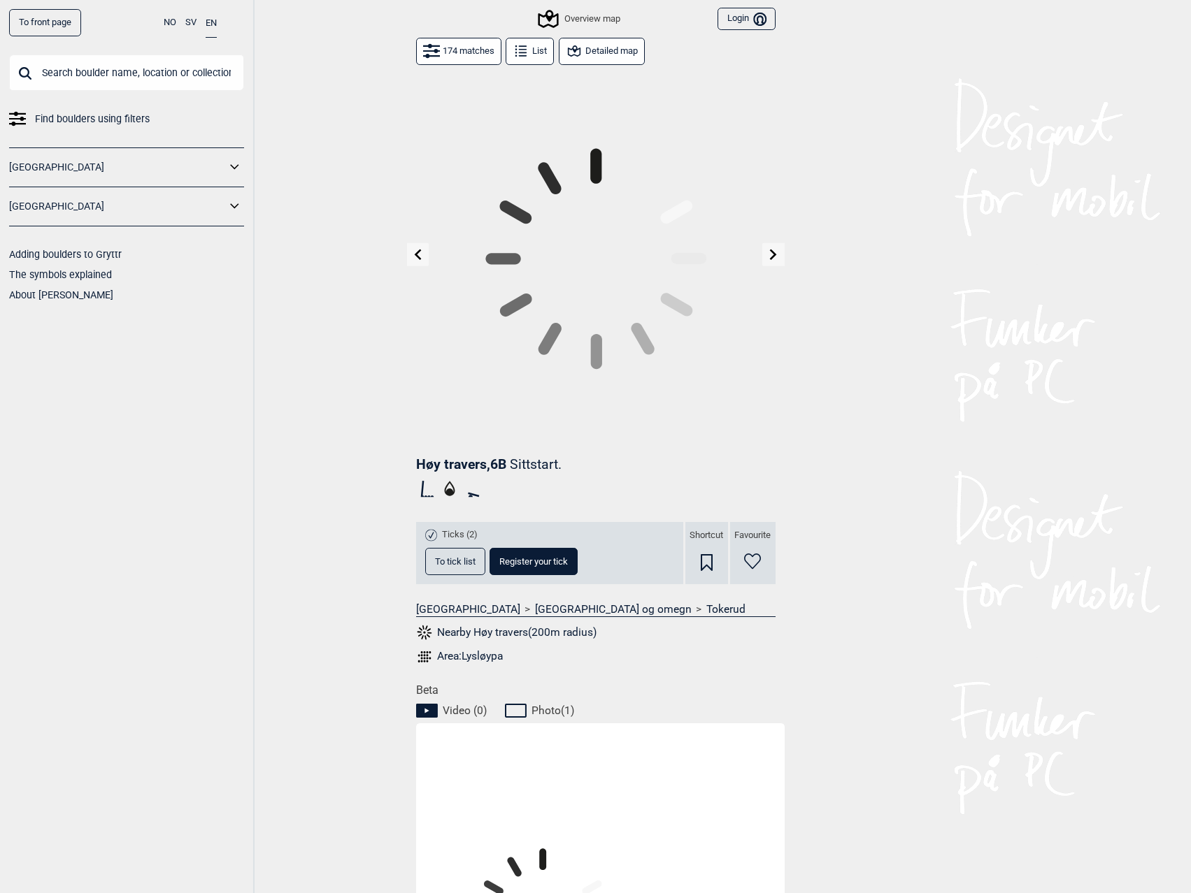
click at [775, 253] on icon at bounding box center [773, 254] width 7 height 11
click at [775, 253] on div "To front page NO SV EN Find boulders using filters [GEOGRAPHIC_DATA] [GEOGRAPHI…" at bounding box center [595, 446] width 1191 height 893
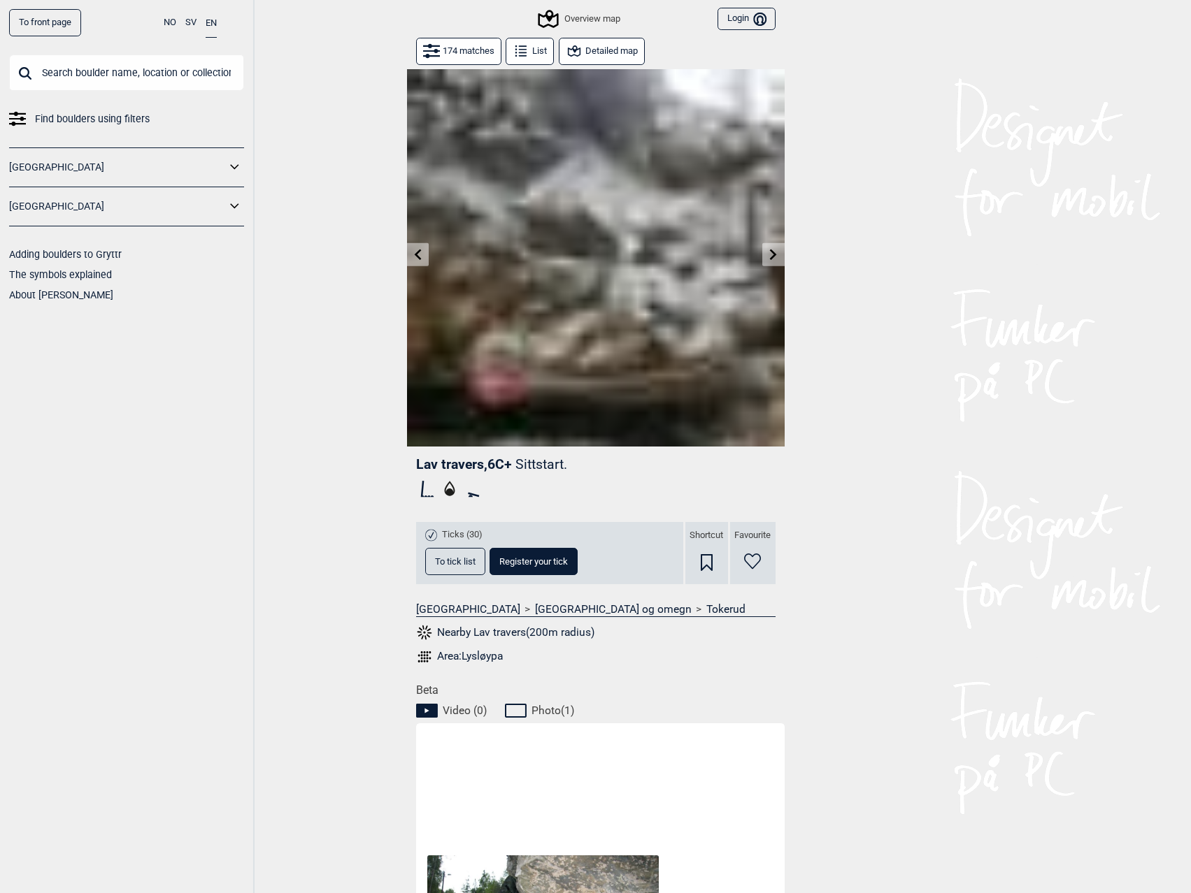
click at [775, 253] on icon at bounding box center [773, 254] width 7 height 11
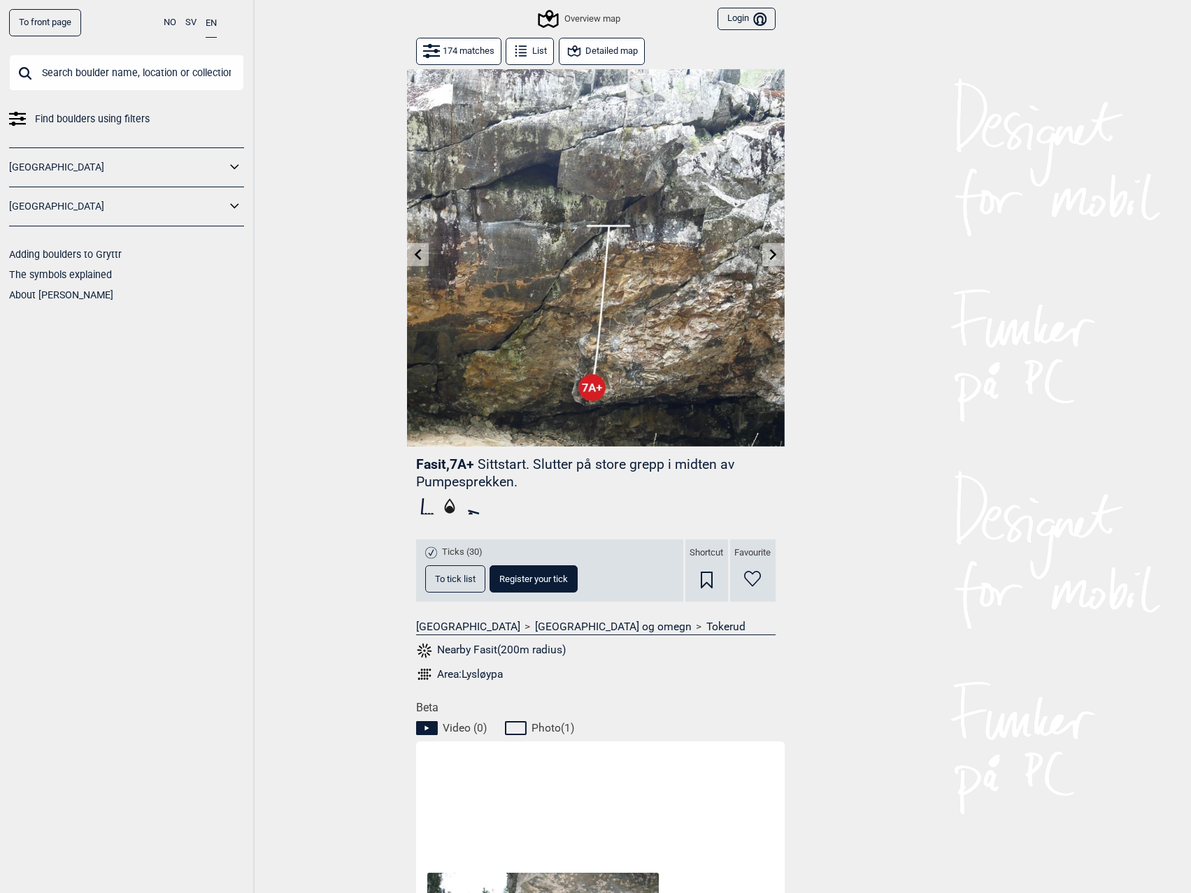
click at [775, 253] on icon at bounding box center [773, 254] width 7 height 11
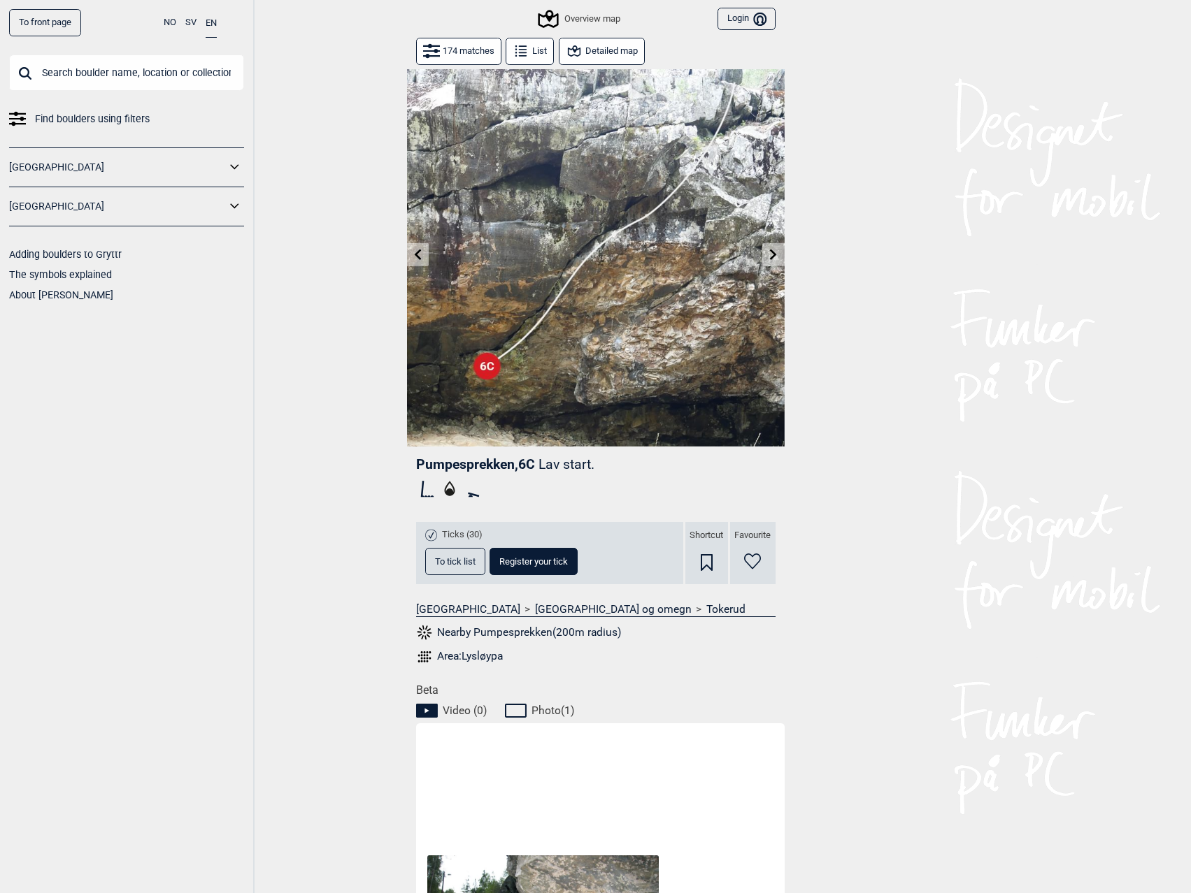
click at [775, 253] on icon at bounding box center [773, 254] width 7 height 11
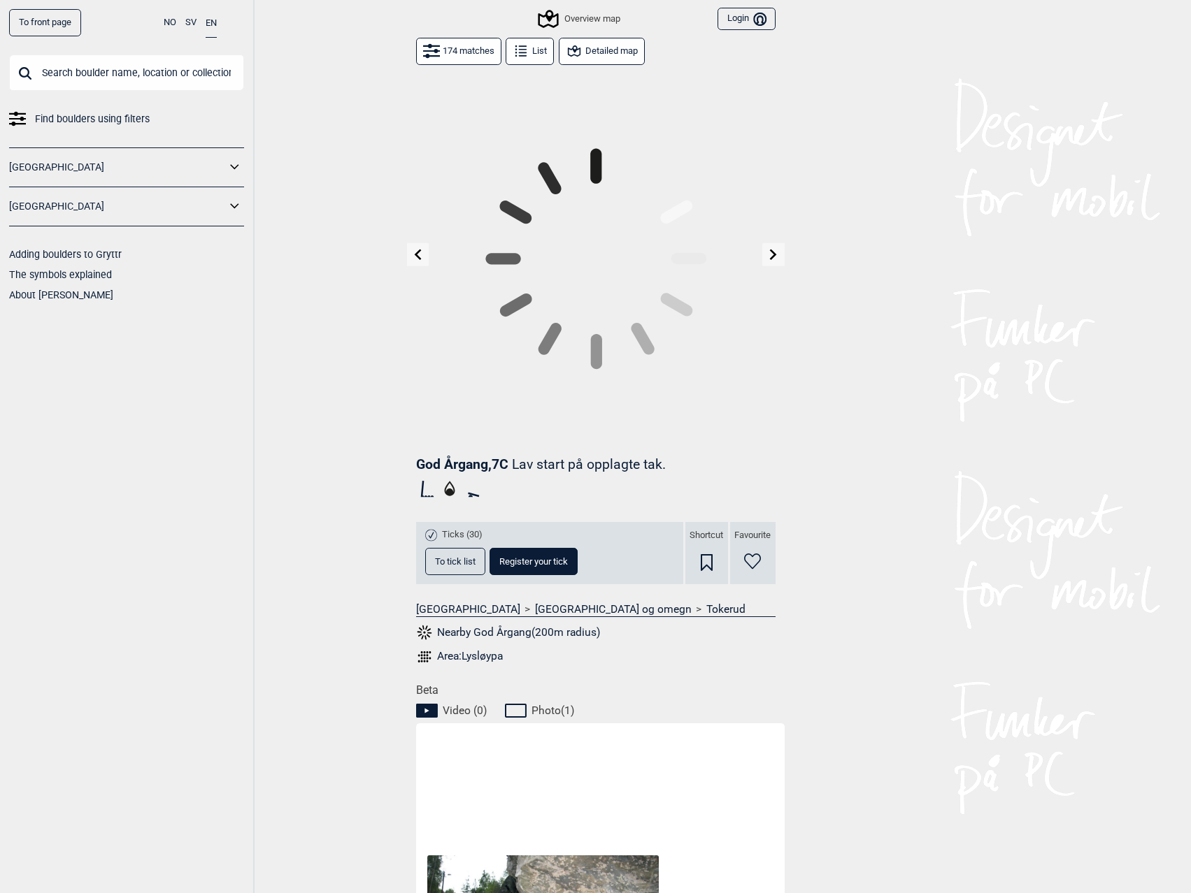
click at [775, 253] on icon at bounding box center [773, 254] width 7 height 11
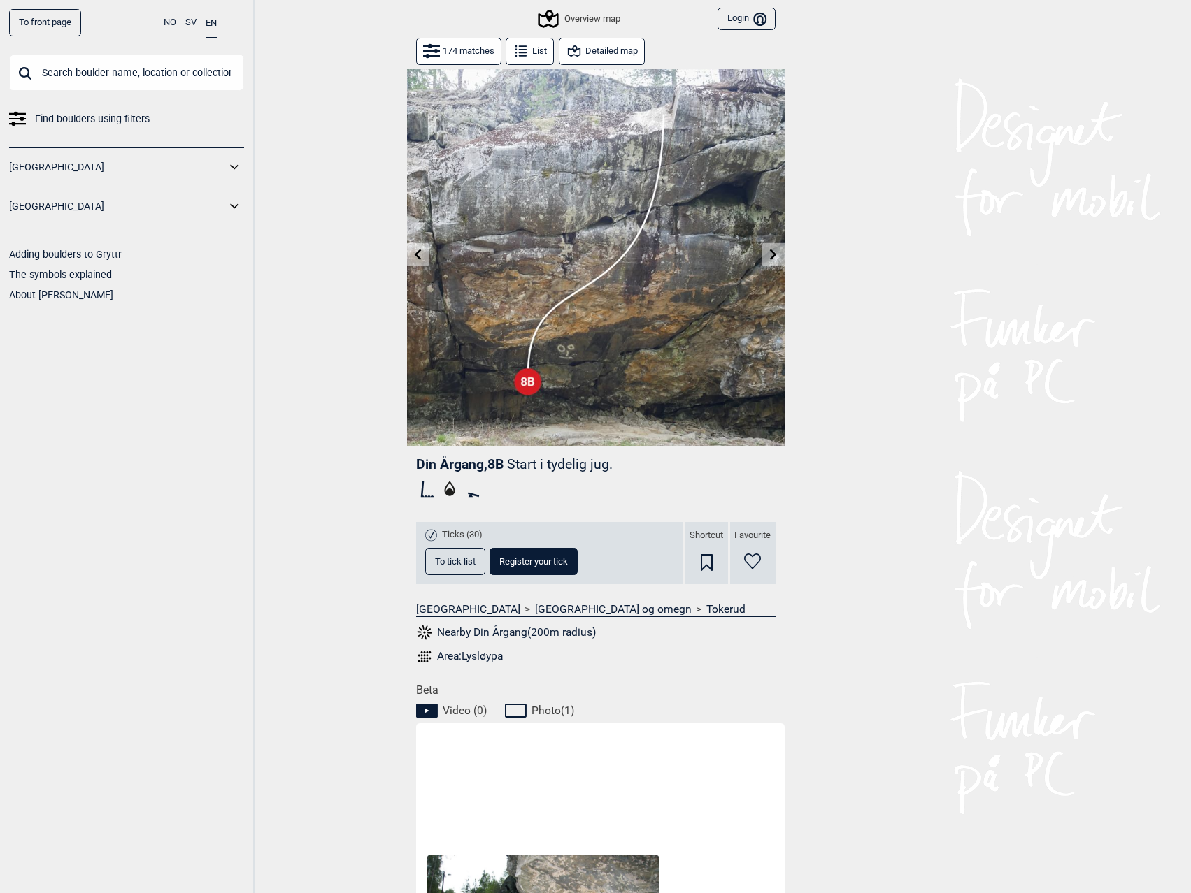
click at [775, 253] on icon at bounding box center [773, 254] width 7 height 11
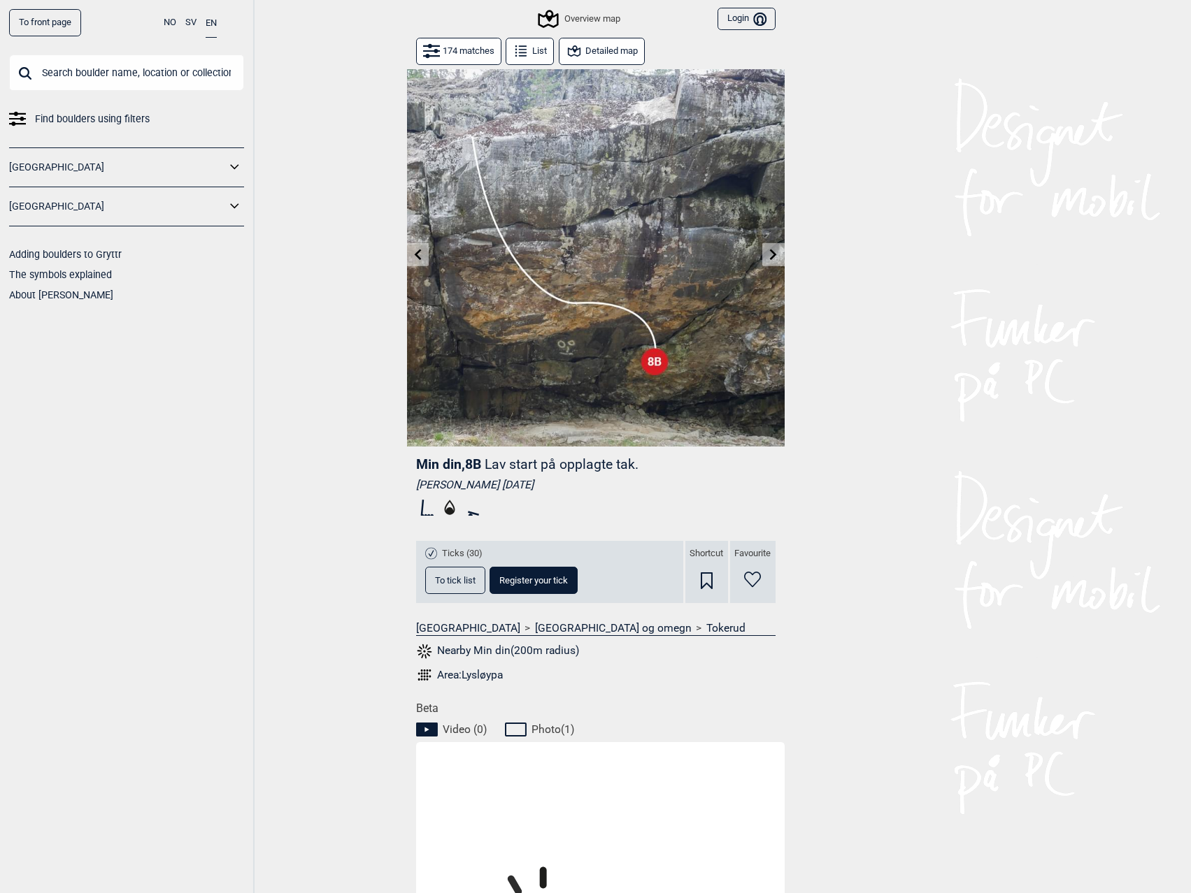
click at [775, 253] on icon at bounding box center [773, 254] width 7 height 11
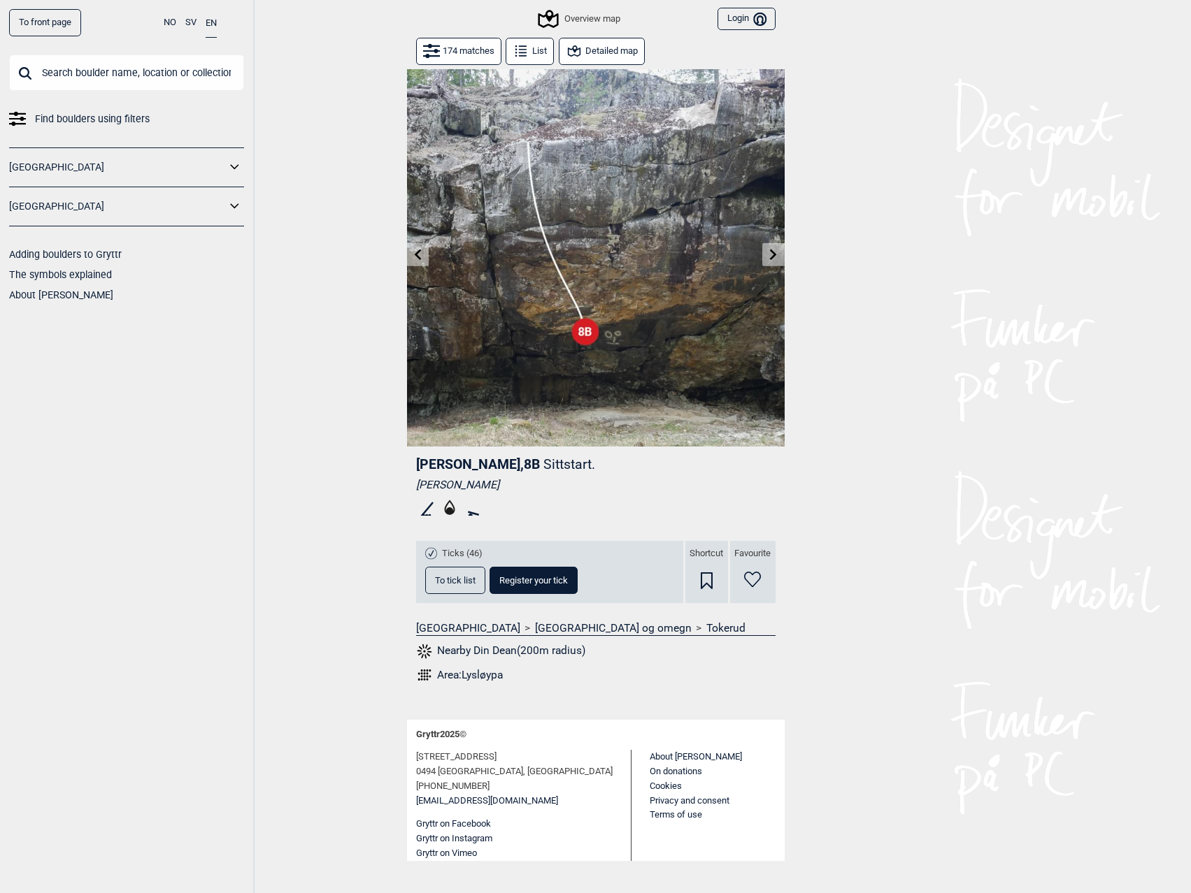
click at [775, 253] on icon at bounding box center [773, 254] width 7 height 11
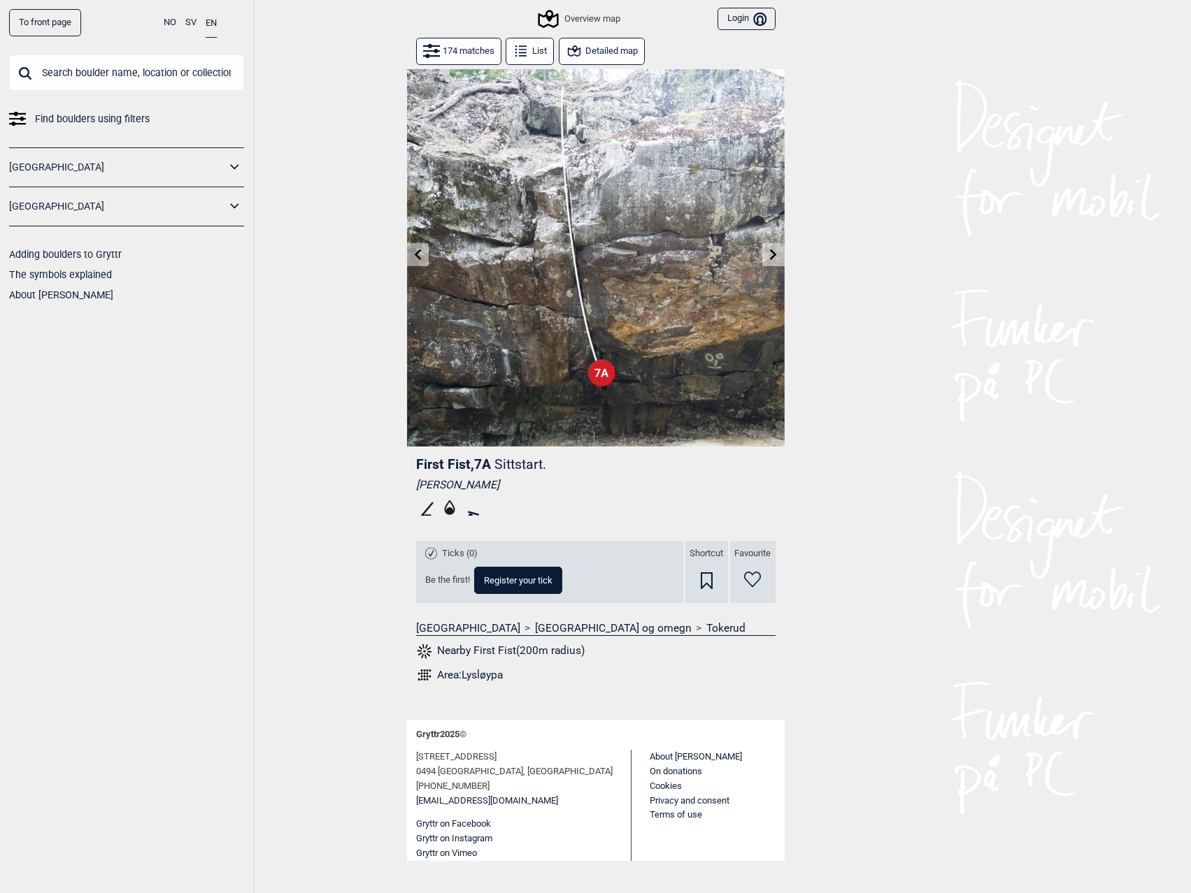
click at [775, 253] on icon at bounding box center [773, 254] width 7 height 11
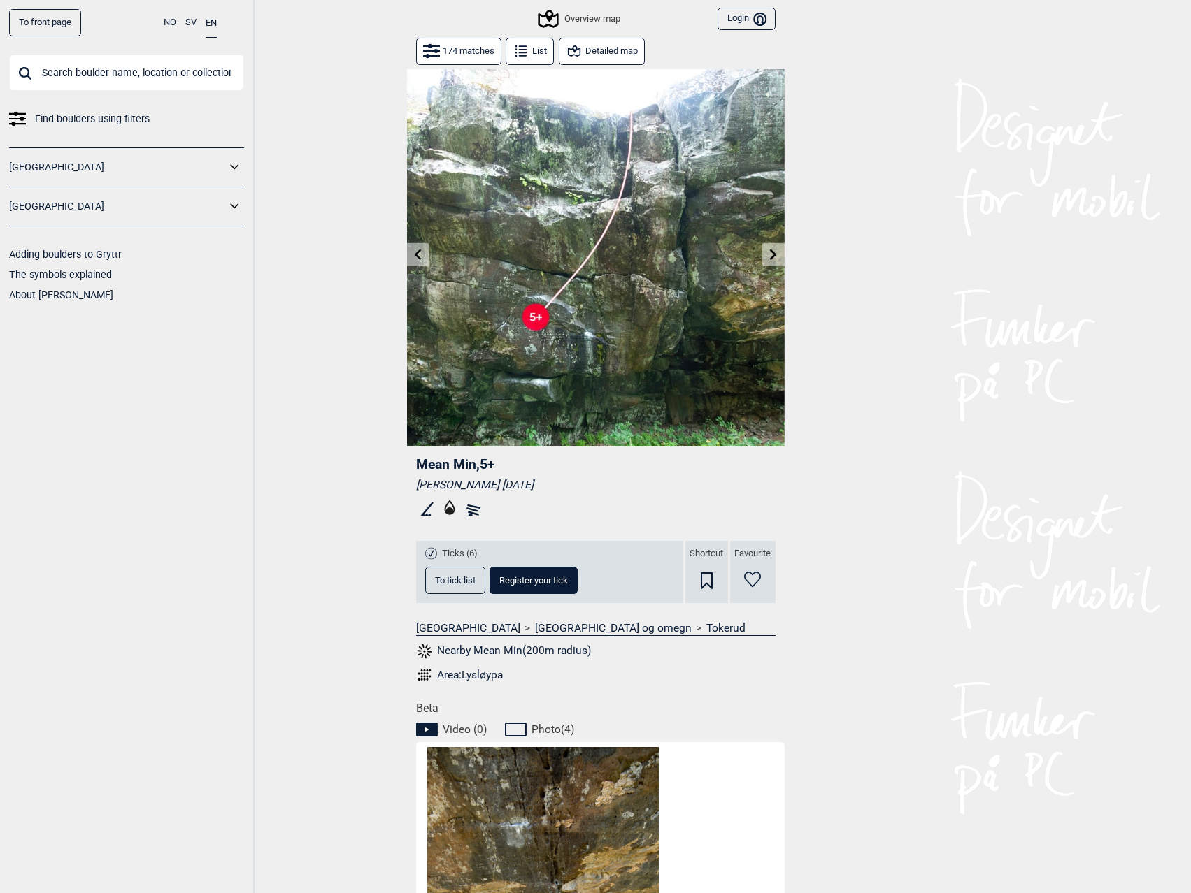
click at [775, 253] on icon at bounding box center [773, 254] width 7 height 11
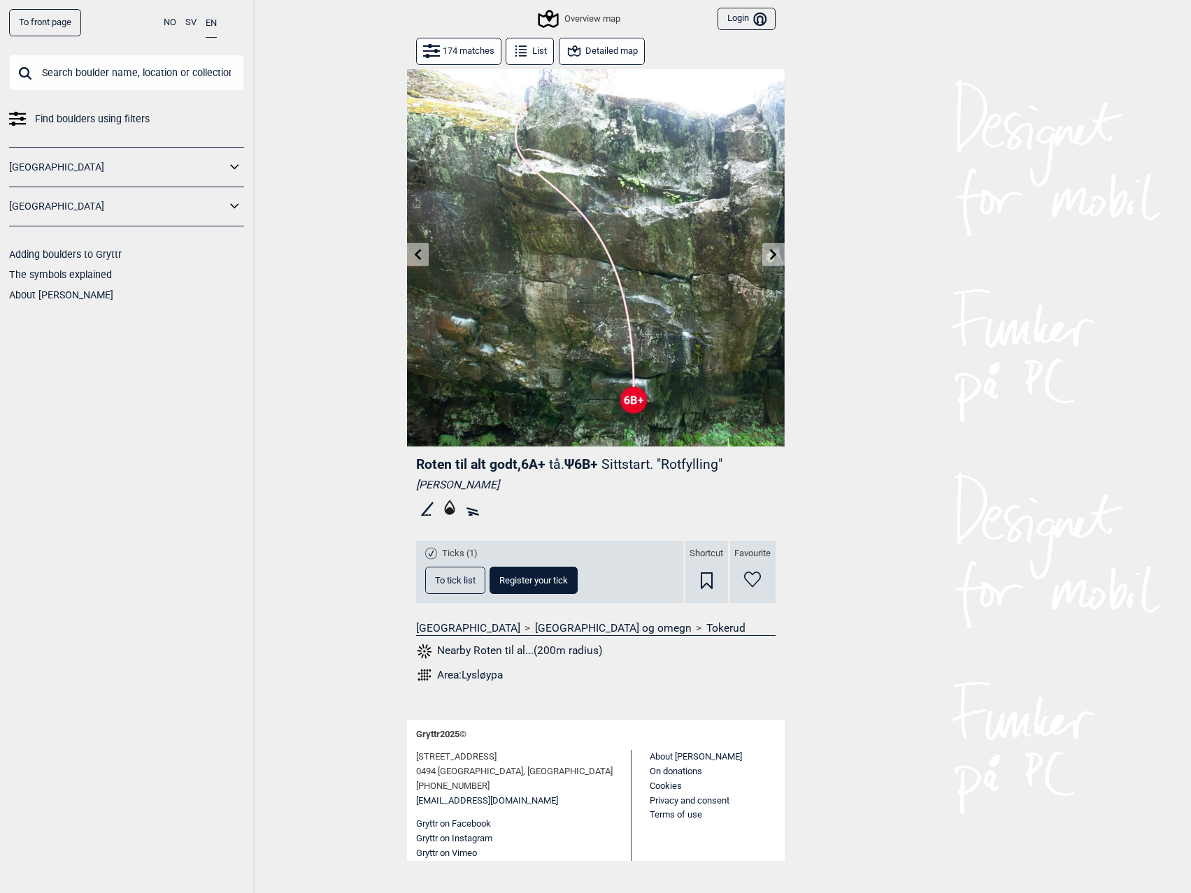
click at [775, 253] on icon at bounding box center [773, 254] width 7 height 11
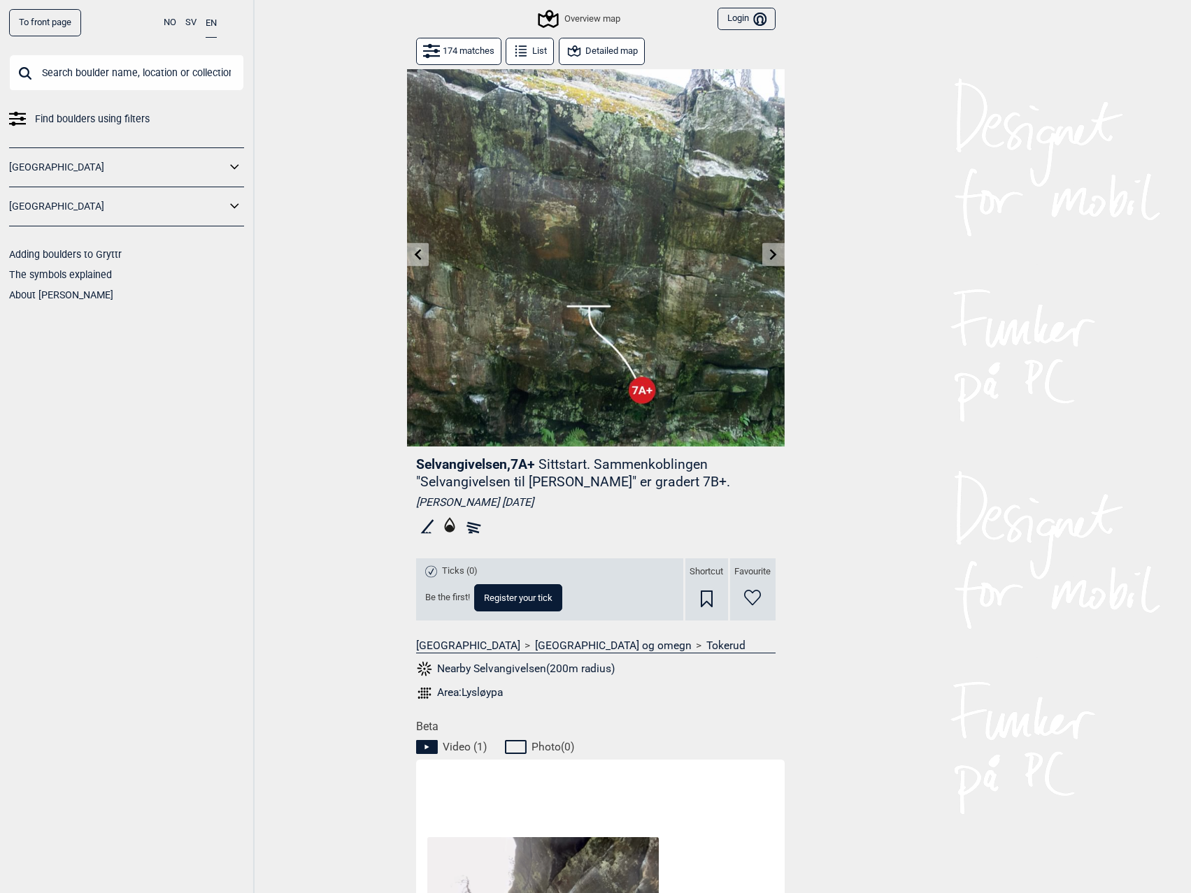
click at [775, 253] on icon at bounding box center [773, 254] width 7 height 11
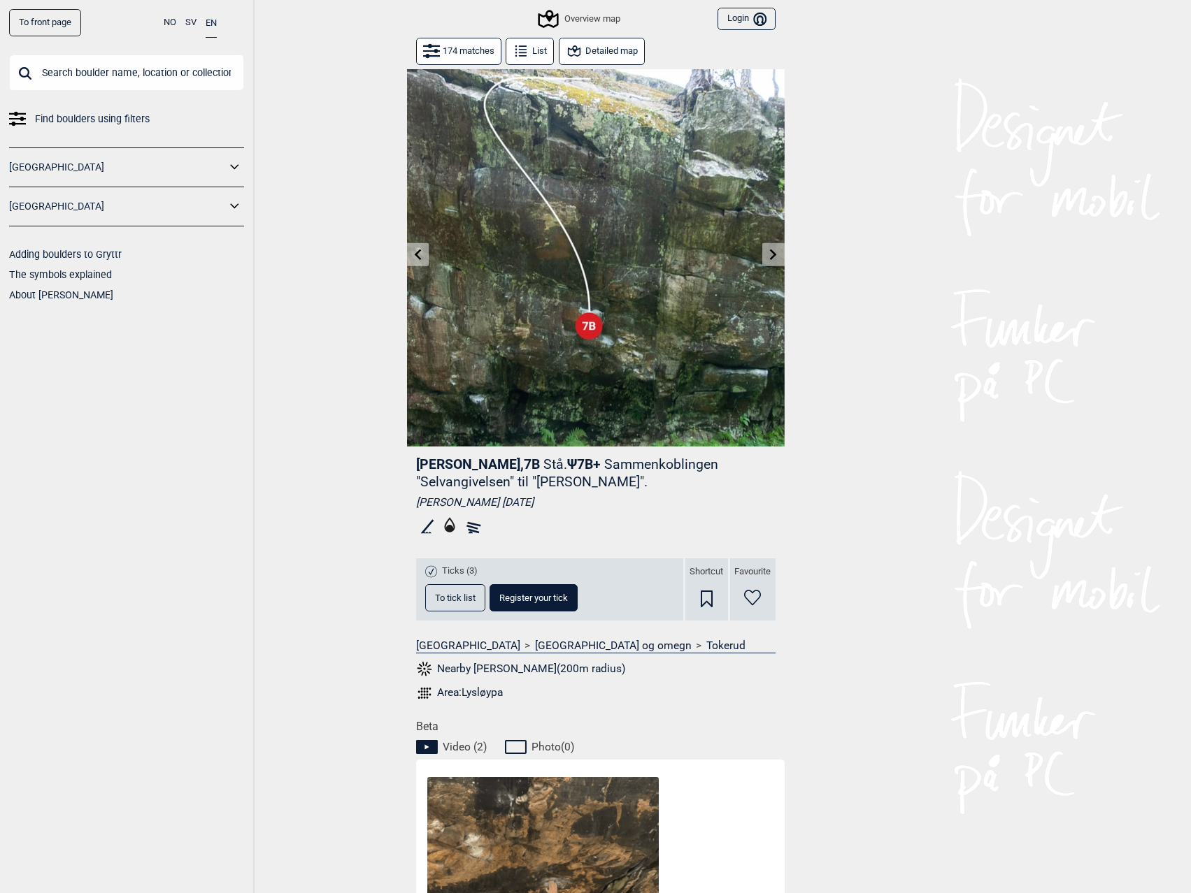
click at [775, 253] on icon at bounding box center [773, 254] width 7 height 11
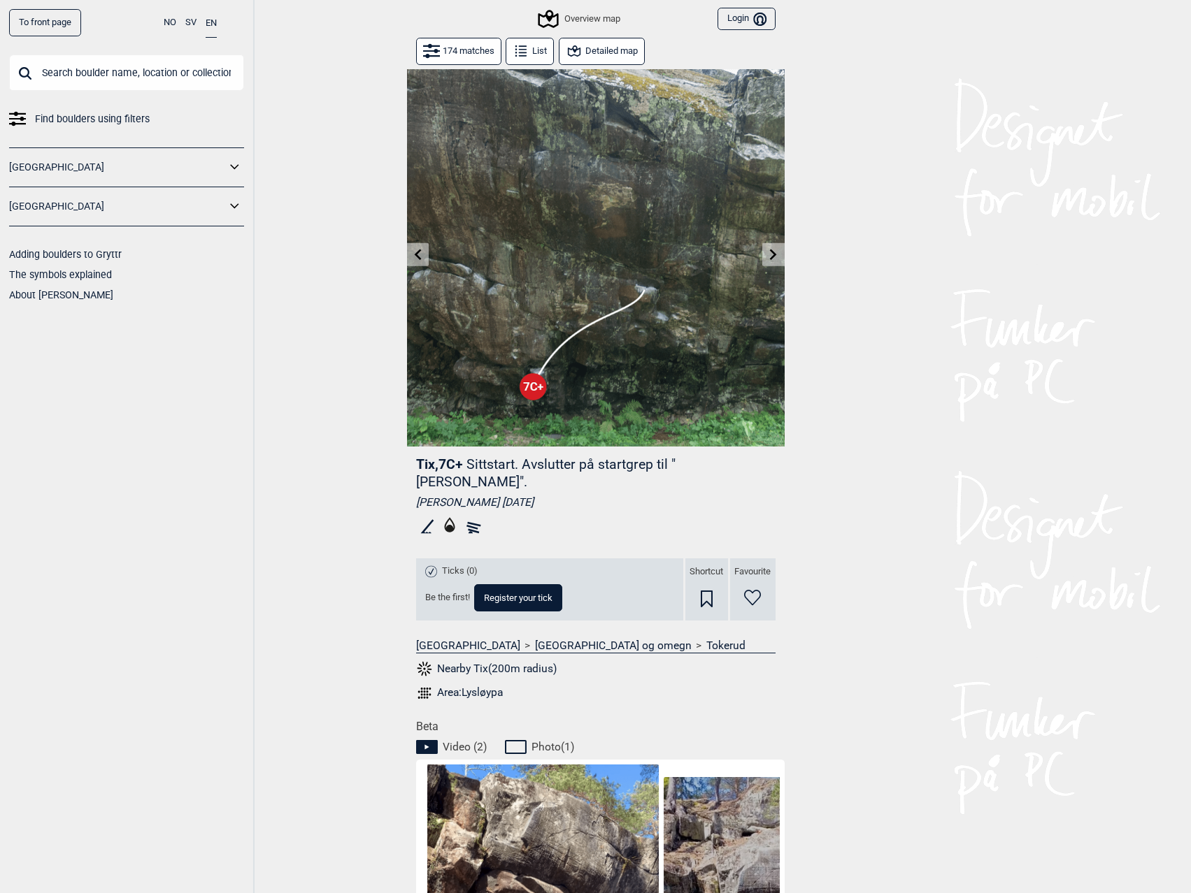
click at [775, 253] on icon at bounding box center [773, 254] width 7 height 11
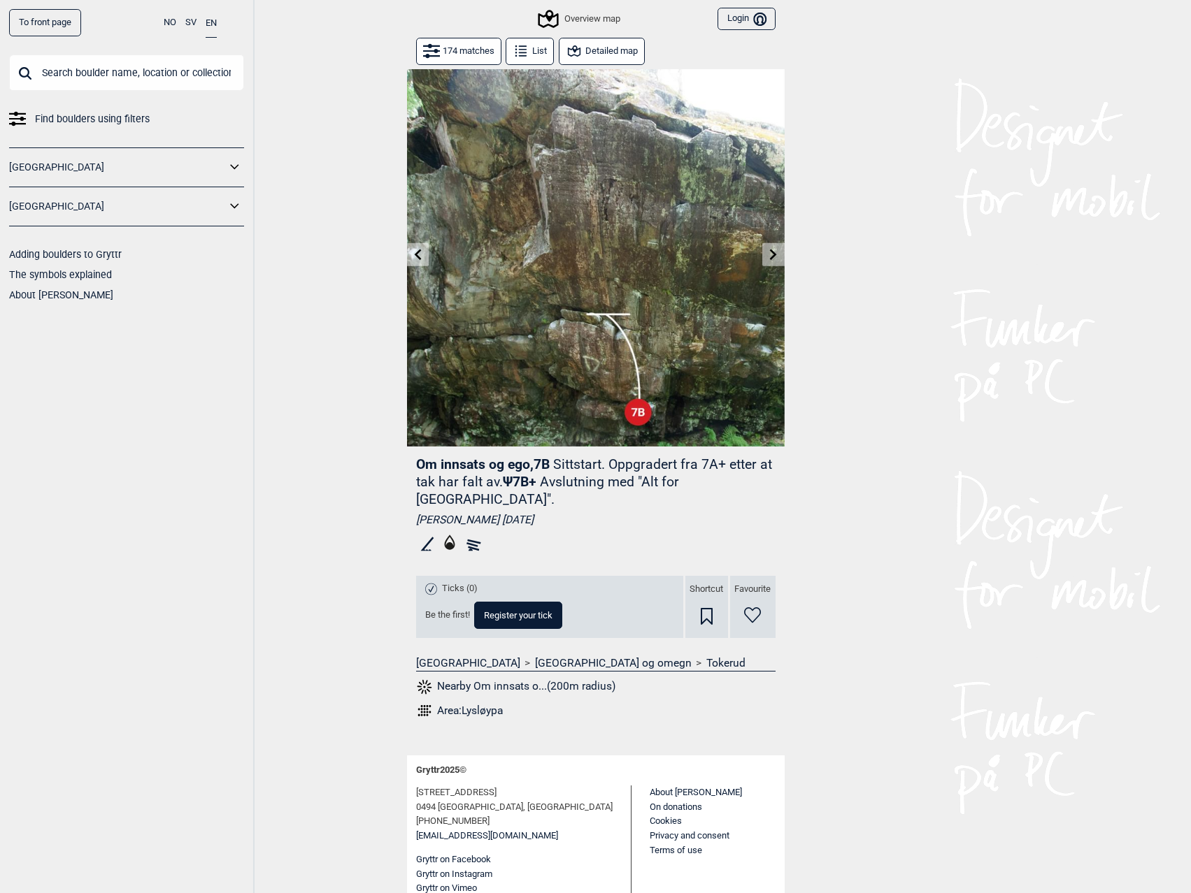
click at [775, 253] on icon at bounding box center [773, 254] width 7 height 11
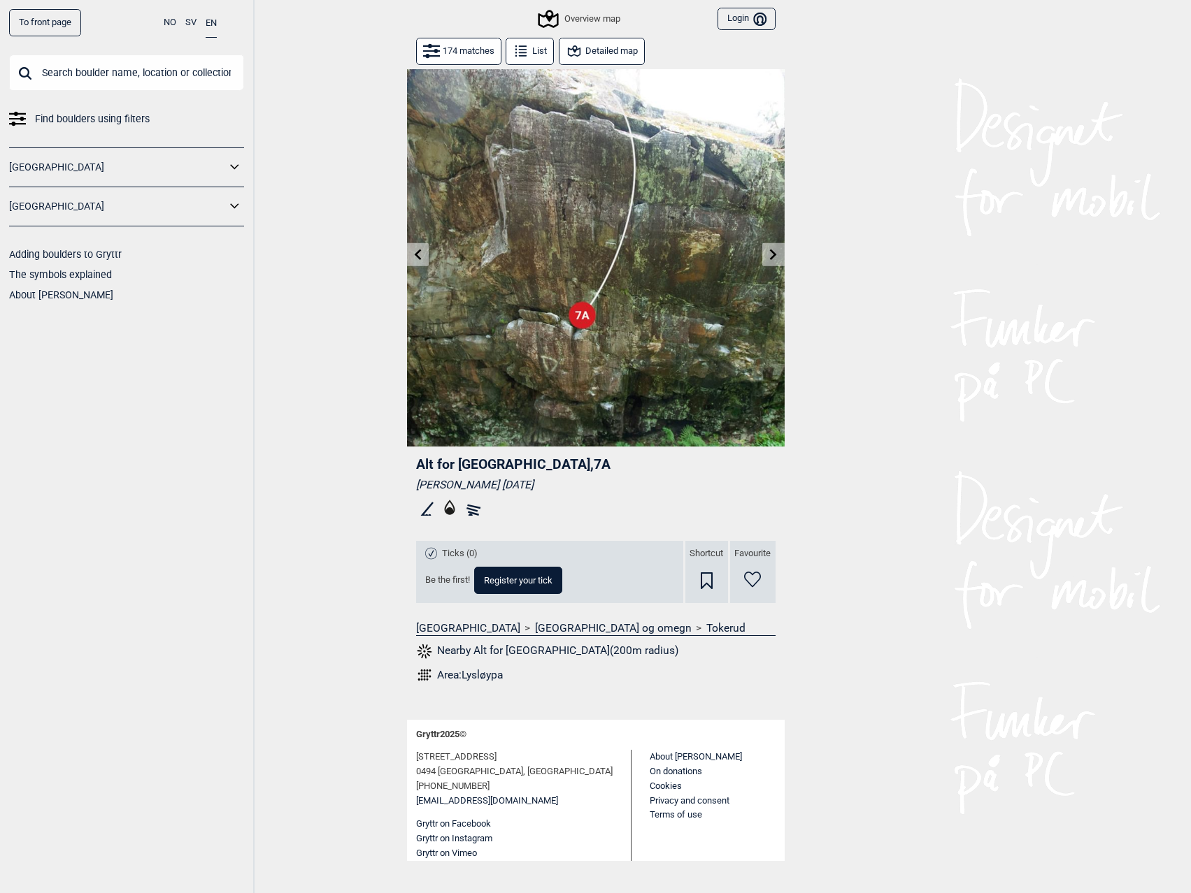
click at [775, 253] on icon at bounding box center [773, 254] width 7 height 11
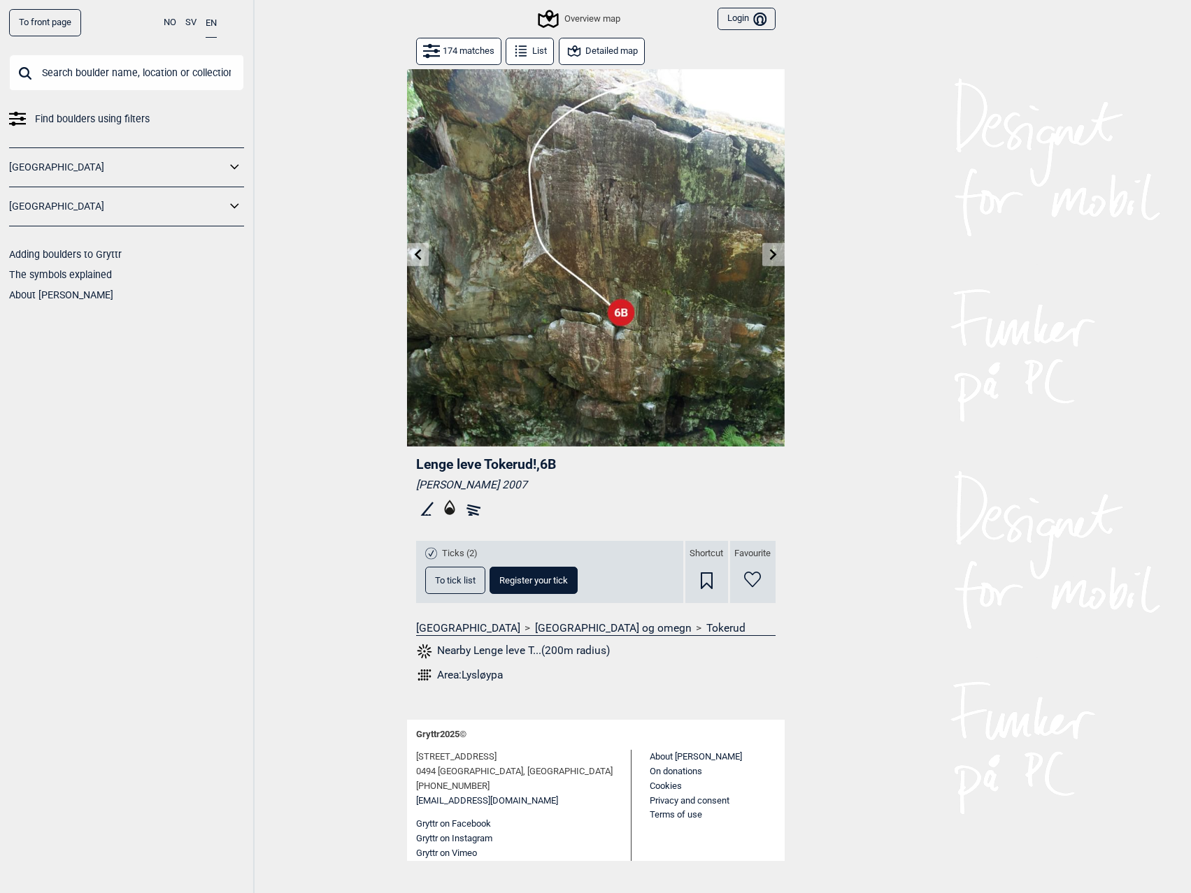
click at [775, 253] on icon at bounding box center [773, 254] width 7 height 11
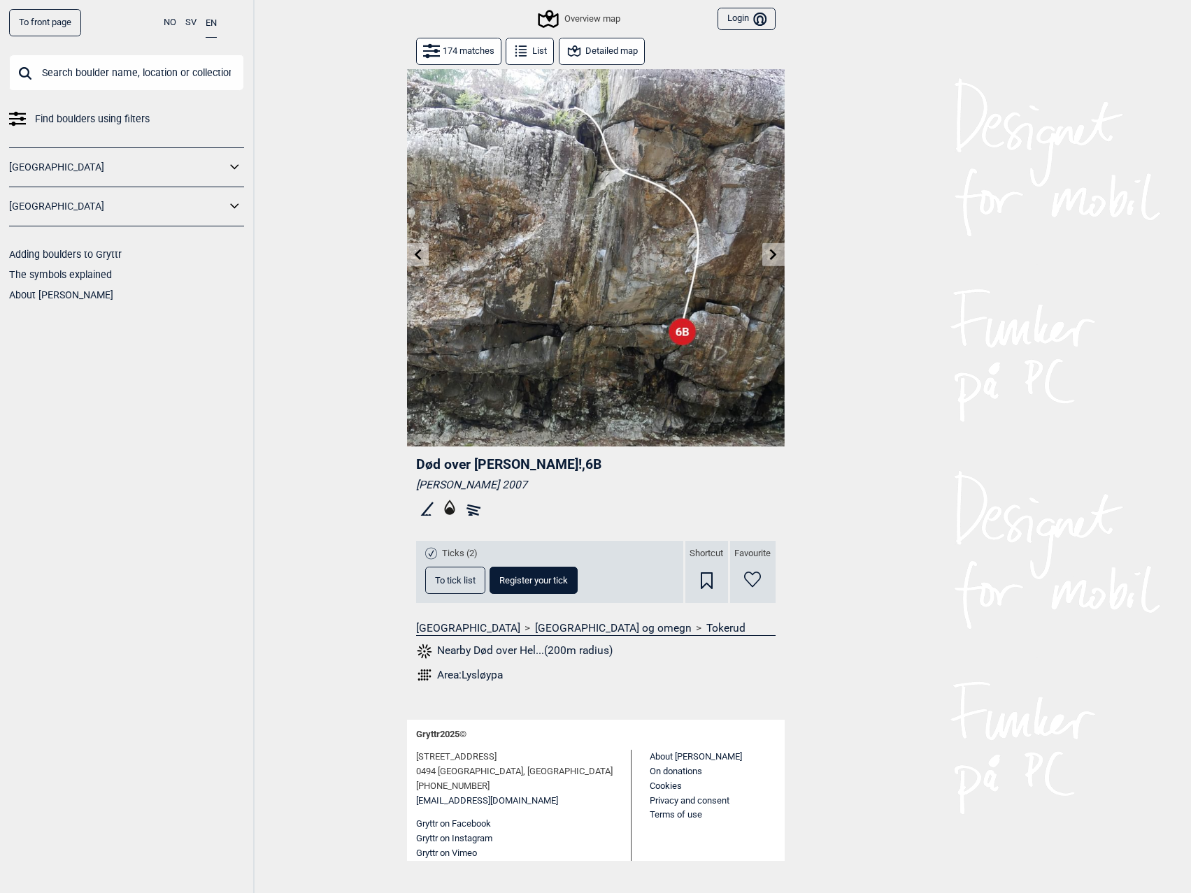
click at [775, 253] on icon at bounding box center [773, 254] width 7 height 11
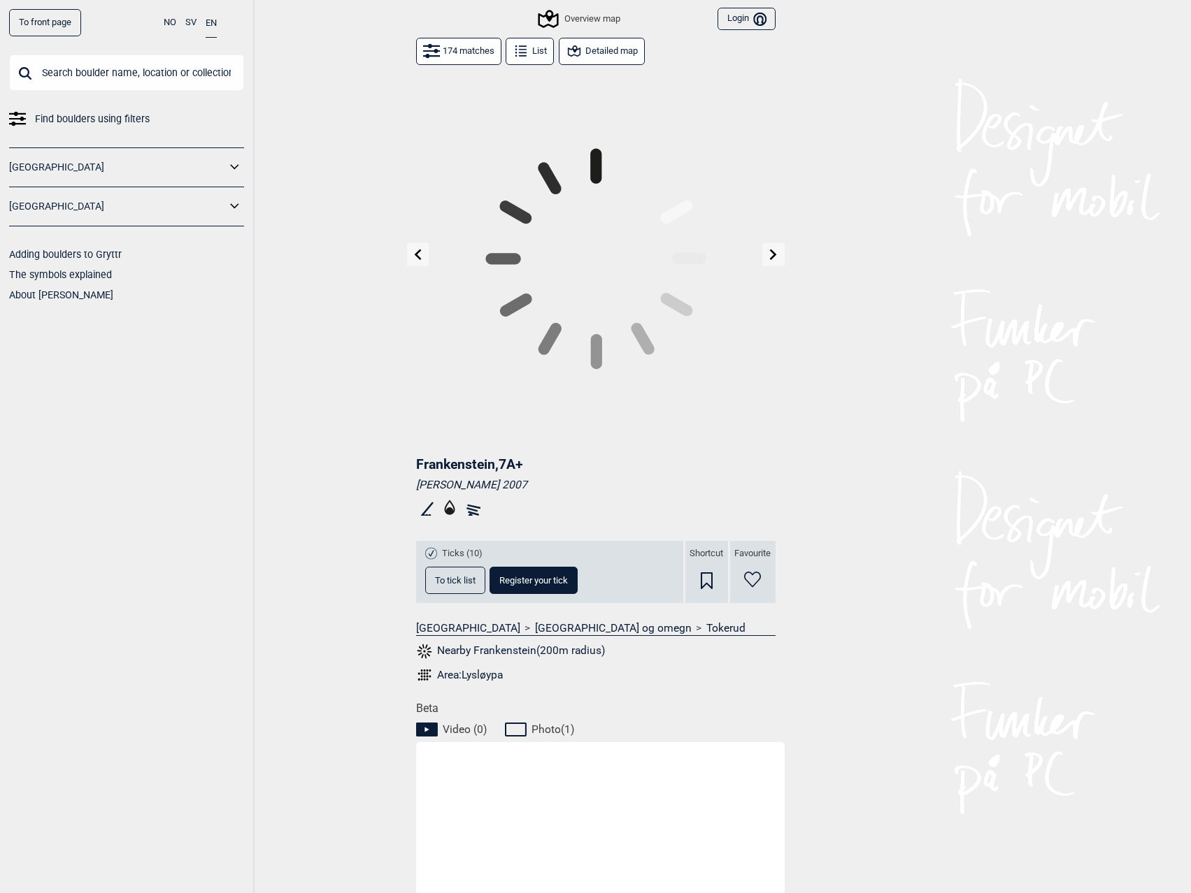
click at [775, 253] on icon at bounding box center [773, 254] width 7 height 11
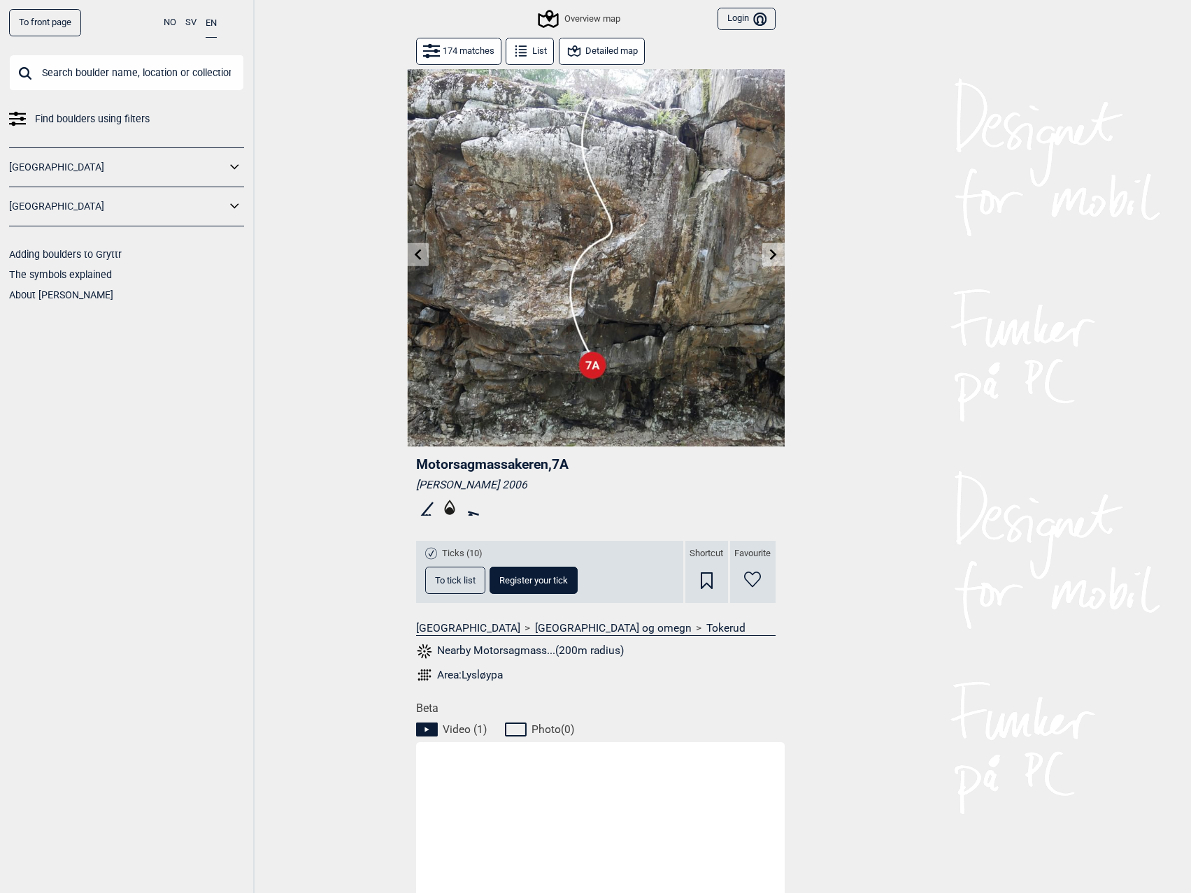
click at [775, 253] on icon at bounding box center [773, 254] width 7 height 11
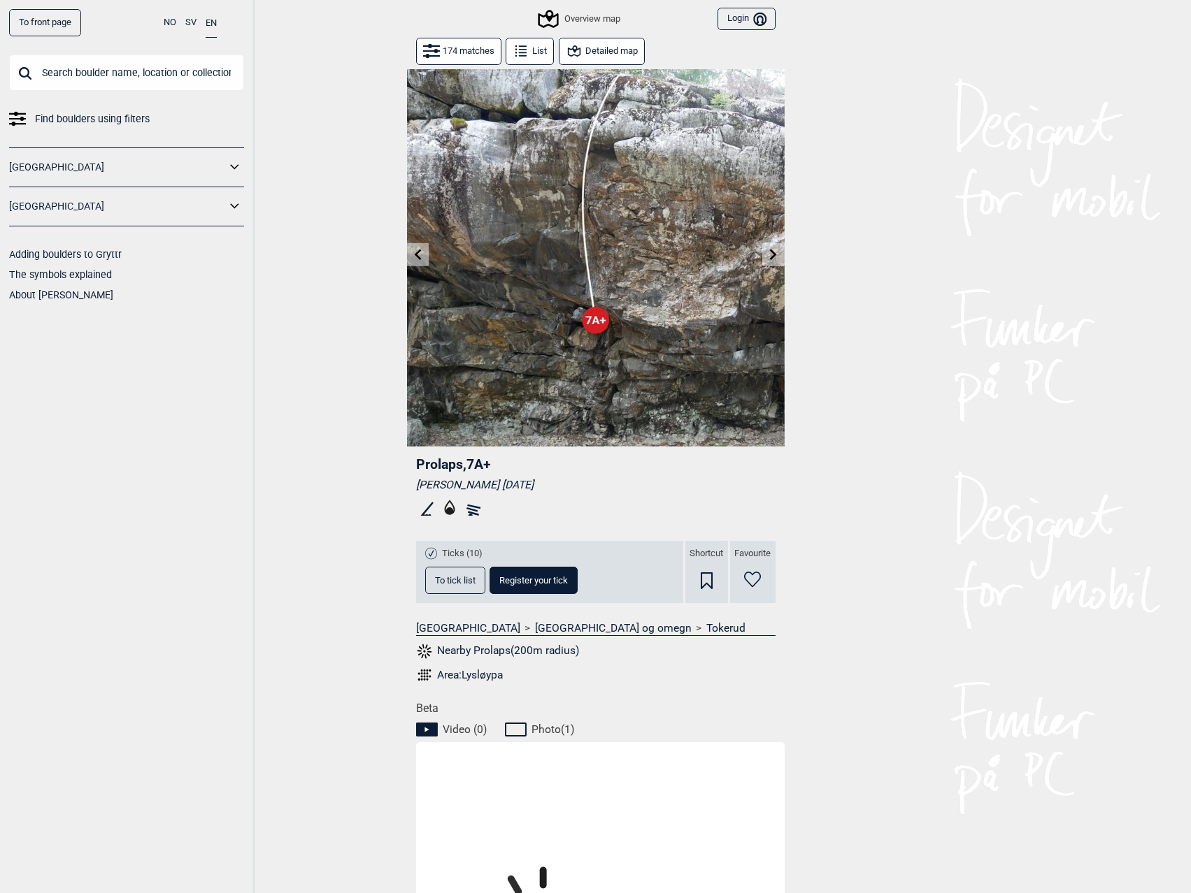
click at [775, 253] on icon at bounding box center [773, 254] width 7 height 11
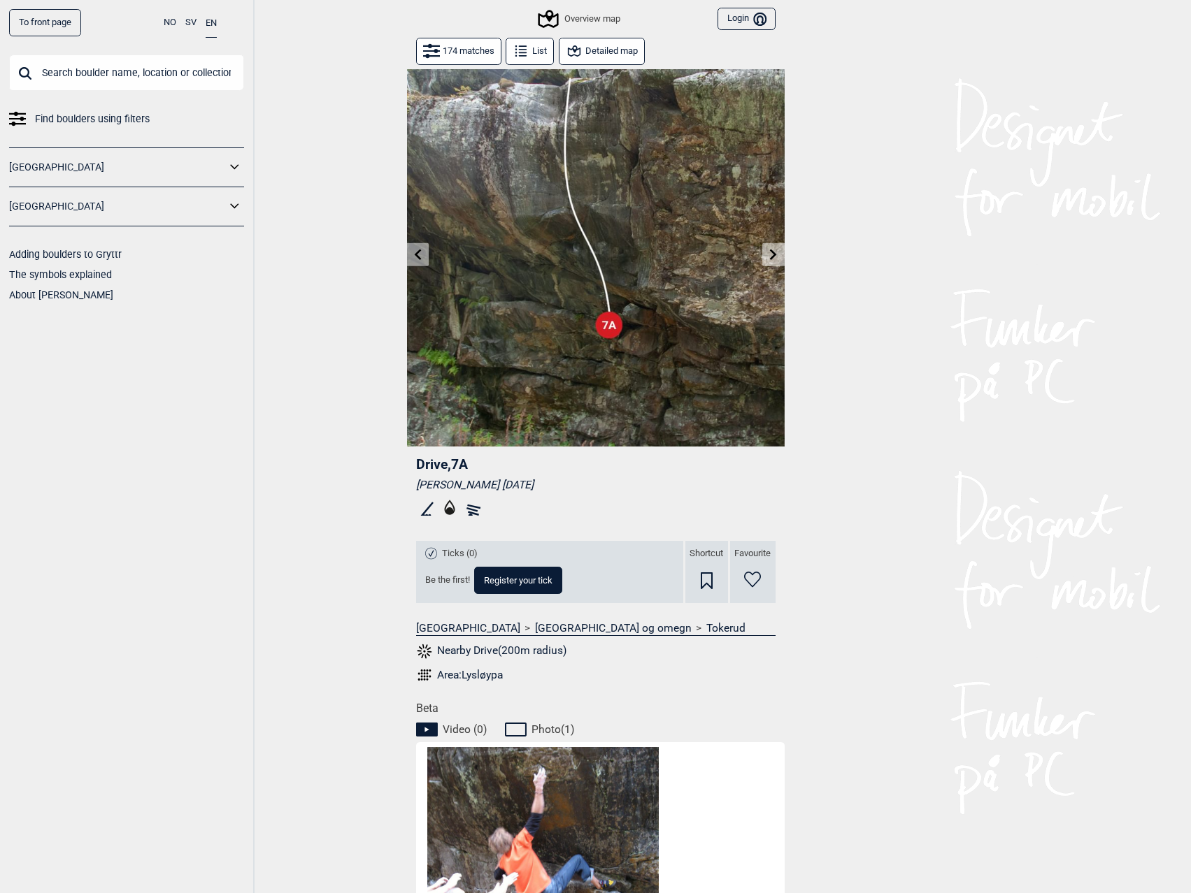
click at [775, 253] on icon at bounding box center [773, 254] width 7 height 11
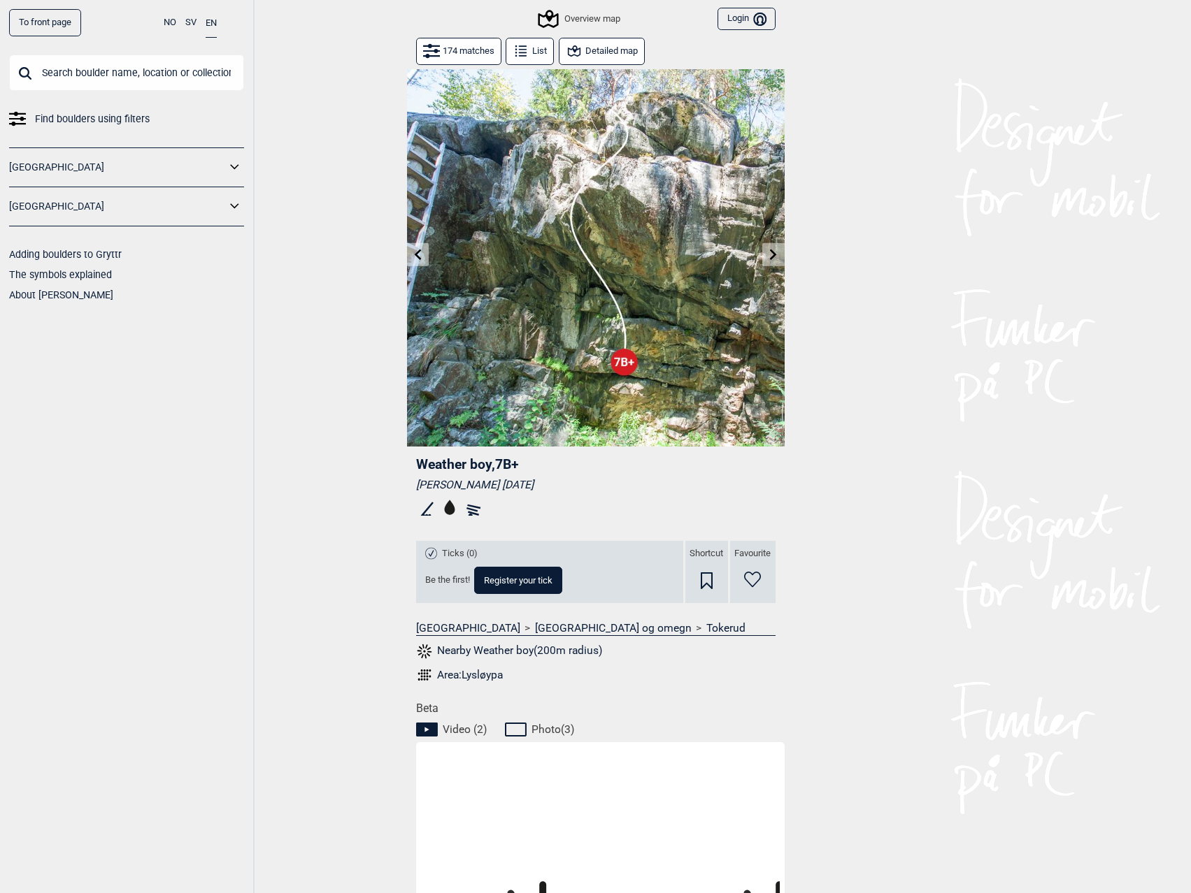
click at [775, 253] on icon at bounding box center [773, 254] width 7 height 11
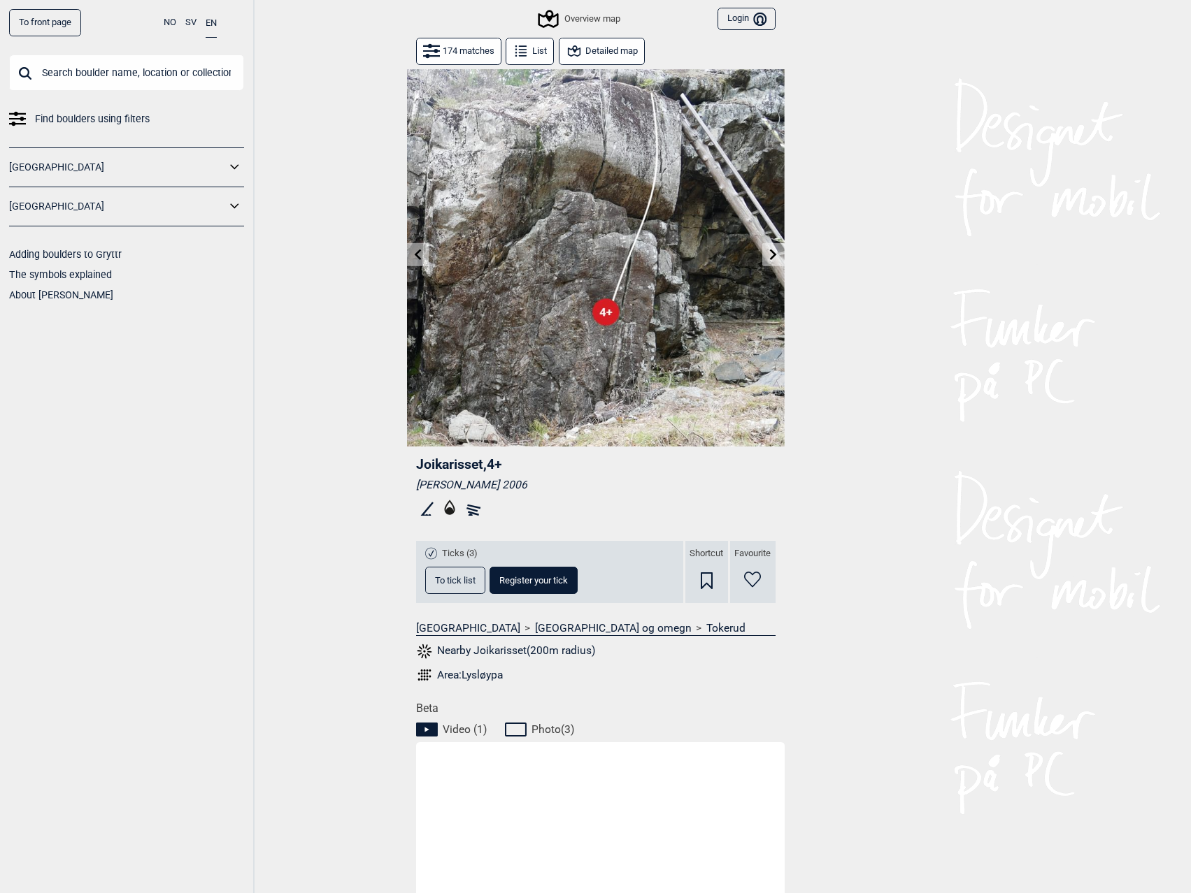
click at [775, 253] on icon at bounding box center [773, 254] width 7 height 11
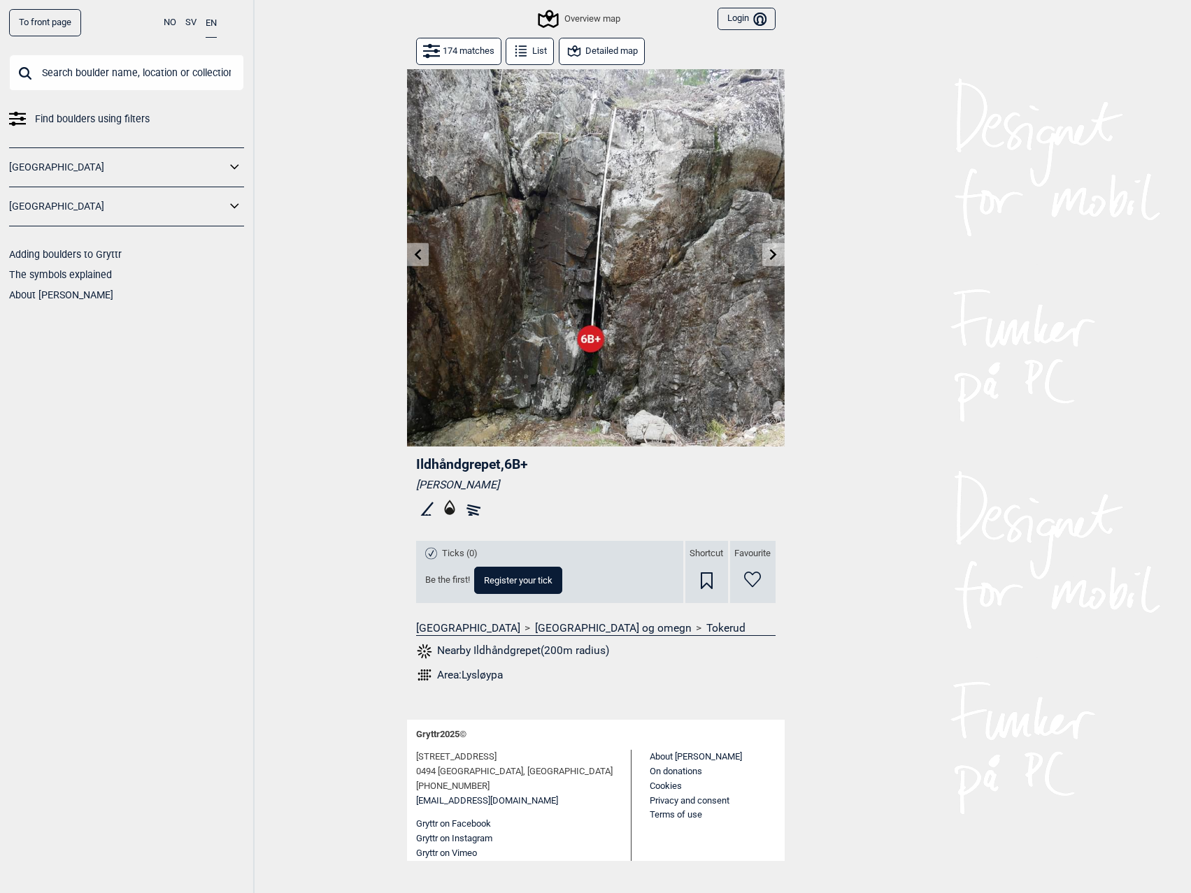
click at [775, 253] on icon at bounding box center [773, 254] width 7 height 11
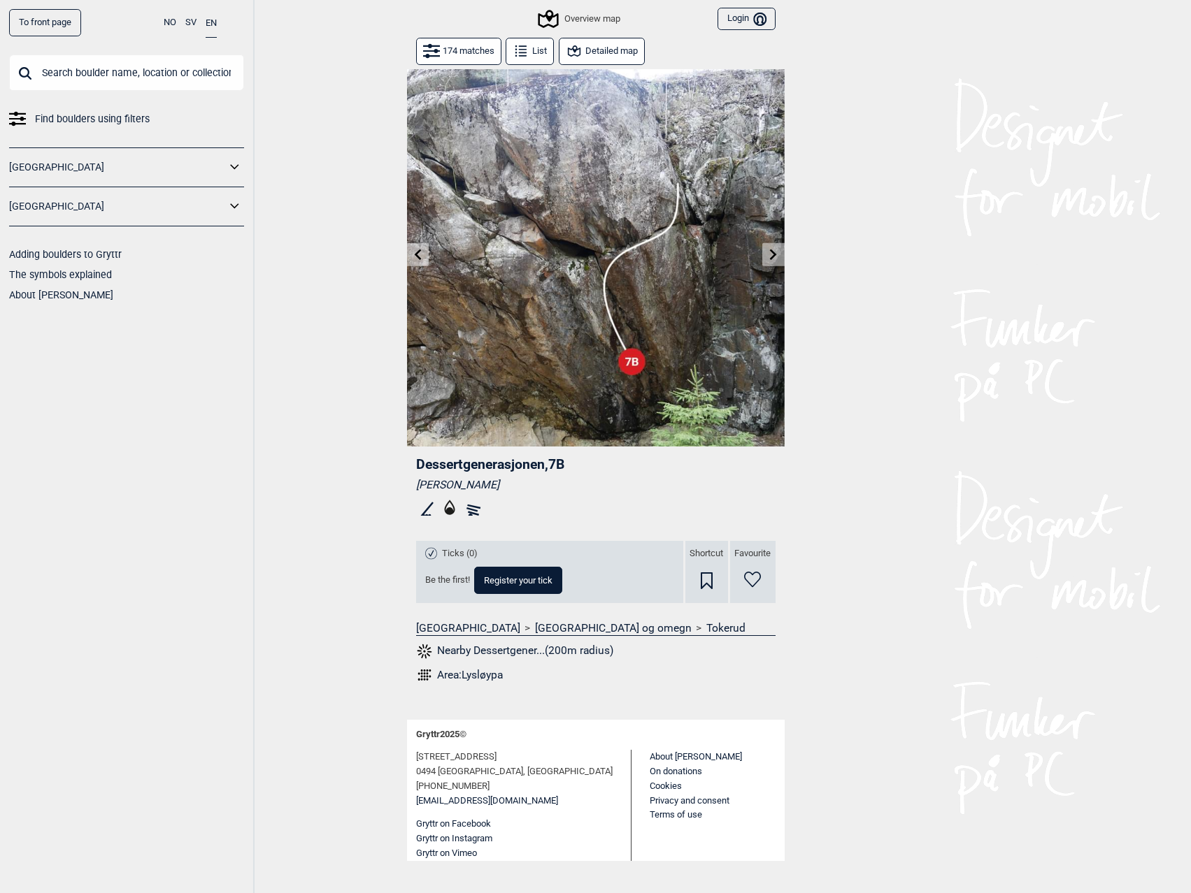
click at [775, 253] on icon at bounding box center [773, 254] width 7 height 11
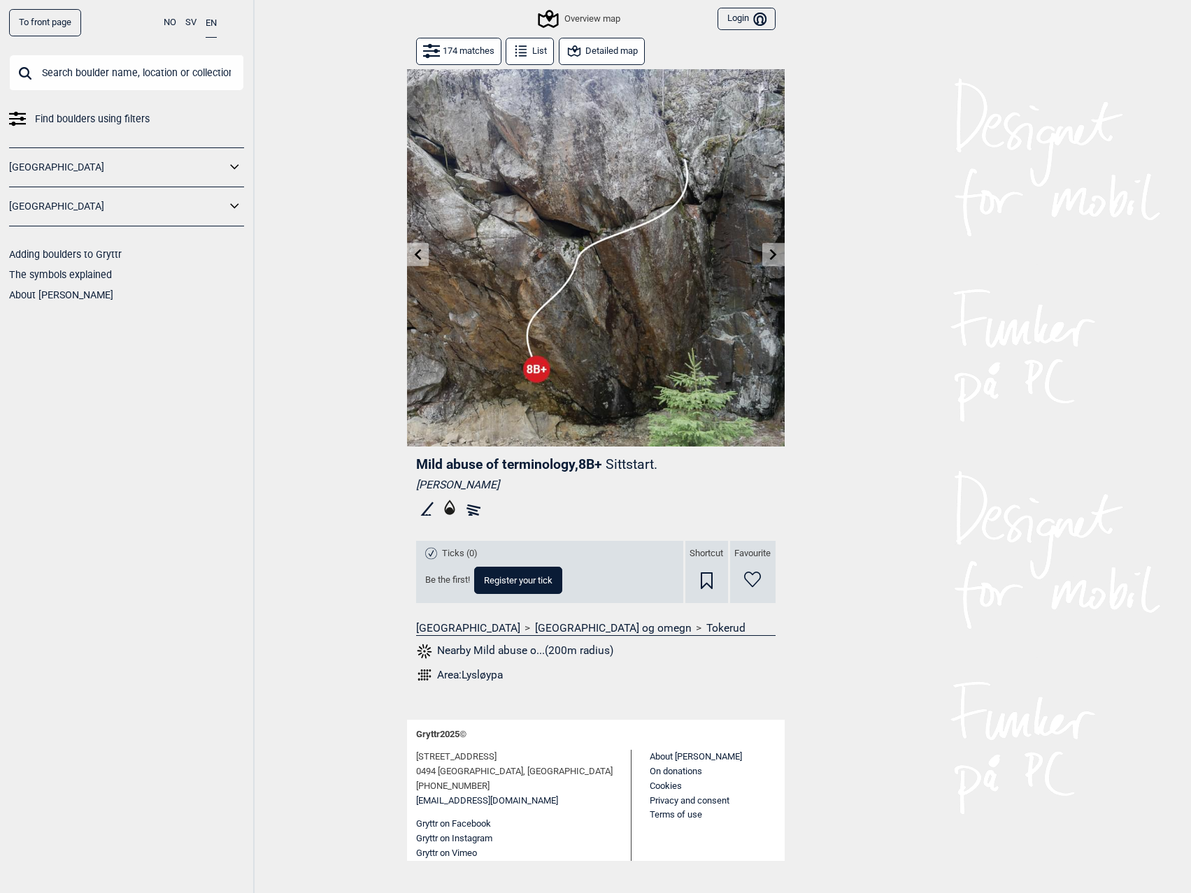
click at [775, 253] on icon at bounding box center [773, 254] width 7 height 11
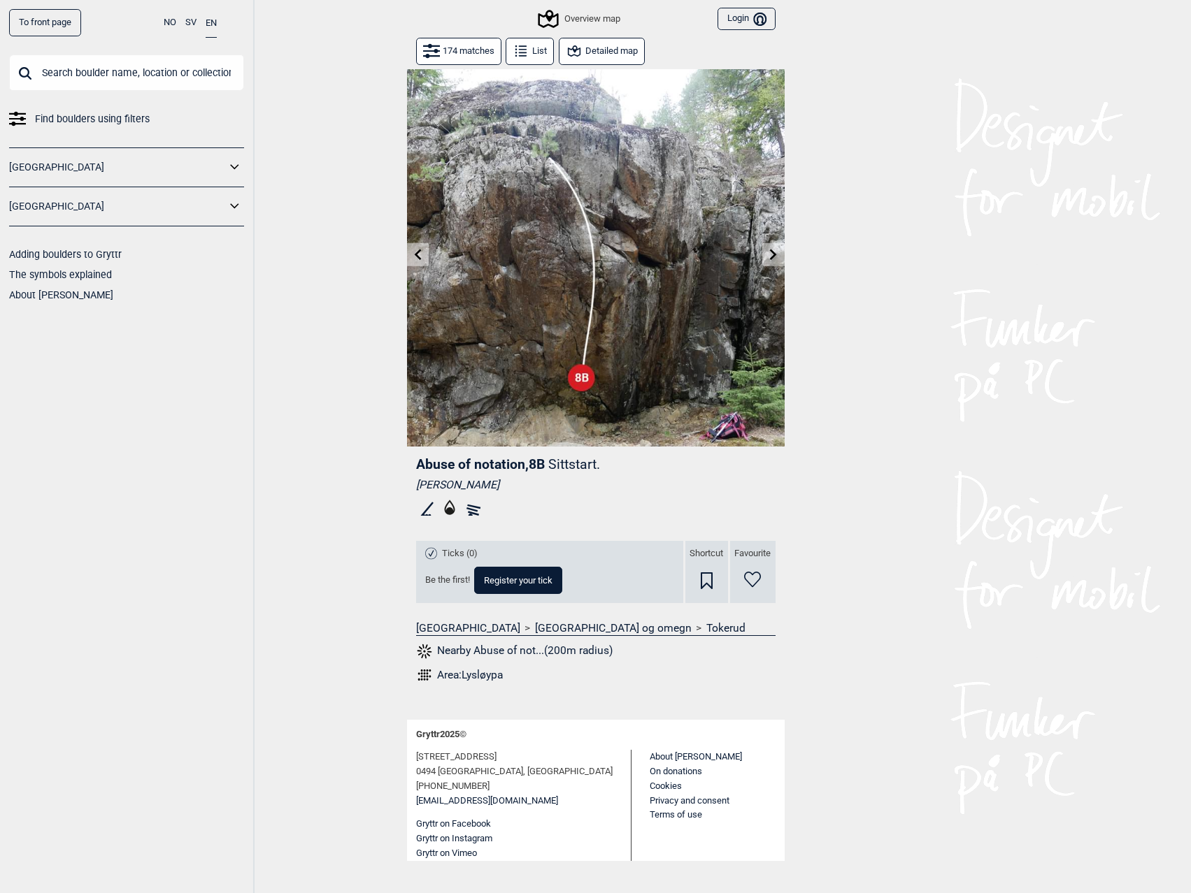
click at [775, 253] on icon at bounding box center [773, 254] width 7 height 11
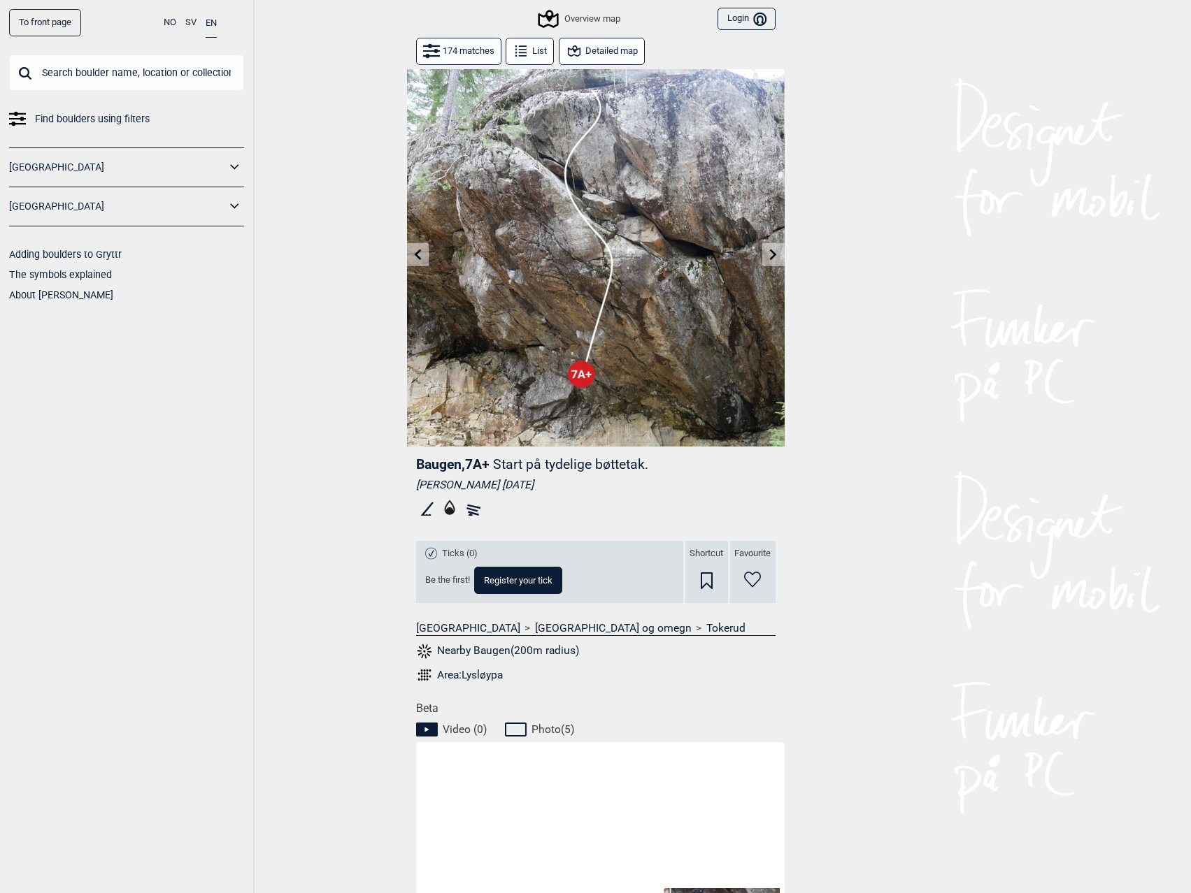
click at [775, 253] on icon at bounding box center [773, 254] width 7 height 11
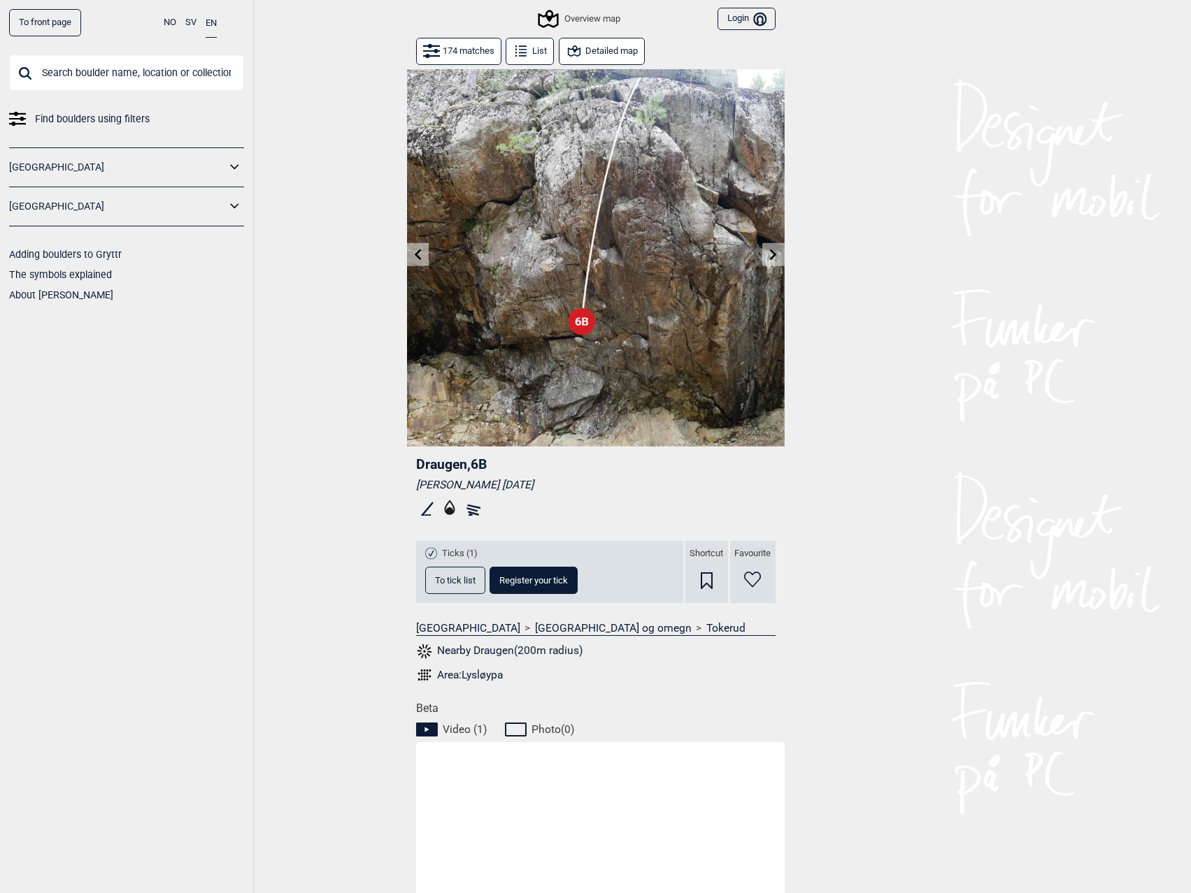
click at [775, 253] on icon at bounding box center [773, 254] width 7 height 11
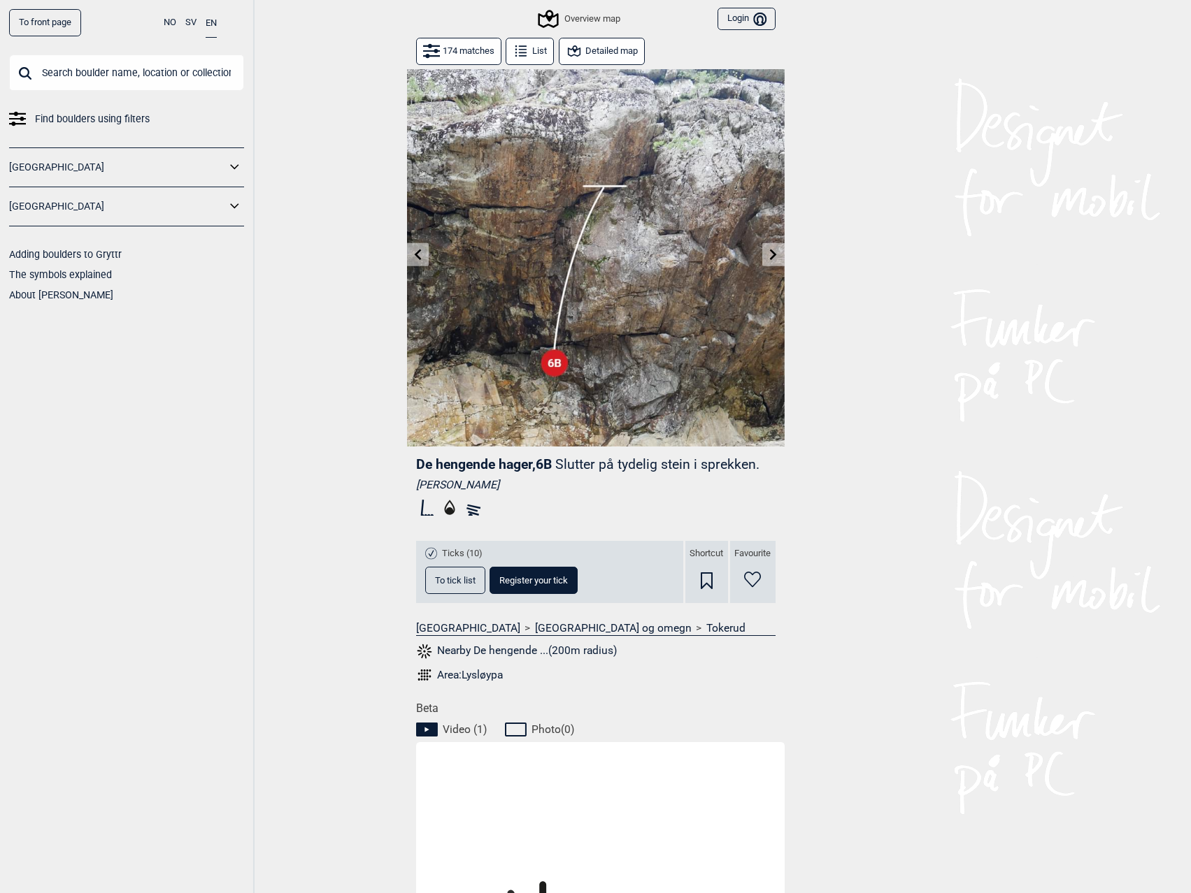
click at [775, 253] on icon at bounding box center [773, 254] width 7 height 11
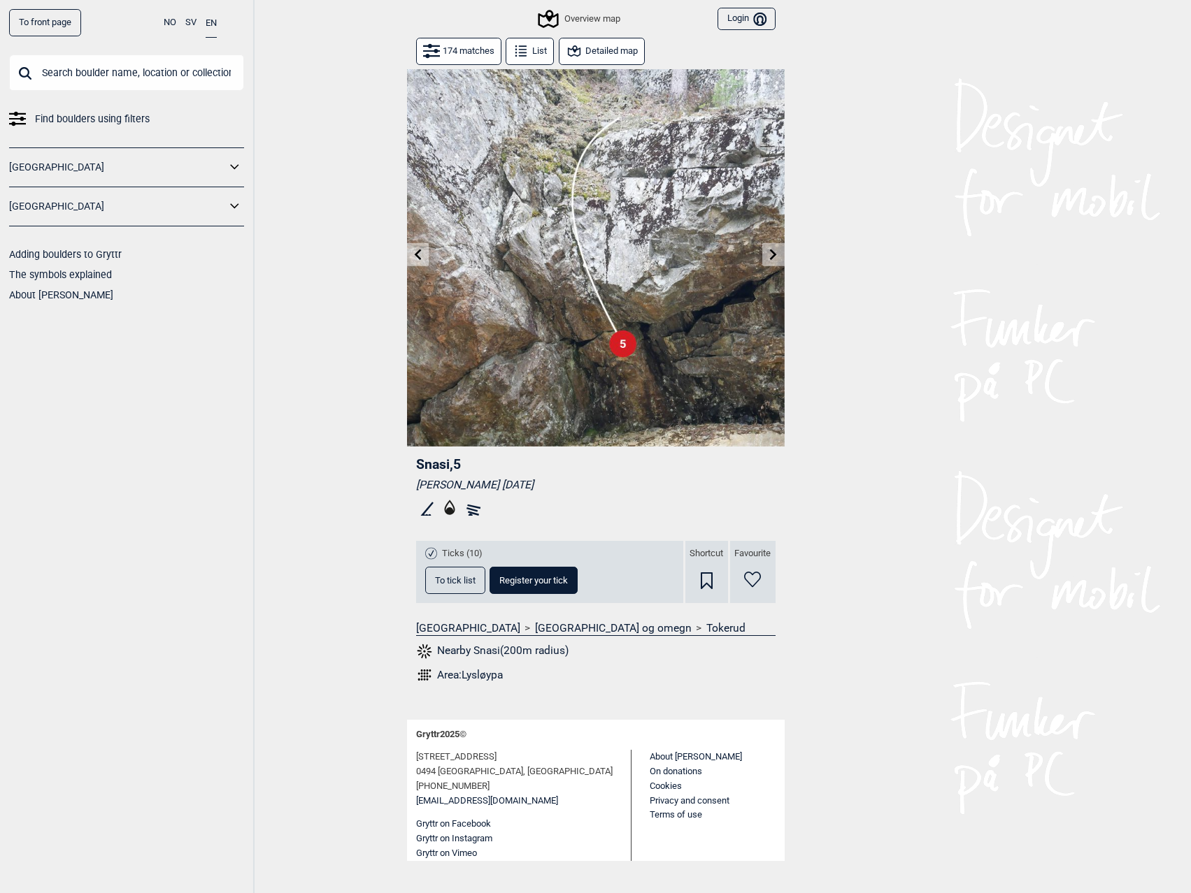
click at [775, 253] on icon at bounding box center [773, 254] width 7 height 11
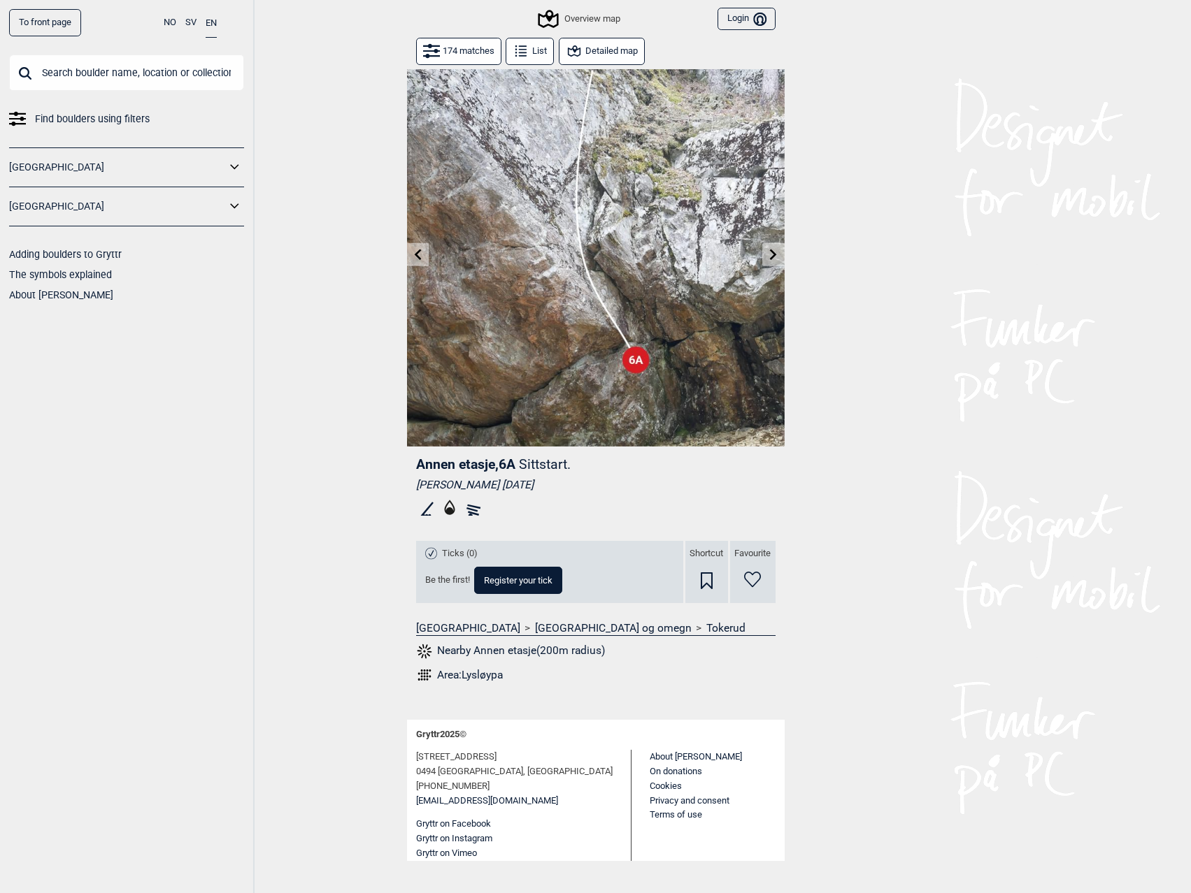
click at [775, 253] on icon at bounding box center [773, 254] width 7 height 11
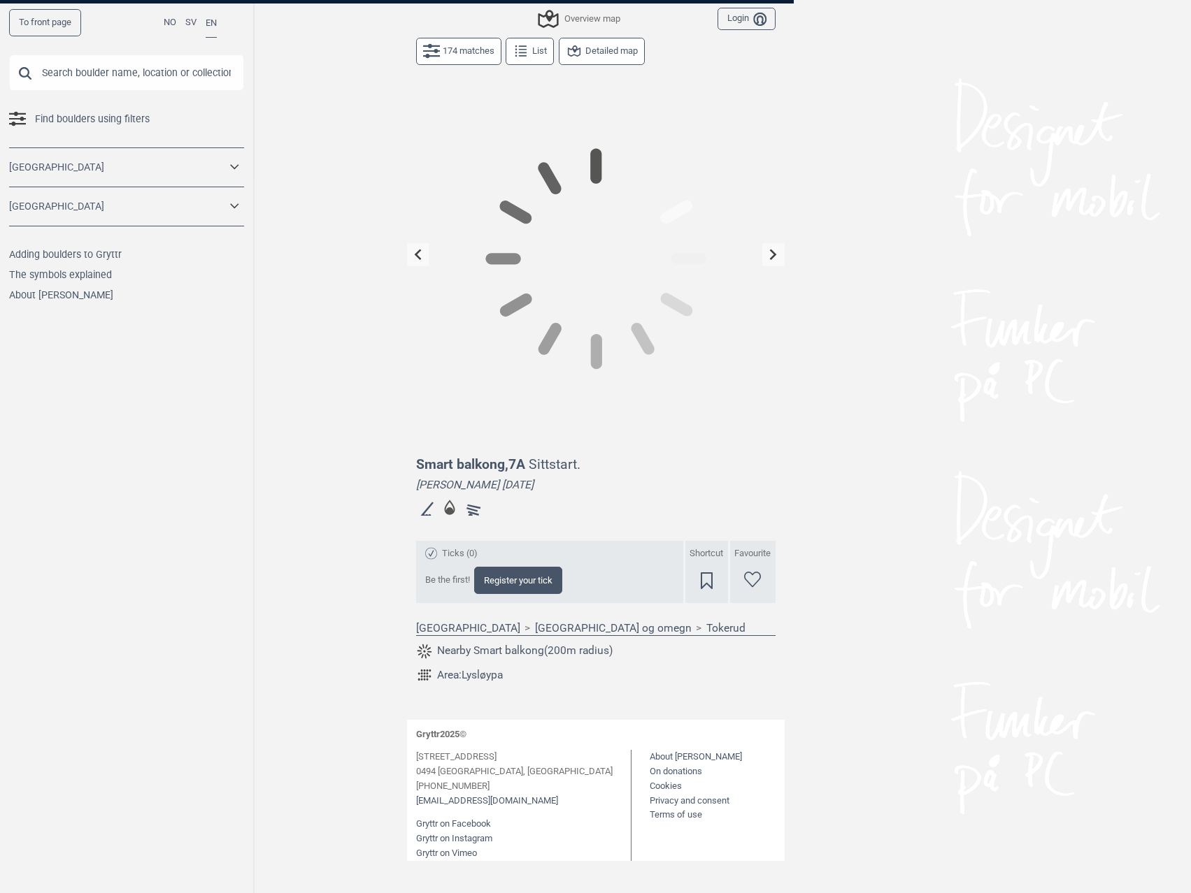
click at [775, 253] on icon at bounding box center [773, 254] width 7 height 11
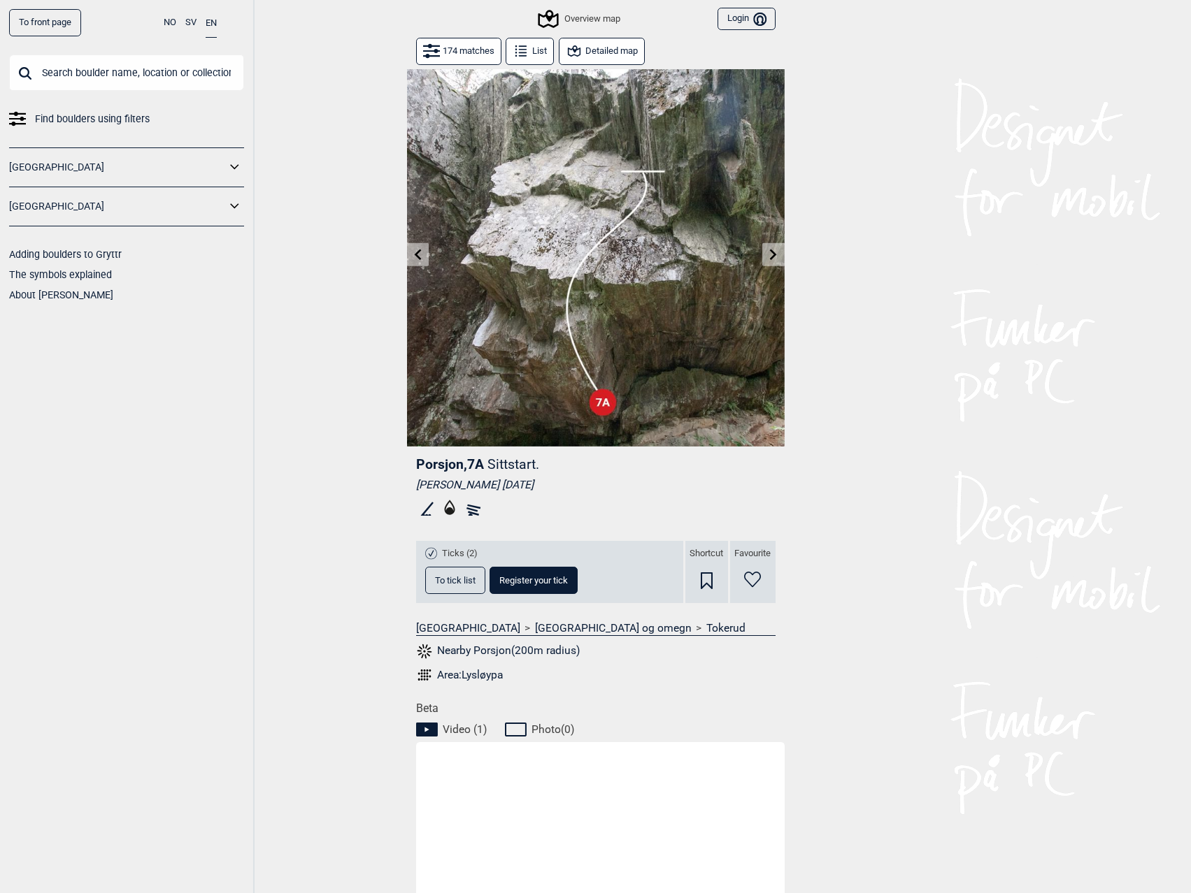
click at [775, 253] on icon at bounding box center [773, 254] width 7 height 11
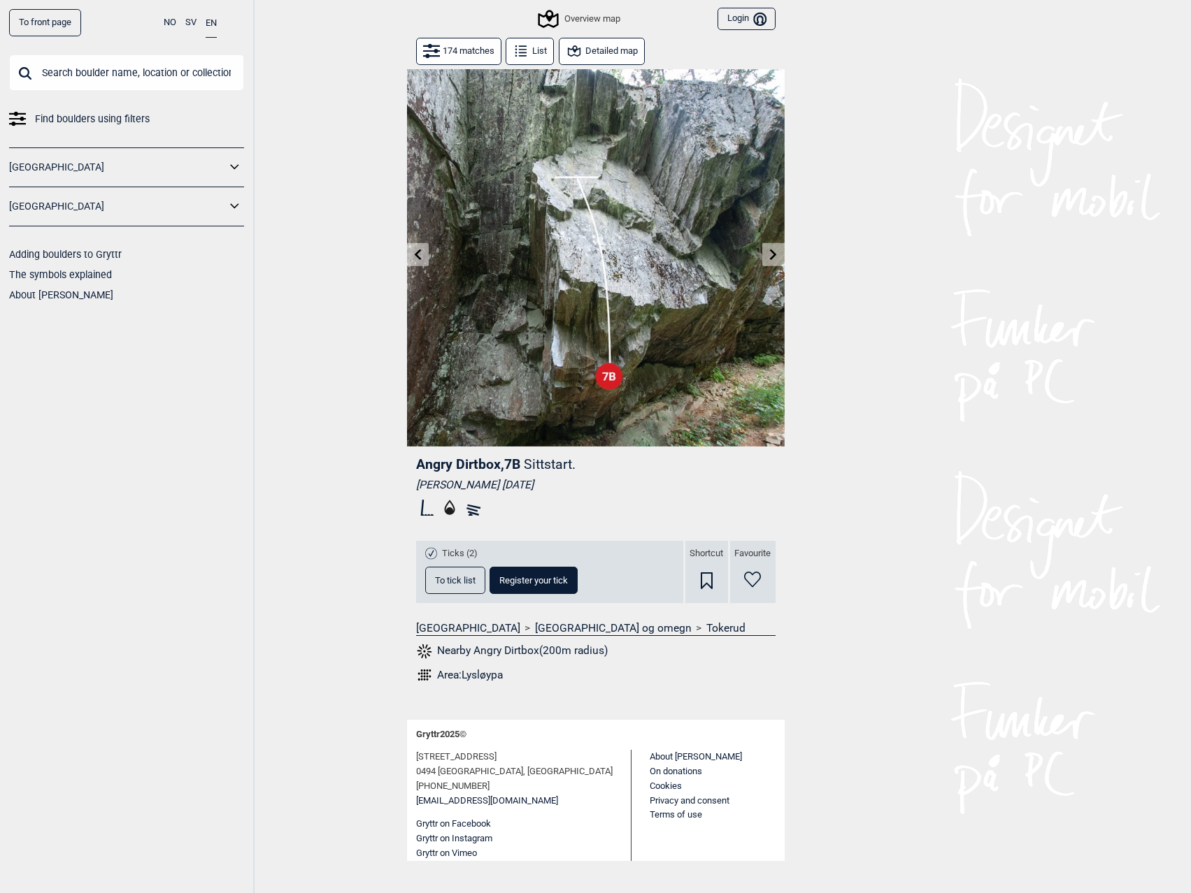
click at [775, 253] on icon at bounding box center [773, 254] width 7 height 11
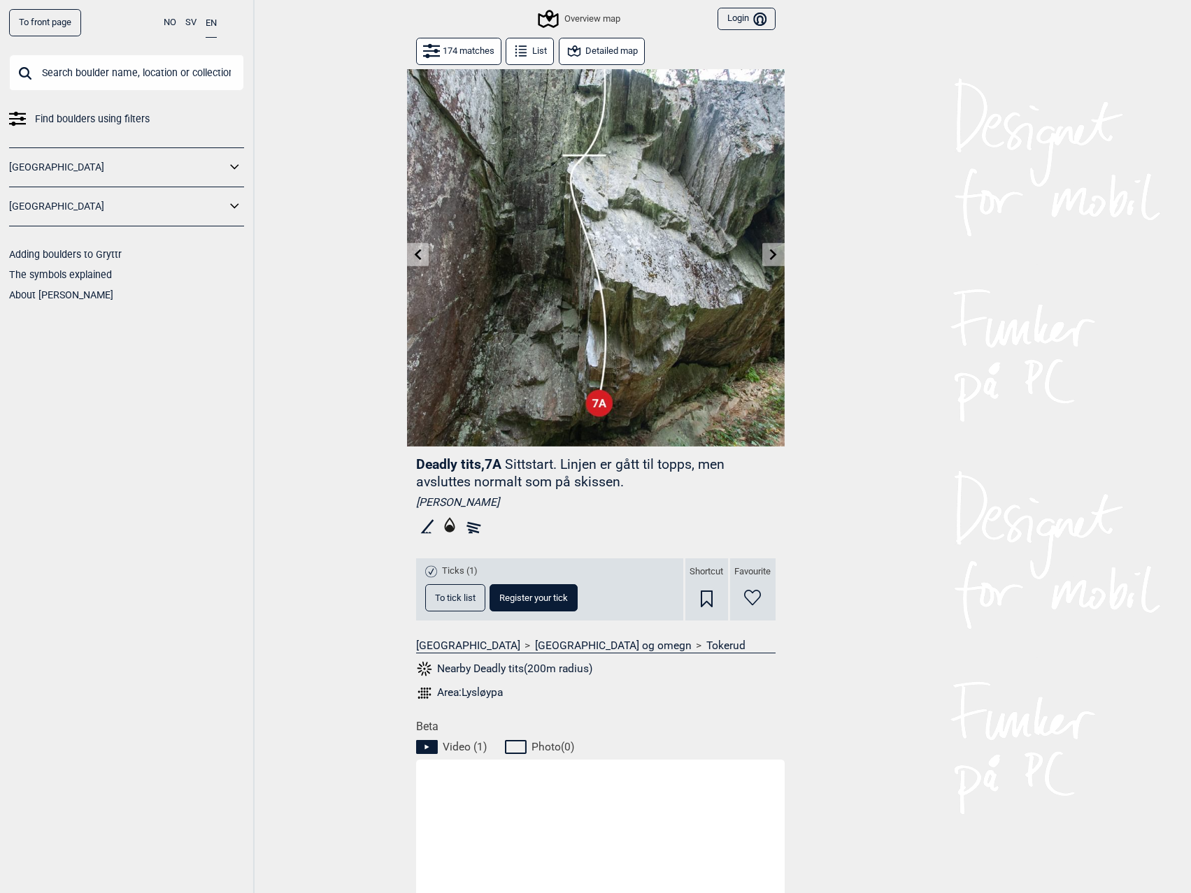
click at [775, 253] on icon at bounding box center [773, 254] width 7 height 11
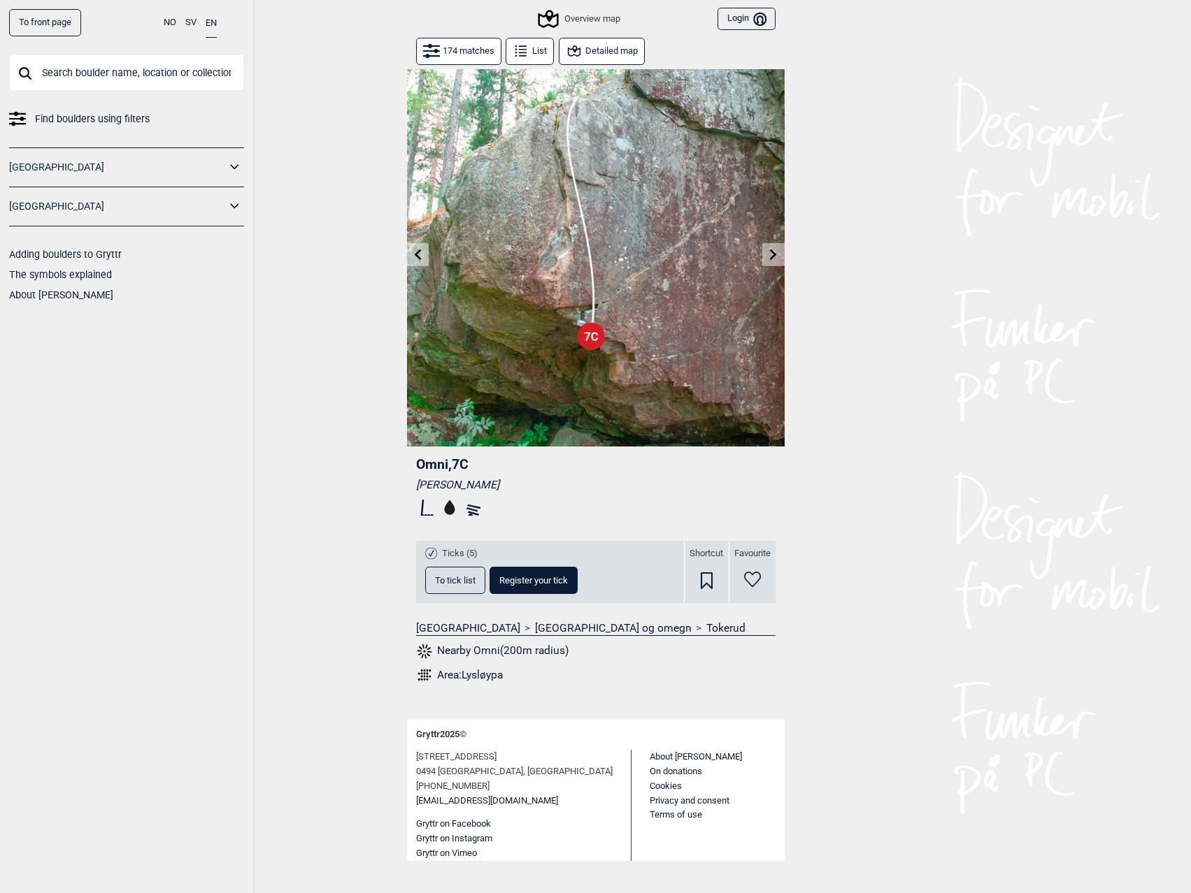
click at [775, 253] on icon at bounding box center [773, 254] width 7 height 11
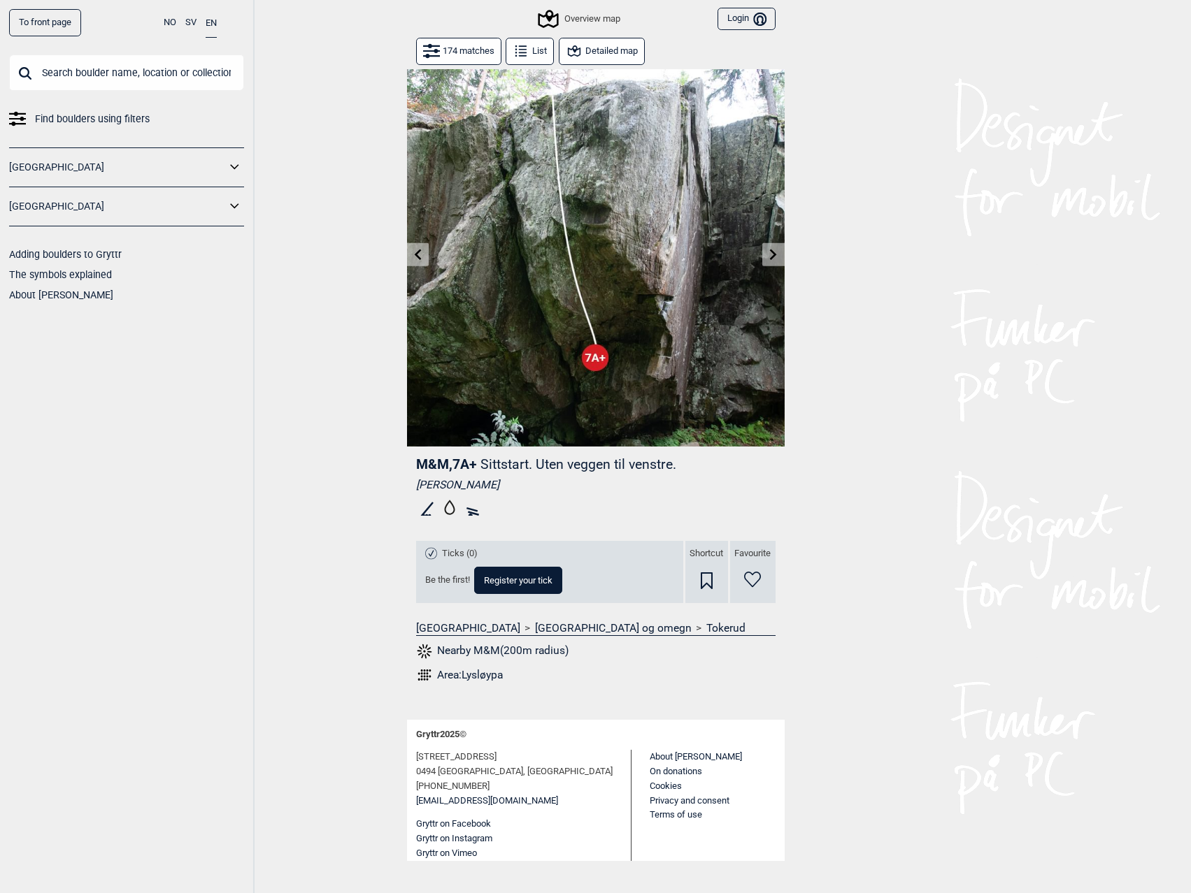
click at [775, 253] on icon at bounding box center [773, 254] width 7 height 11
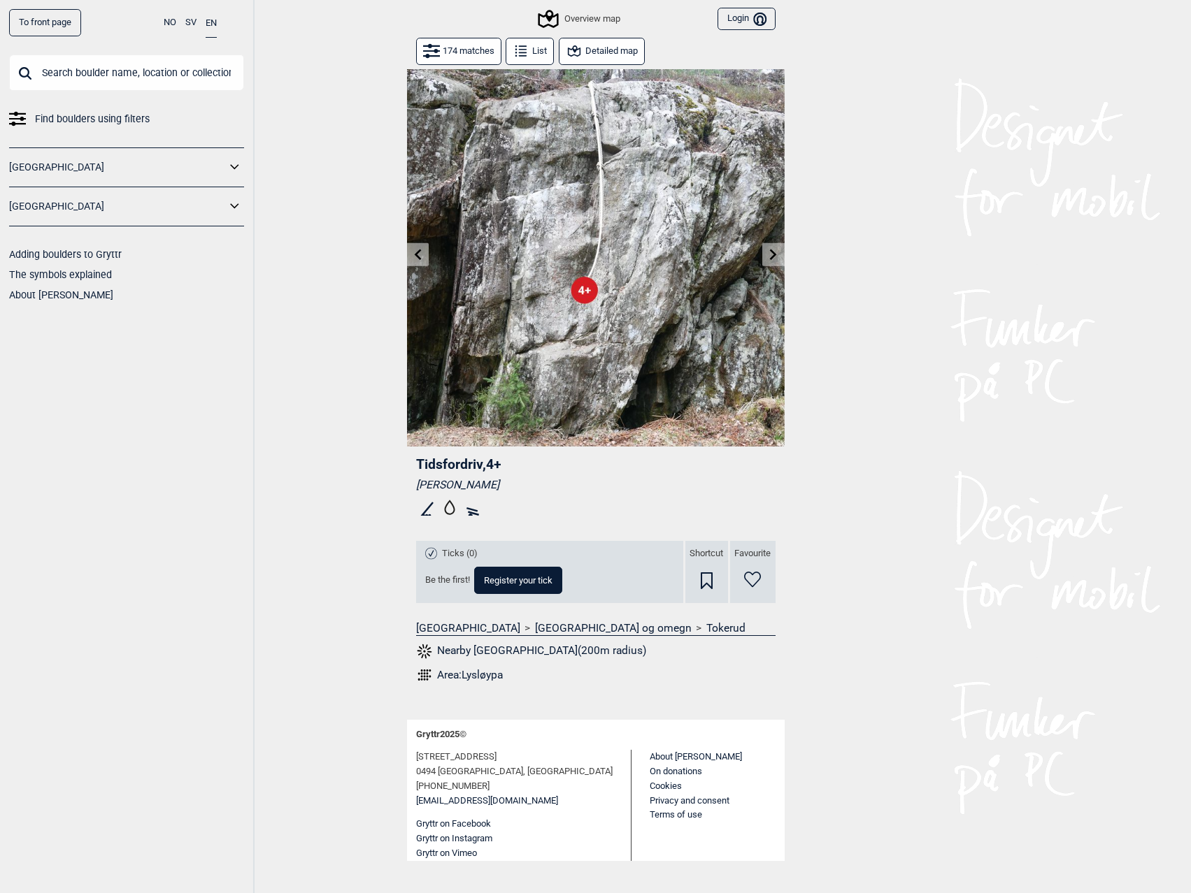
click at [775, 253] on icon at bounding box center [773, 254] width 7 height 11
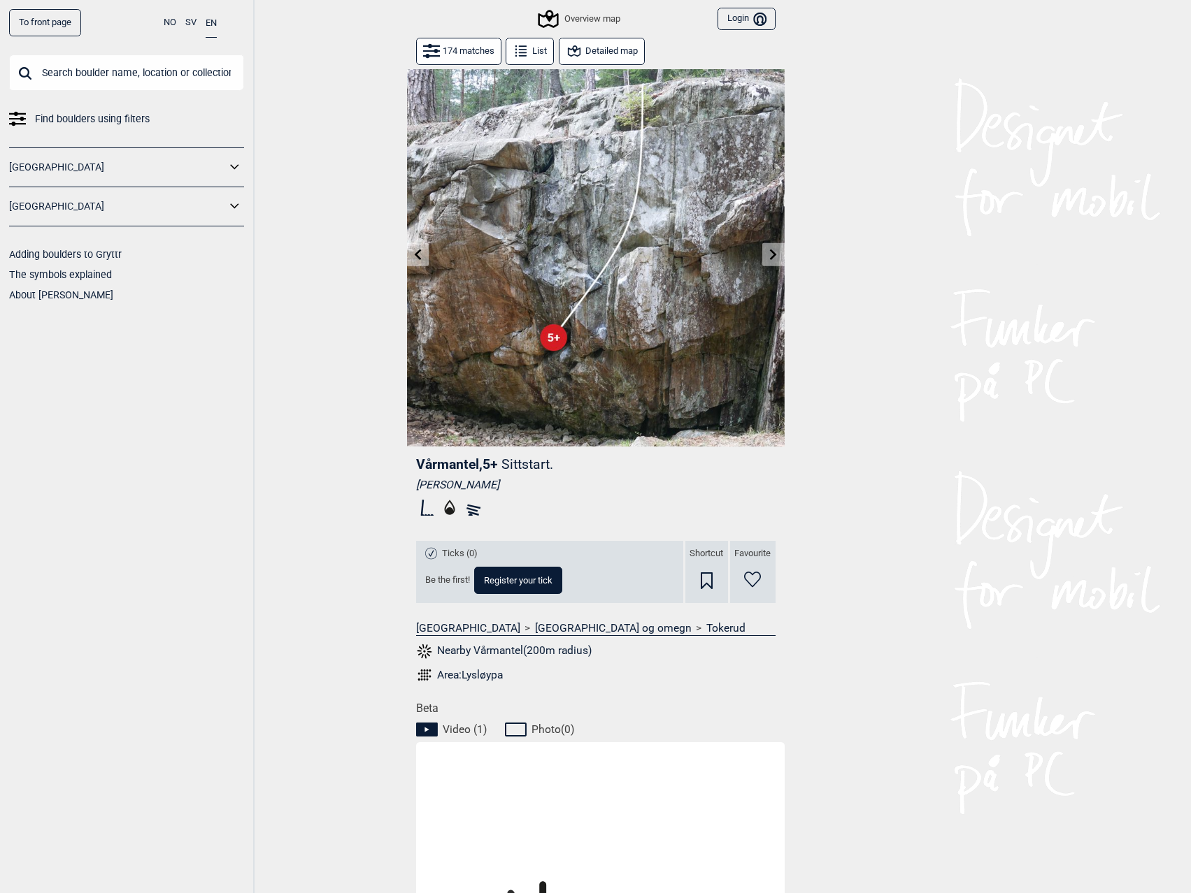
click at [775, 253] on icon at bounding box center [773, 254] width 7 height 11
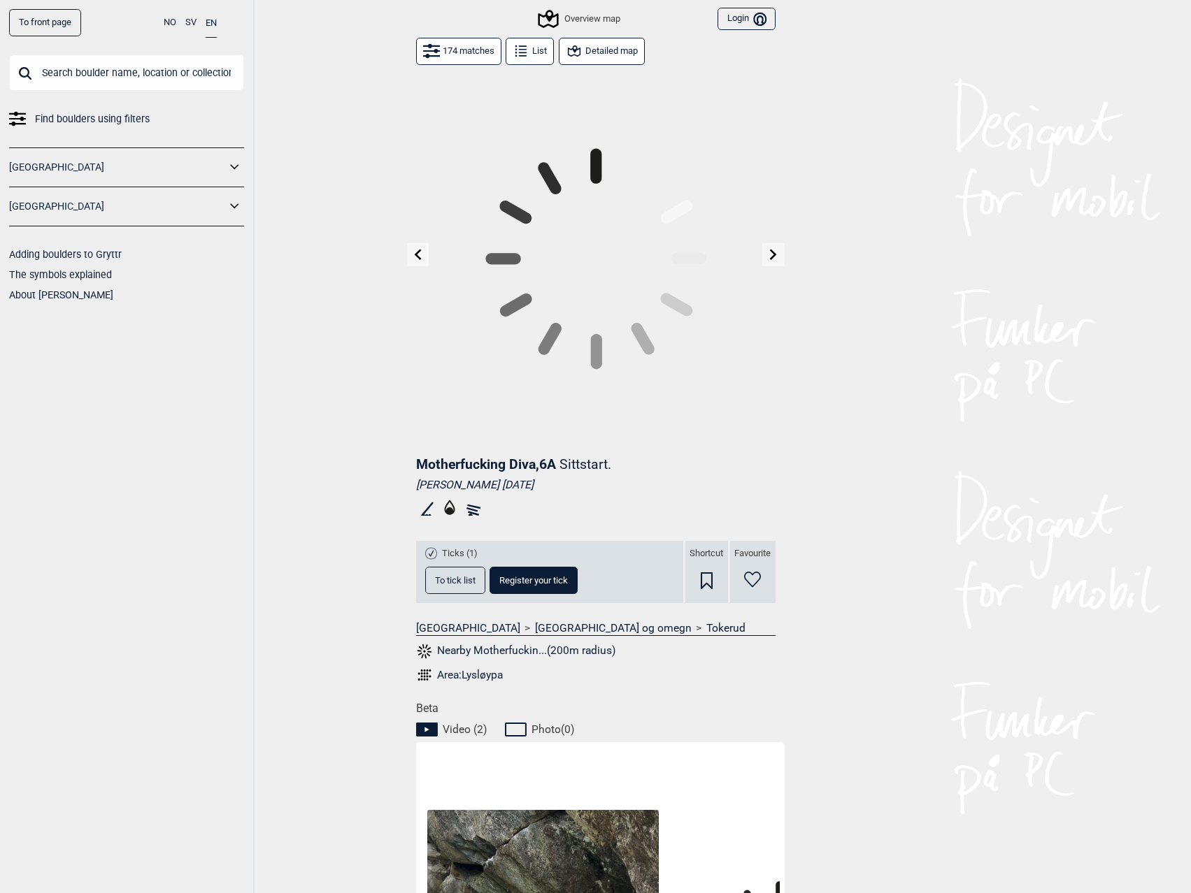
click at [775, 253] on icon at bounding box center [773, 254] width 7 height 11
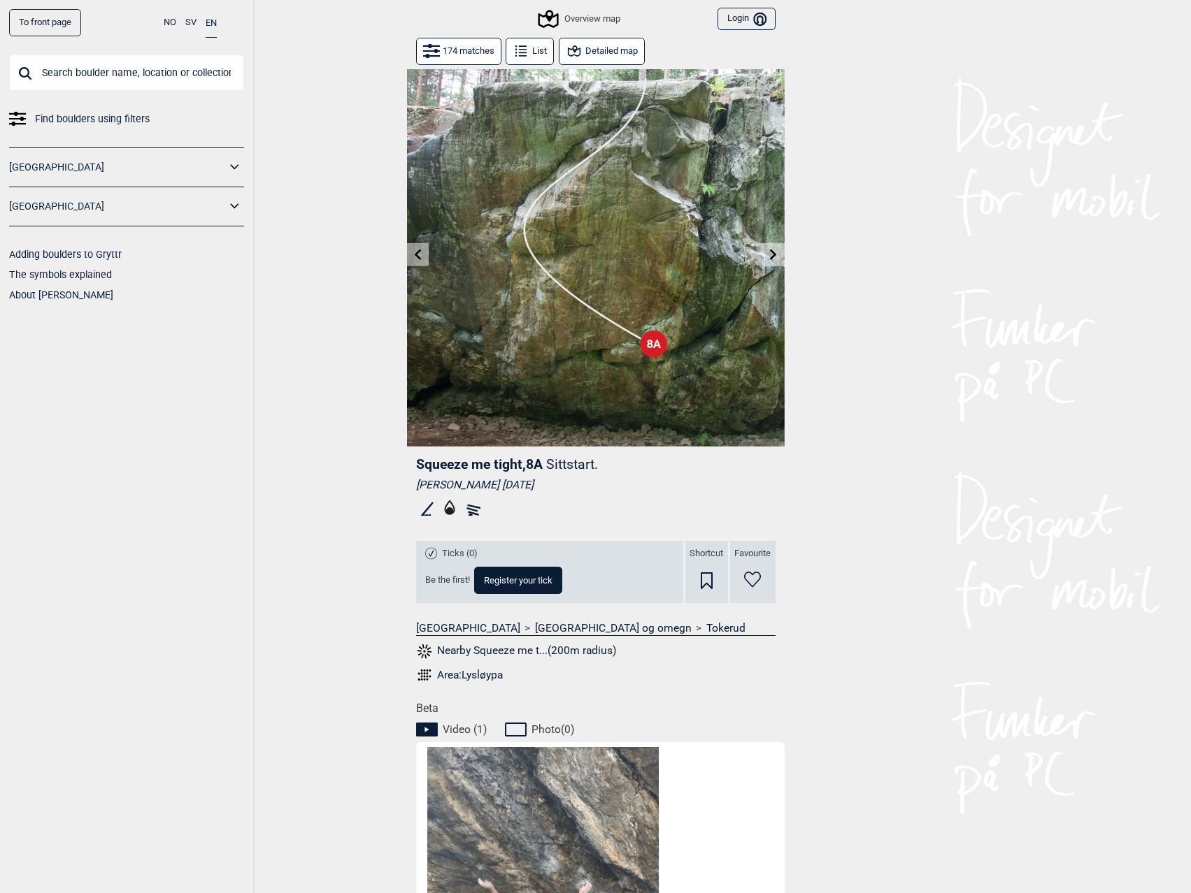
click at [775, 253] on icon at bounding box center [773, 254] width 7 height 11
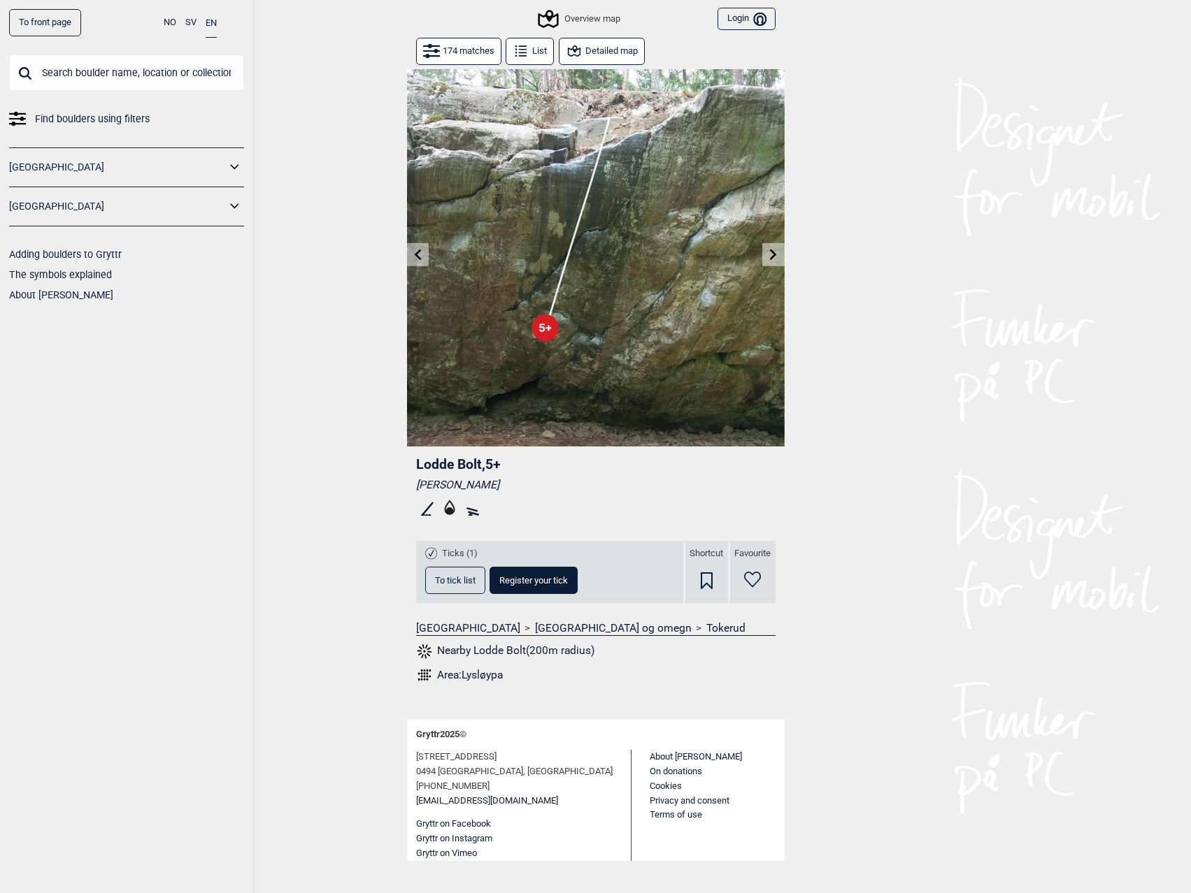
click at [775, 253] on icon at bounding box center [773, 254] width 7 height 11
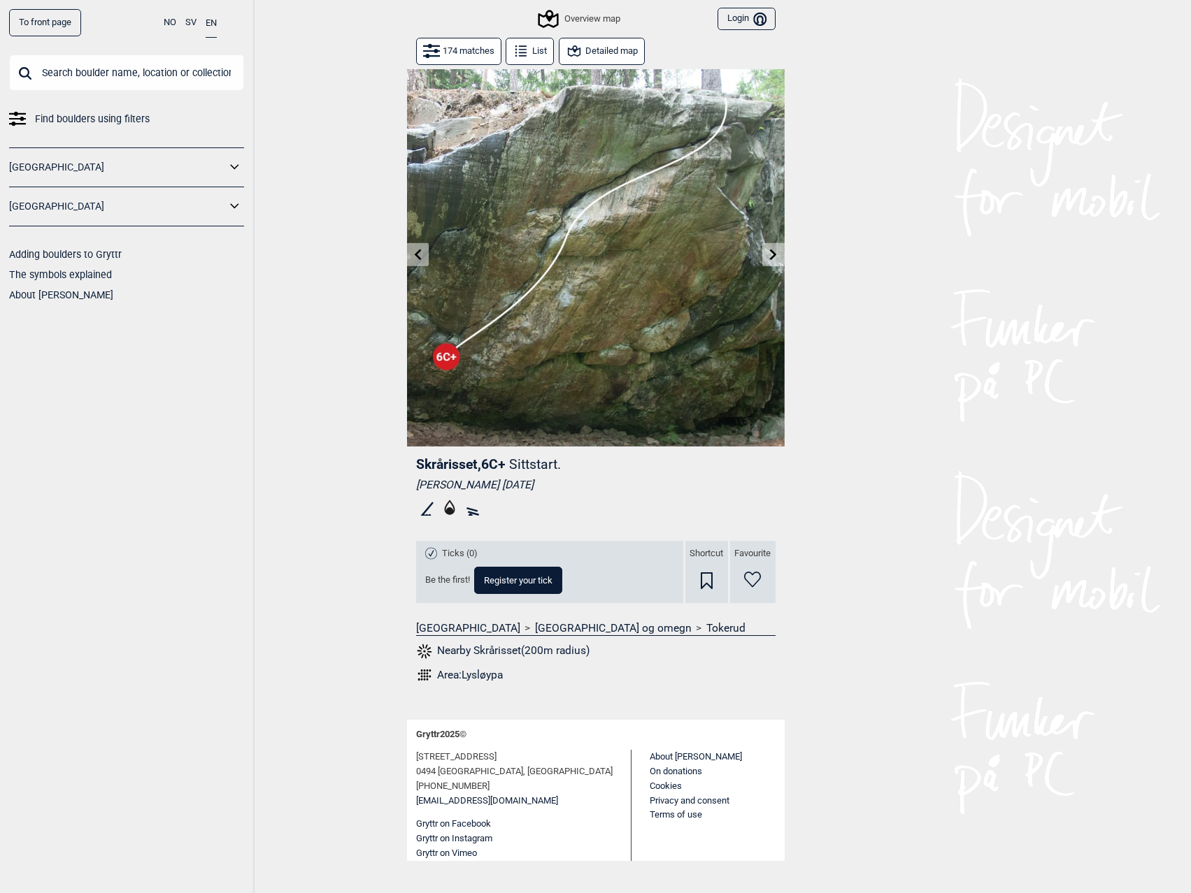
click at [415, 253] on icon at bounding box center [417, 254] width 11 height 11
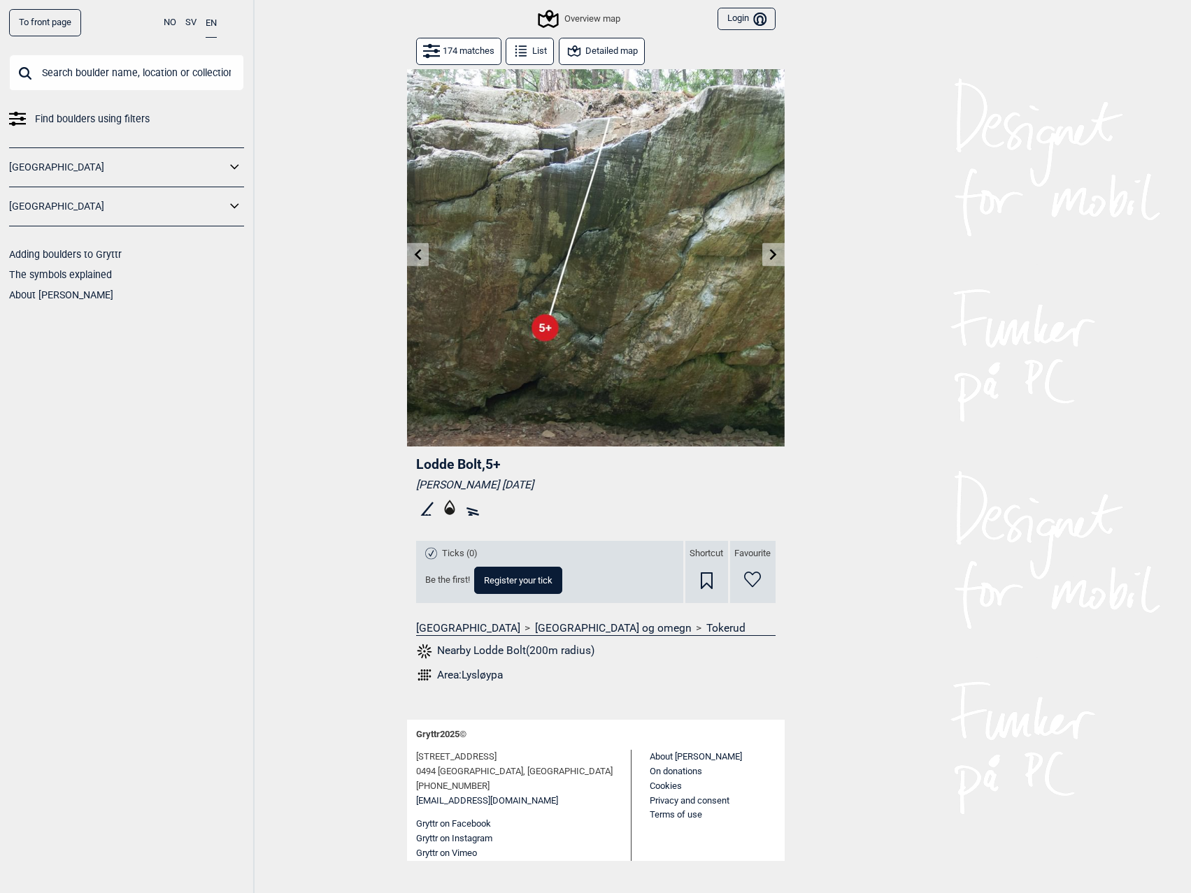
click at [414, 254] on icon at bounding box center [417, 254] width 11 height 11
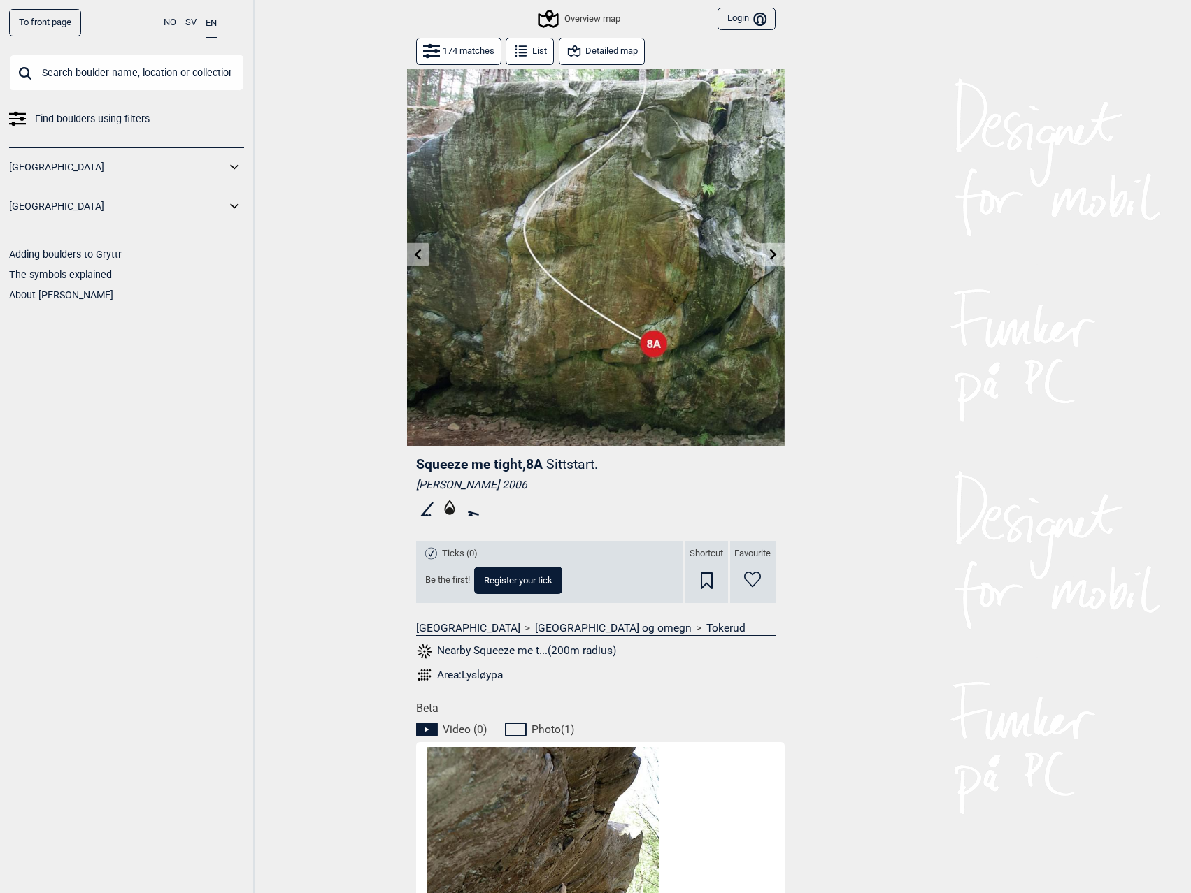
click at [769, 252] on icon at bounding box center [773, 254] width 11 height 11
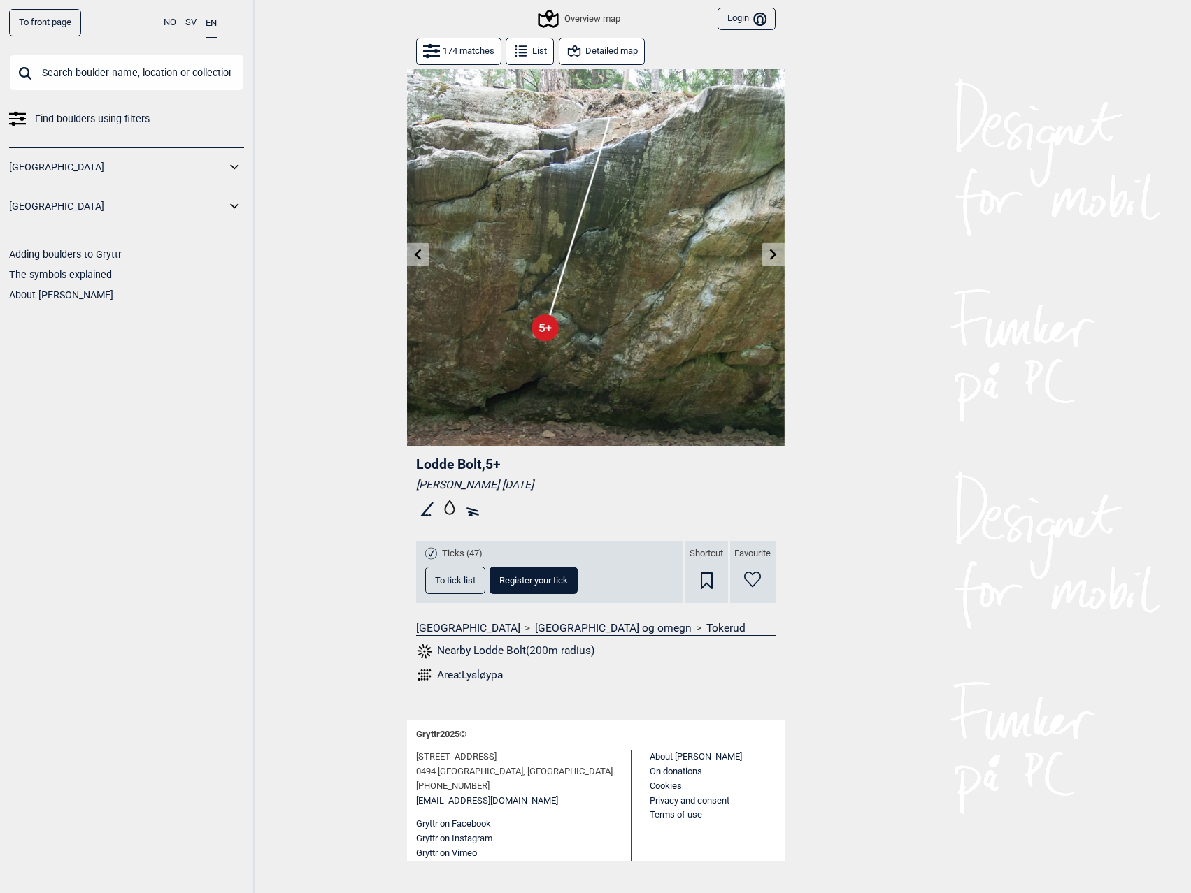
click at [769, 252] on icon at bounding box center [773, 254] width 11 height 11
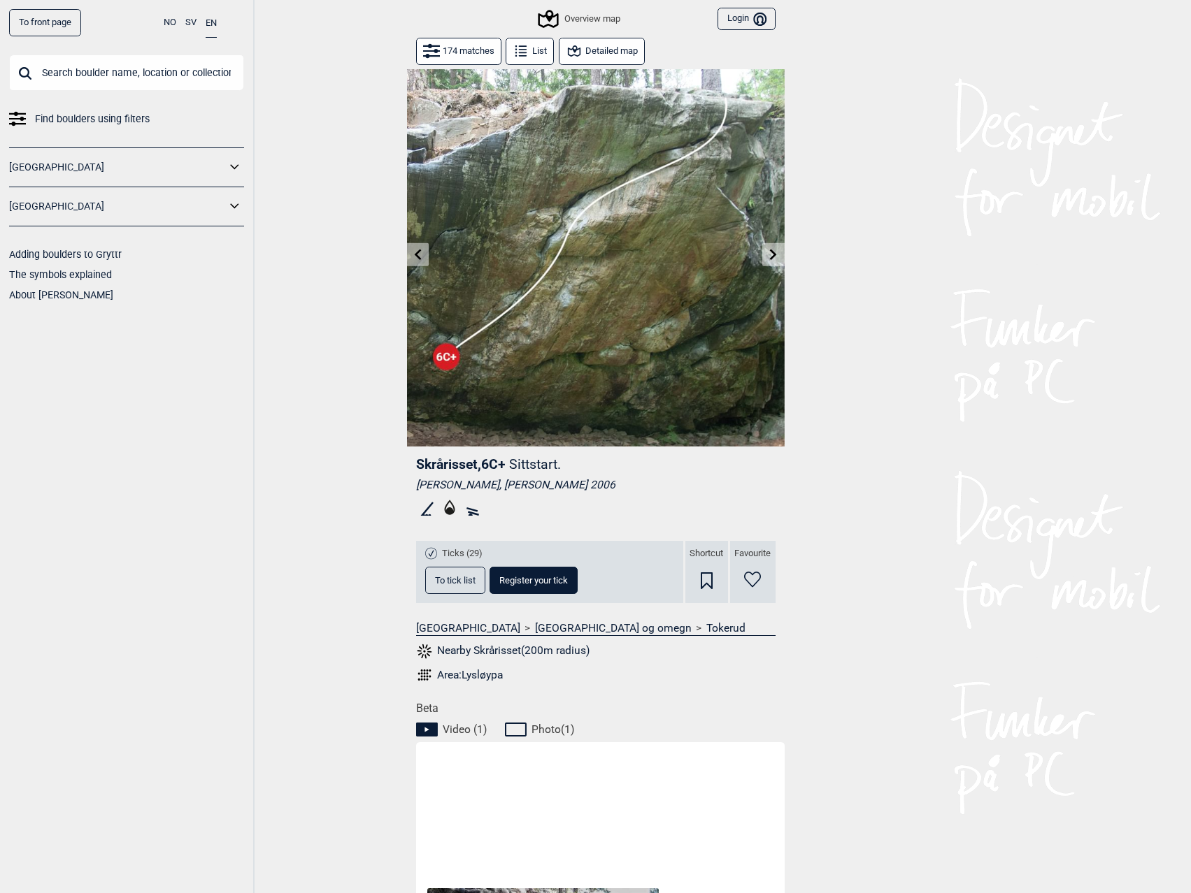
click at [769, 252] on icon at bounding box center [773, 254] width 11 height 11
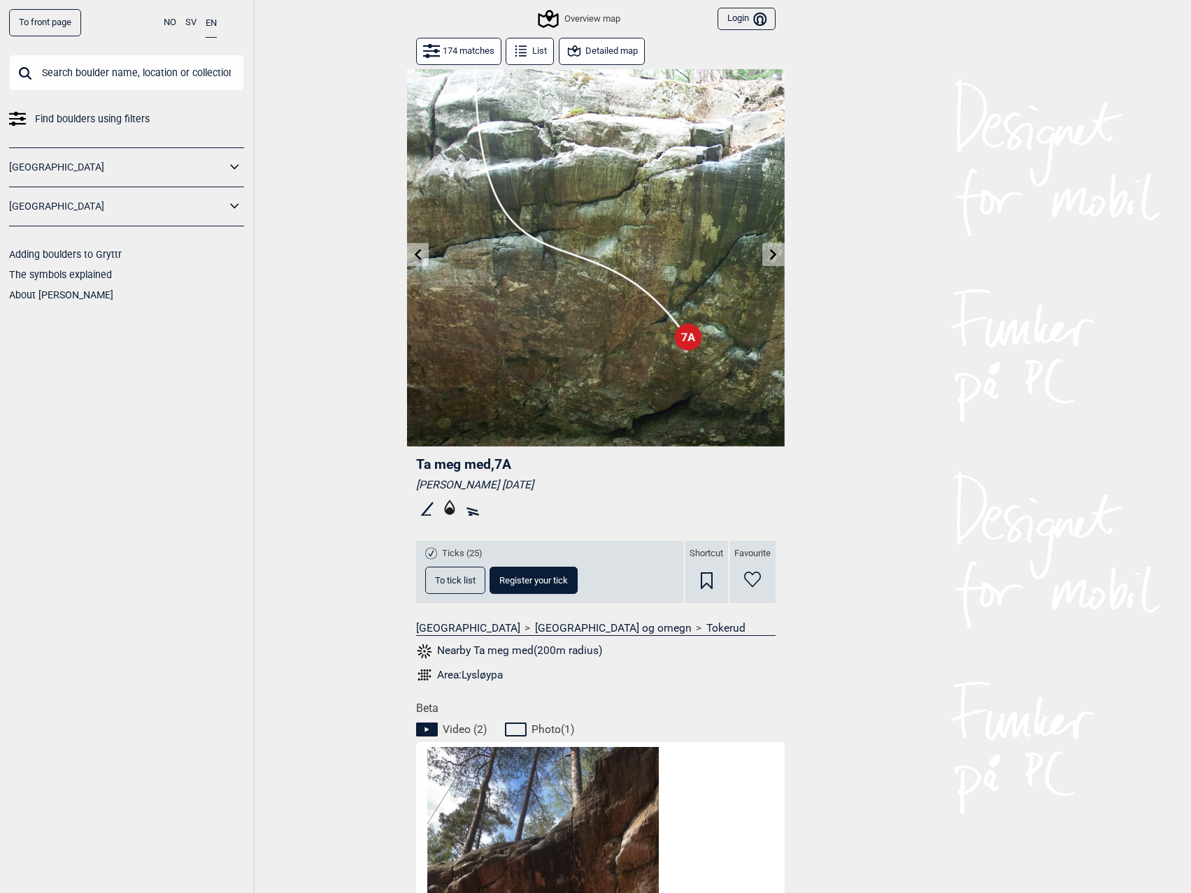
click at [769, 252] on icon at bounding box center [773, 254] width 11 height 11
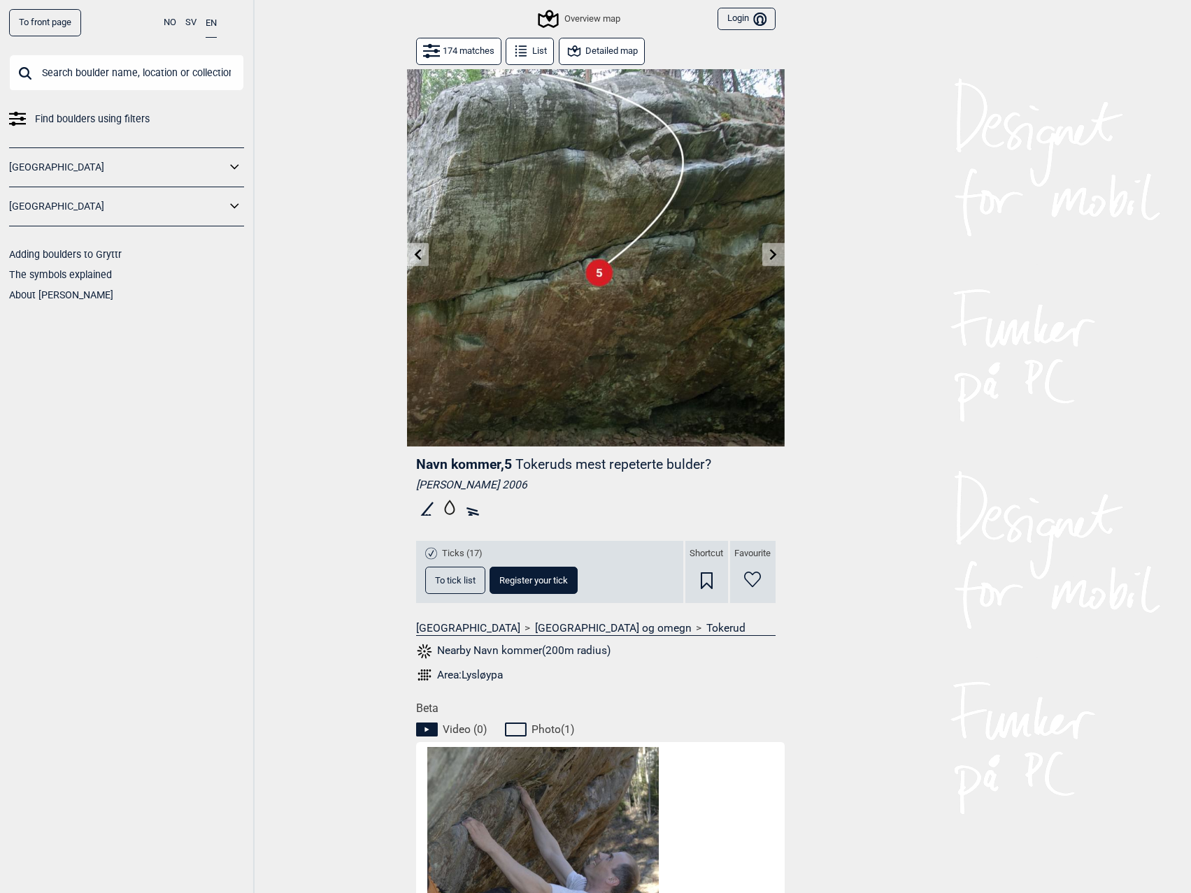
click at [769, 252] on icon at bounding box center [773, 254] width 11 height 11
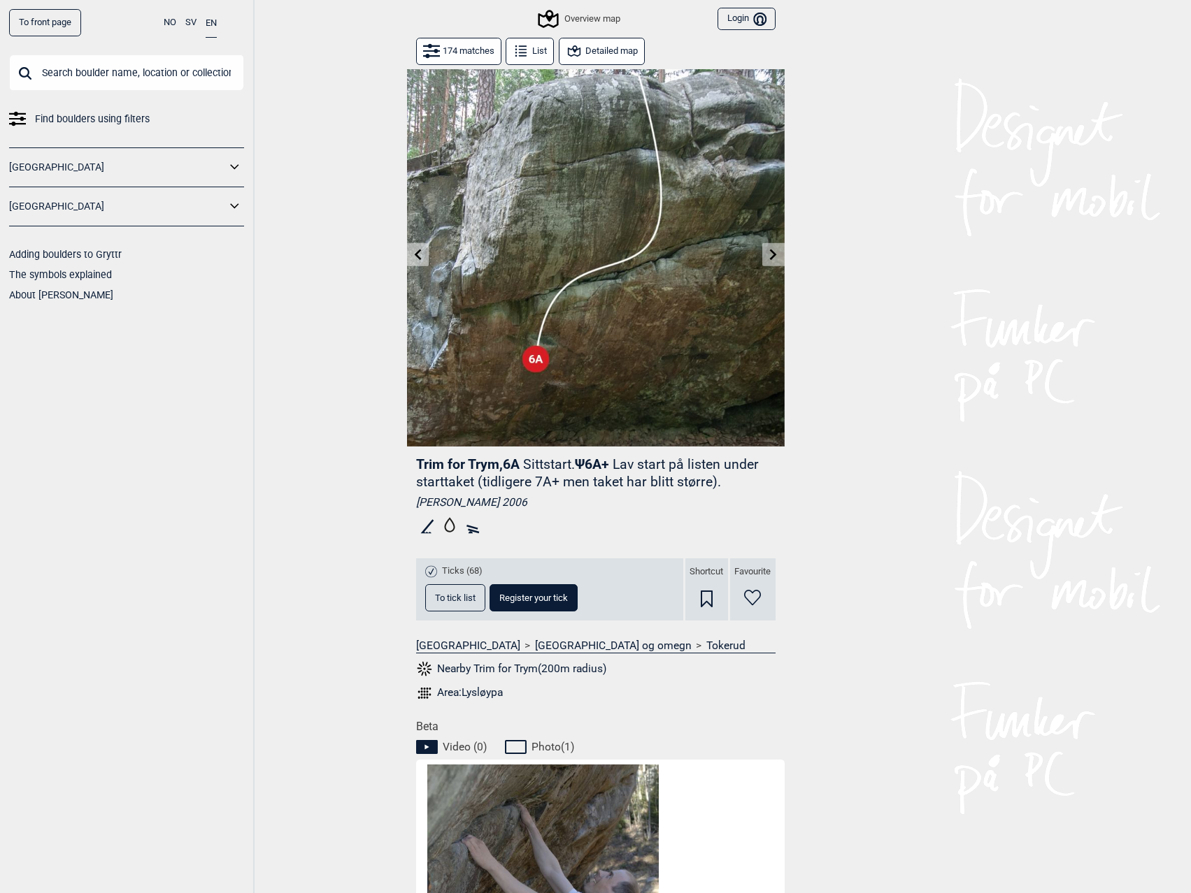
click at [768, 252] on icon at bounding box center [773, 254] width 11 height 11
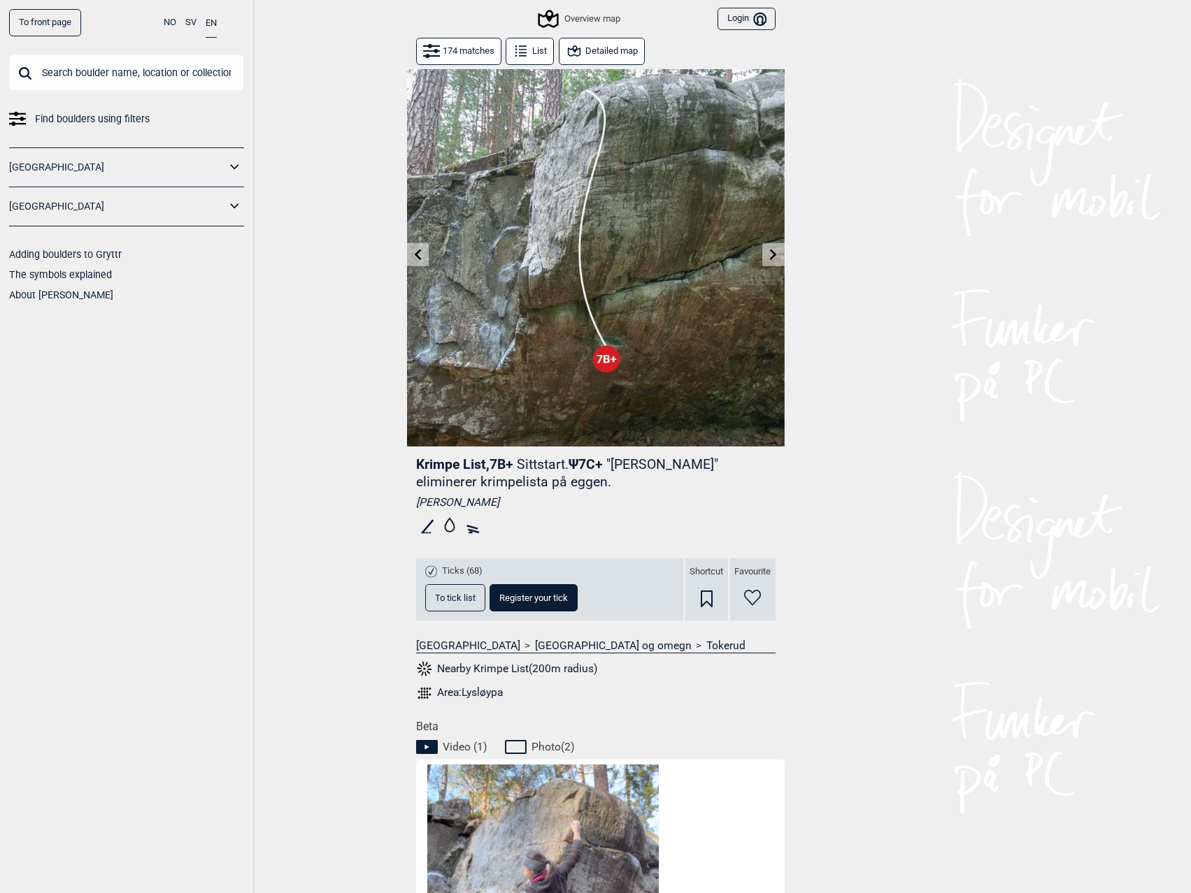
click at [768, 252] on icon at bounding box center [773, 254] width 11 height 11
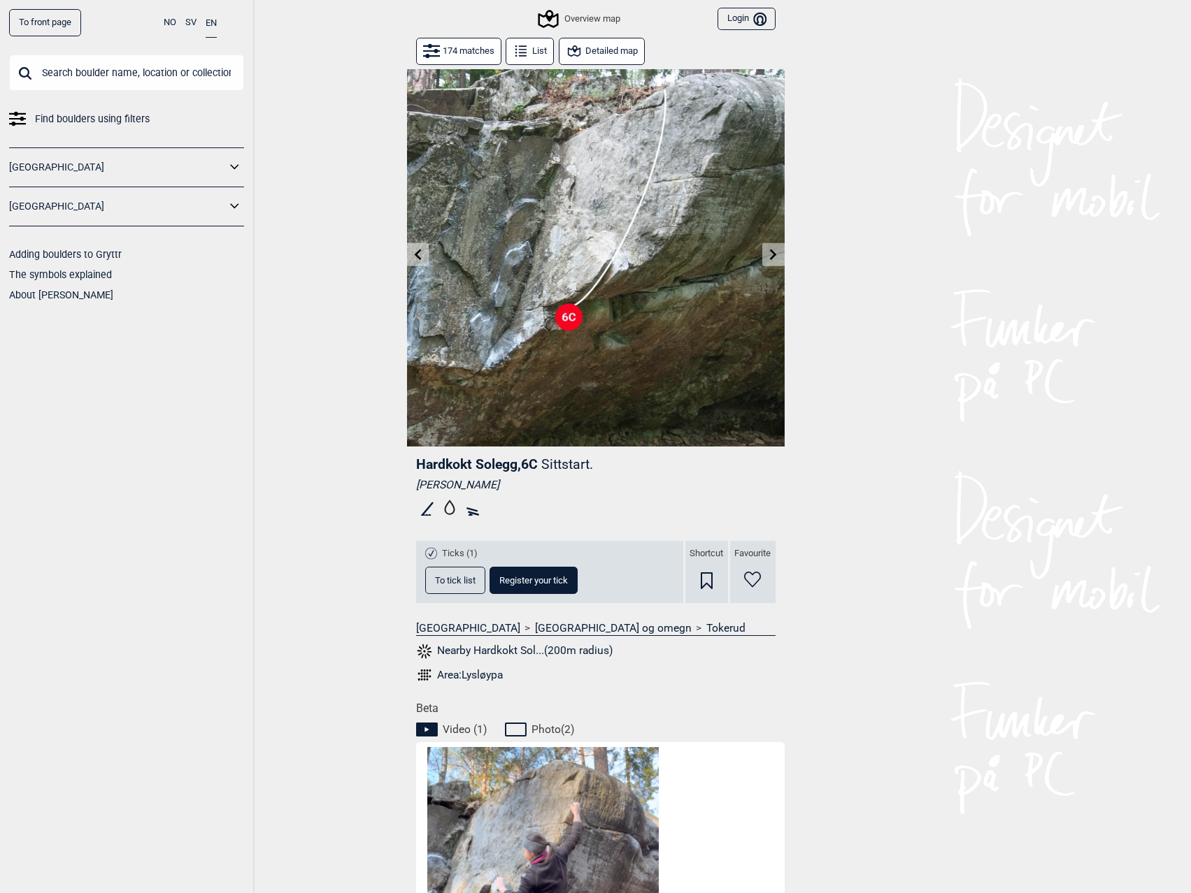
click at [768, 252] on icon at bounding box center [773, 254] width 11 height 11
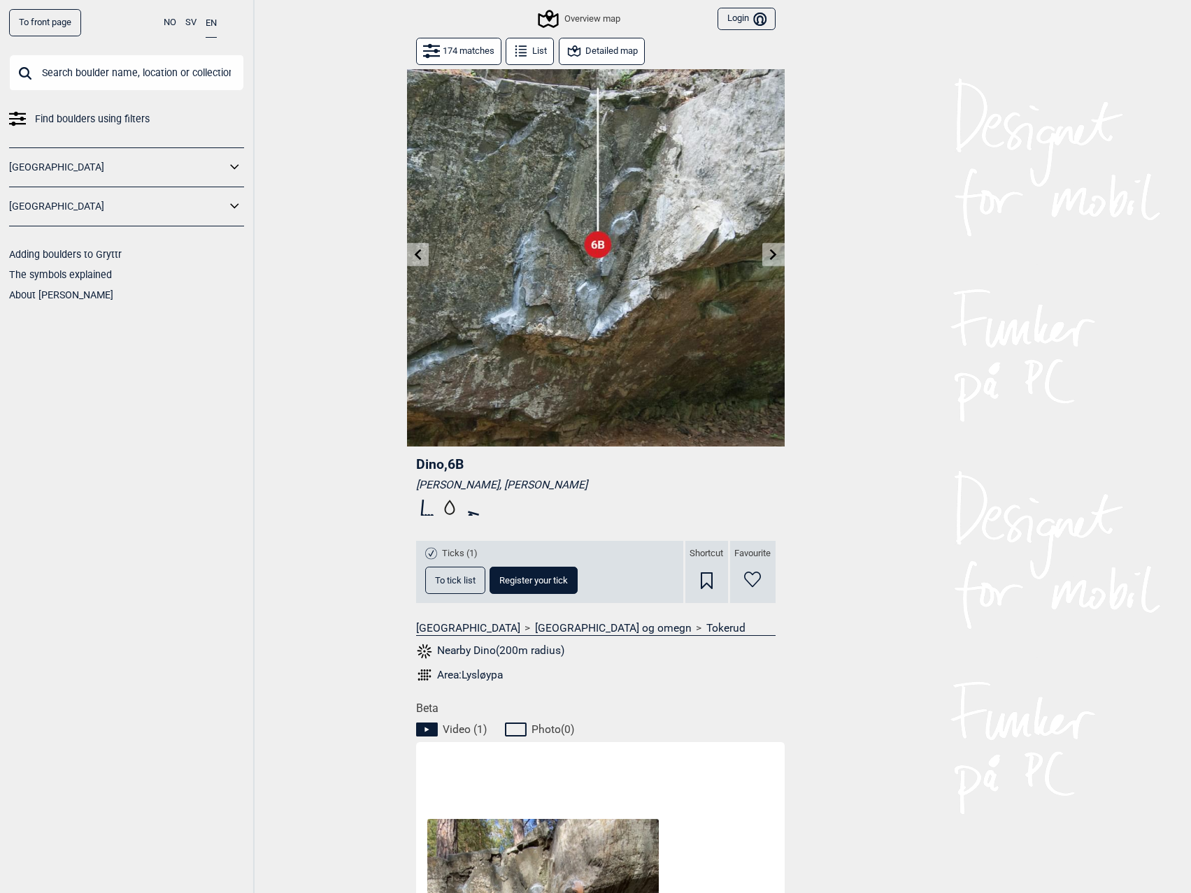
click at [768, 252] on icon at bounding box center [773, 254] width 11 height 11
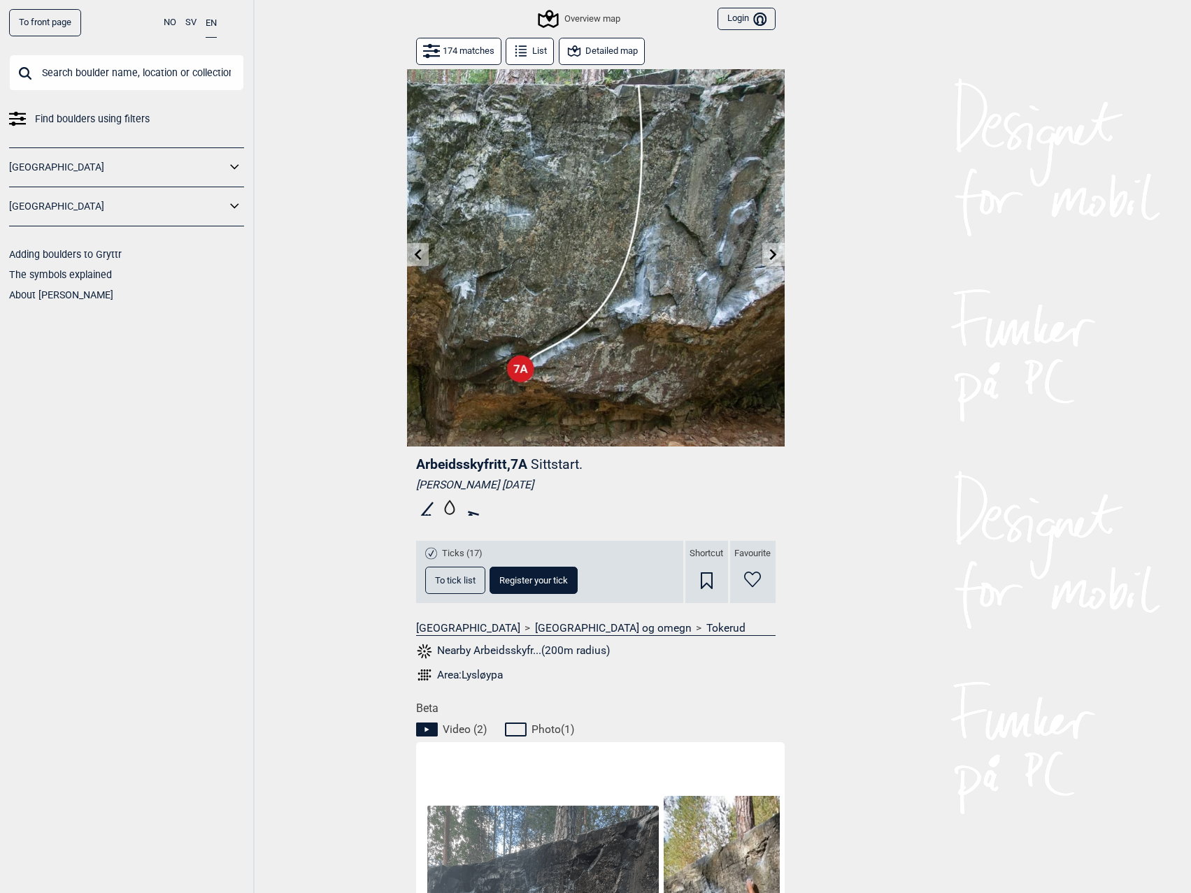
click at [778, 250] on icon at bounding box center [773, 254] width 11 height 11
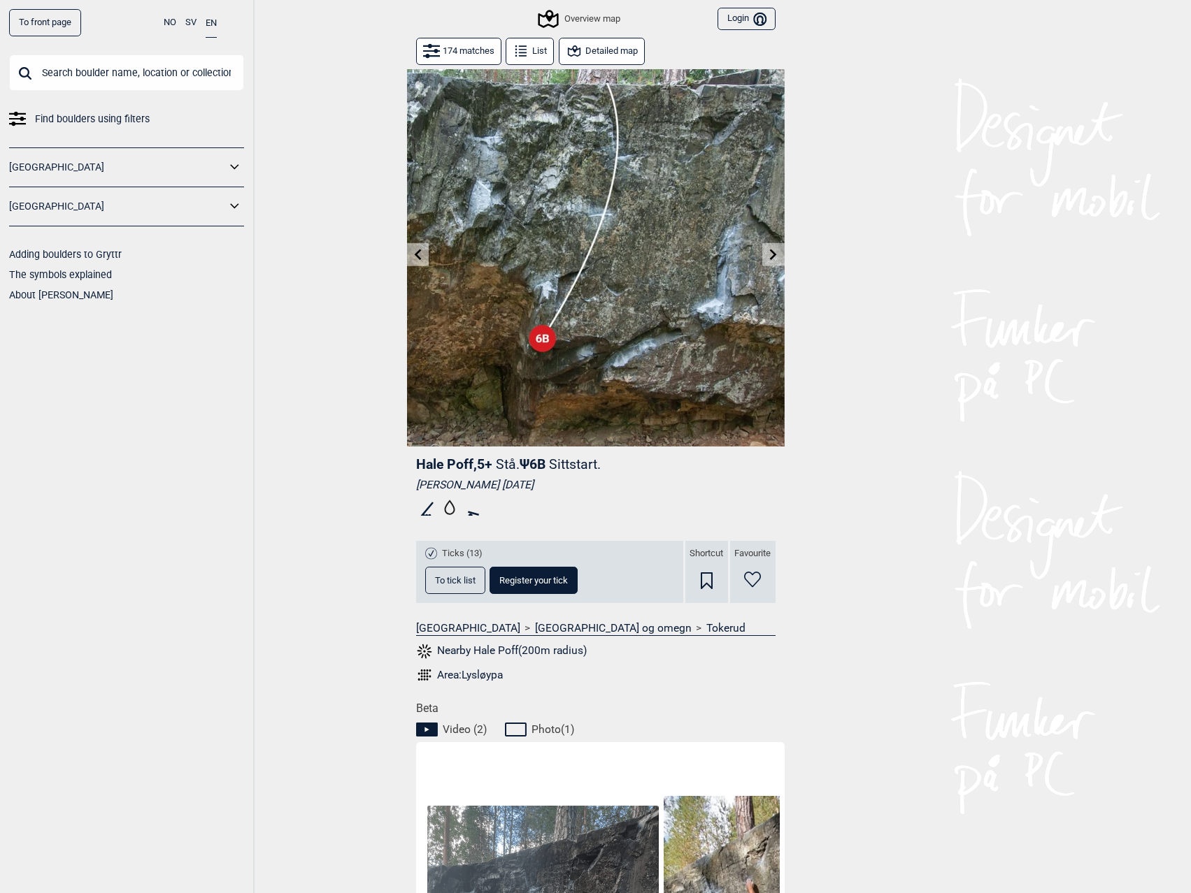
click at [778, 257] on icon at bounding box center [773, 254] width 11 height 11
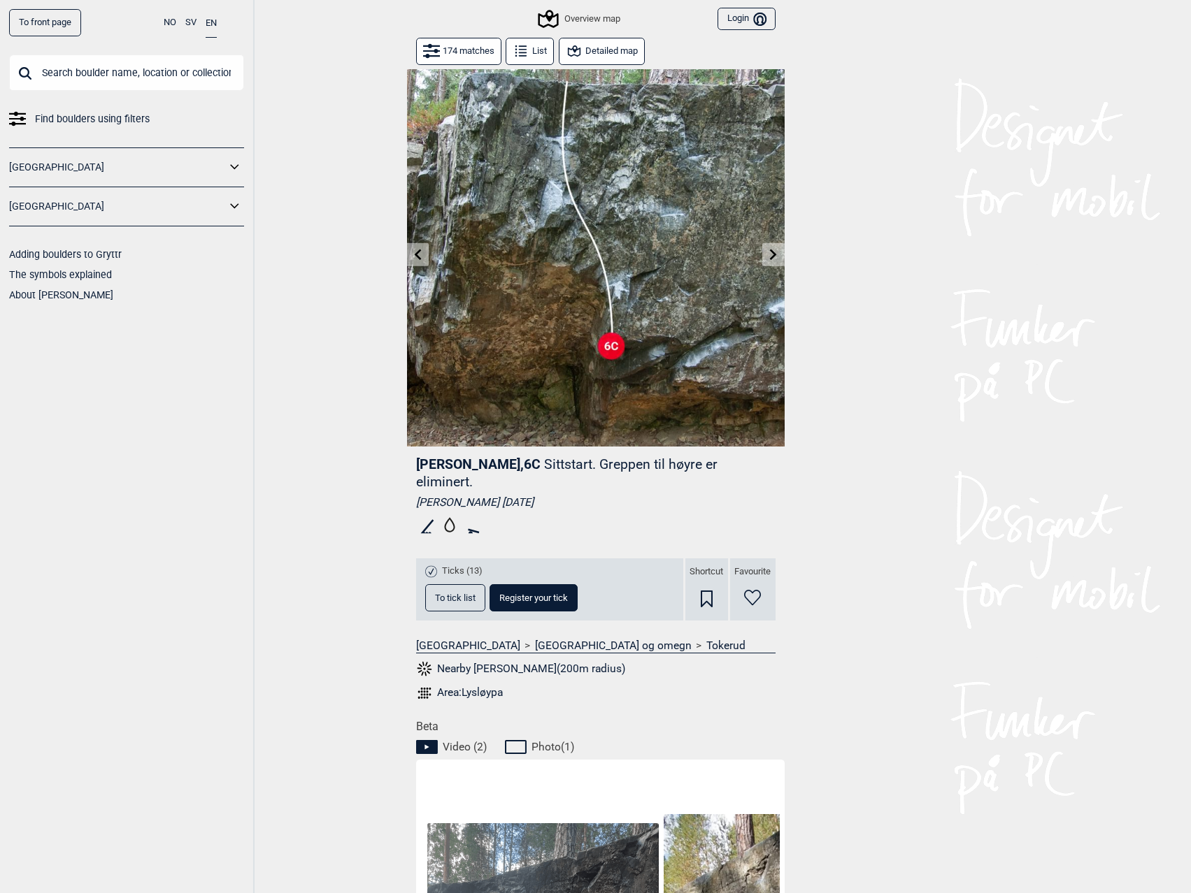
click at [776, 259] on icon at bounding box center [773, 254] width 11 height 11
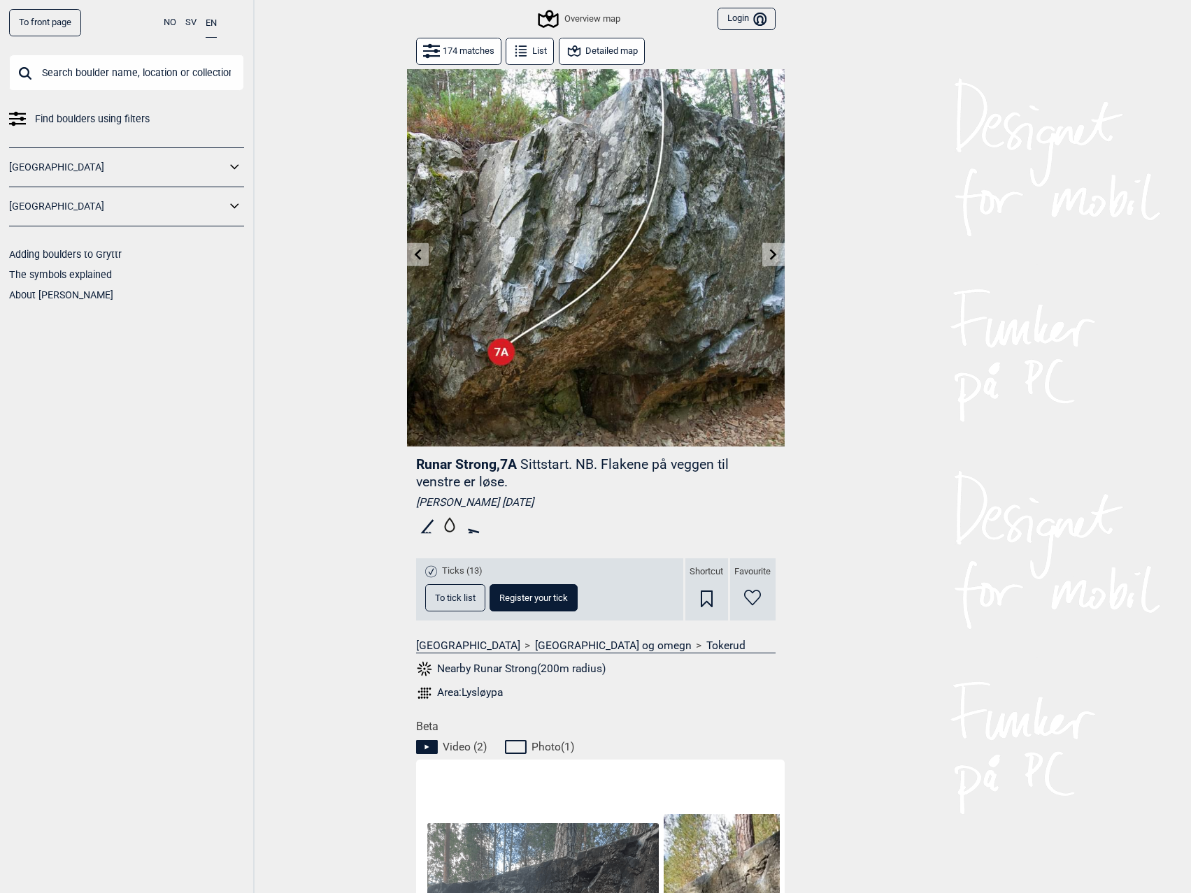
click at [776, 259] on icon at bounding box center [773, 254] width 11 height 11
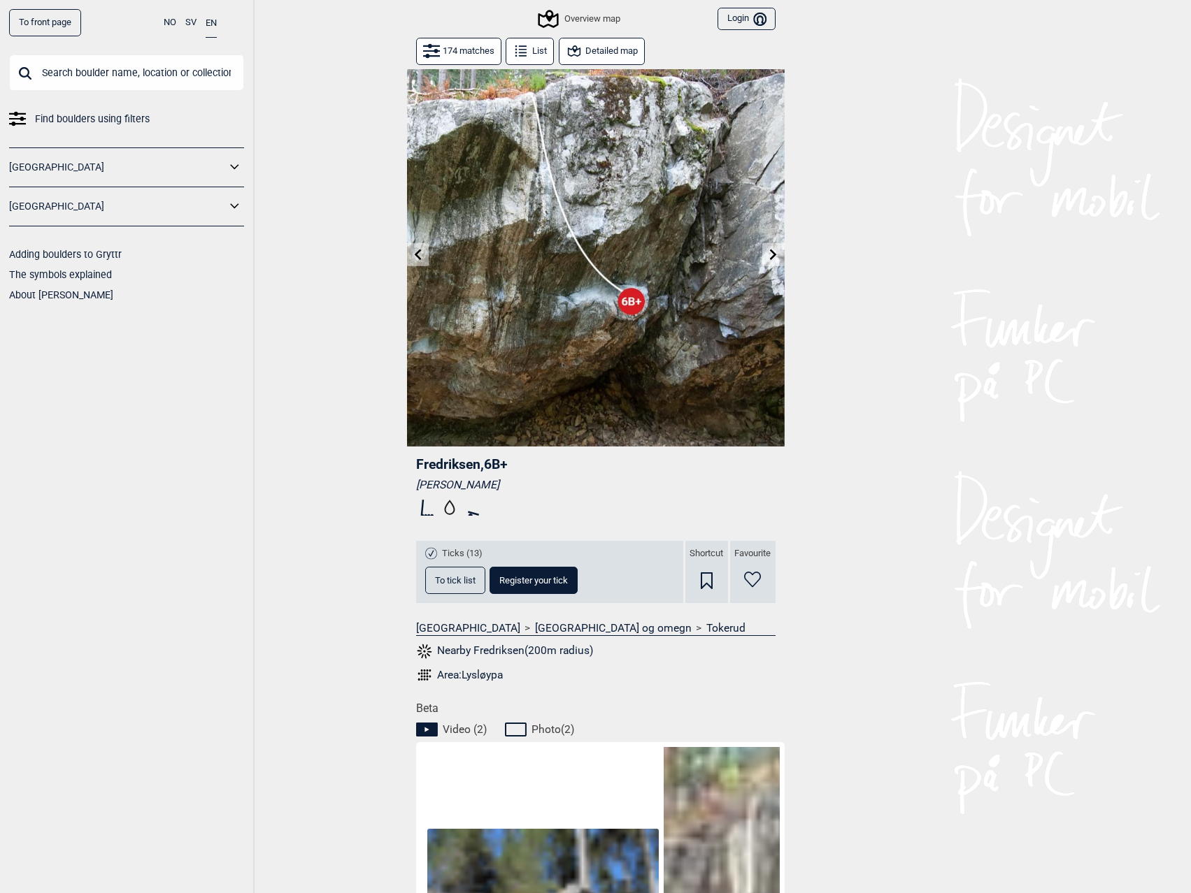
click at [776, 259] on icon at bounding box center [773, 254] width 11 height 11
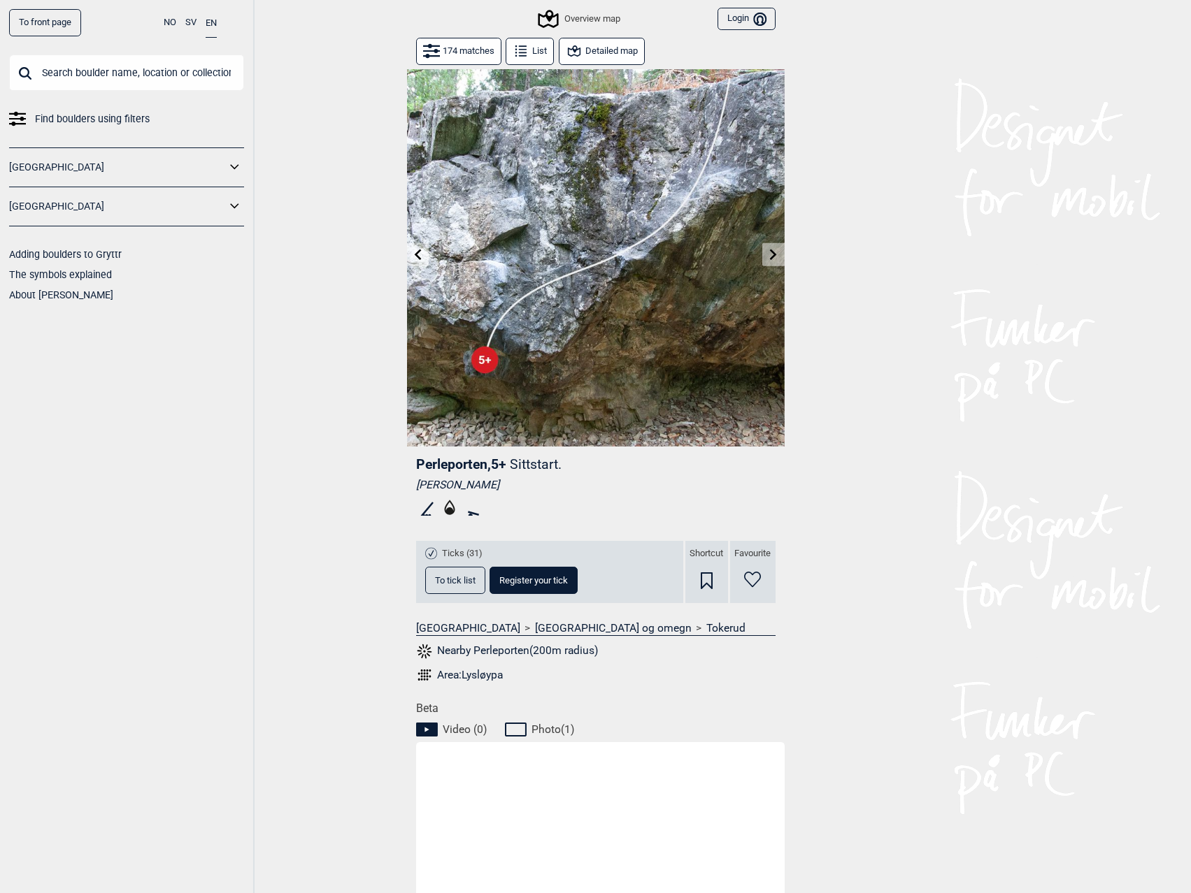
click at [776, 259] on icon at bounding box center [773, 254] width 11 height 11
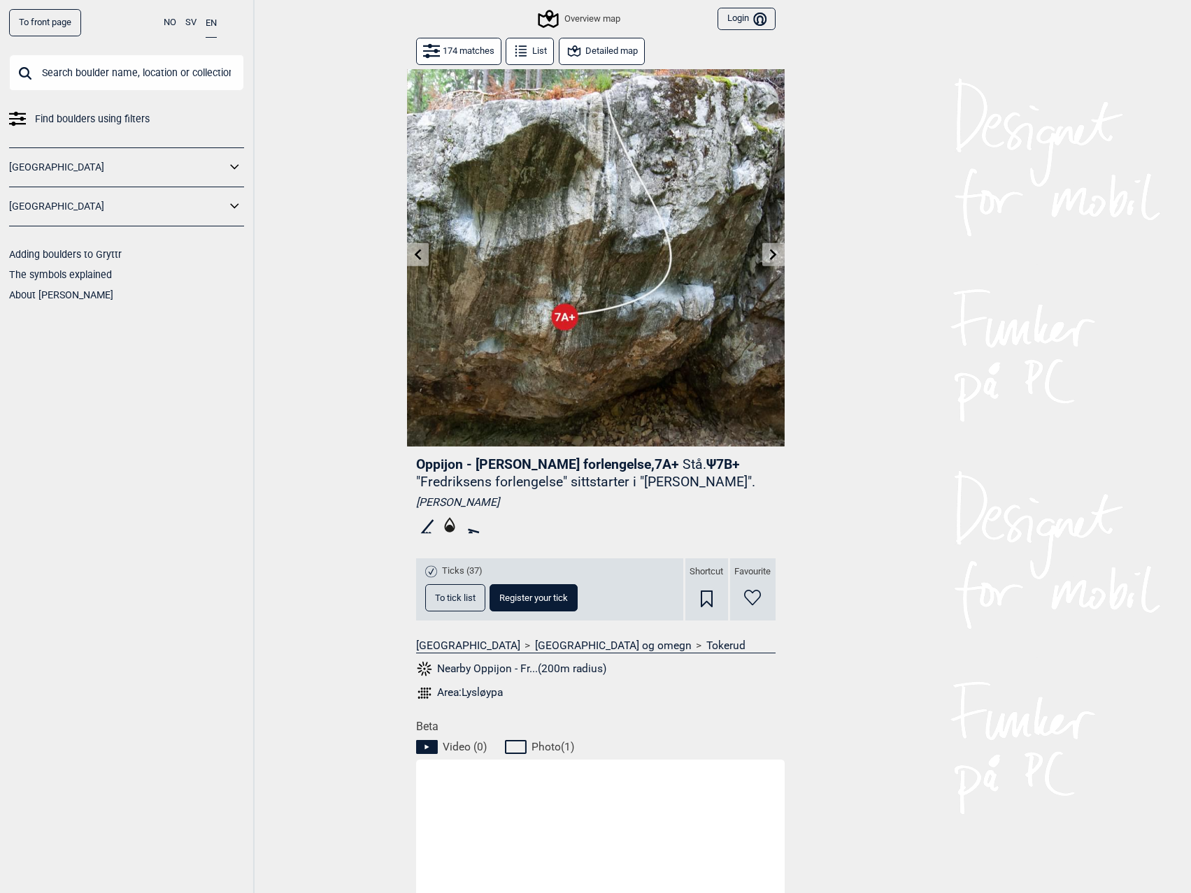
click at [776, 259] on icon at bounding box center [773, 254] width 11 height 11
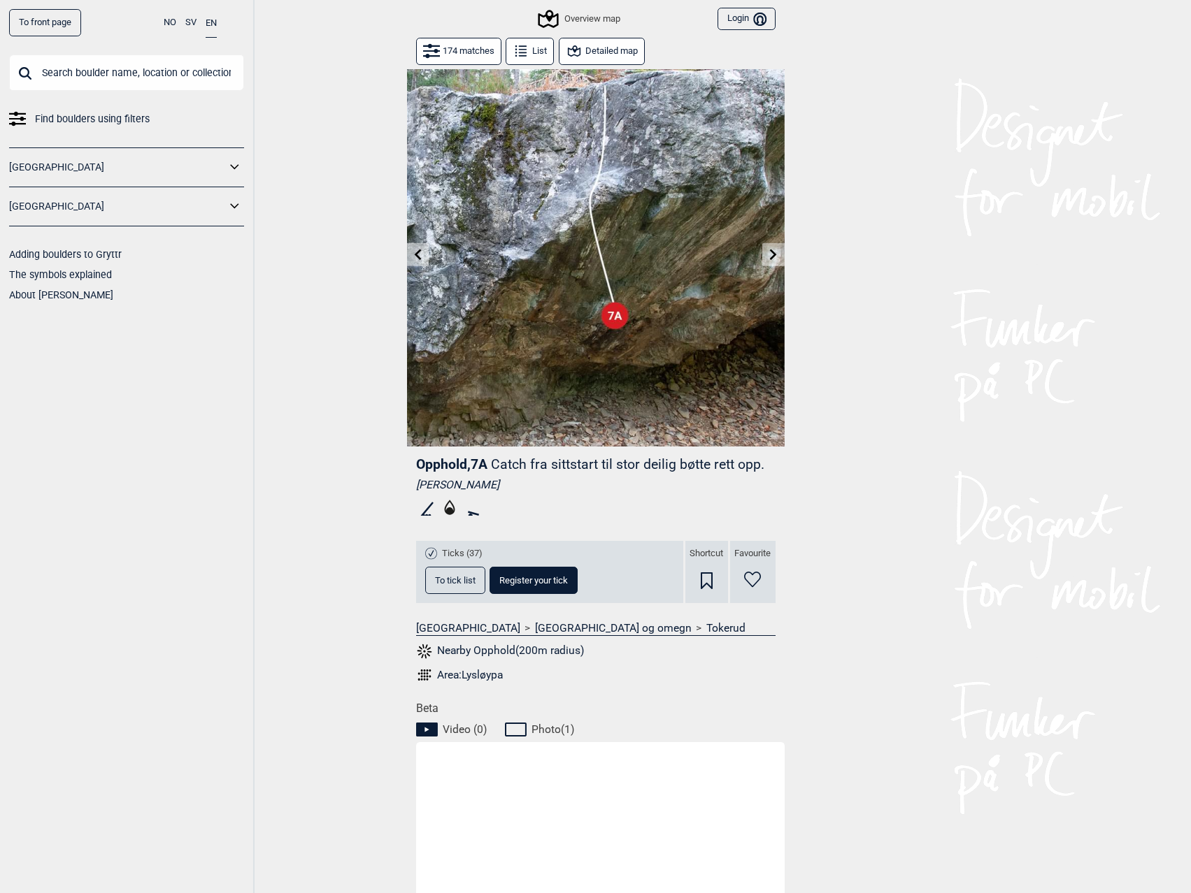
click at [776, 259] on icon at bounding box center [773, 254] width 11 height 11
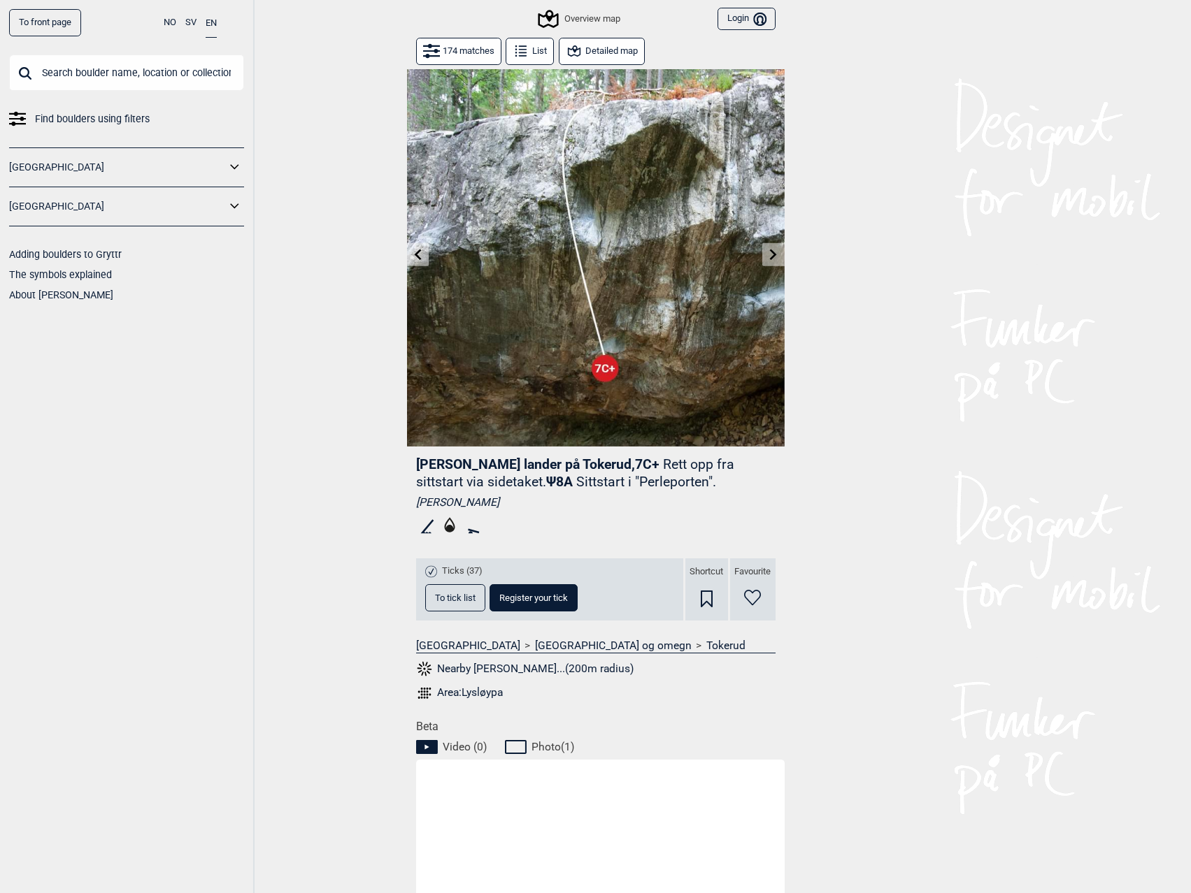
click at [776, 259] on icon at bounding box center [773, 254] width 11 height 11
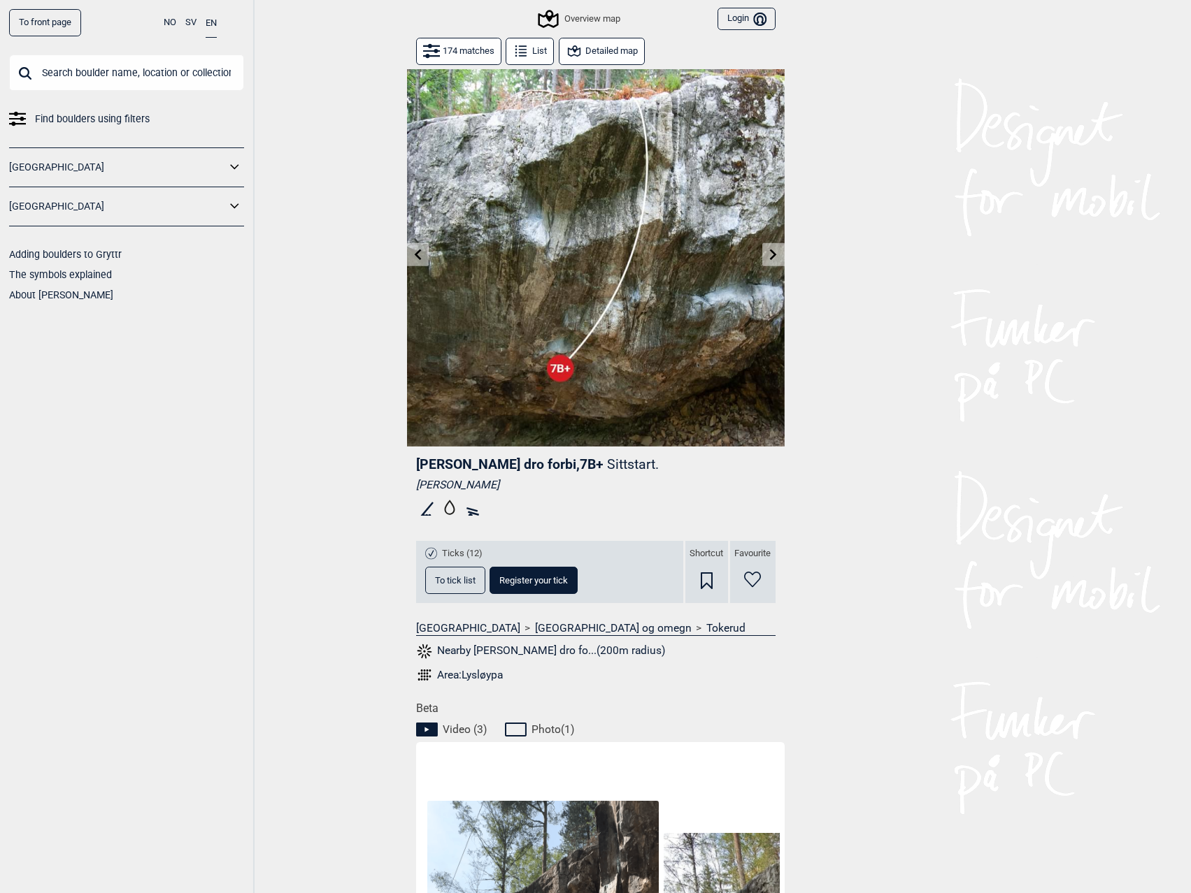
click at [776, 259] on icon at bounding box center [773, 254] width 11 height 11
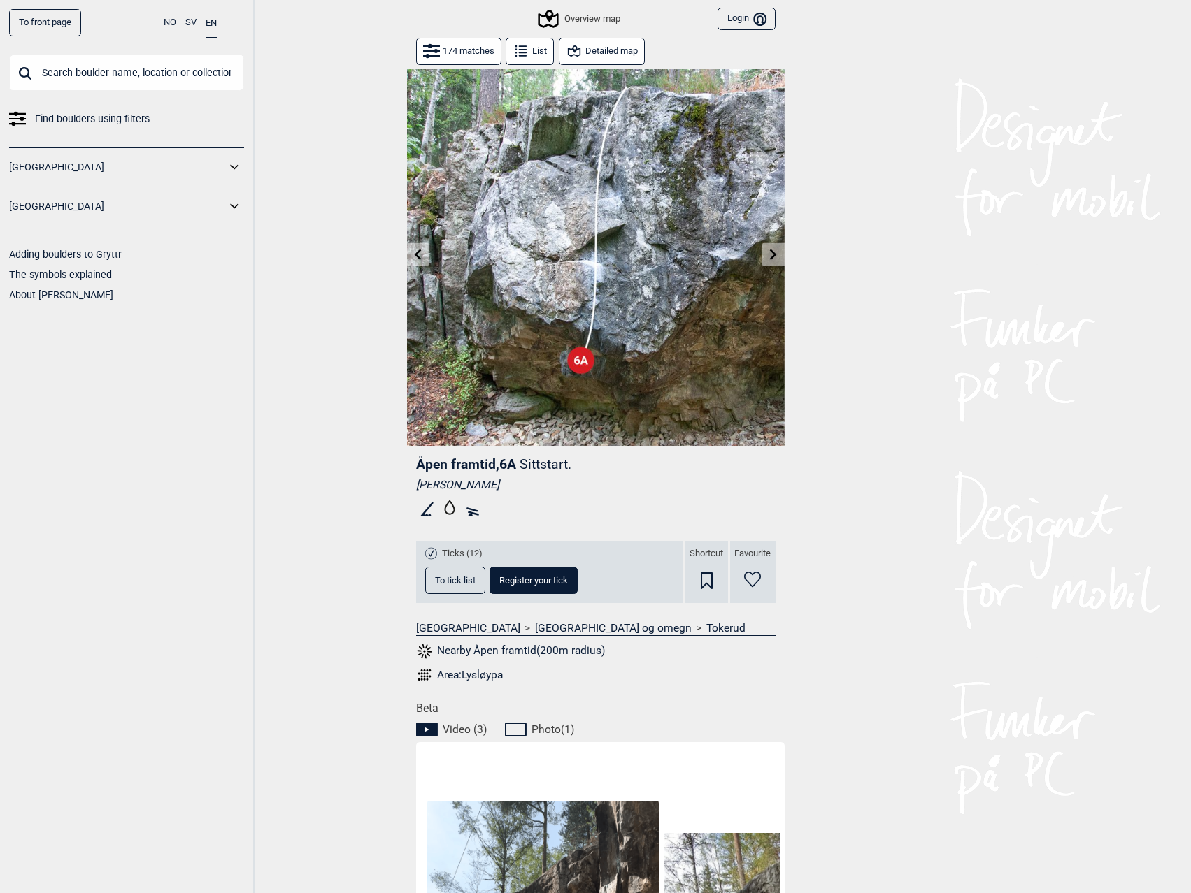
click at [776, 259] on icon at bounding box center [773, 254] width 11 height 11
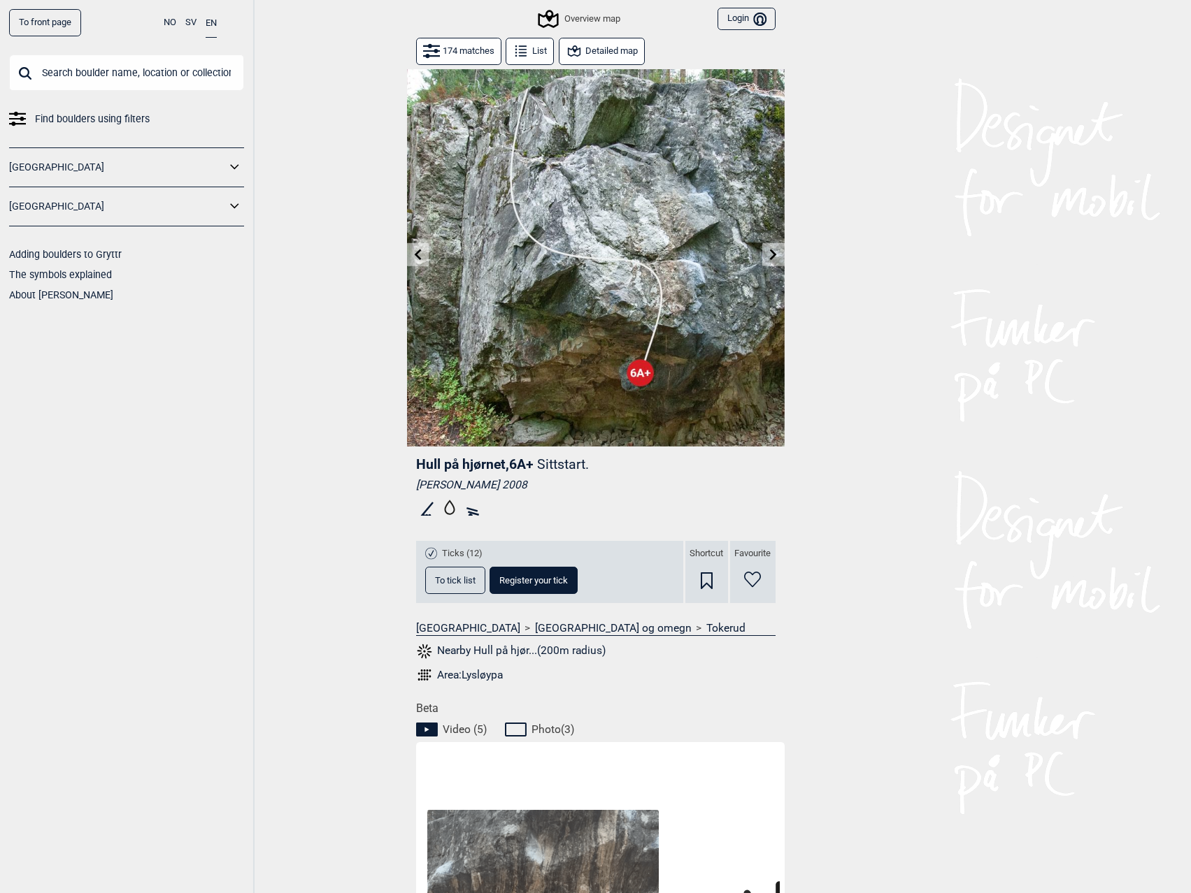
click at [776, 259] on icon at bounding box center [773, 254] width 11 height 11
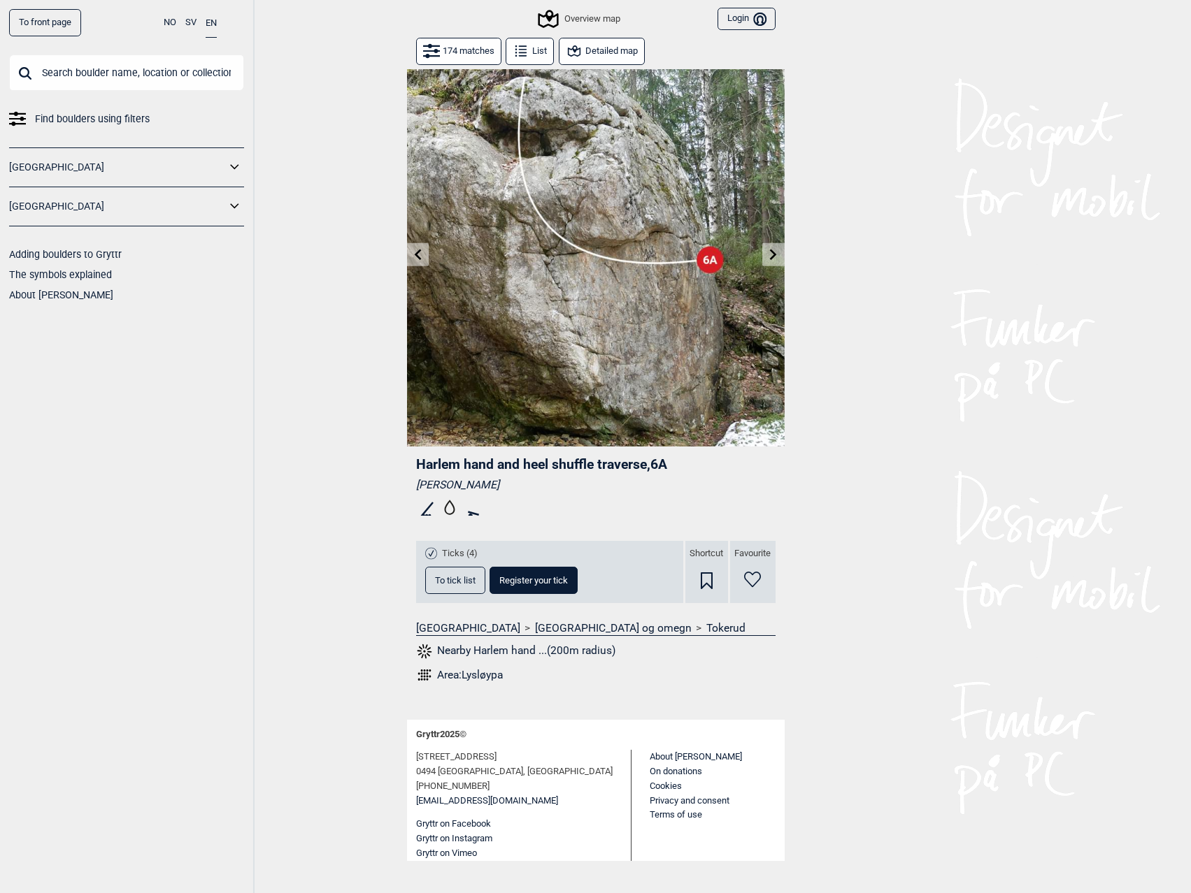
click at [776, 259] on icon at bounding box center [773, 254] width 11 height 11
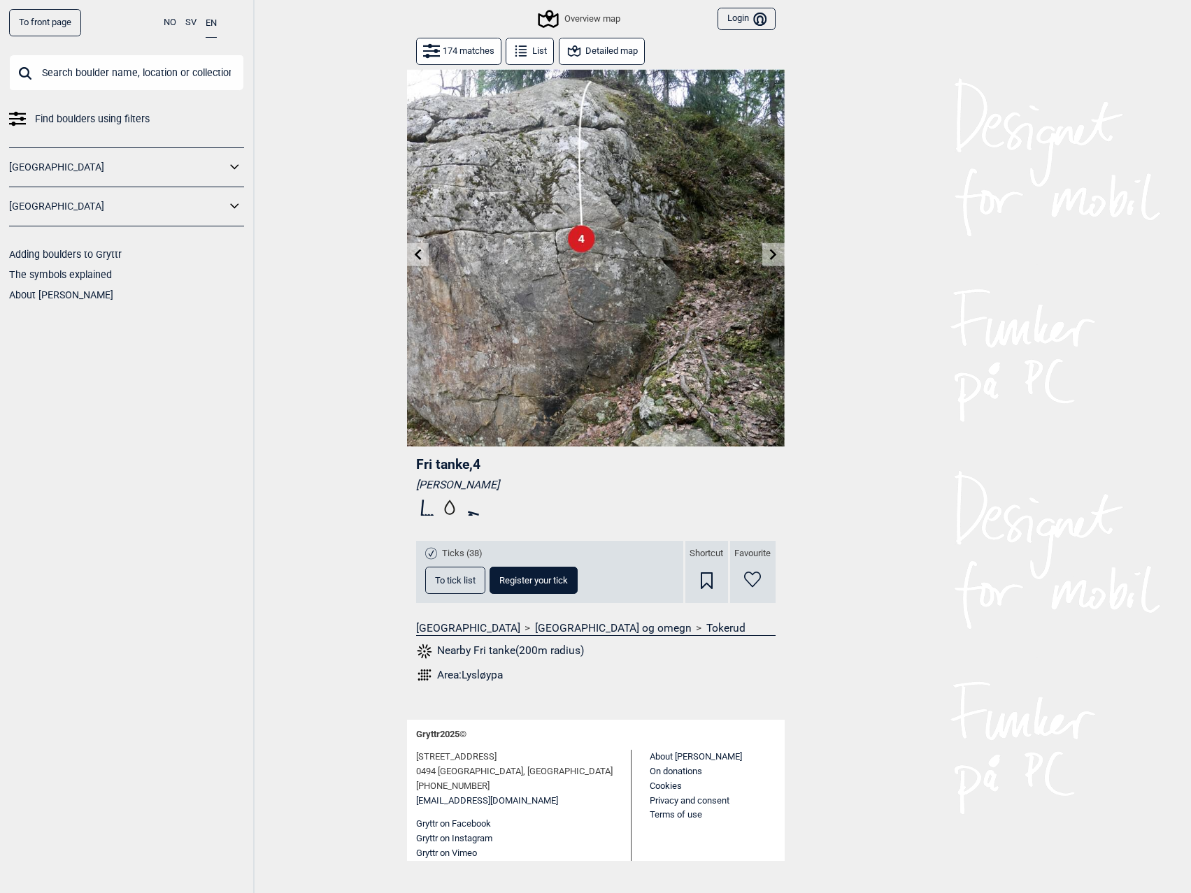
click at [776, 260] on icon at bounding box center [773, 254] width 11 height 11
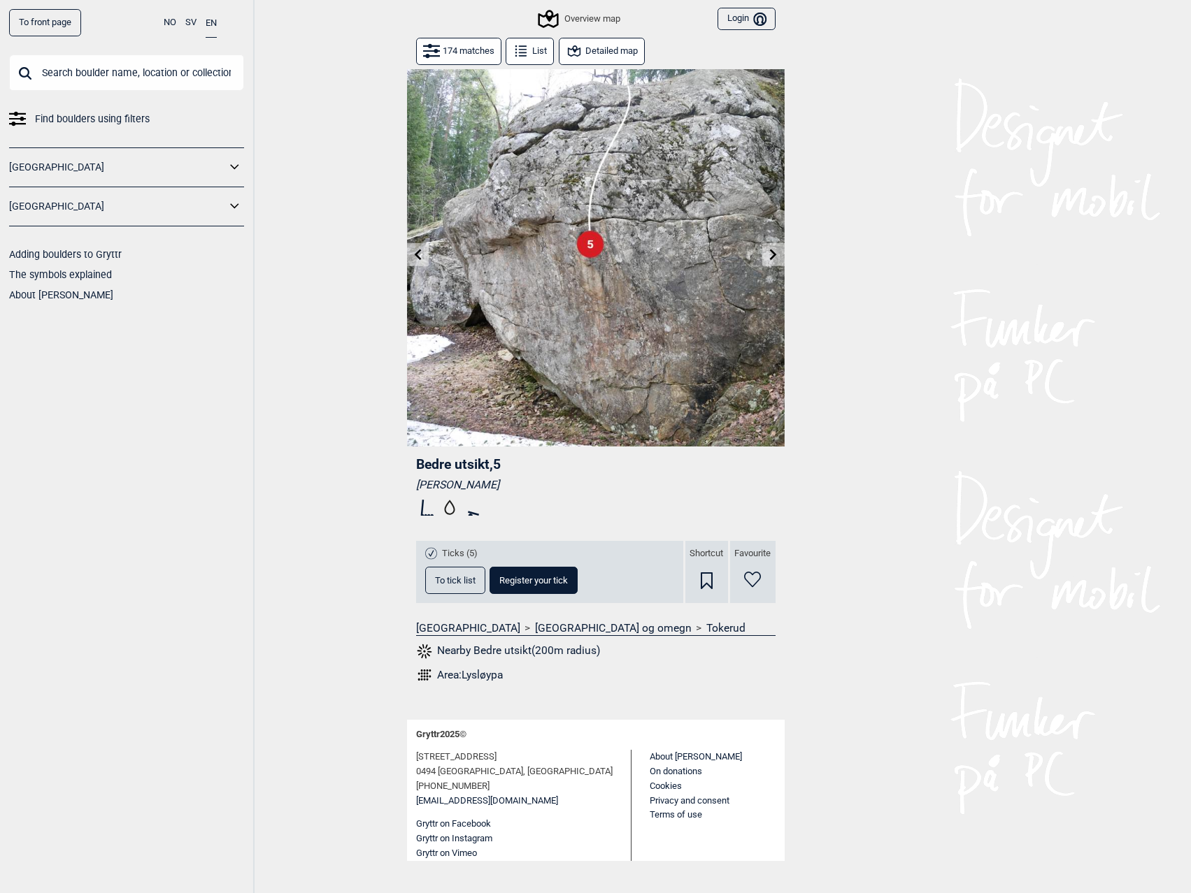
click at [776, 260] on icon at bounding box center [773, 254] width 11 height 11
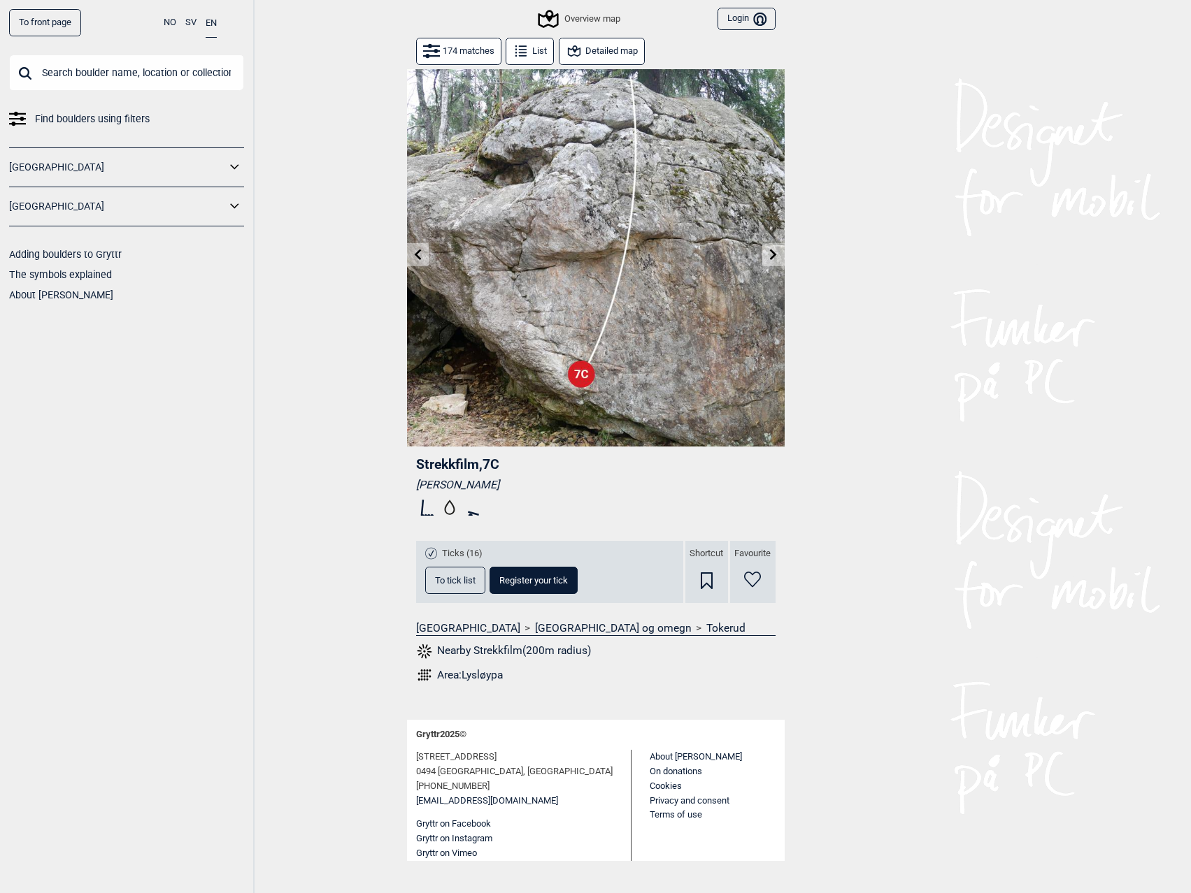
click at [773, 257] on icon at bounding box center [773, 254] width 7 height 11
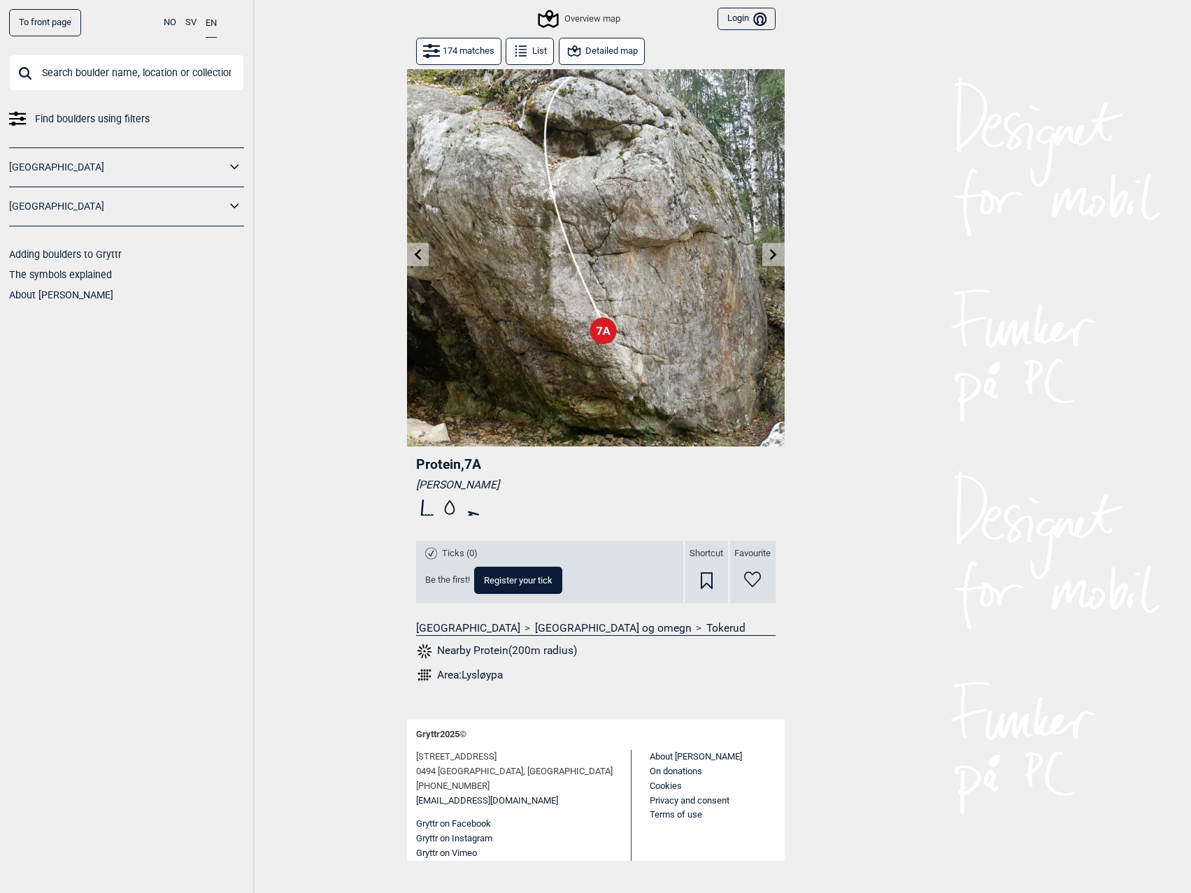
click at [773, 257] on icon at bounding box center [773, 254] width 7 height 11
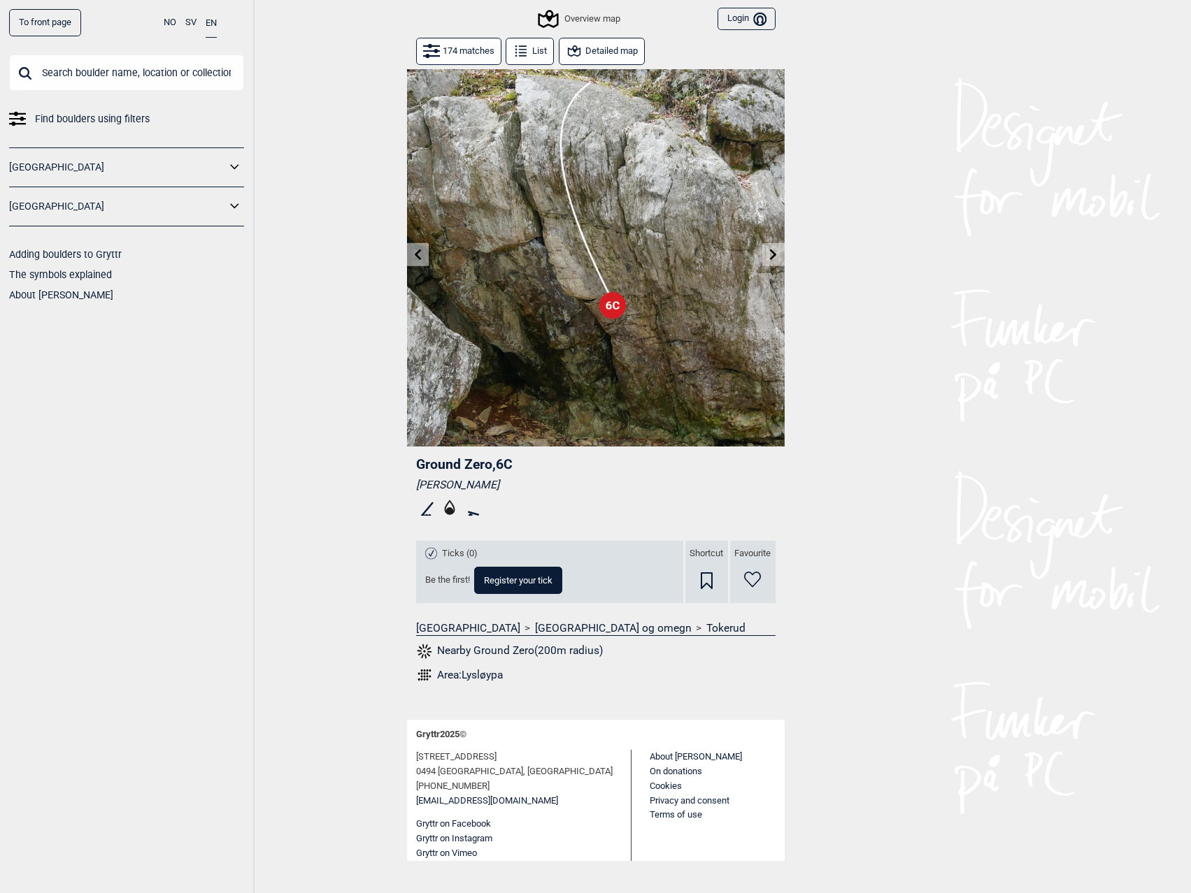
click at [773, 257] on icon at bounding box center [773, 254] width 7 height 11
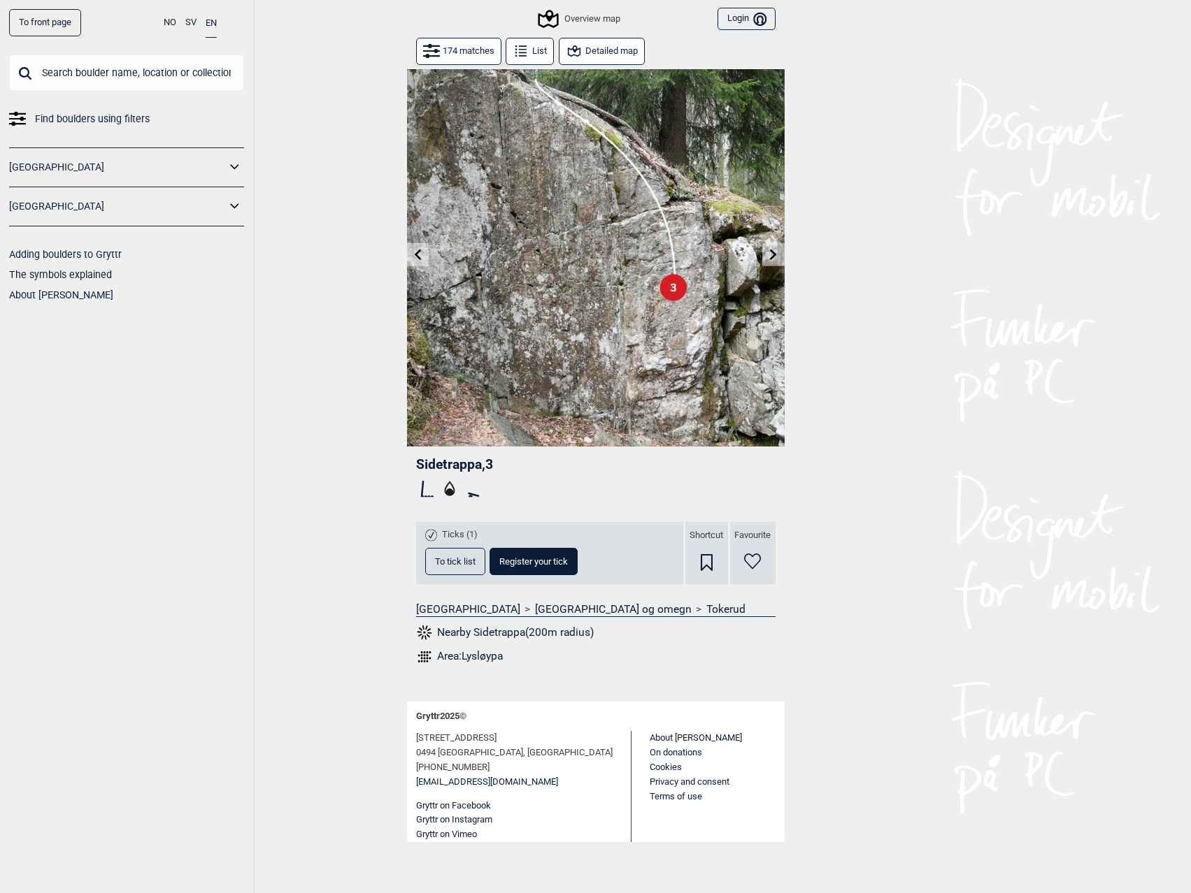
click at [773, 257] on icon at bounding box center [773, 254] width 7 height 11
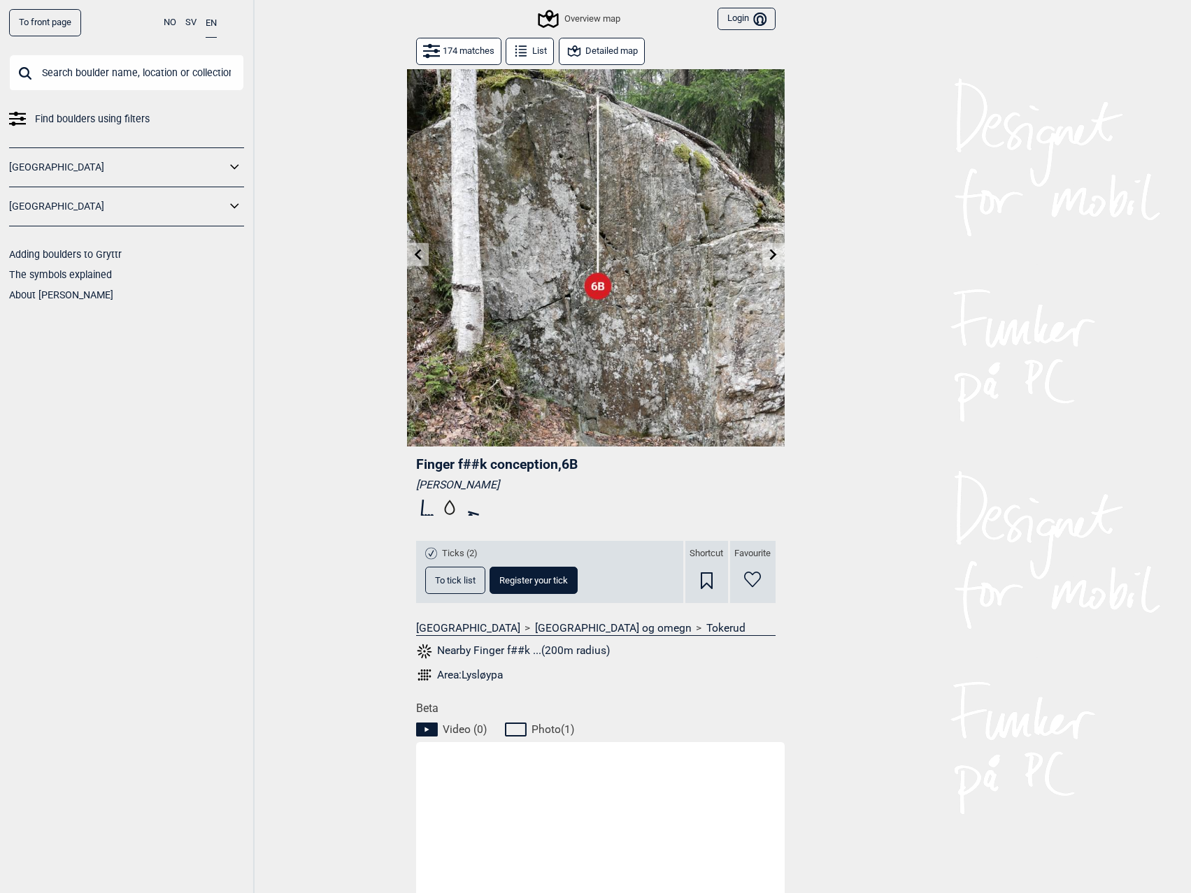
click at [410, 257] on button at bounding box center [418, 254] width 22 height 23
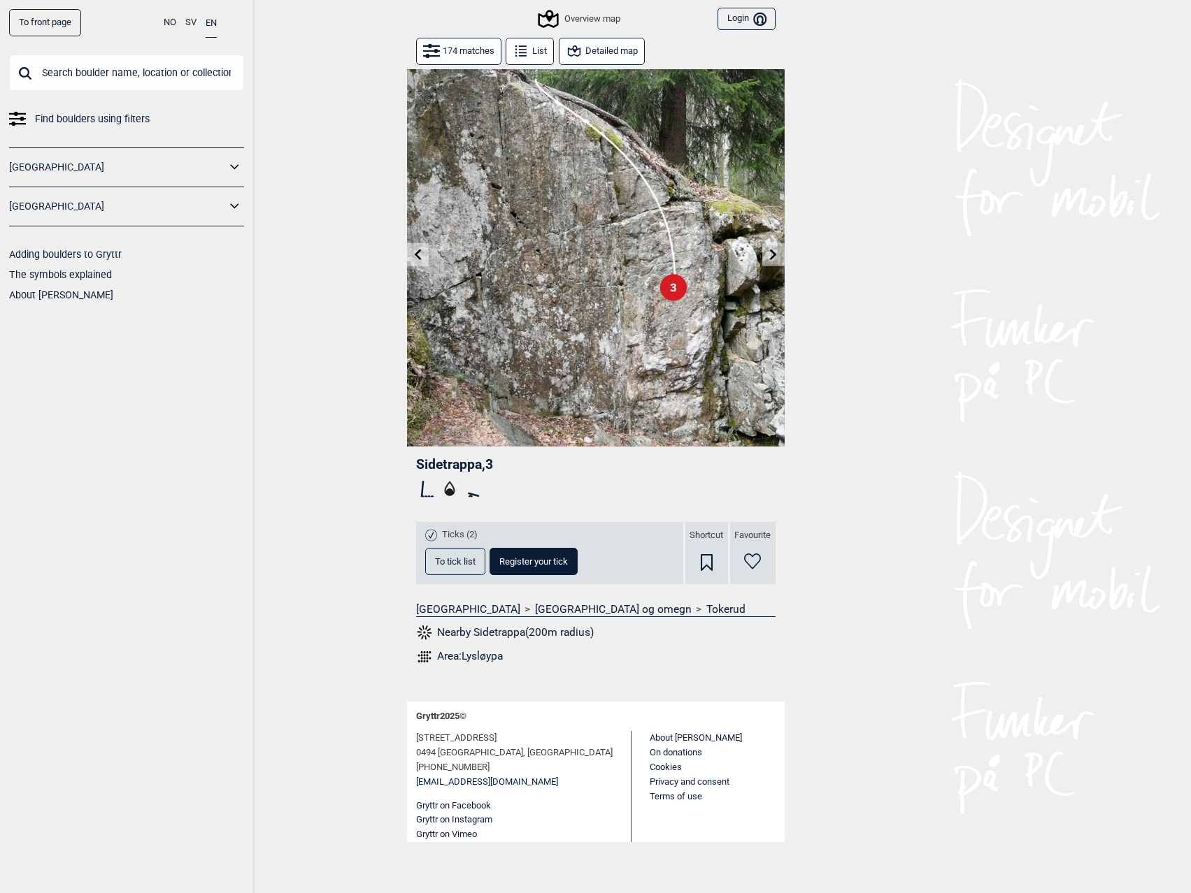
click at [412, 254] on icon at bounding box center [417, 254] width 11 height 11
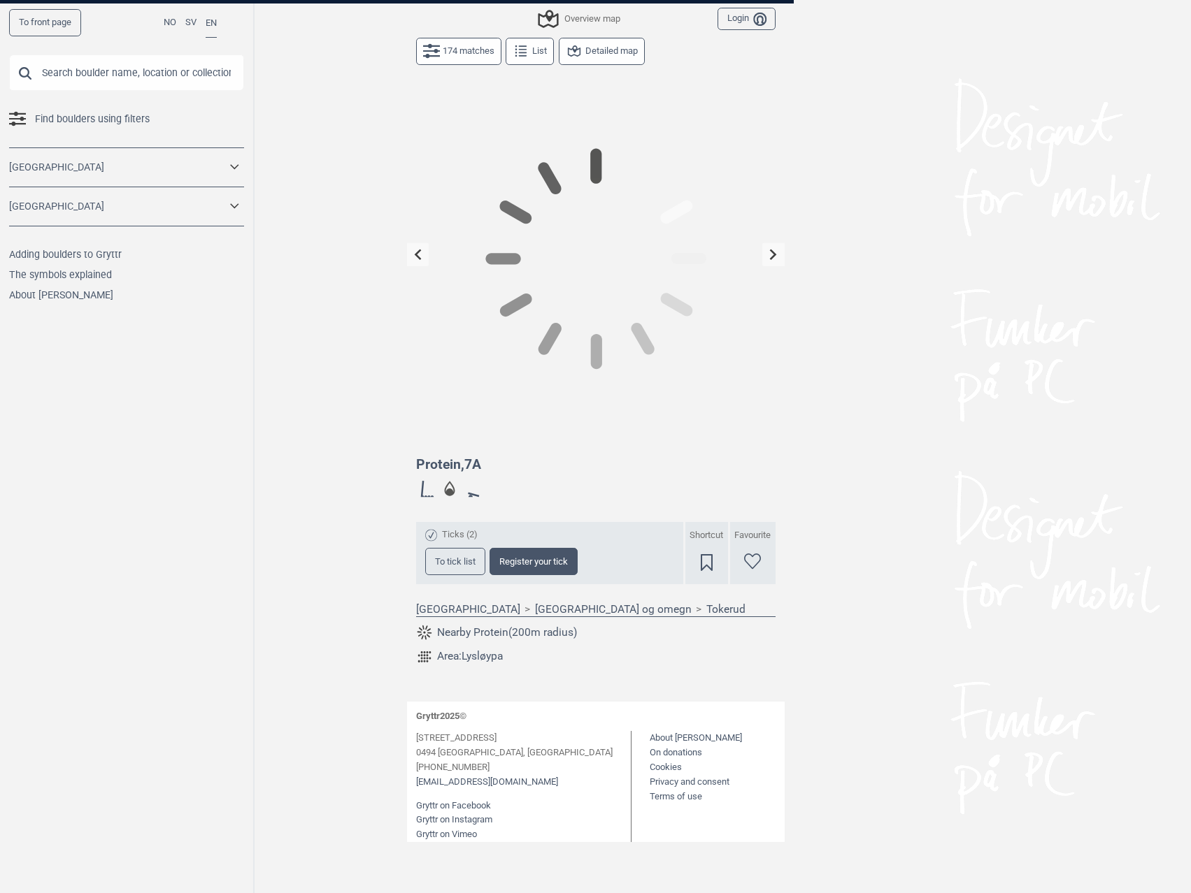
click at [412, 254] on icon at bounding box center [417, 254] width 11 height 11
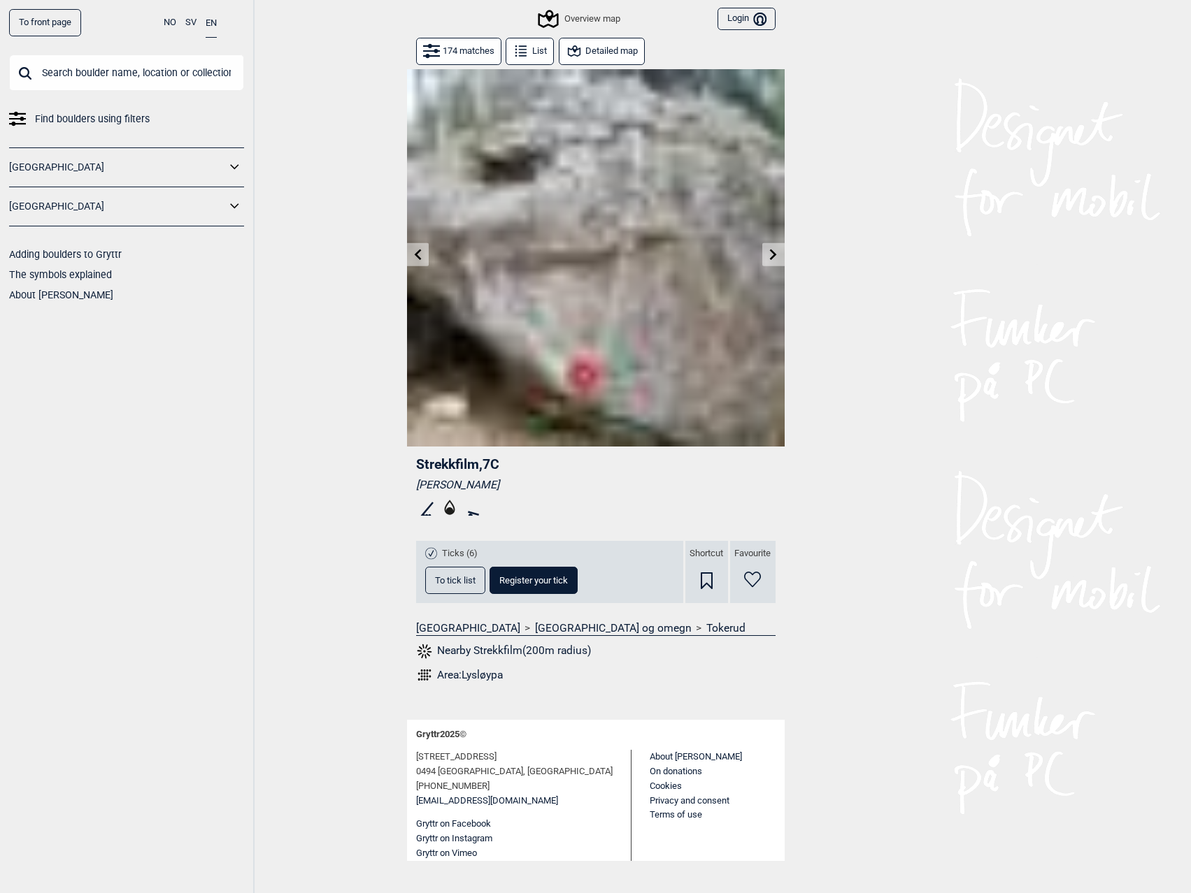
click at [412, 254] on icon at bounding box center [417, 254] width 11 height 11
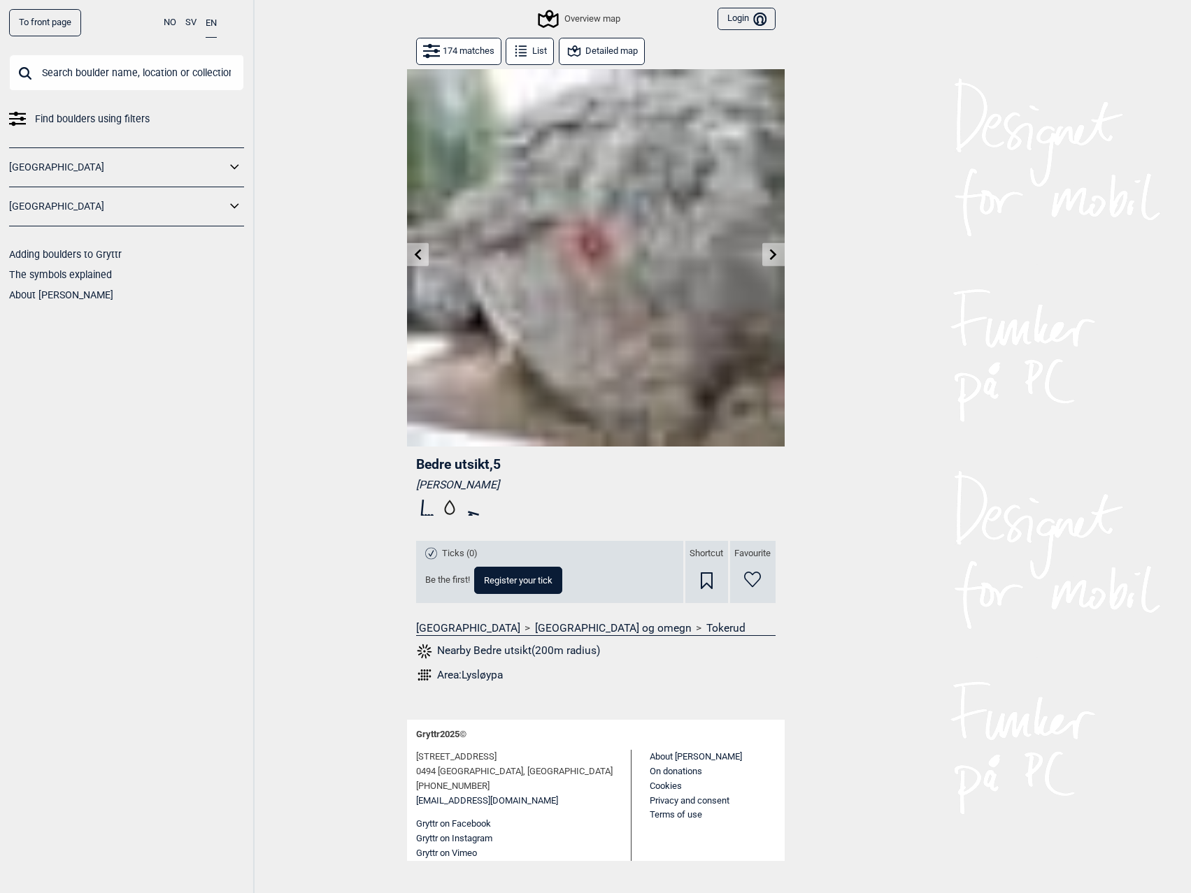
click at [412, 254] on icon at bounding box center [417, 254] width 11 height 11
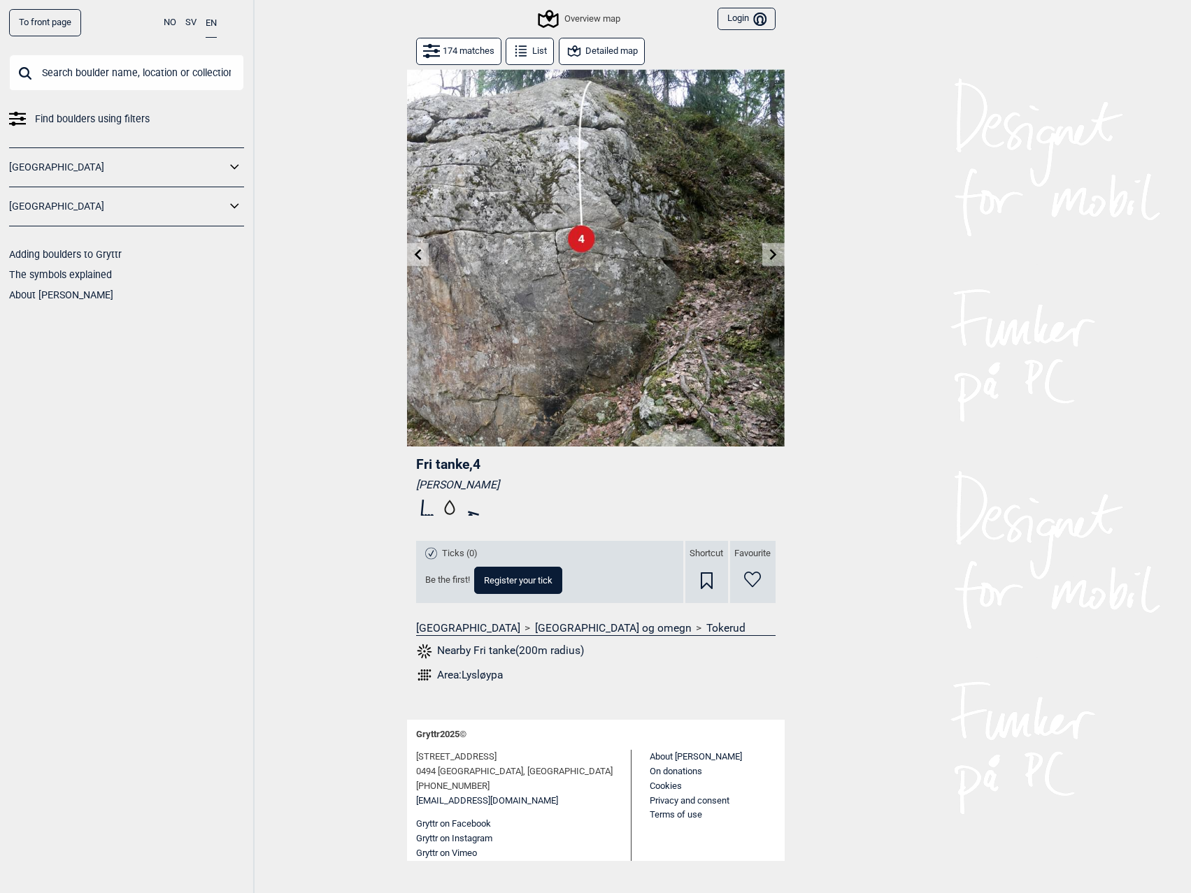
click at [412, 254] on icon at bounding box center [417, 254] width 11 height 11
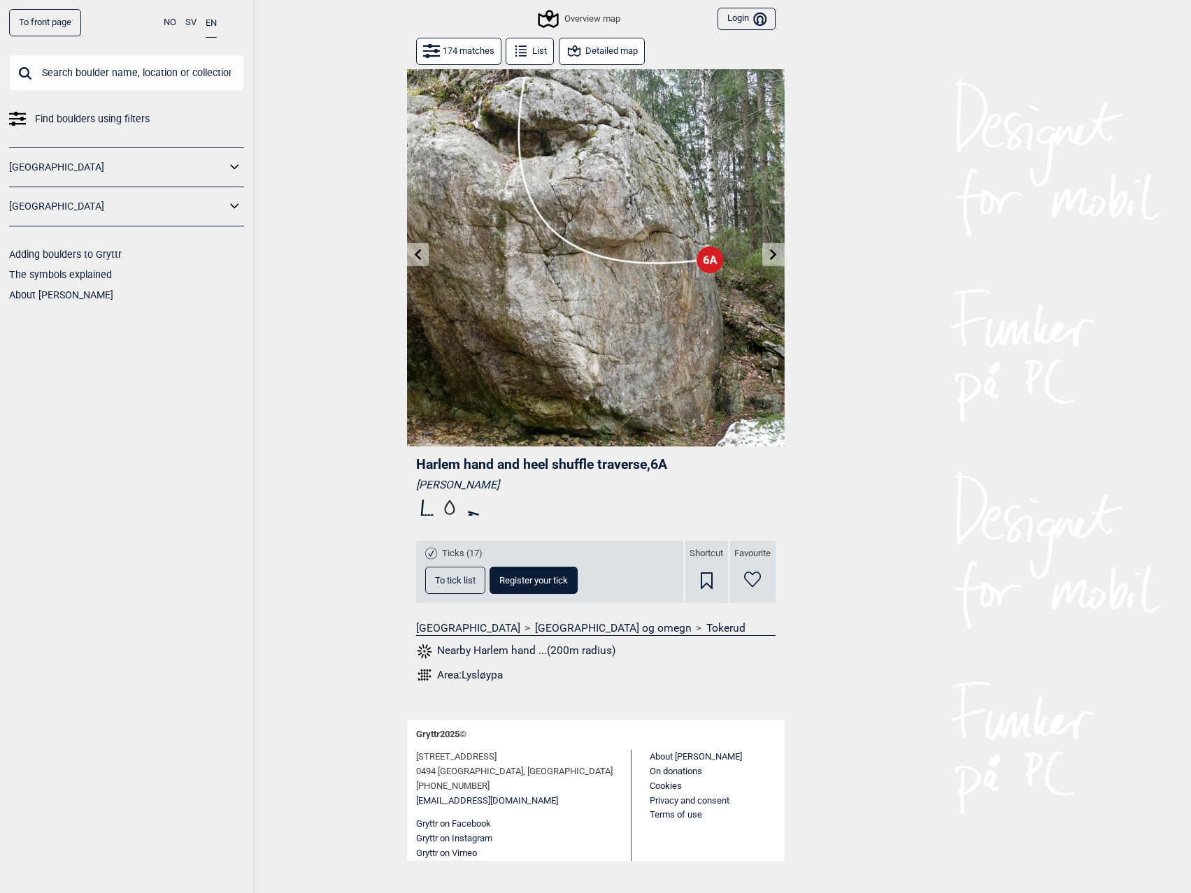
click at [412, 254] on icon at bounding box center [417, 254] width 11 height 11
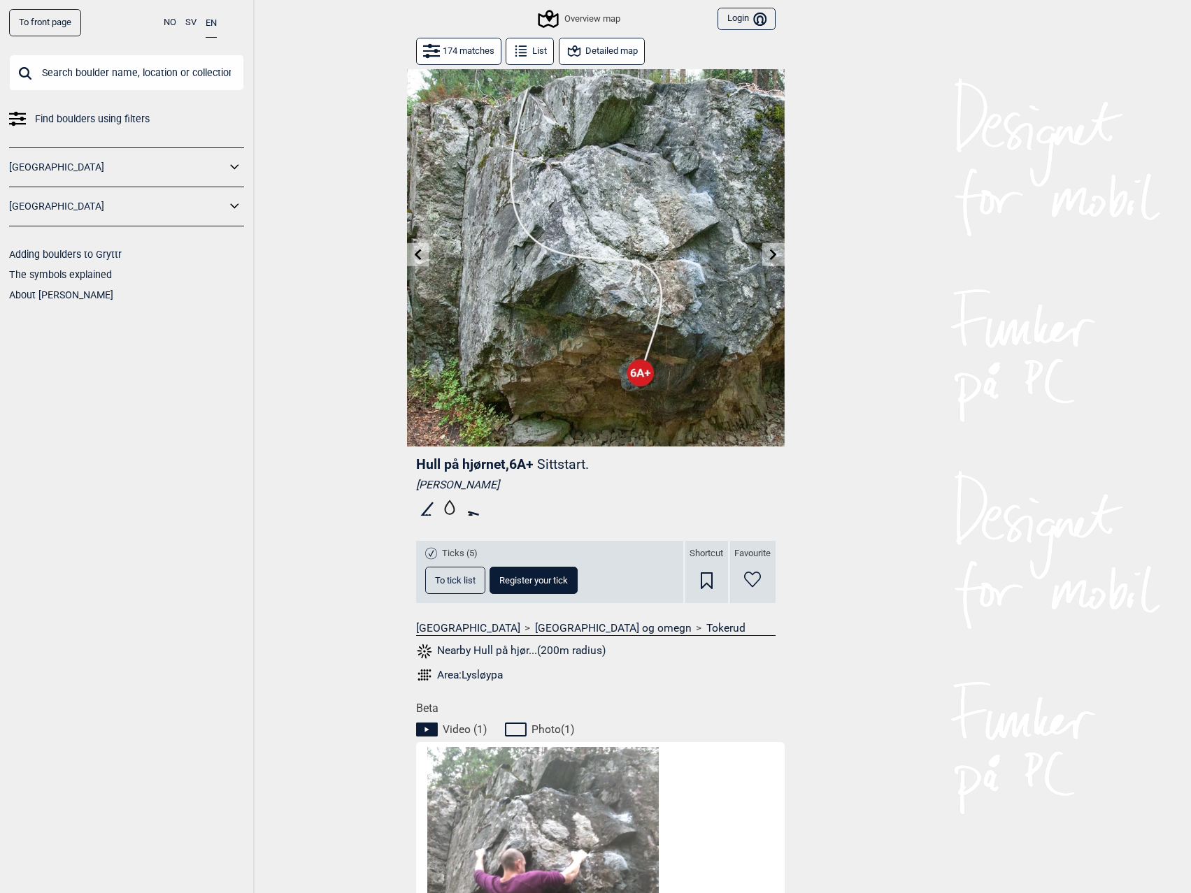
click at [412, 254] on icon at bounding box center [417, 254] width 11 height 11
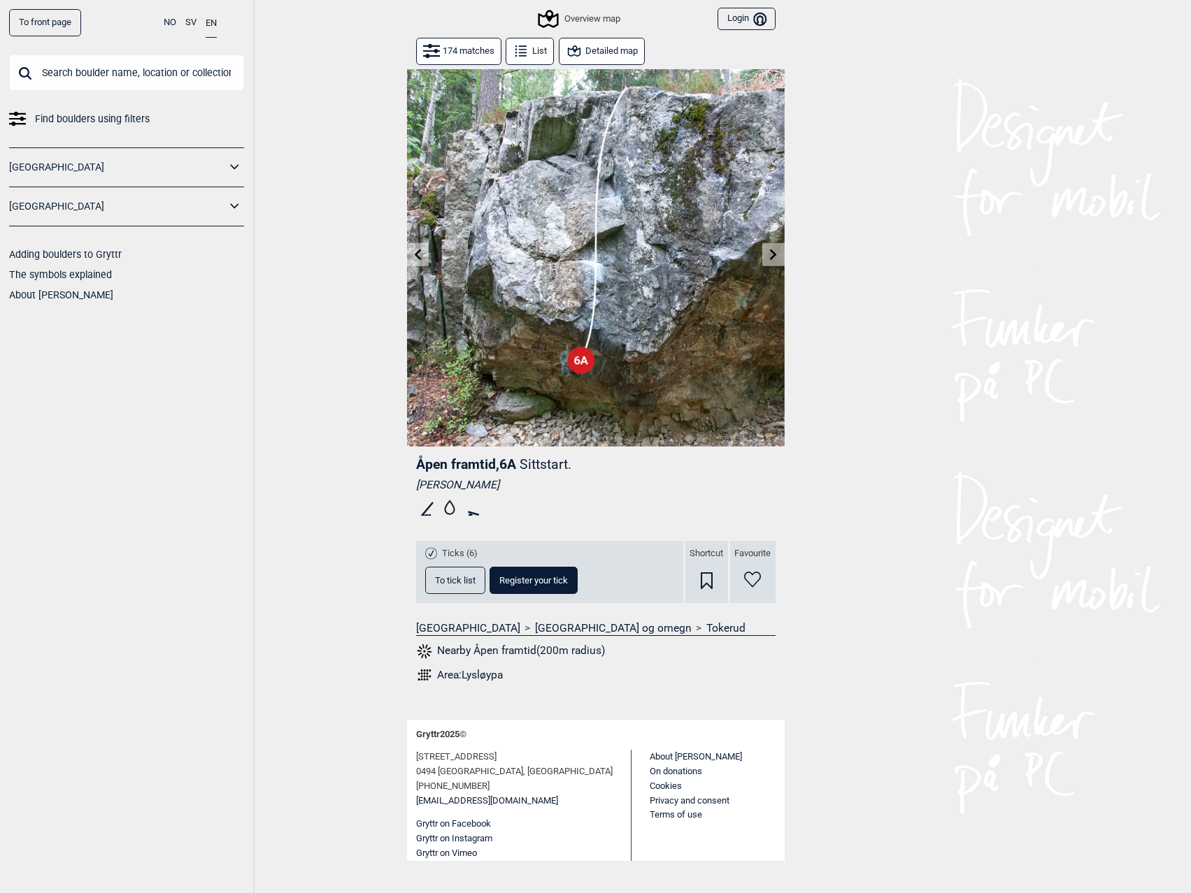
click at [412, 254] on icon at bounding box center [417, 254] width 11 height 11
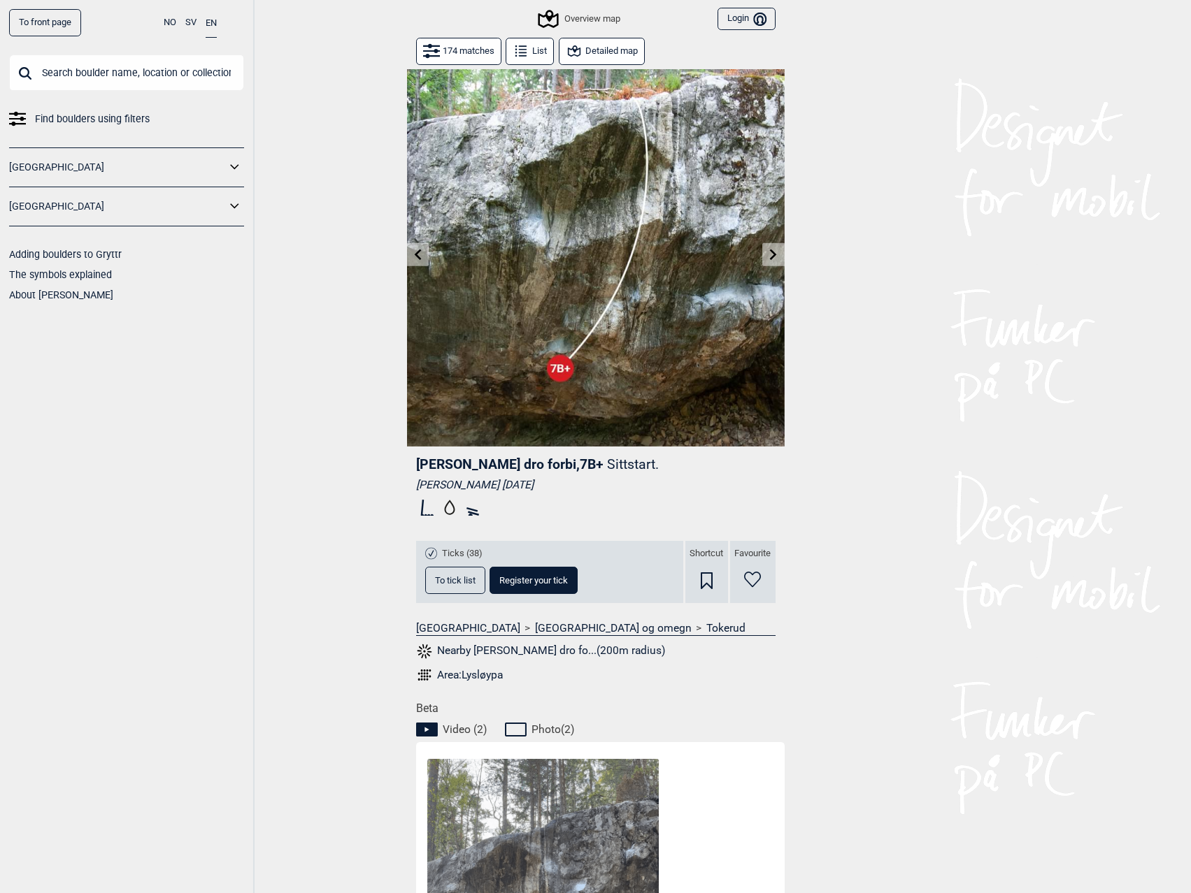
click at [419, 255] on icon at bounding box center [417, 254] width 11 height 11
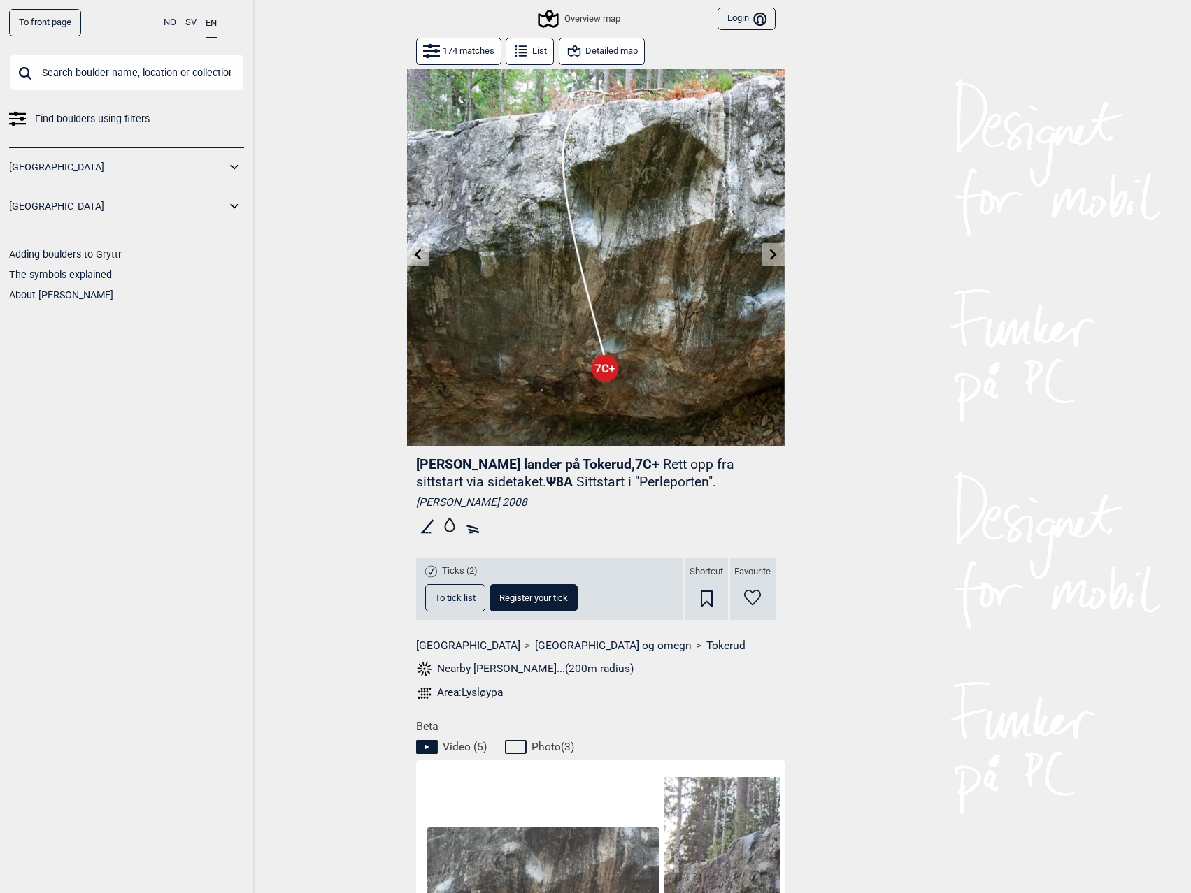
click at [772, 260] on icon at bounding box center [773, 254] width 11 height 11
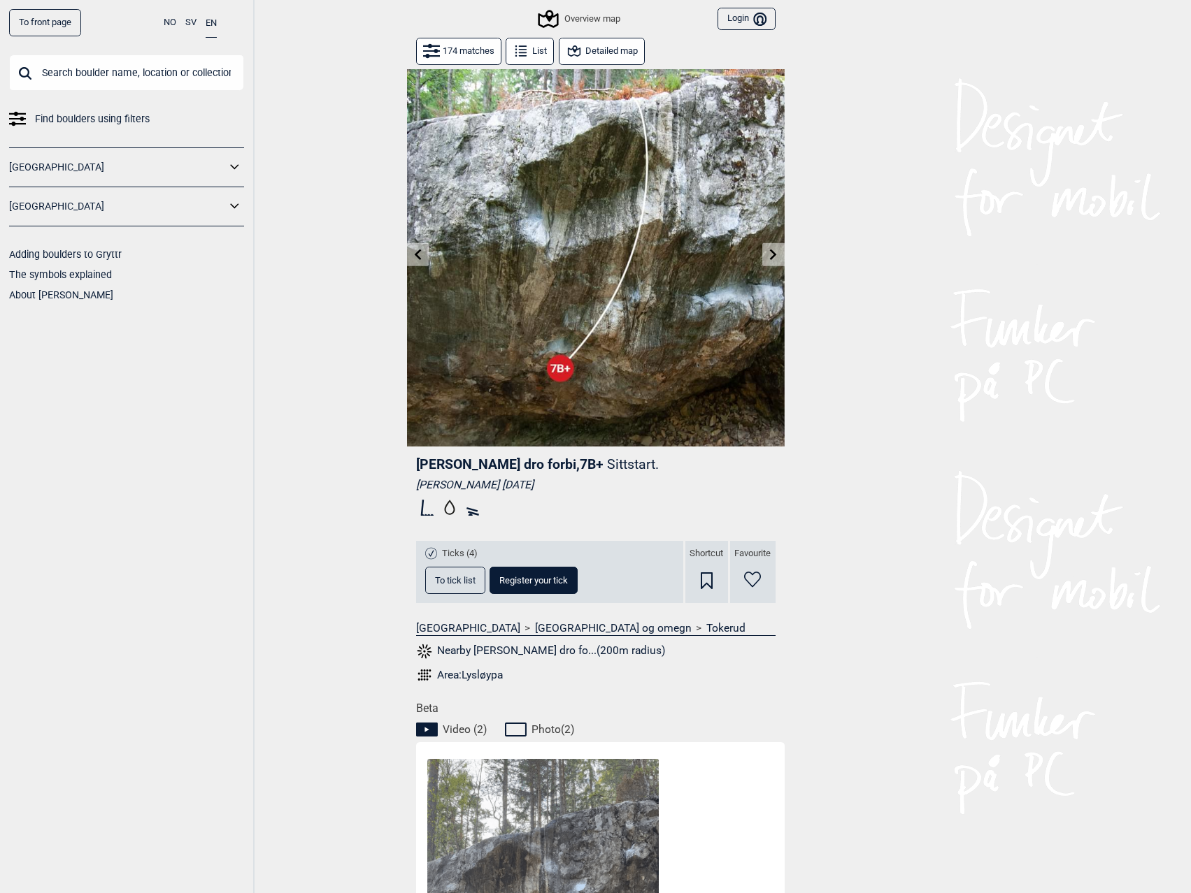
click at [422, 254] on icon at bounding box center [417, 254] width 11 height 11
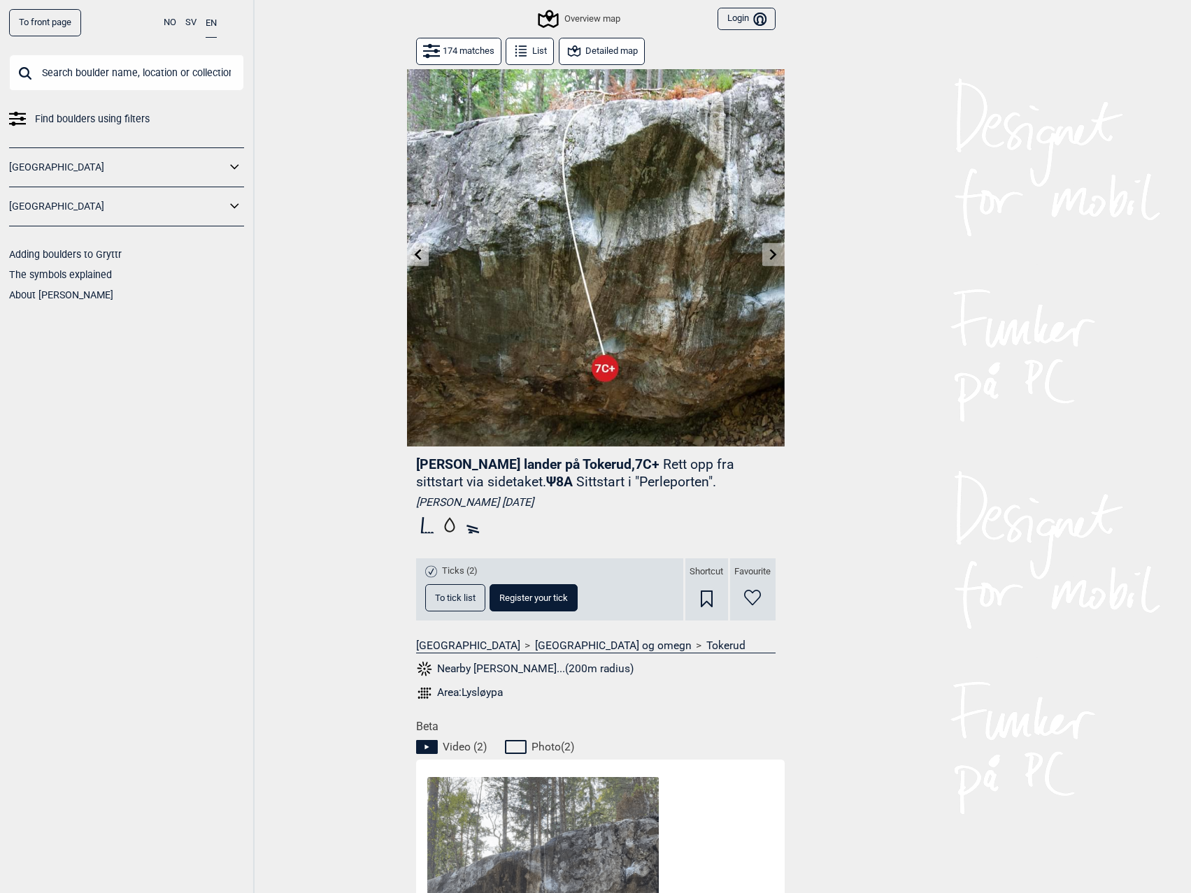
click at [421, 254] on icon at bounding box center [417, 254] width 11 height 11
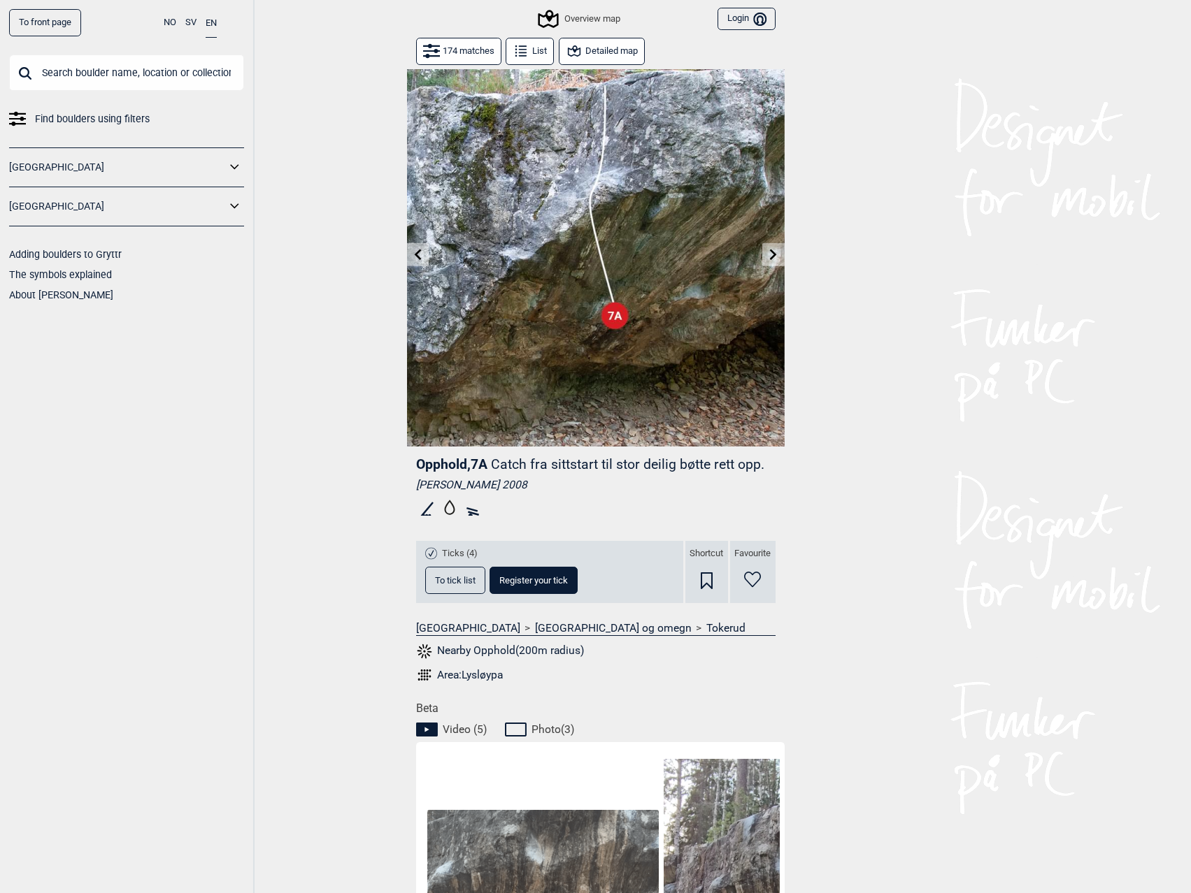
click at [419, 254] on icon at bounding box center [417, 254] width 11 height 11
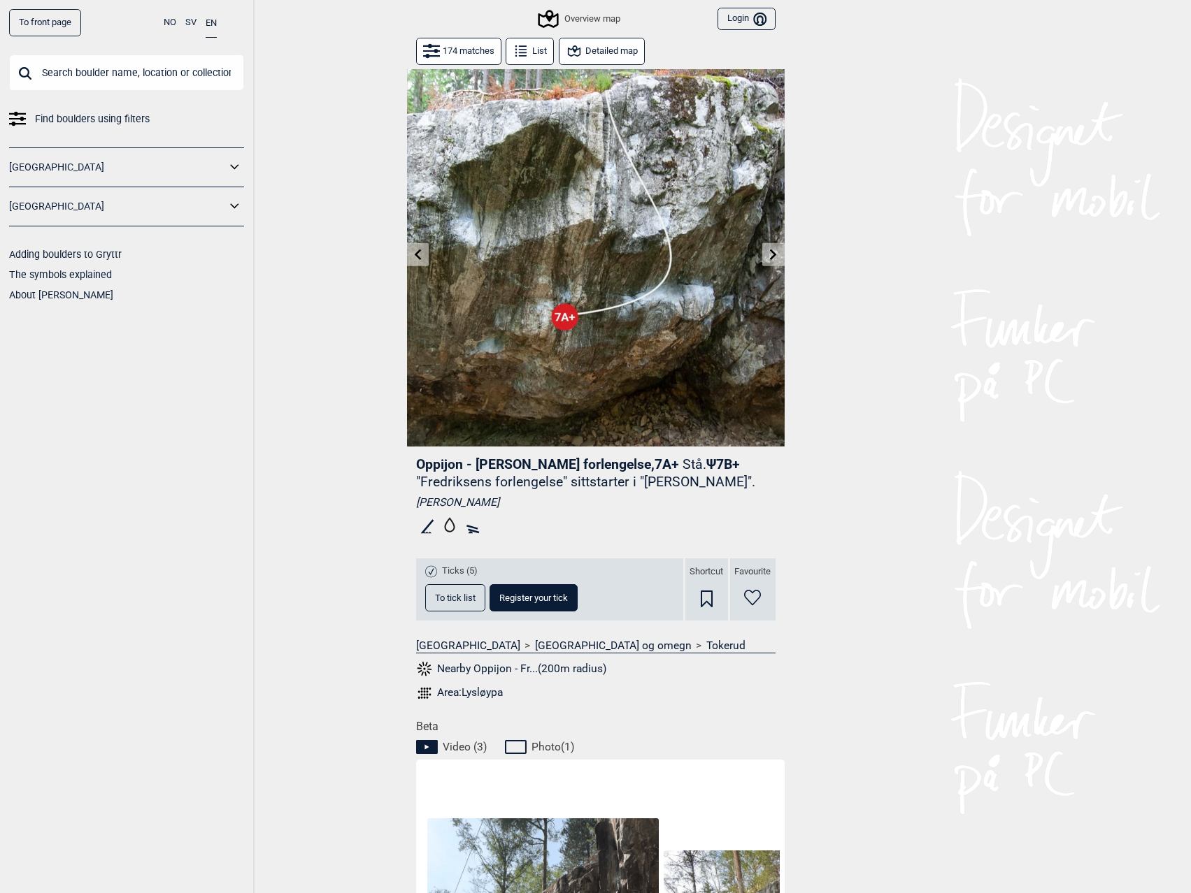
drag, startPoint x: 419, startPoint y: 254, endPoint x: 730, endPoint y: 277, distance: 311.9
click at [418, 254] on icon at bounding box center [417, 254] width 11 height 11
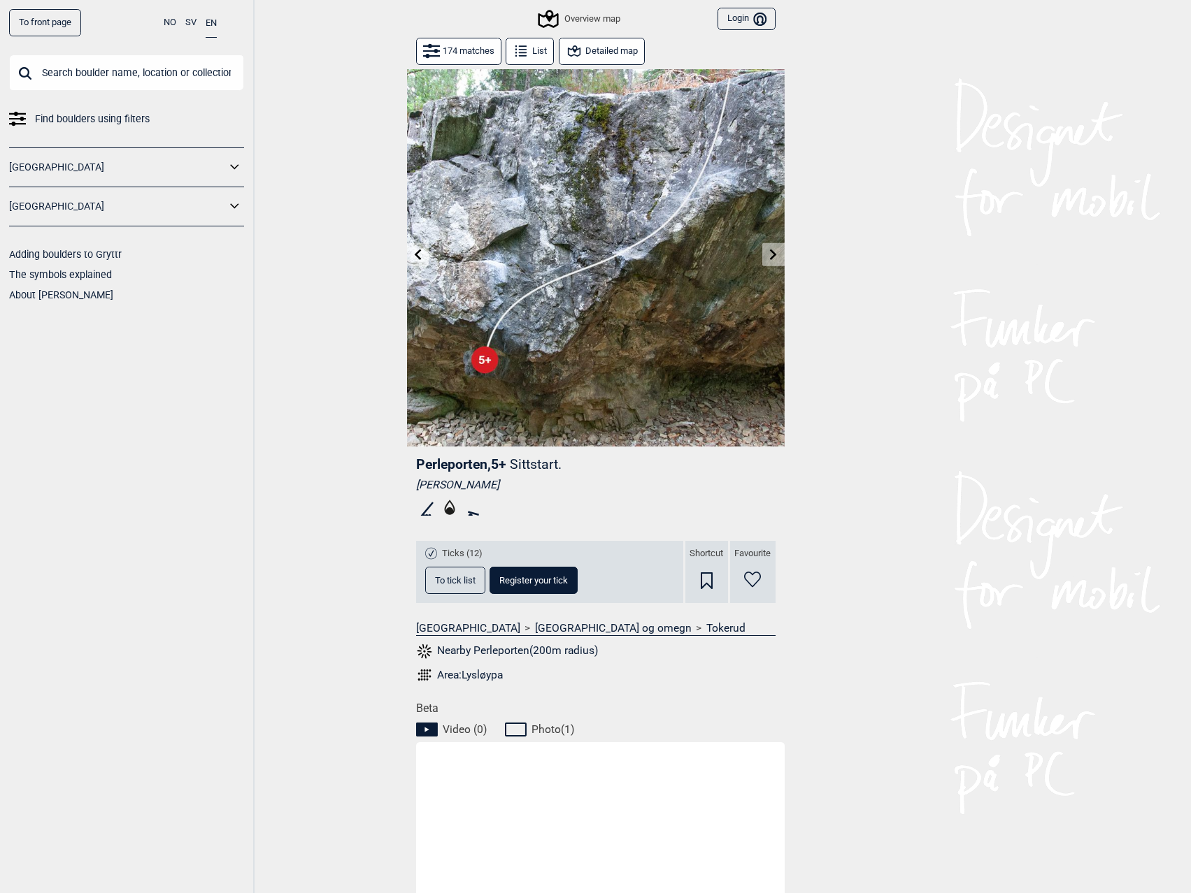
click at [773, 252] on icon at bounding box center [773, 254] width 7 height 11
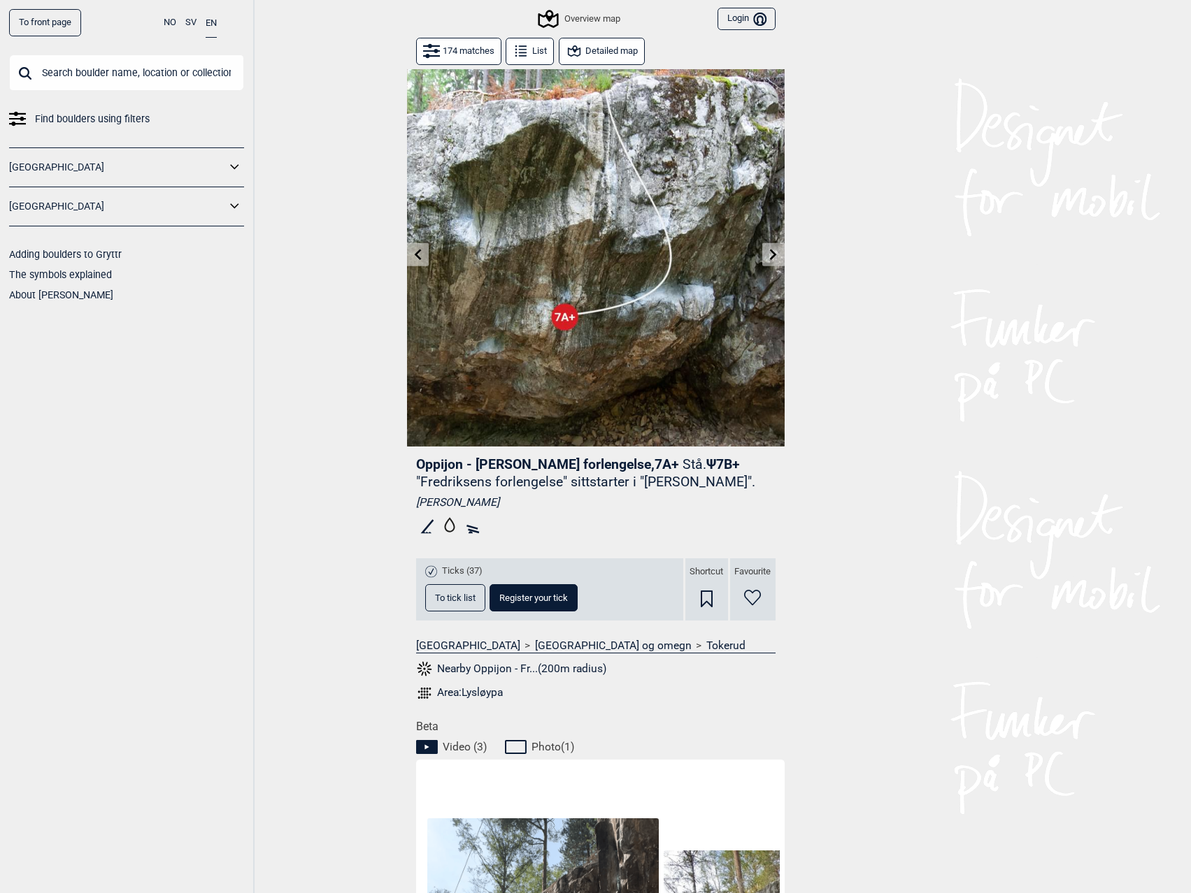
click at [429, 245] on img at bounding box center [595, 257] width 377 height 377
click at [407, 261] on button at bounding box center [418, 254] width 22 height 23
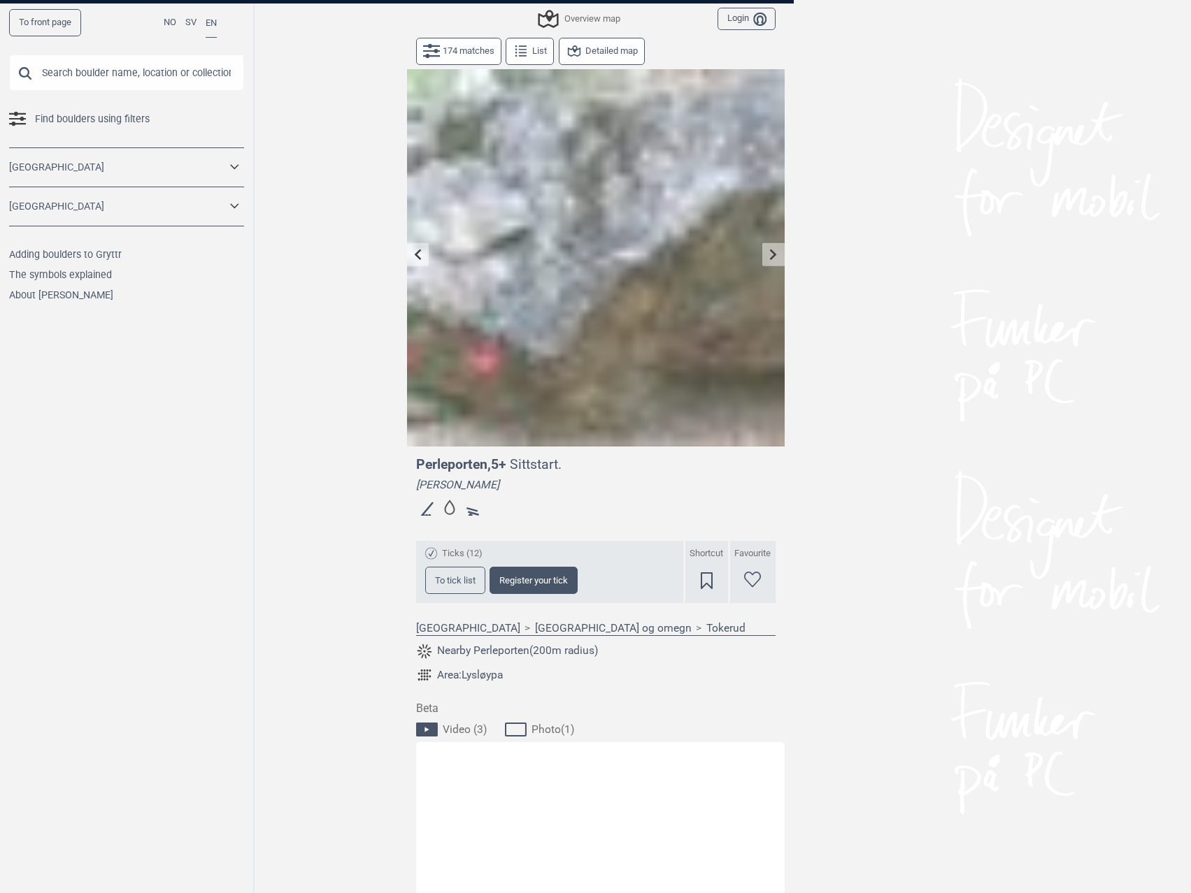
click at [411, 247] on button at bounding box center [418, 254] width 22 height 23
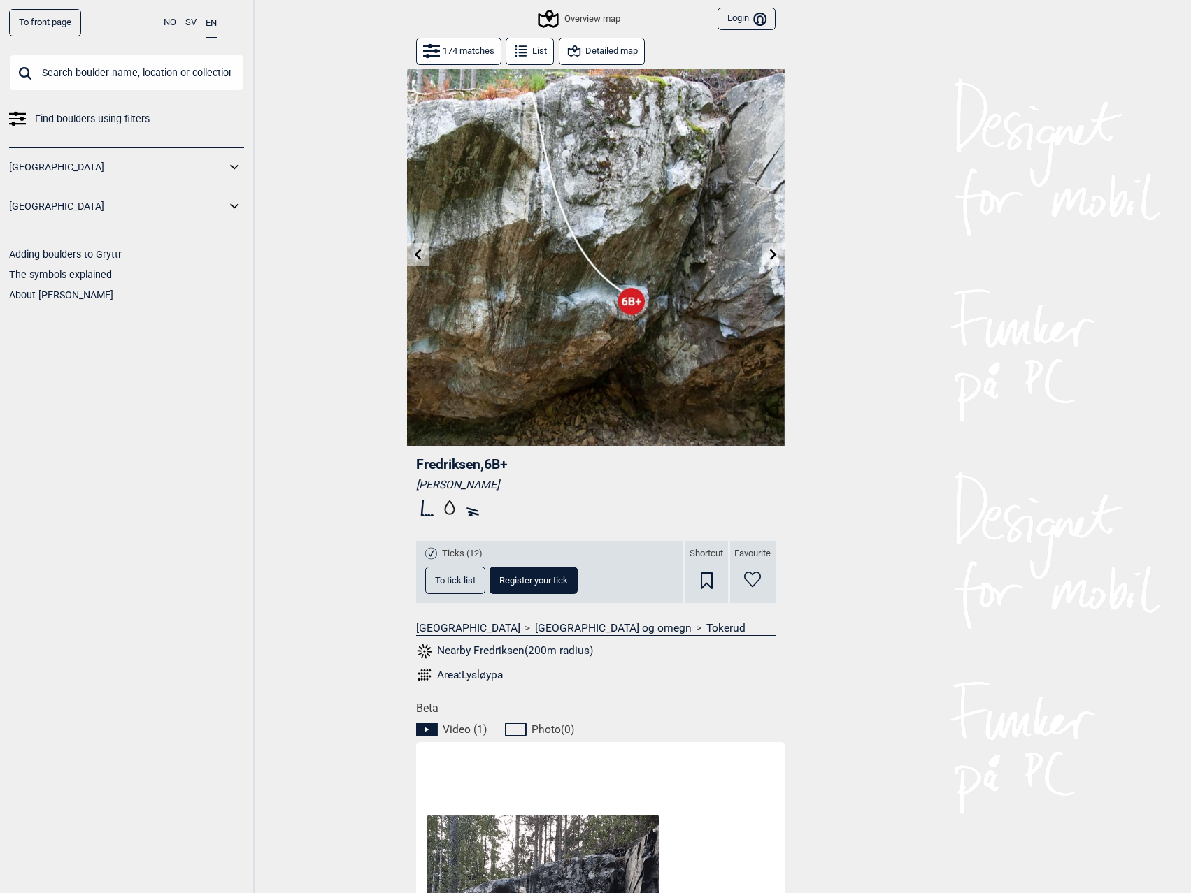
click at [764, 257] on button at bounding box center [773, 254] width 22 height 23
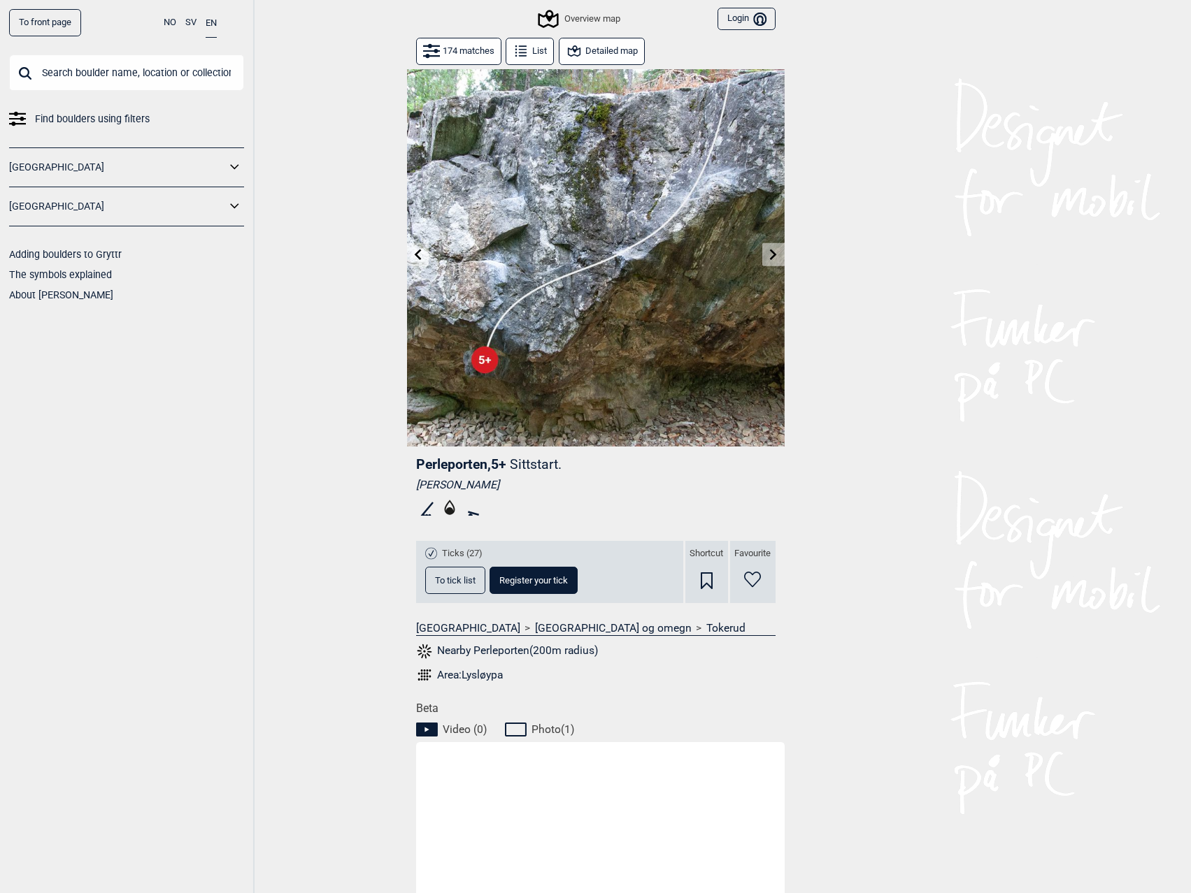
click at [777, 254] on icon at bounding box center [773, 254] width 11 height 11
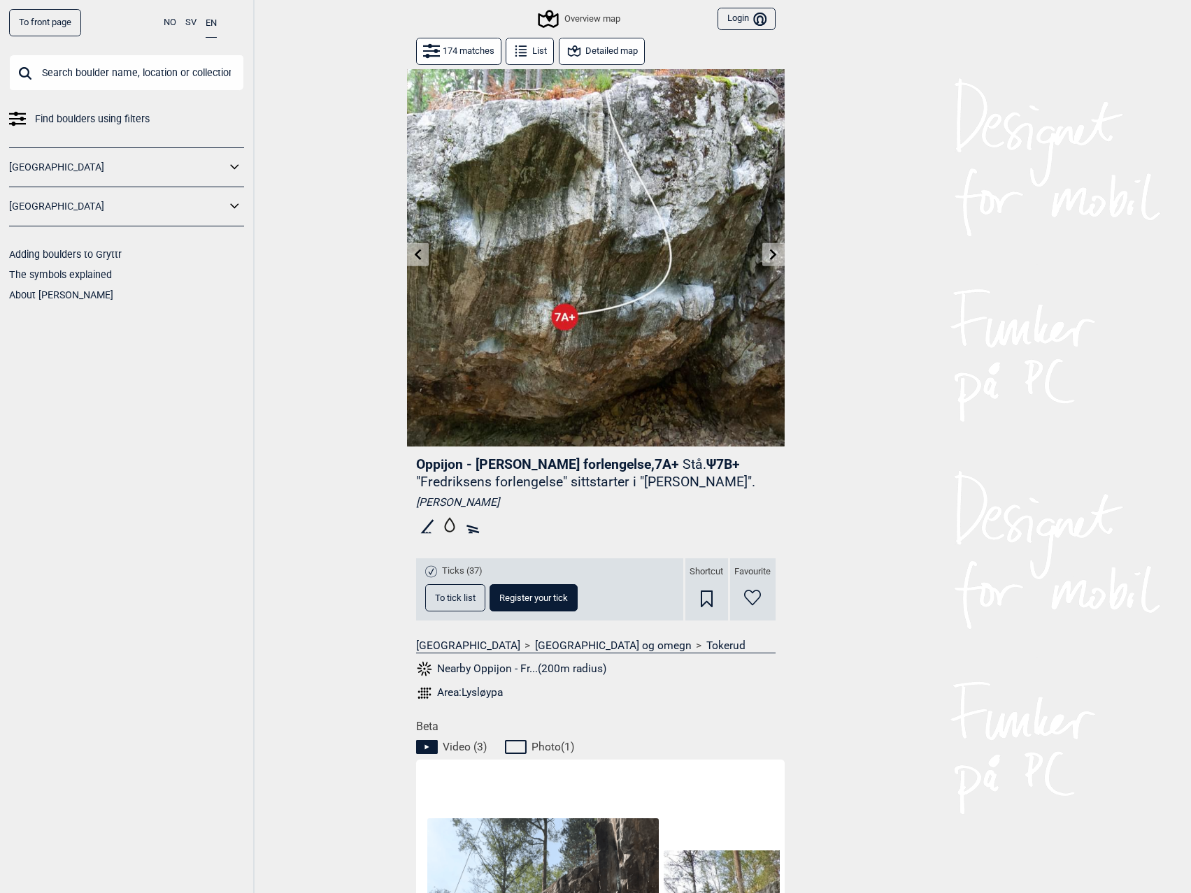
click at [423, 257] on icon at bounding box center [417, 254] width 11 height 11
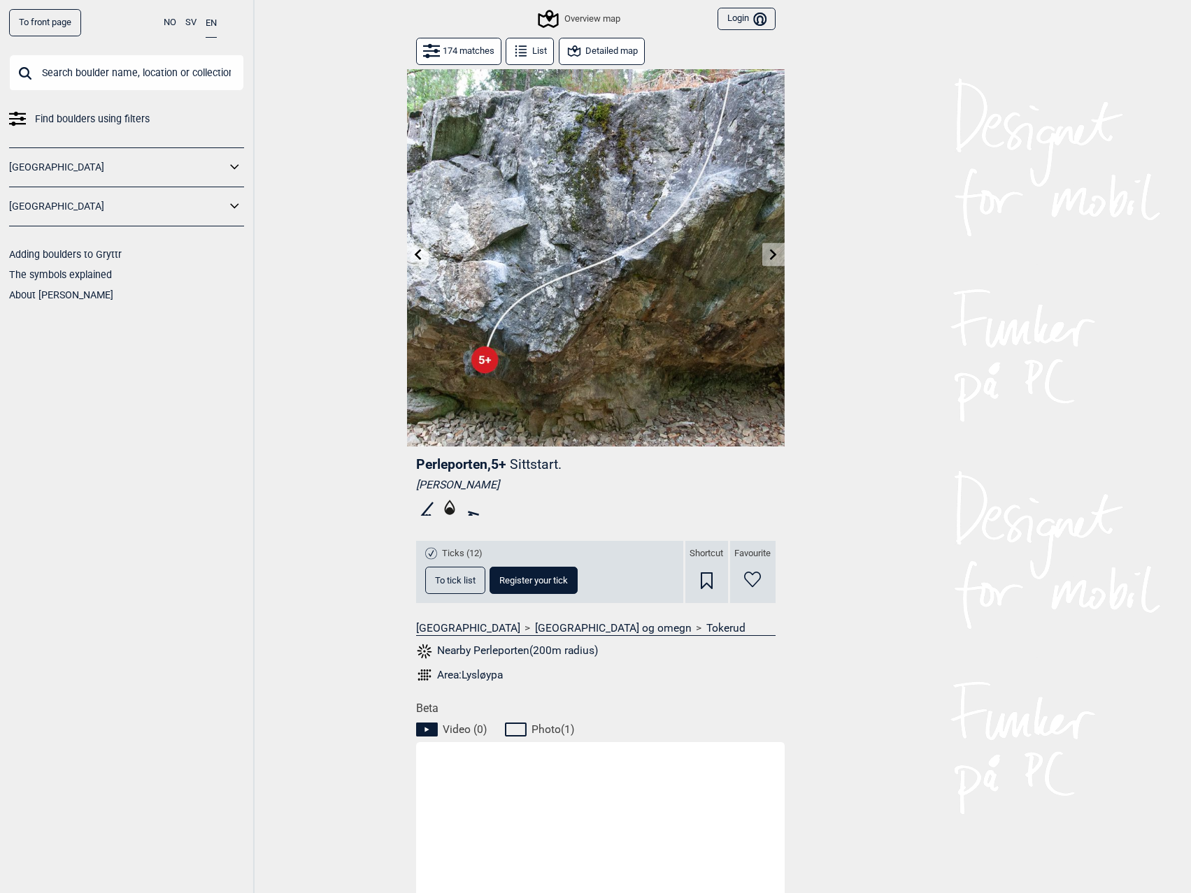
click at [419, 258] on icon at bounding box center [417, 254] width 7 height 11
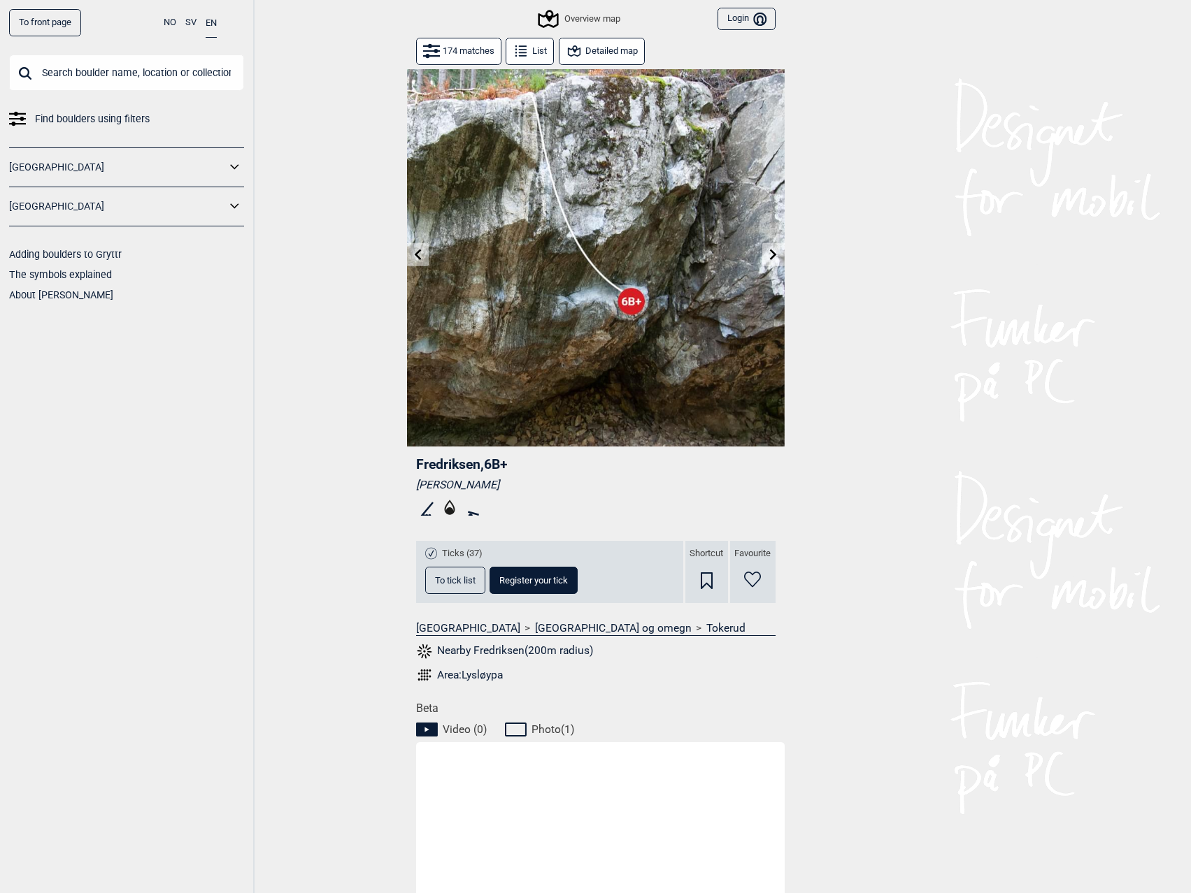
click at [420, 257] on icon at bounding box center [417, 254] width 11 height 11
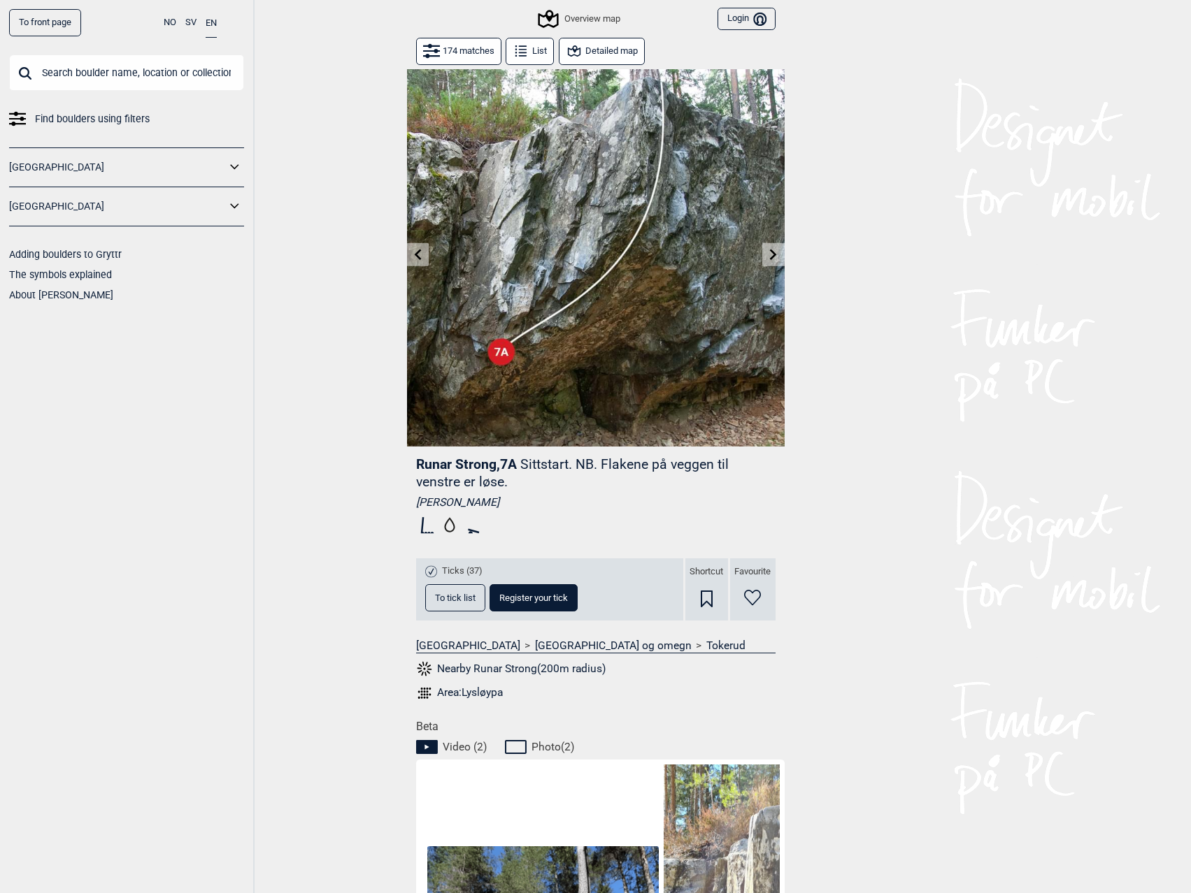
click at [442, 36] on div "Overview map Login Bruker" at bounding box center [595, 19] width 377 height 38
click at [449, 54] on button "174 matches" at bounding box center [458, 51] width 85 height 27
